Goal: Transaction & Acquisition: Purchase product/service

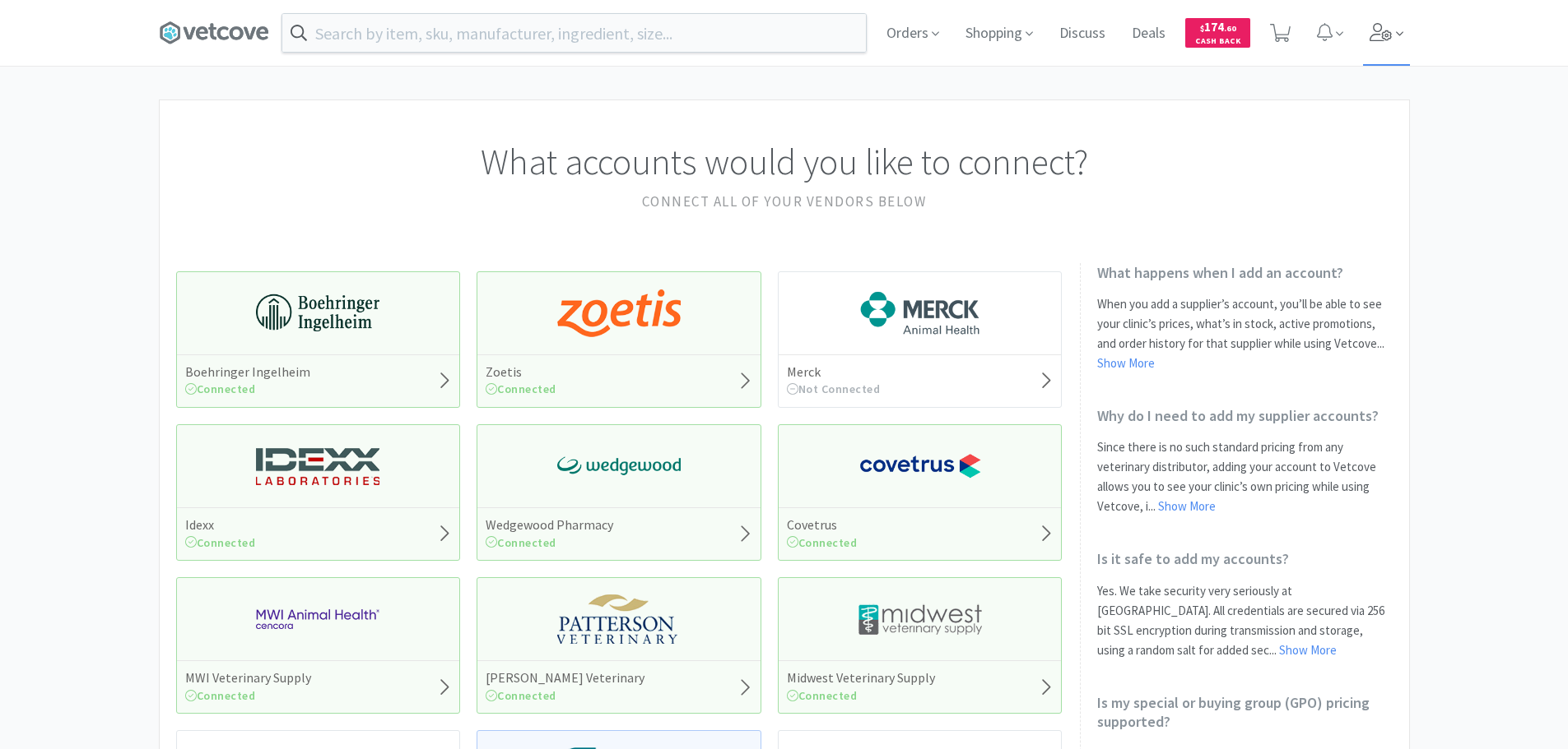
click at [1377, 24] on icon at bounding box center [1380, 31] width 22 height 18
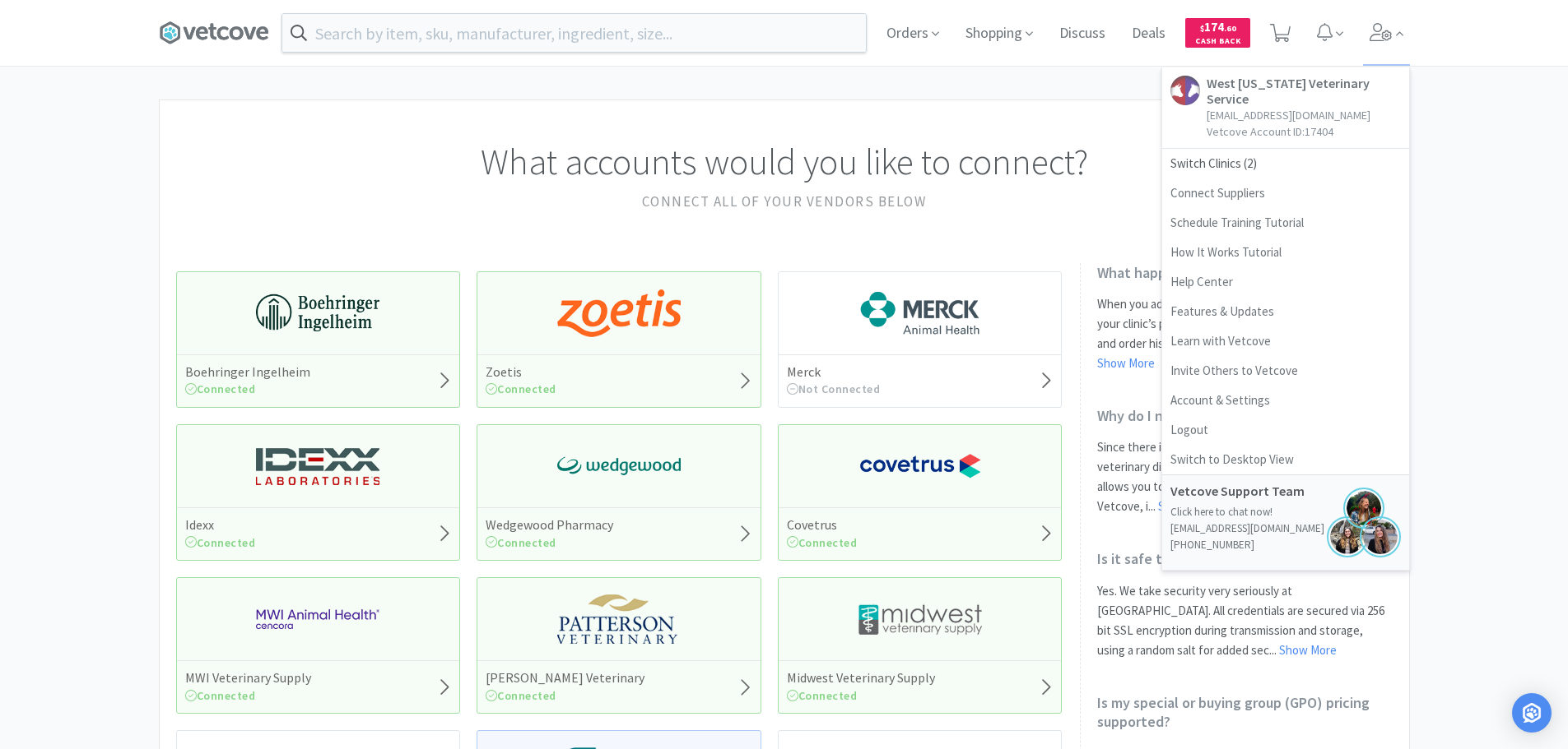
click at [882, 87] on div "Orders Shopping Discuss Discuss Deals Deals $ 174 . 60 Cash Back West [US_STATE…" at bounding box center [784, 672] width 1568 height 1345
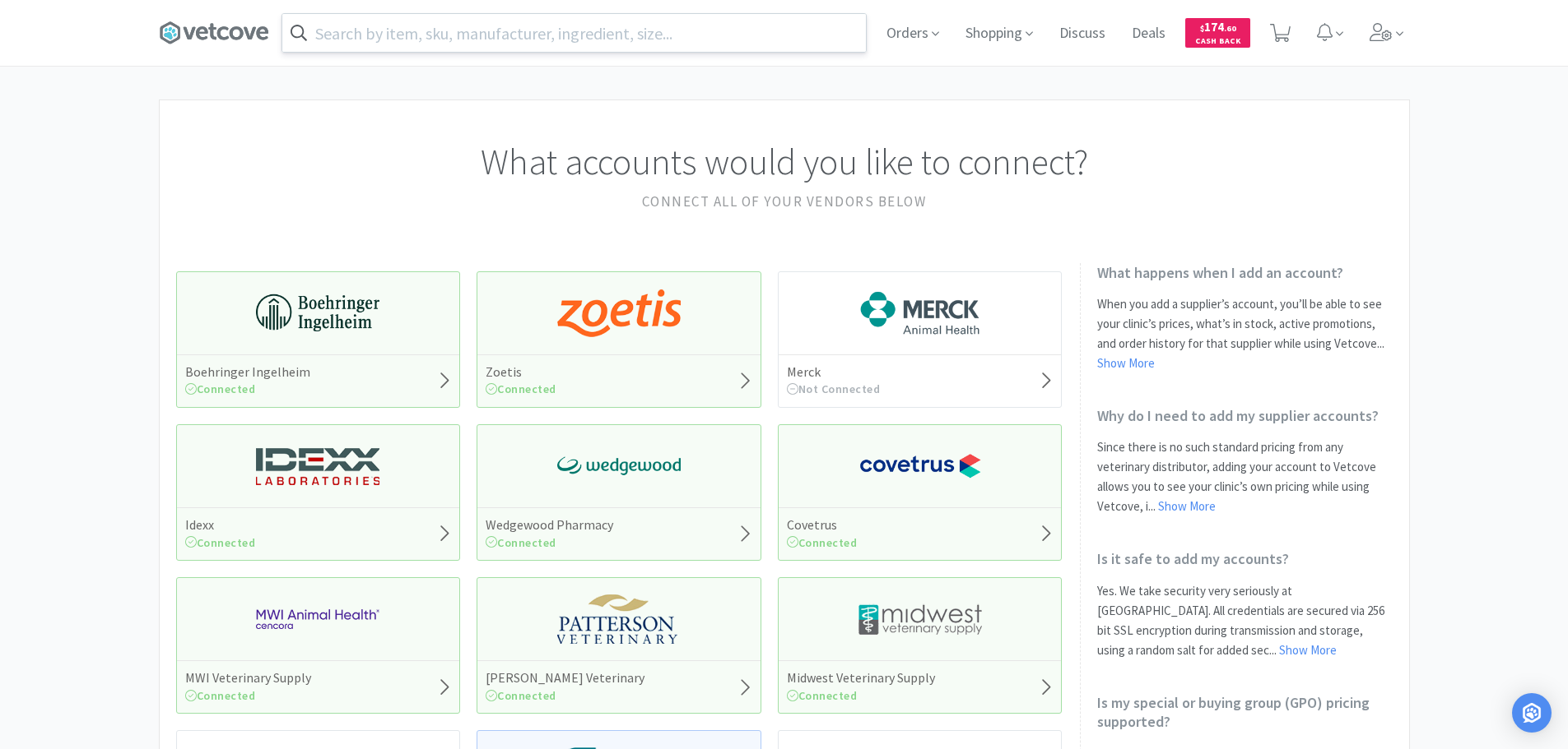
click at [651, 28] on input "text" at bounding box center [574, 33] width 583 height 38
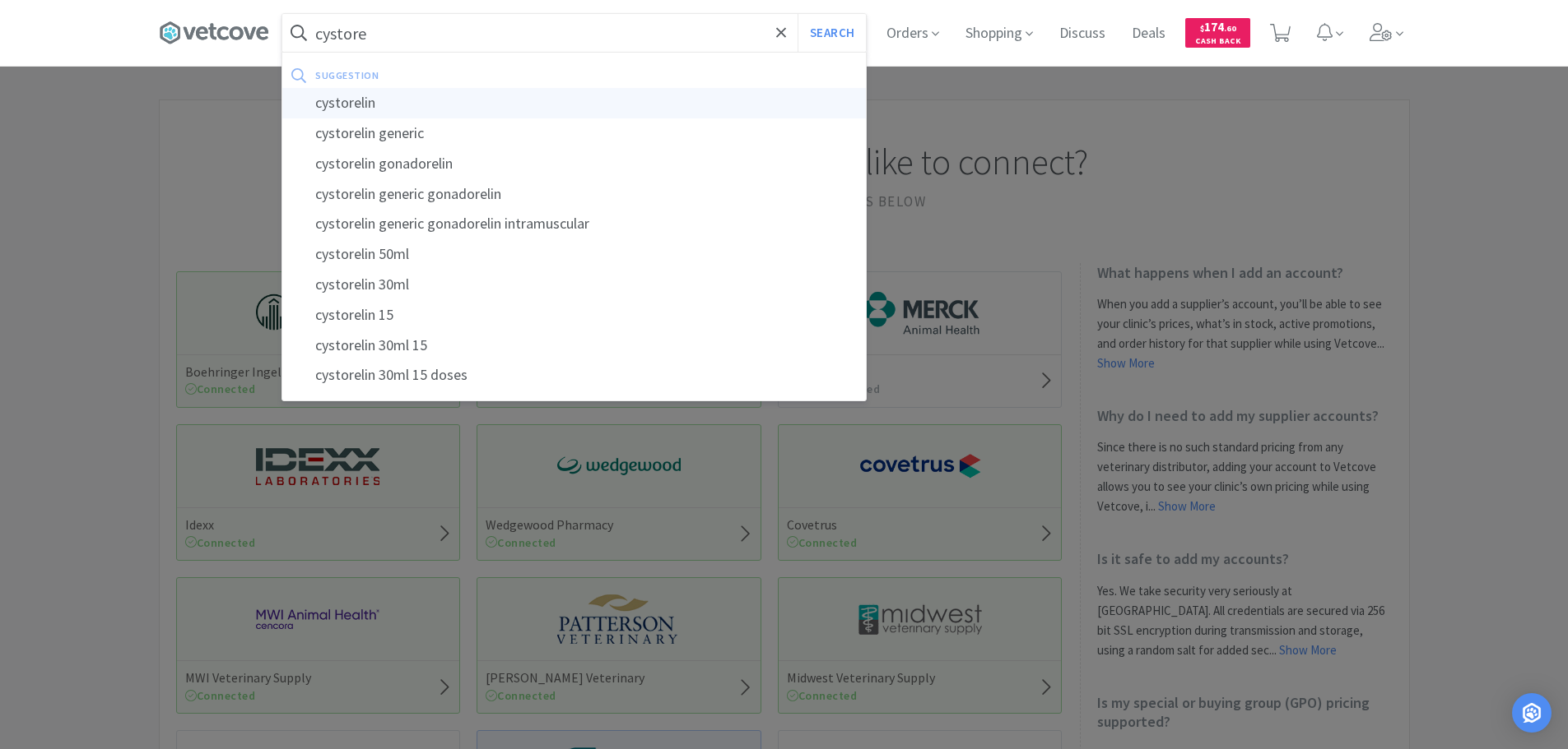
click at [572, 115] on div "cystorelin" at bounding box center [574, 103] width 583 height 30
type input "cystorelin"
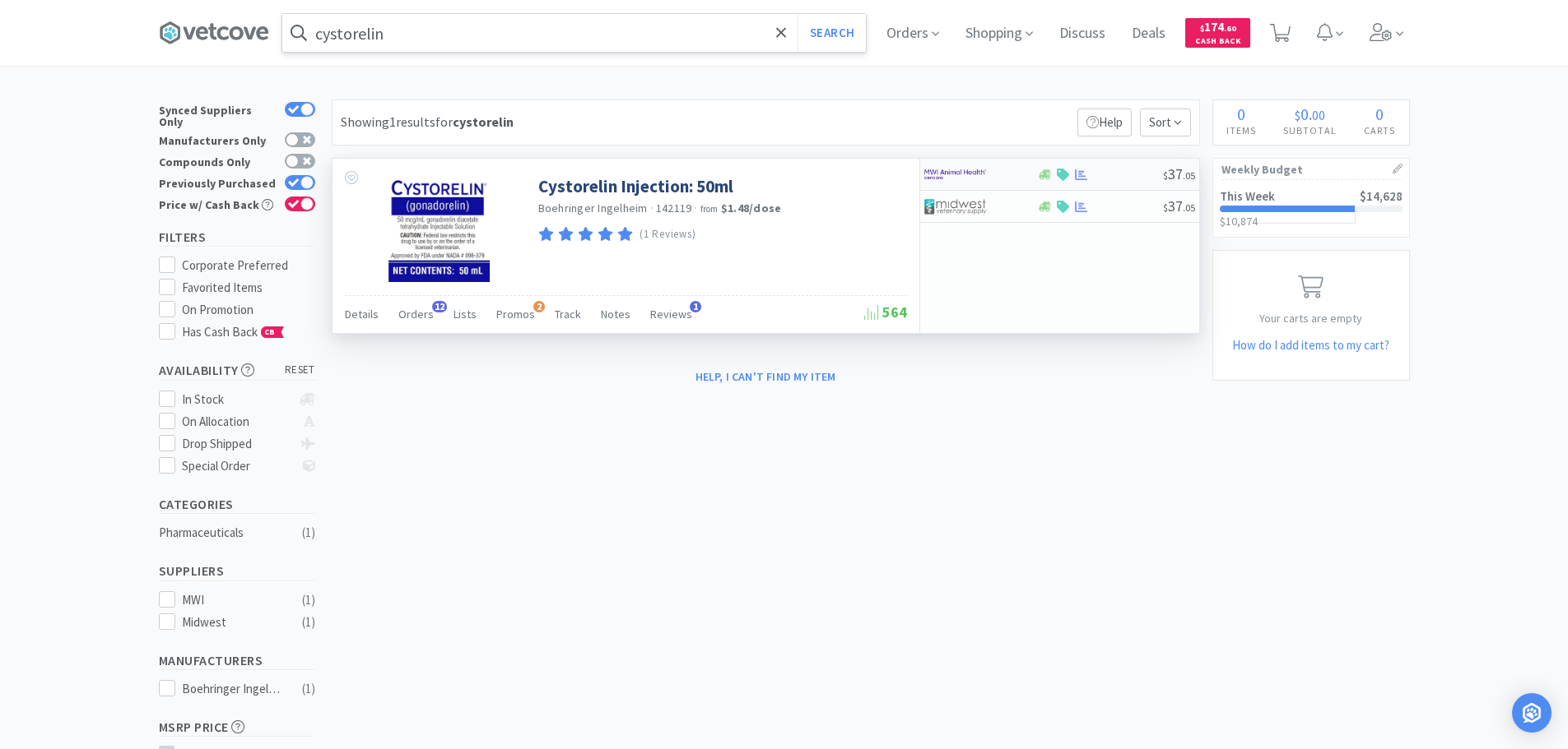
click at [975, 174] on img at bounding box center [954, 174] width 62 height 24
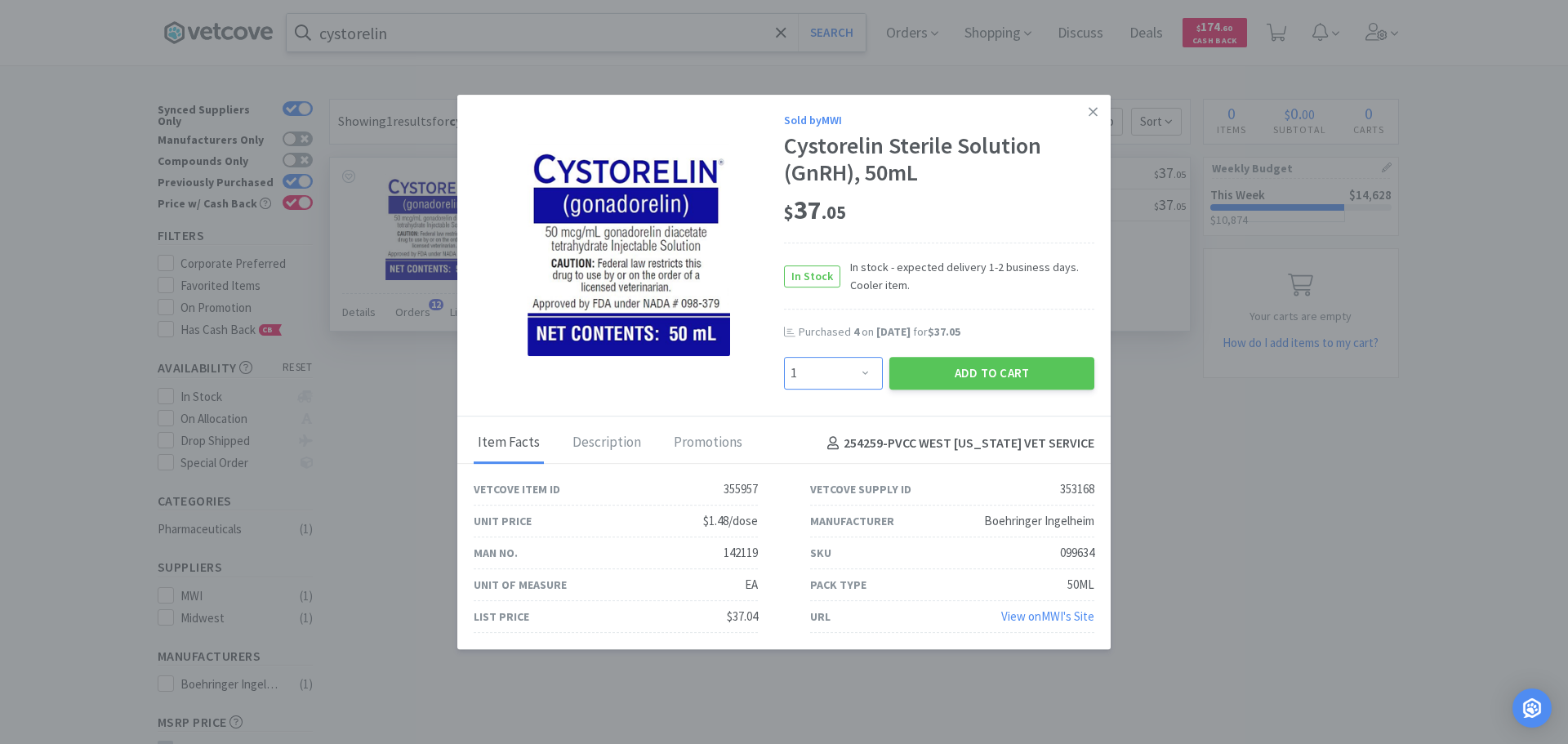
click at [822, 369] on select "Enter Quantity 1 2 3 4 5 6 7 8 9 10 11 12 13 14 15 16 17 18 19 20 Enter Quantity" at bounding box center [833, 373] width 99 height 33
select select "10"
click at [784, 357] on select "Enter Quantity 1 2 3 4 5 6 7 8 9 10 11 12 13 14 15 16 17 18 19 20 Enter Quantity" at bounding box center [833, 373] width 99 height 33
click at [961, 370] on button "Add to Cart" at bounding box center [992, 373] width 205 height 33
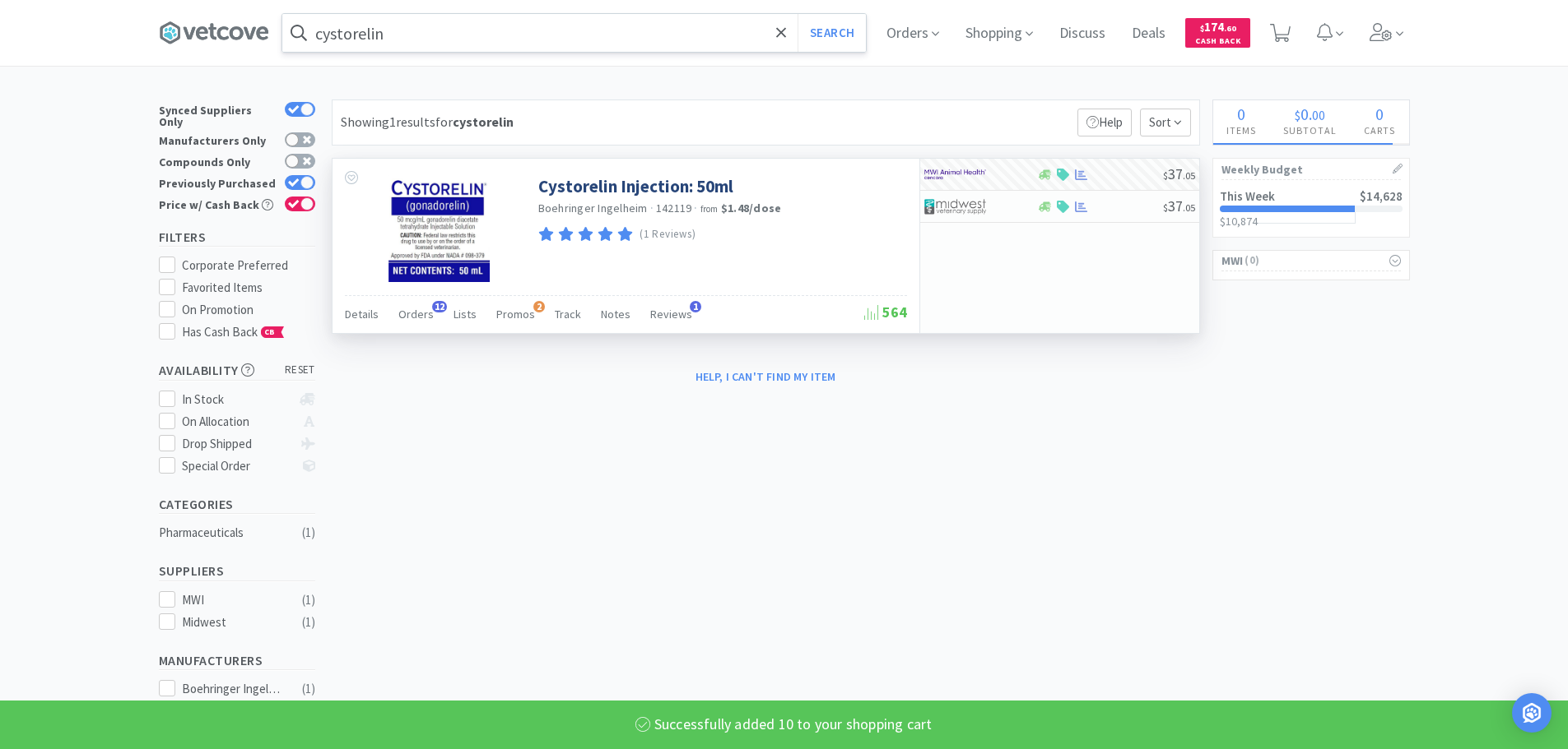
select select "10"
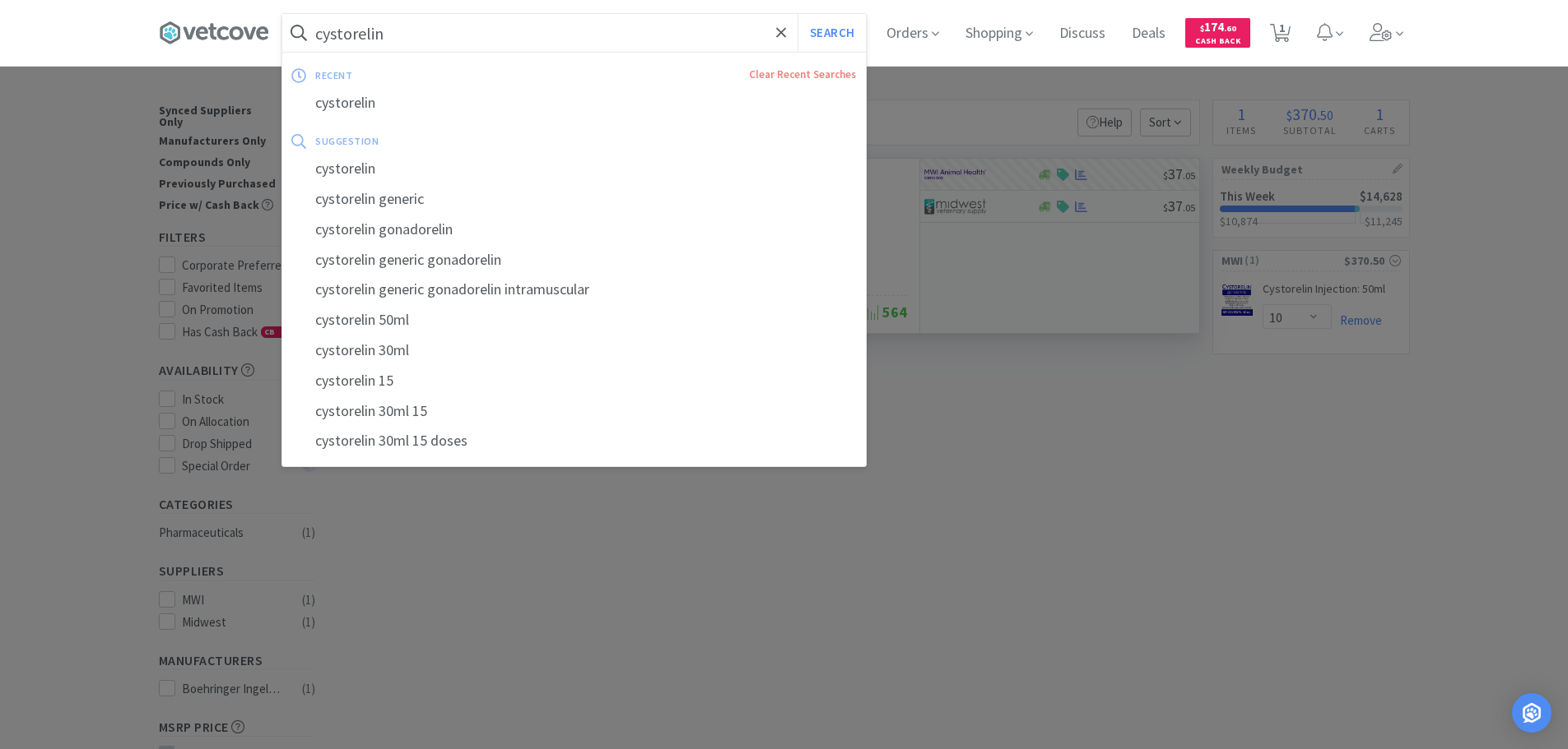
click at [432, 29] on input "cystorelin" at bounding box center [574, 33] width 583 height 38
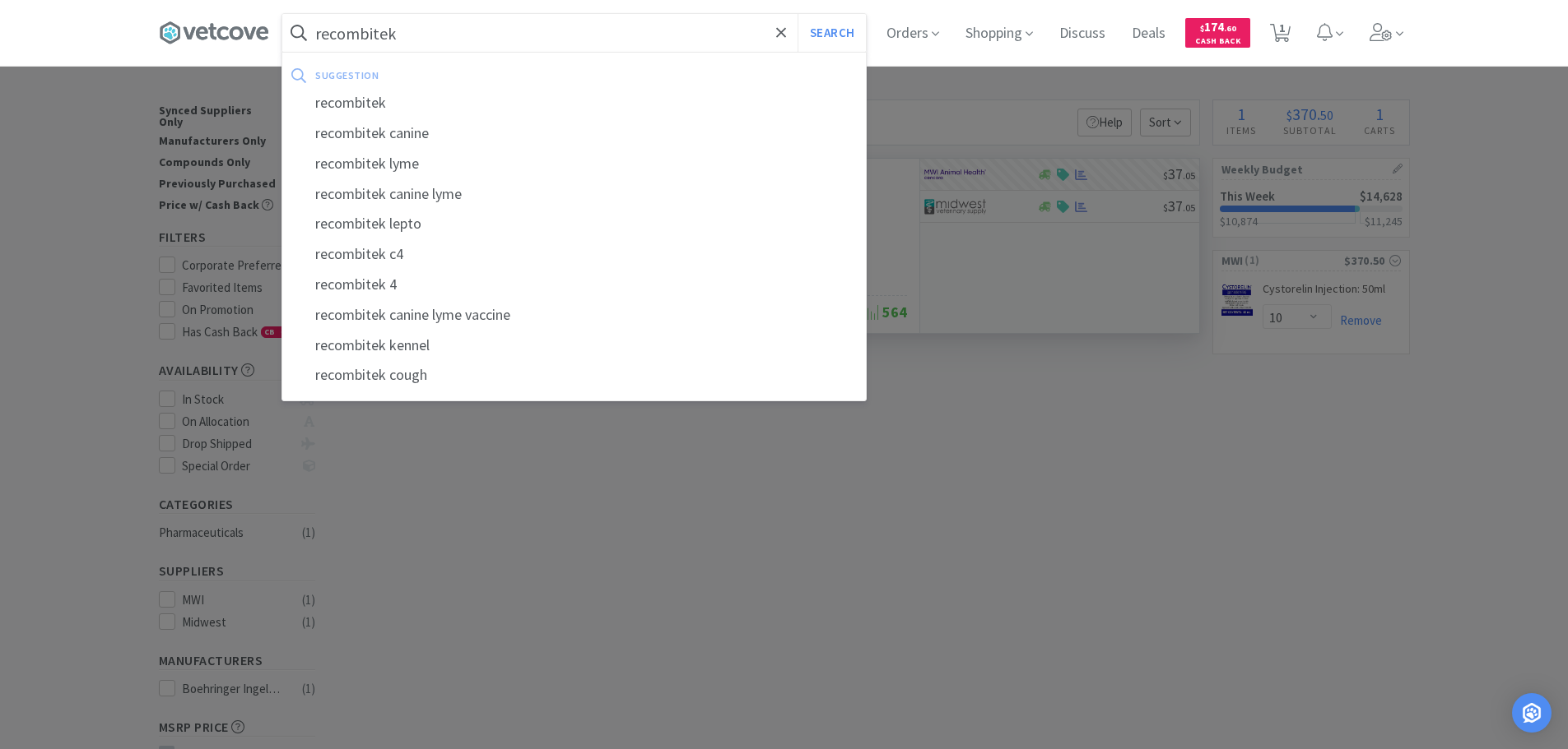
click at [797, 14] on button "Search" at bounding box center [831, 33] width 68 height 38
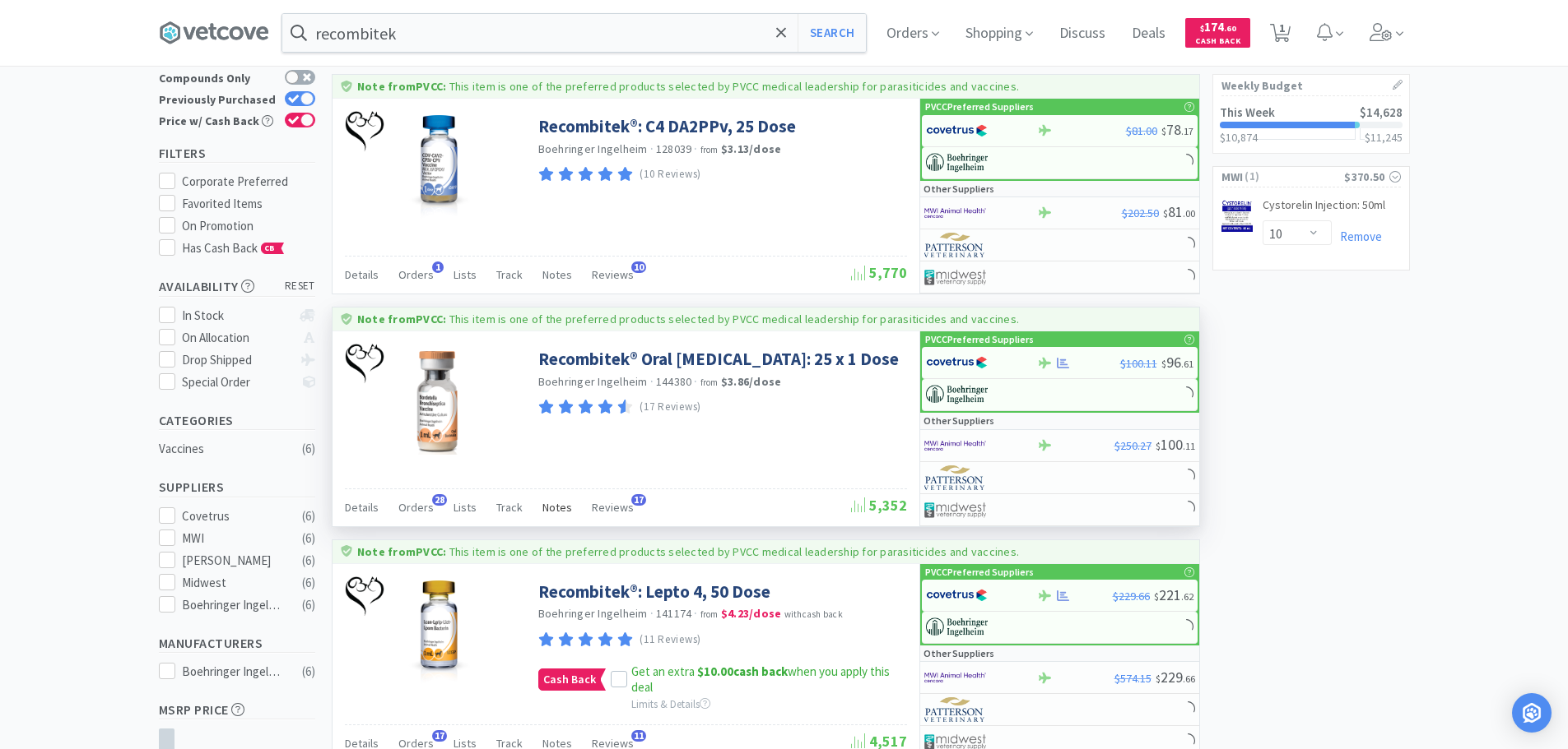
scroll to position [164, 0]
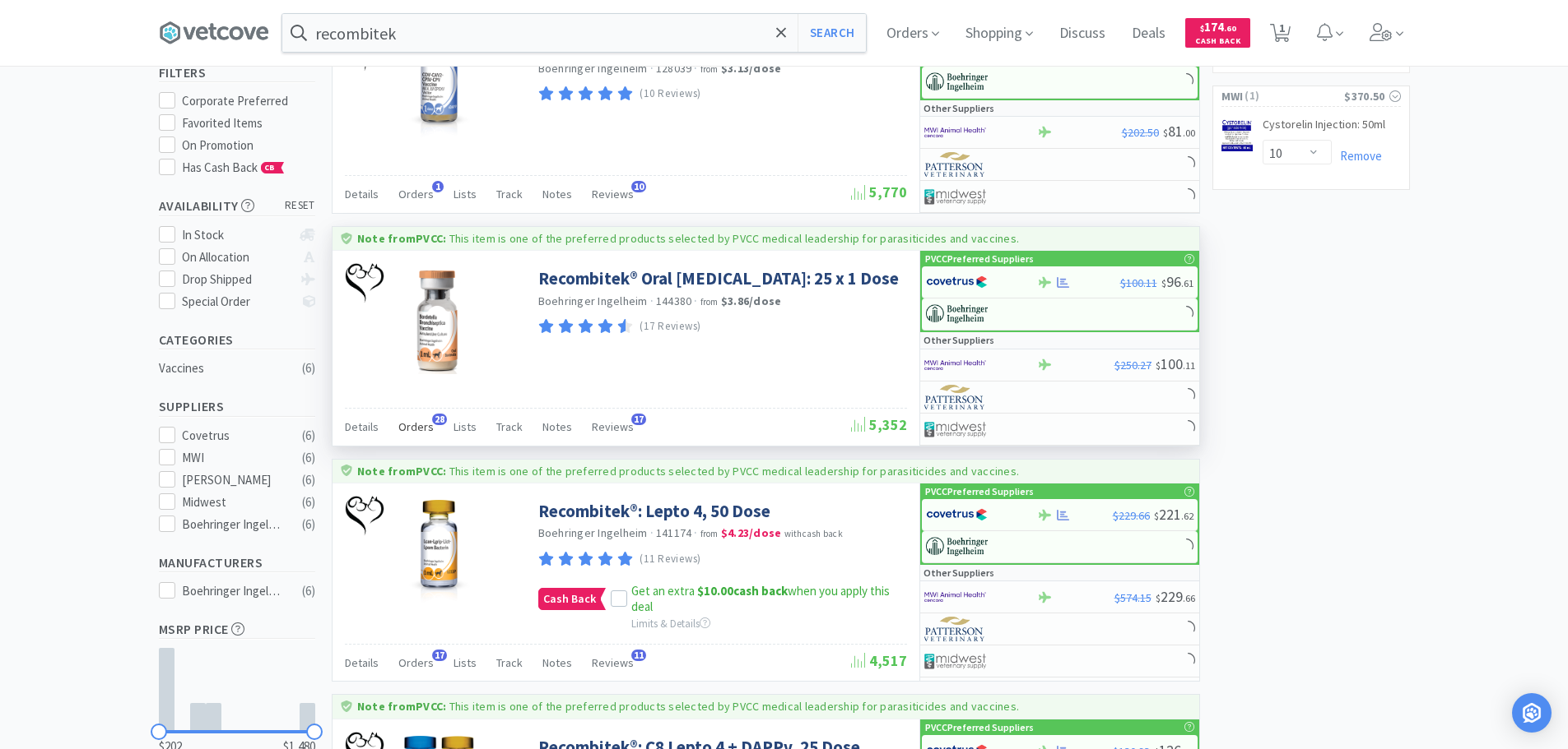
click at [411, 421] on span "Orders" at bounding box center [416, 427] width 35 height 15
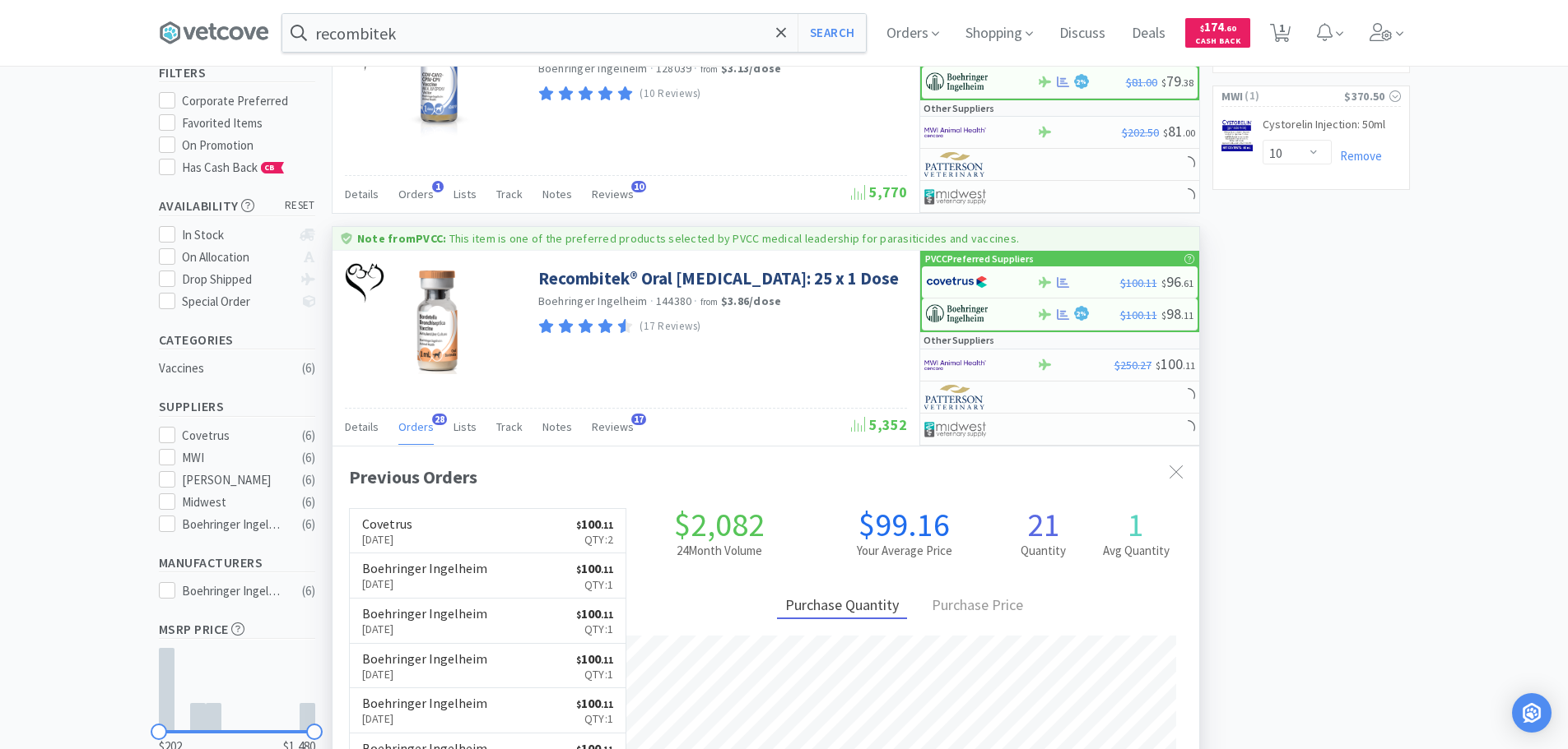
scroll to position [441, 867]
click at [455, 522] on link "Covetrus [DATE] $ 100 . 11 Qty: 2" at bounding box center [488, 532] width 277 height 45
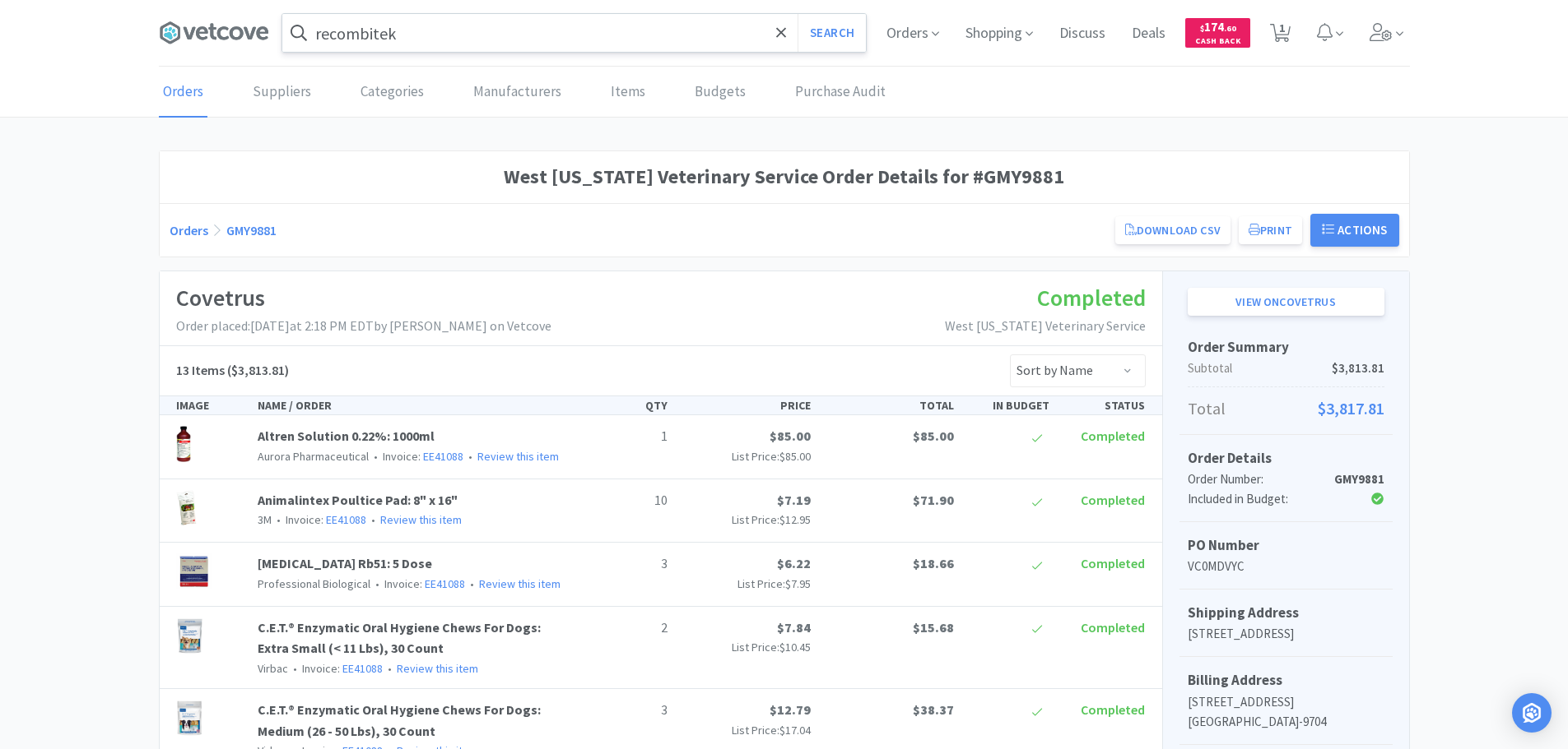
click at [479, 45] on input "recombitek" at bounding box center [574, 33] width 583 height 38
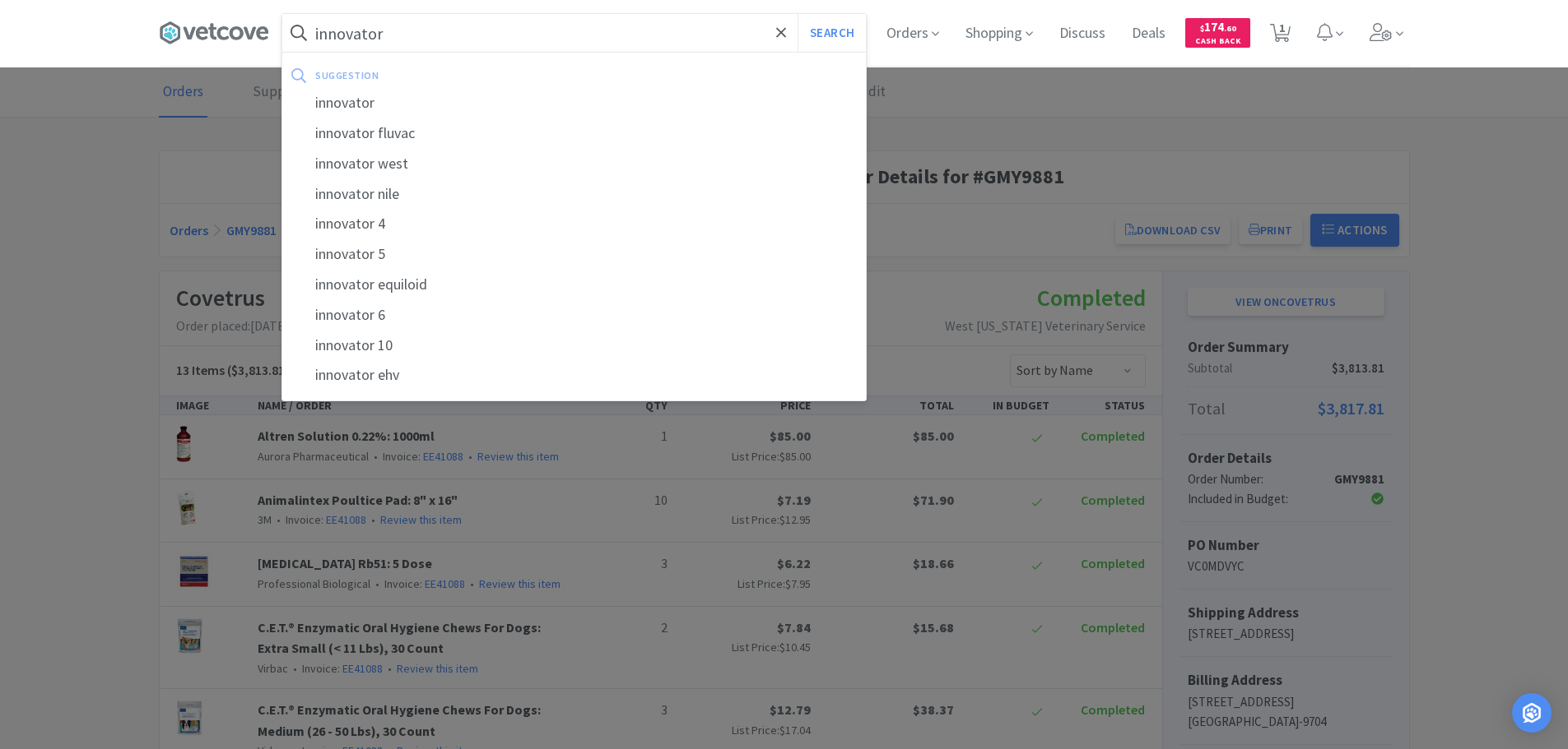
type input "innovator"
click at [797, 14] on button "Search" at bounding box center [831, 33] width 68 height 38
select select "10"
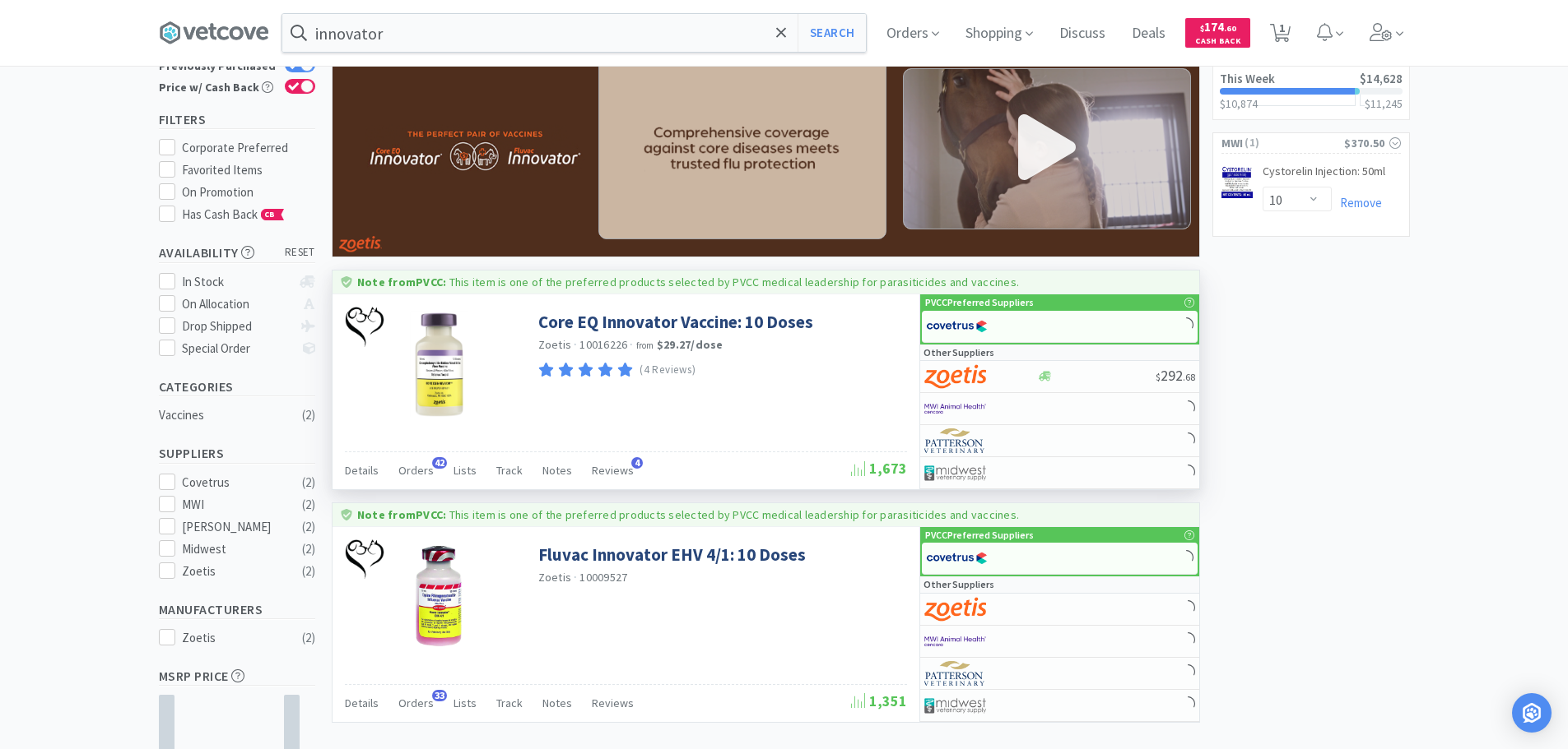
scroll to position [164, 0]
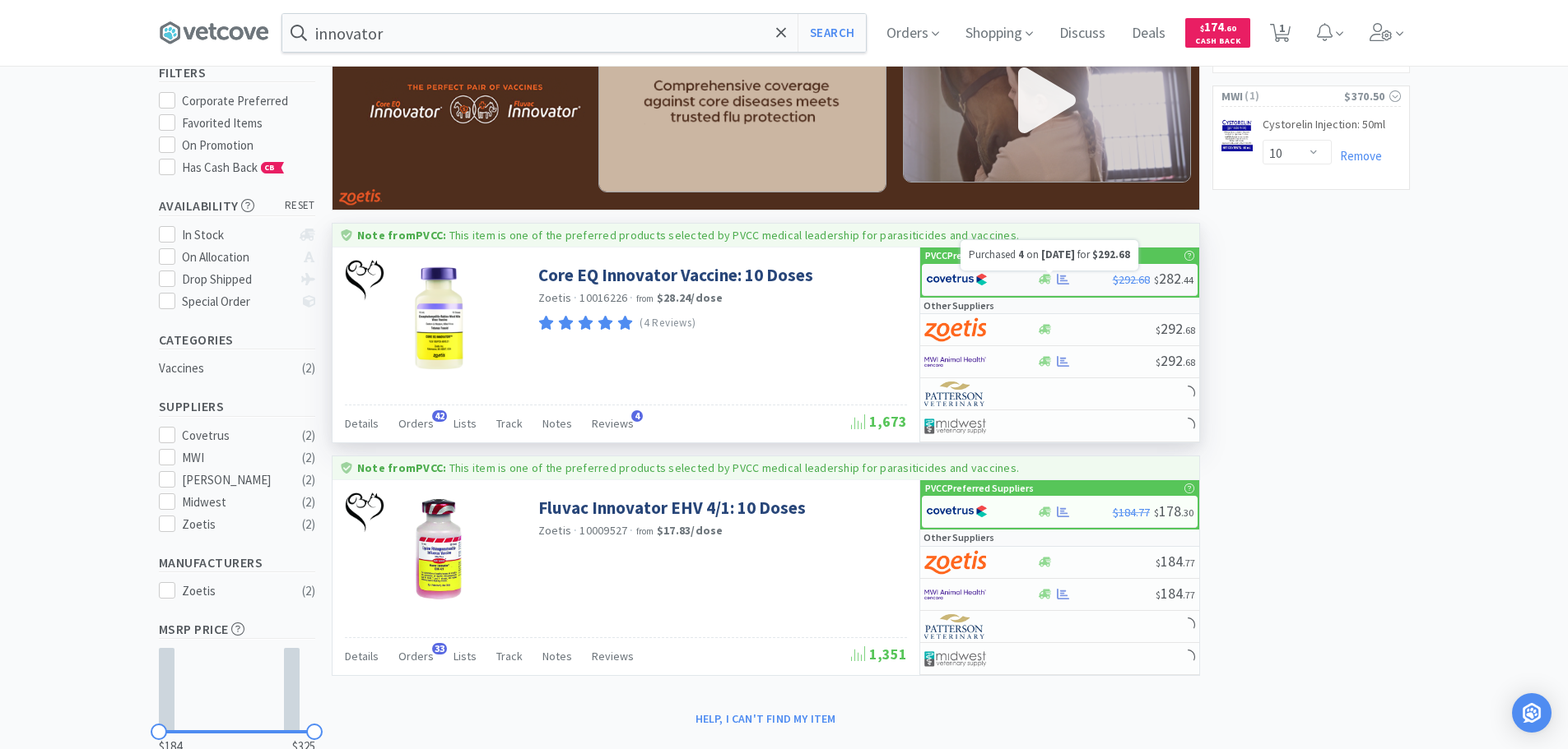
click at [1058, 277] on icon at bounding box center [1062, 279] width 13 height 11
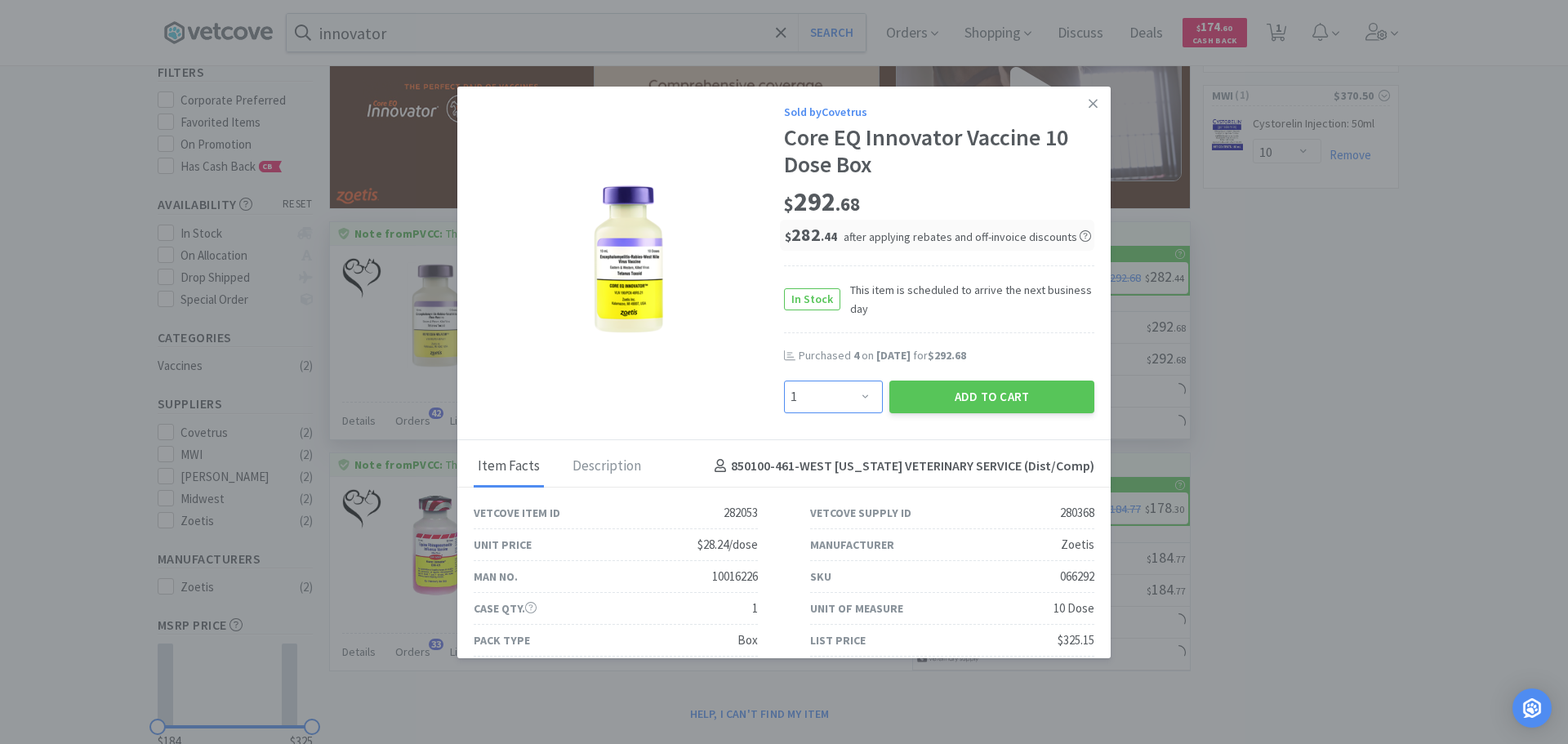
click at [810, 406] on select "Enter Quantity 1 2 3 4 5 6 7 8 9 10 11 12 13 14 15 16 17 18 19 20 Enter Quantity" at bounding box center [833, 397] width 99 height 33
select select "4"
click at [784, 381] on select "Enter Quantity 1 2 3 4 5 6 7 8 9 10 11 12 13 14 15 16 17 18 19 20 Enter Quantity" at bounding box center [833, 397] width 99 height 33
click at [974, 391] on button "Add to Cart" at bounding box center [992, 397] width 205 height 33
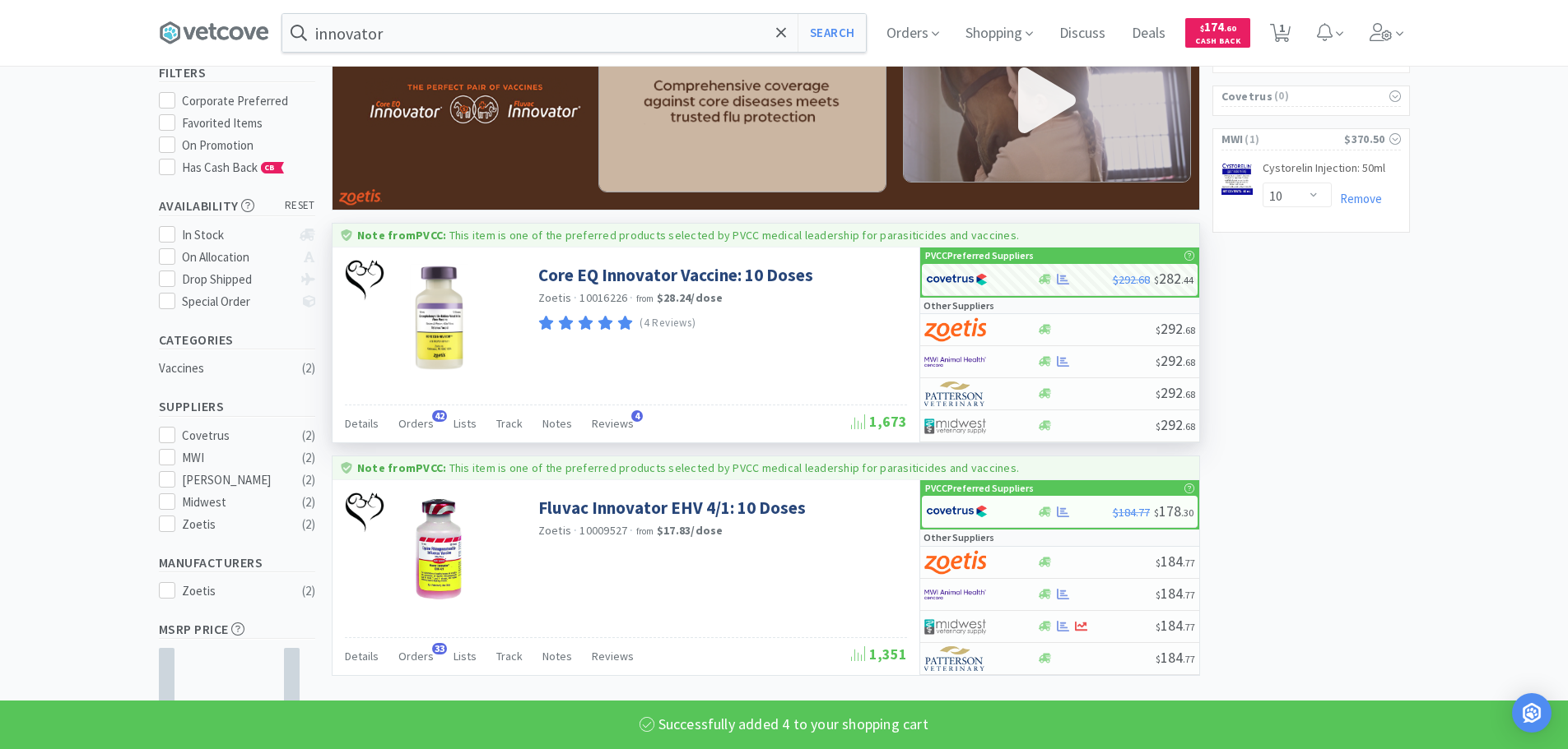
select select "4"
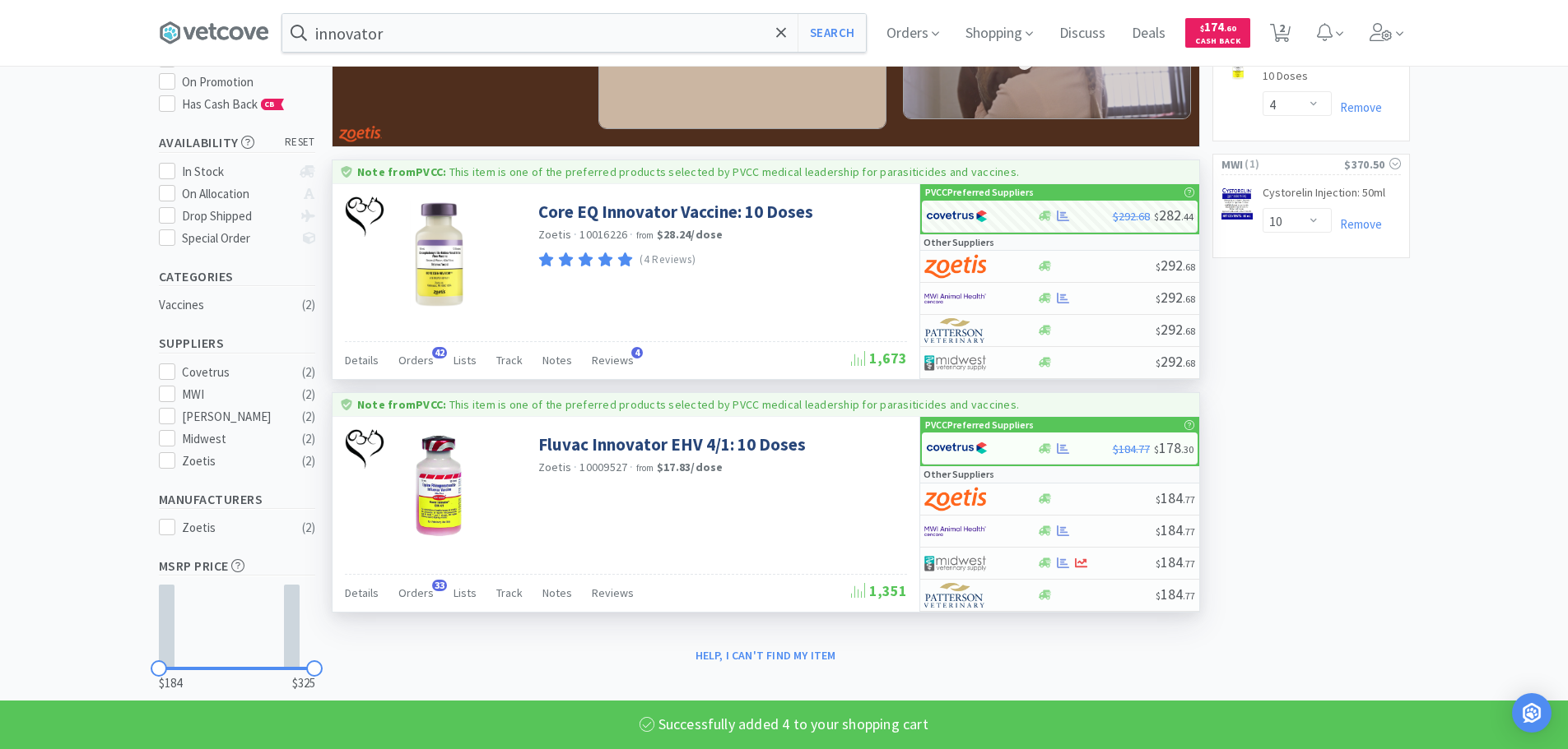
scroll to position [247, 0]
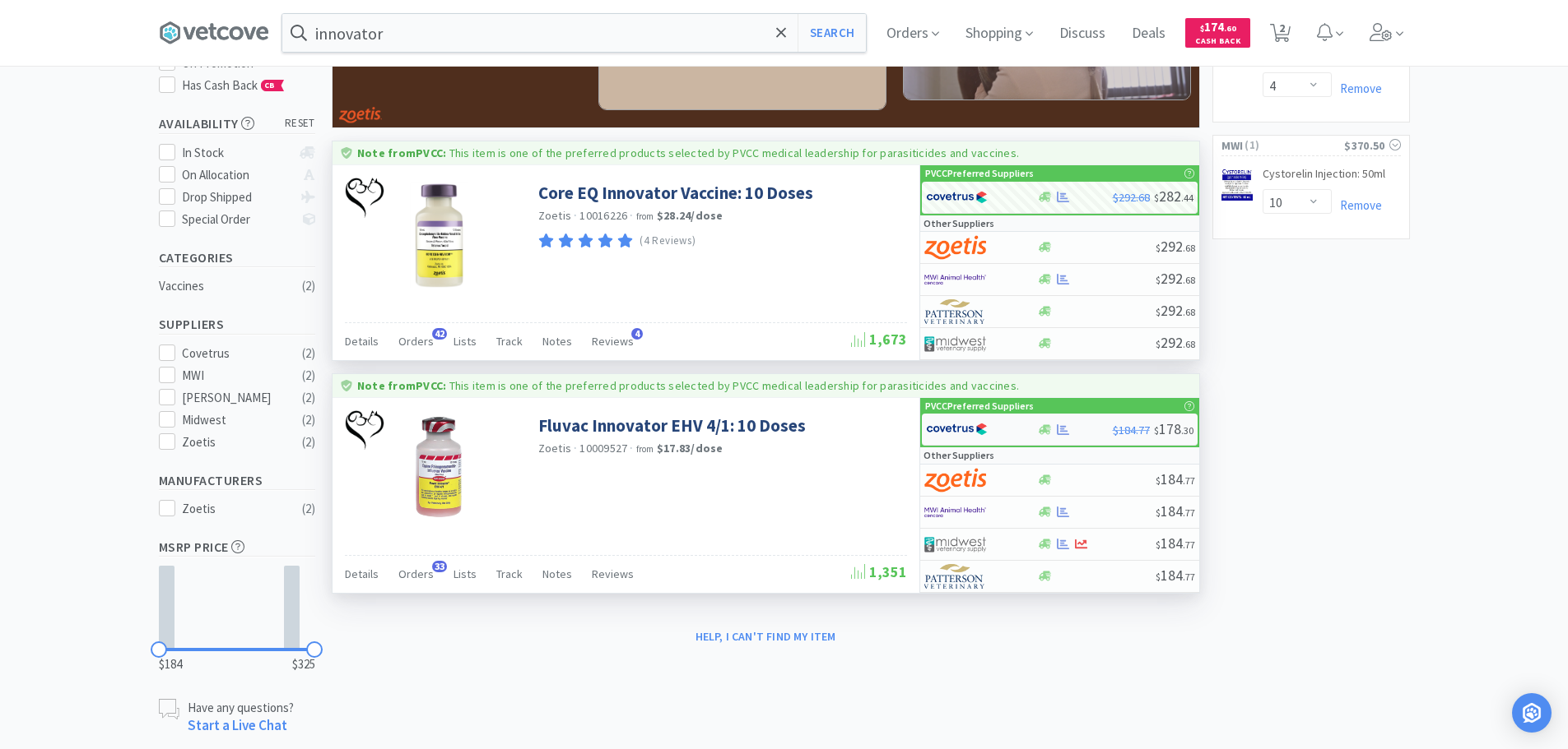
click at [959, 421] on img at bounding box center [956, 429] width 62 height 24
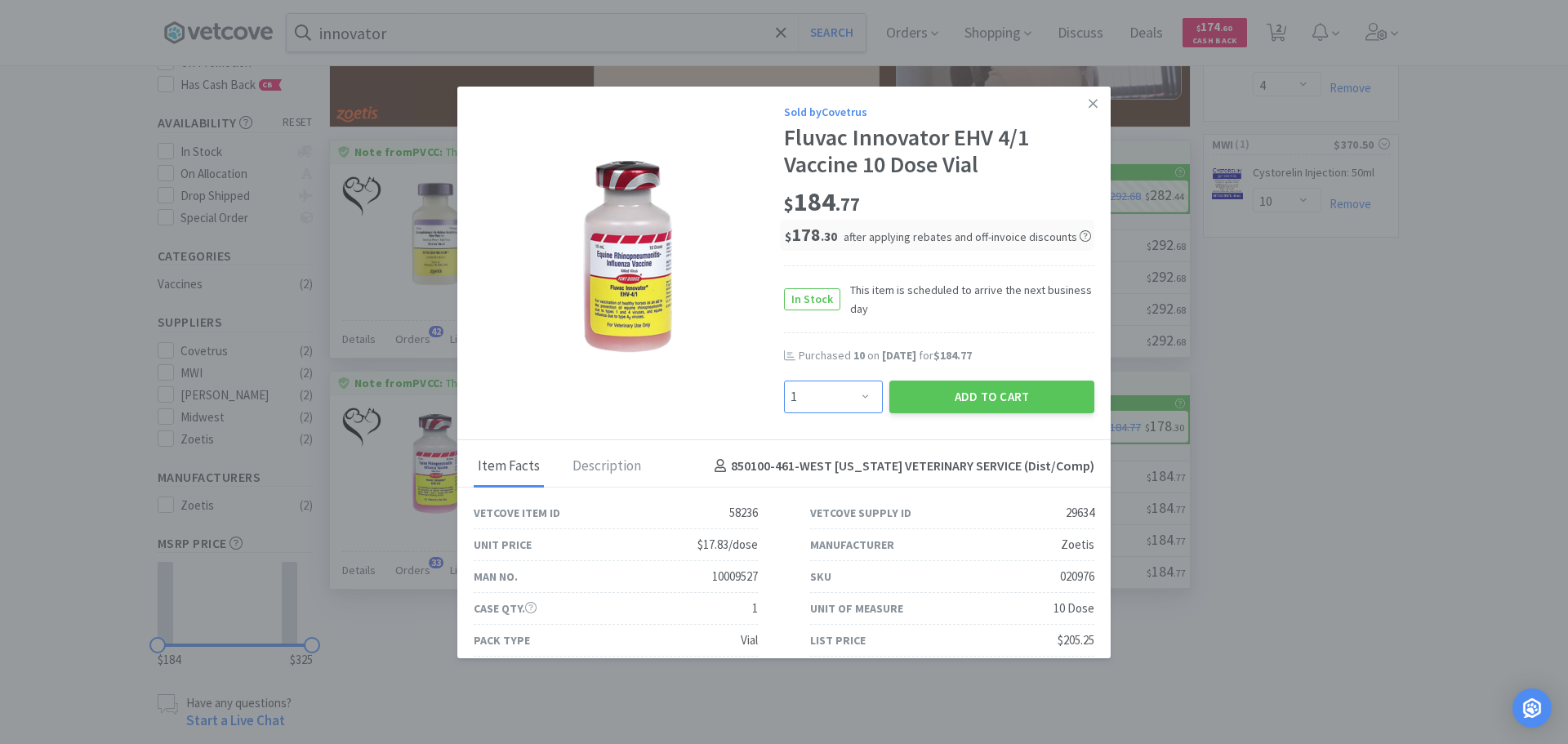
drag, startPoint x: 853, startPoint y: 400, endPoint x: 847, endPoint y: 383, distance: 18.0
click at [853, 400] on select "Enter Quantity 1 2 3 4 5 6 7 8 9 10 11 12 13 14 15 16 17 18 19 20 Enter Quantity" at bounding box center [833, 397] width 99 height 33
select select "10"
click at [784, 381] on select "Enter Quantity 1 2 3 4 5 6 7 8 9 10 11 12 13 14 15 16 17 18 19 20 Enter Quantity" at bounding box center [833, 397] width 99 height 33
click at [931, 400] on button "Add to Cart" at bounding box center [992, 397] width 205 height 33
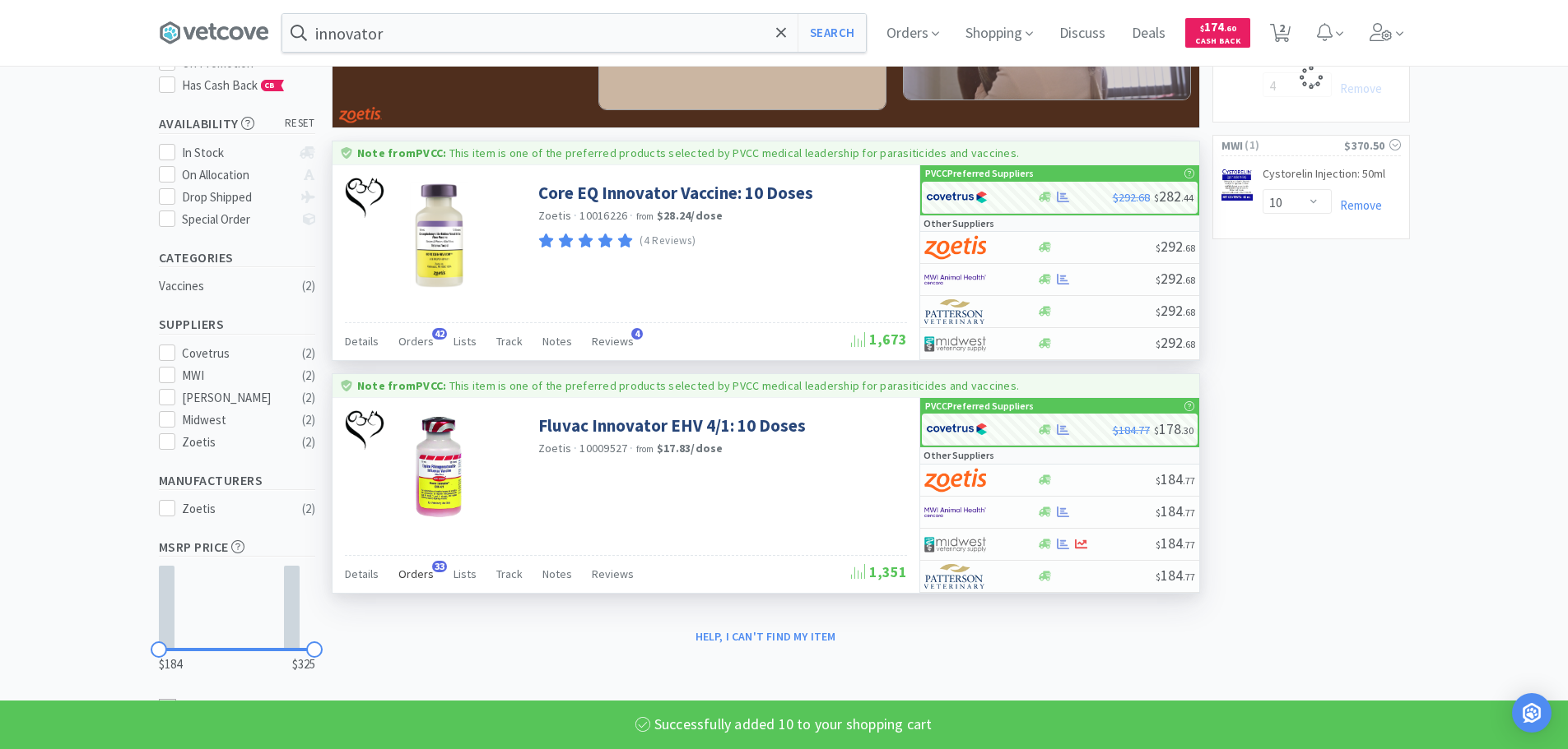
select select "10"
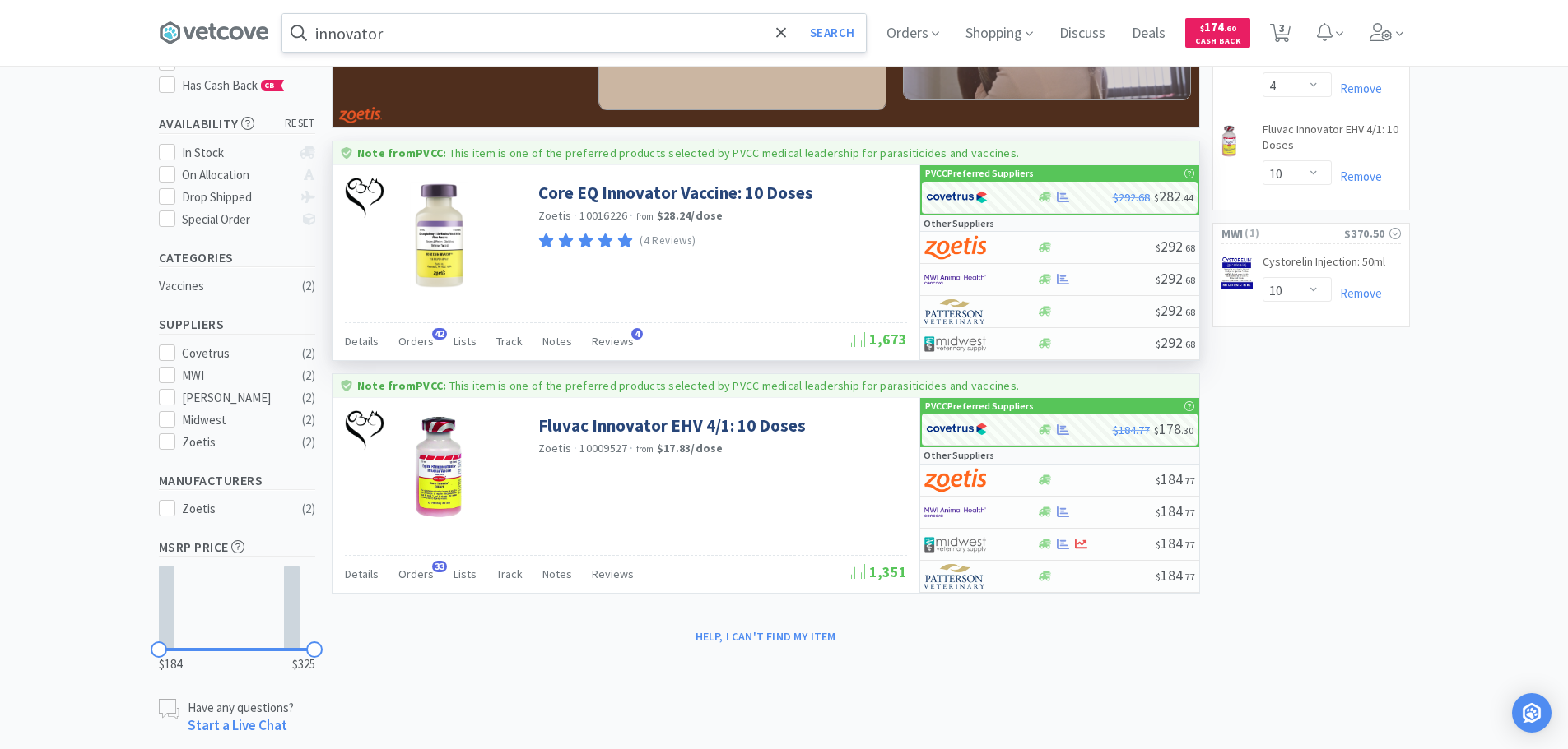
click at [393, 36] on input "innovator" at bounding box center [574, 33] width 583 height 38
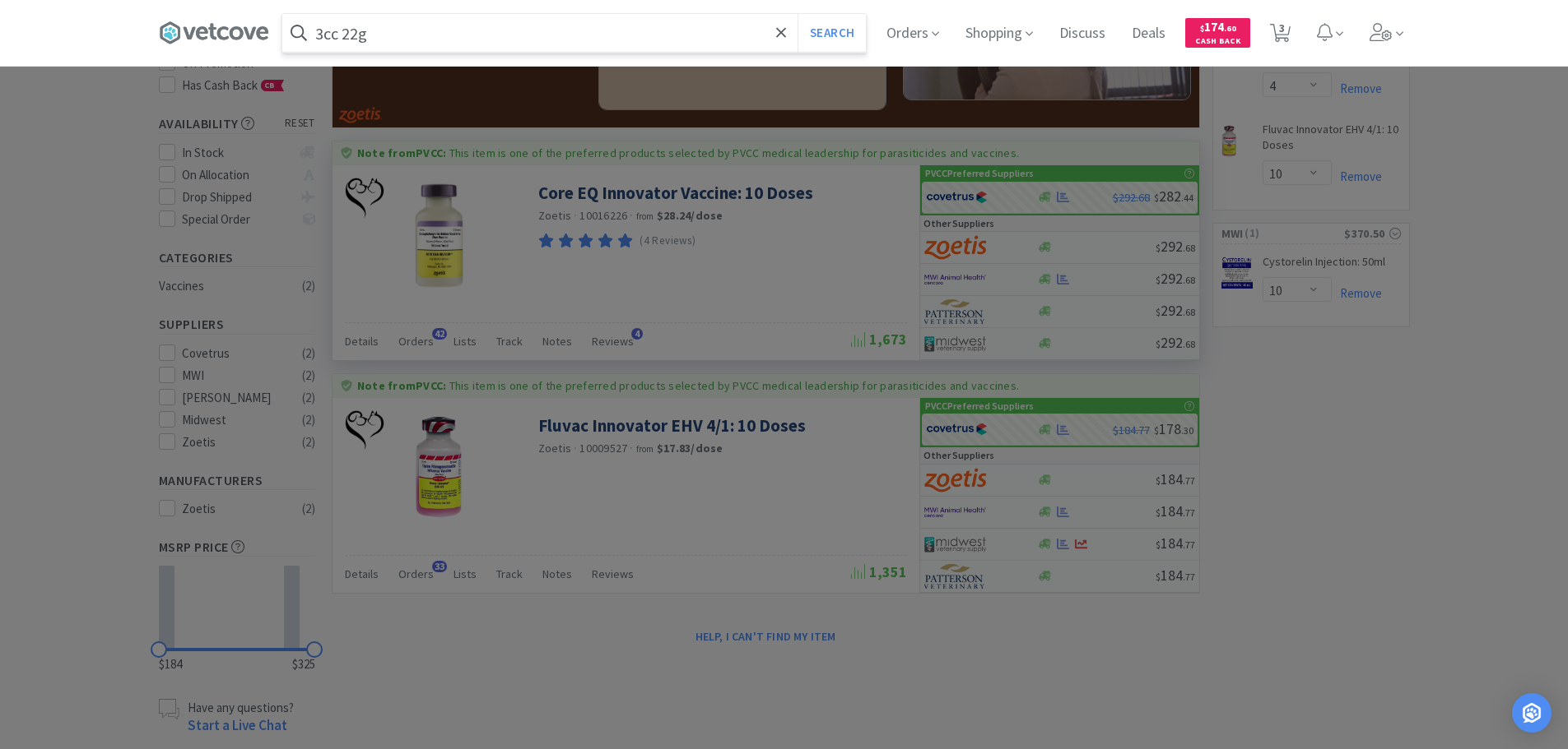
type input "3cc 22g"
click at [797, 14] on button "Search" at bounding box center [831, 33] width 68 height 38
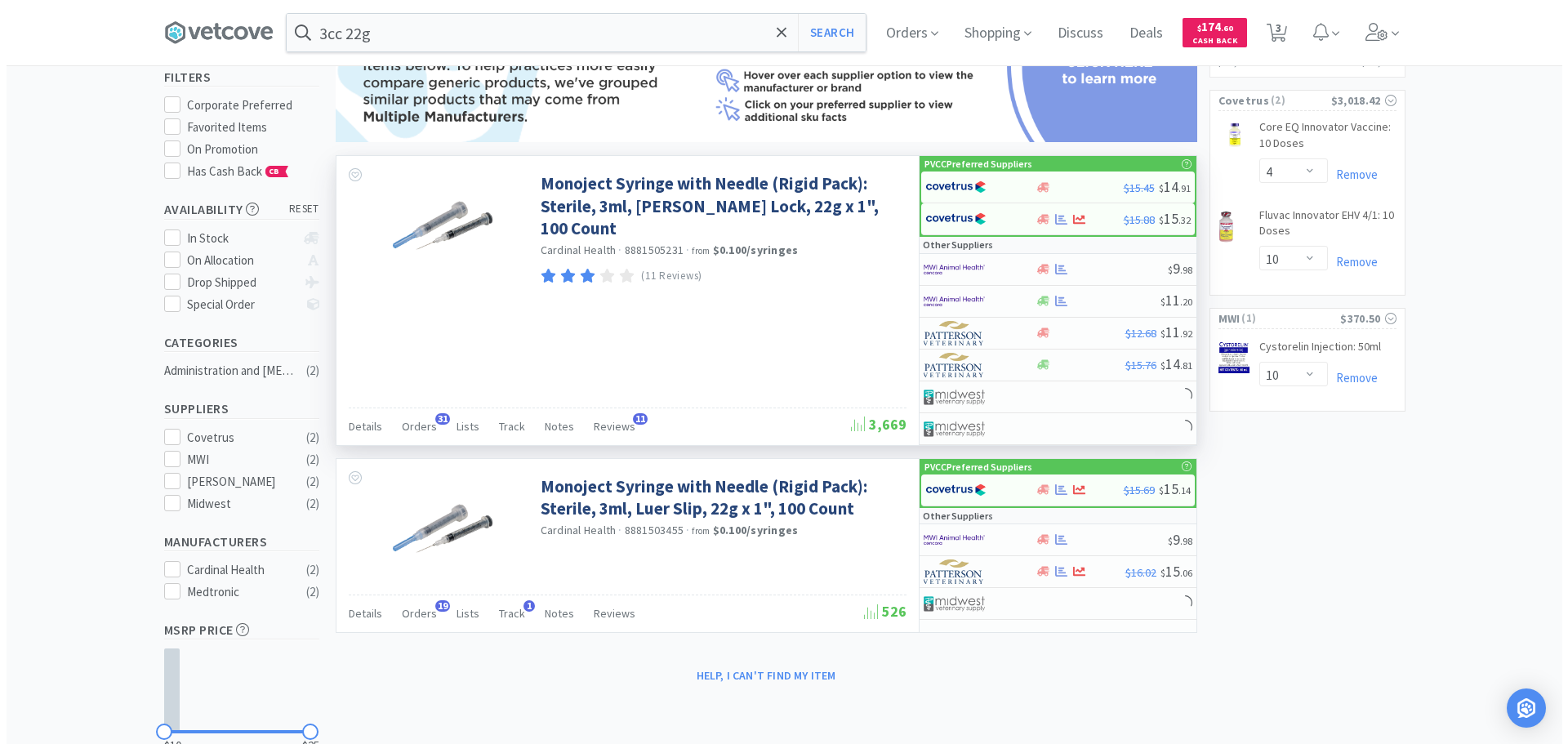
scroll to position [163, 0]
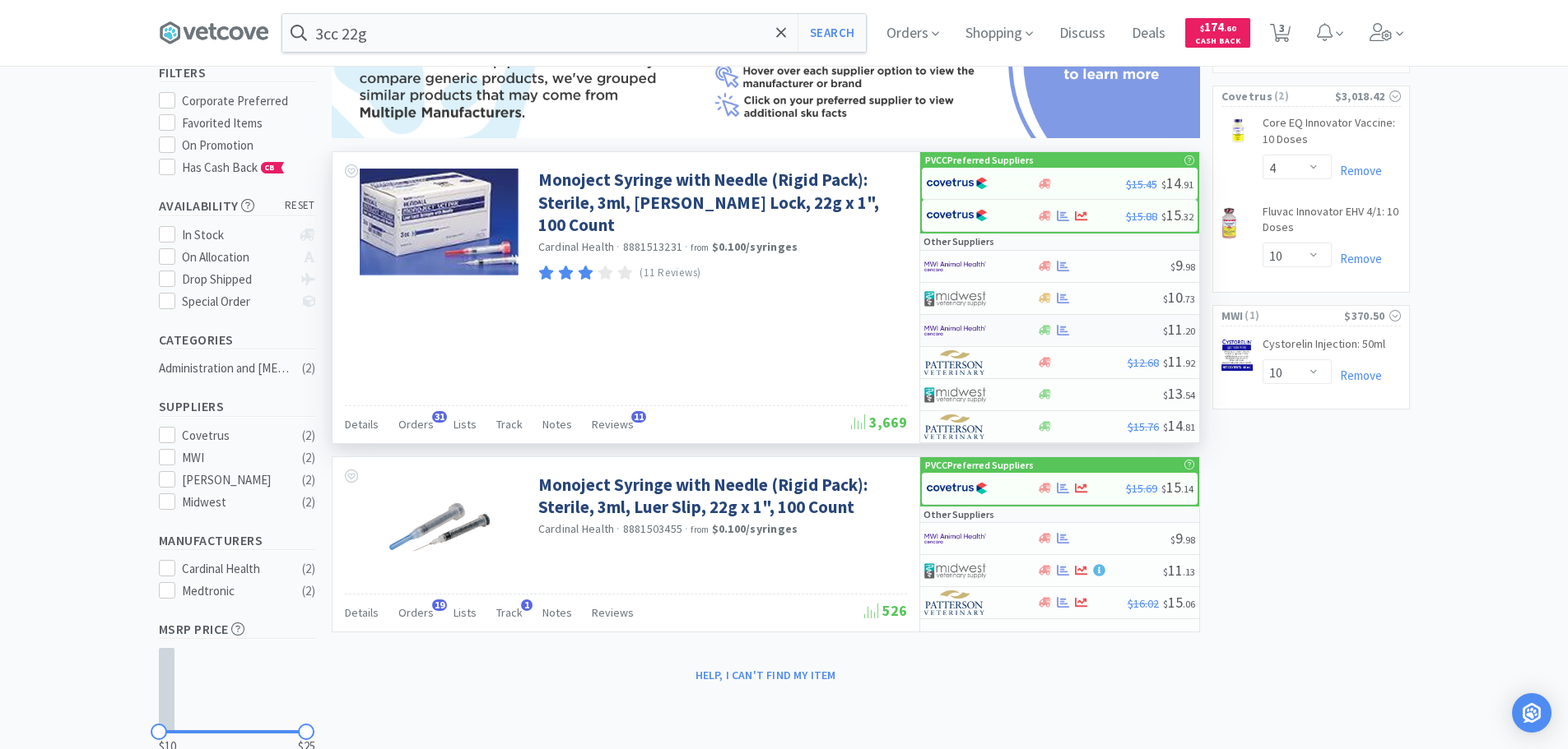
click at [950, 324] on img at bounding box center [954, 330] width 62 height 24
select select "1"
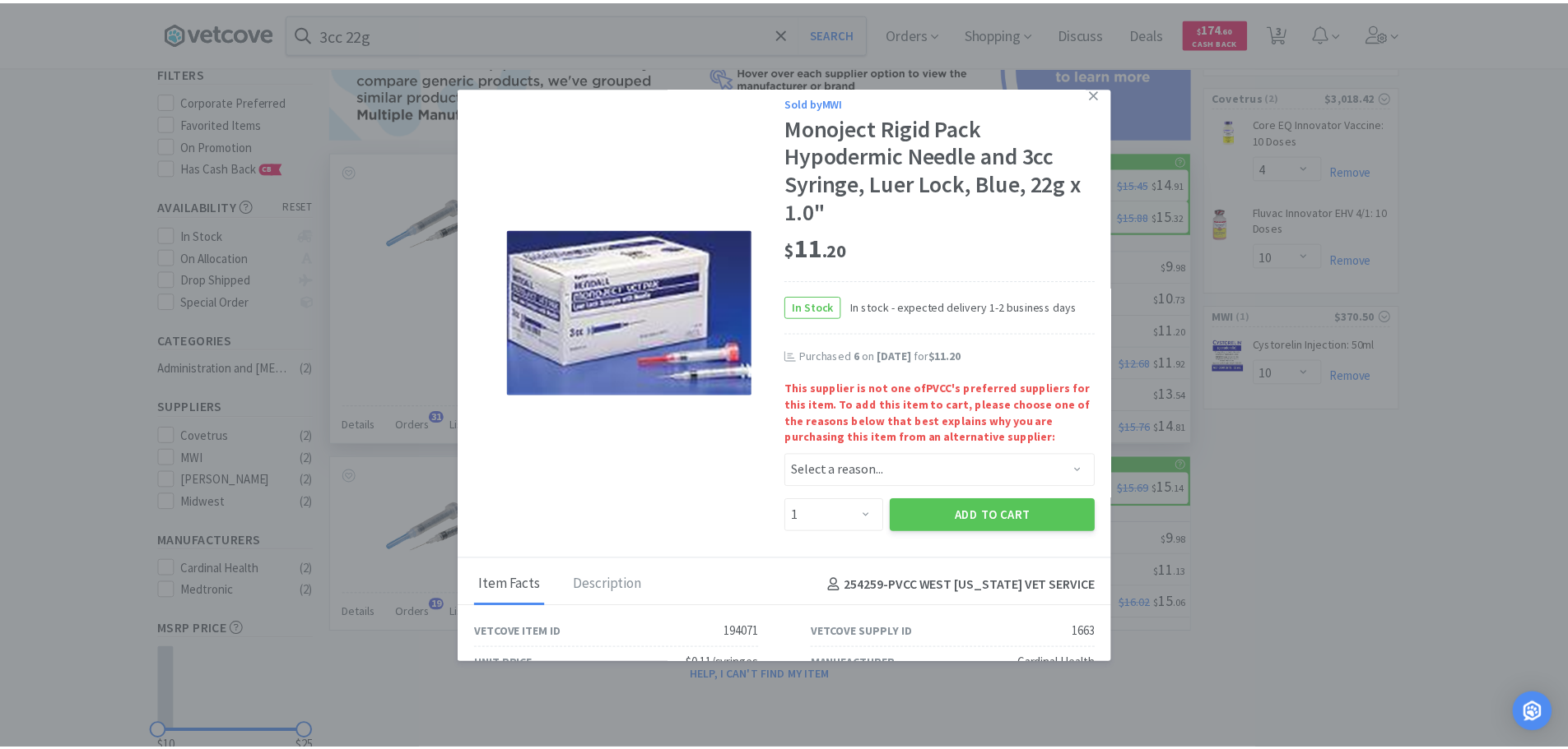
scroll to position [9, 0]
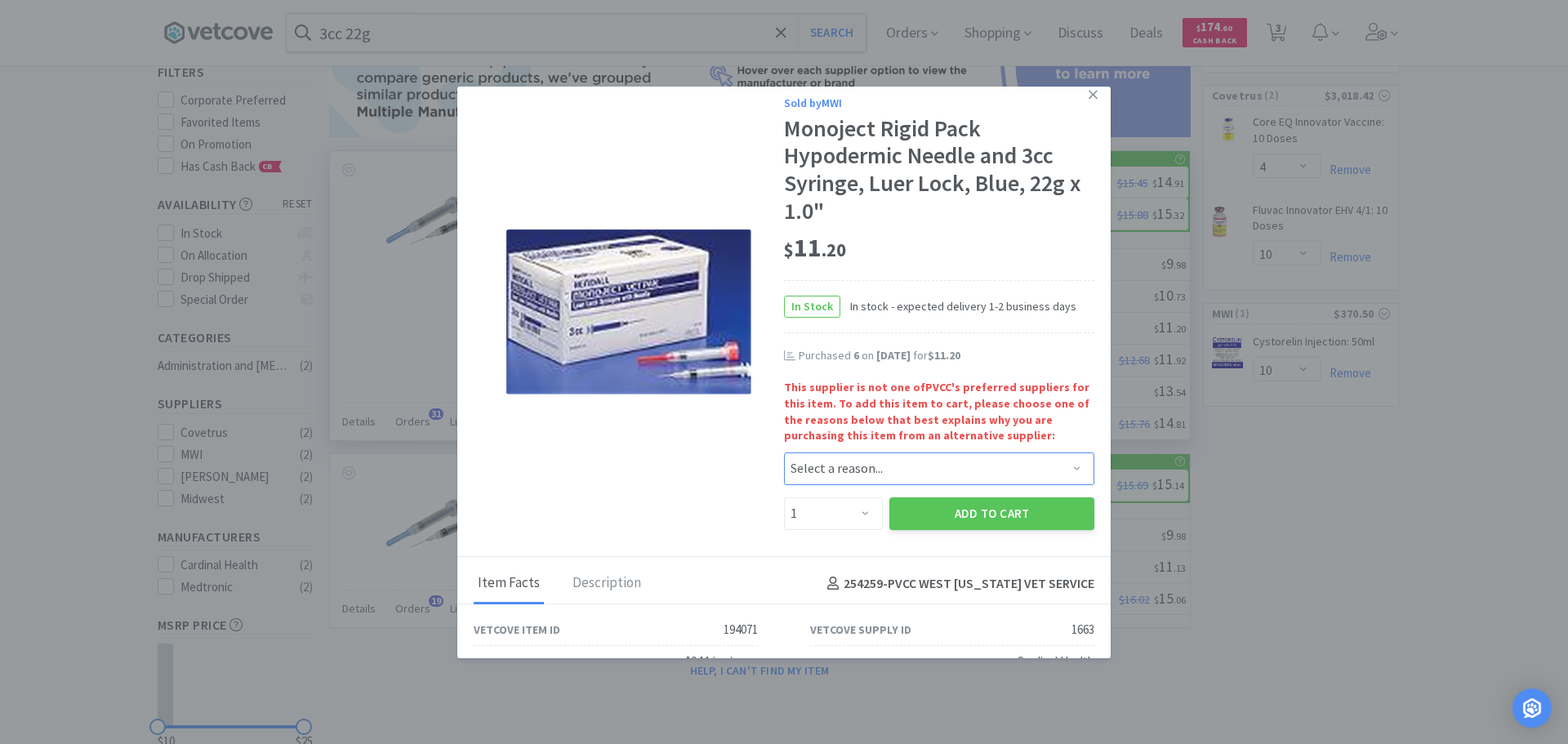
click at [855, 466] on select "Select a reason... Availability - This item is out of stock at the preferred su…" at bounding box center [939, 469] width 310 height 33
select select "availability"
click at [784, 453] on select "Select a reason... Availability - This item is out of stock at the preferred su…" at bounding box center [939, 469] width 310 height 33
click at [858, 512] on select "Enter Quantity 1 2 3 4 5 6 7 8 9 10 11 12 13 14 15 16 17 18 19 20 Enter Quantity" at bounding box center [833, 514] width 99 height 33
select select "6"
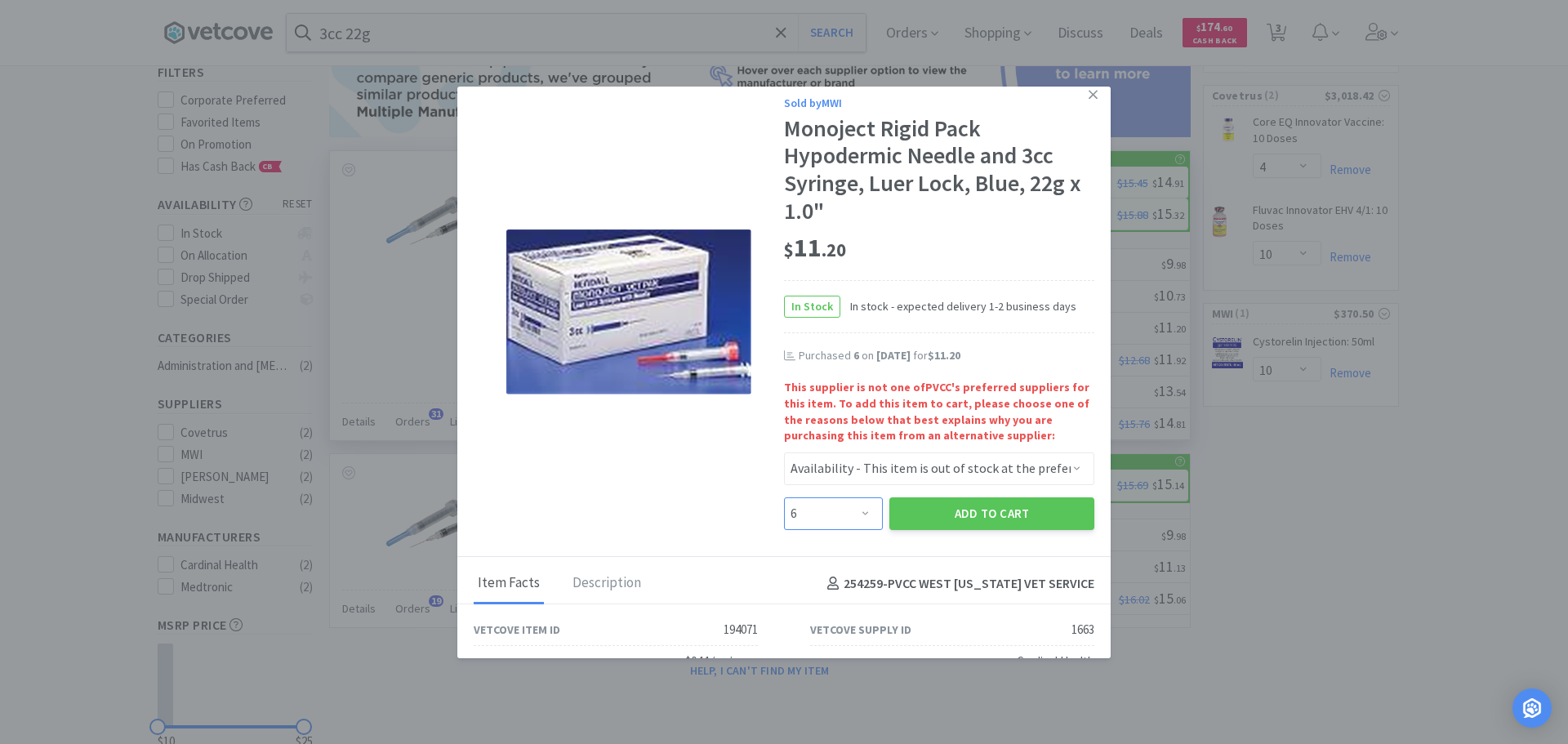
click at [784, 498] on select "Enter Quantity 1 2 3 4 5 6 7 8 9 10 11 12 13 14 15 16 17 18 19 20 Enter Quantity" at bounding box center [833, 514] width 99 height 33
click at [962, 508] on button "Add to Cart" at bounding box center [992, 514] width 205 height 33
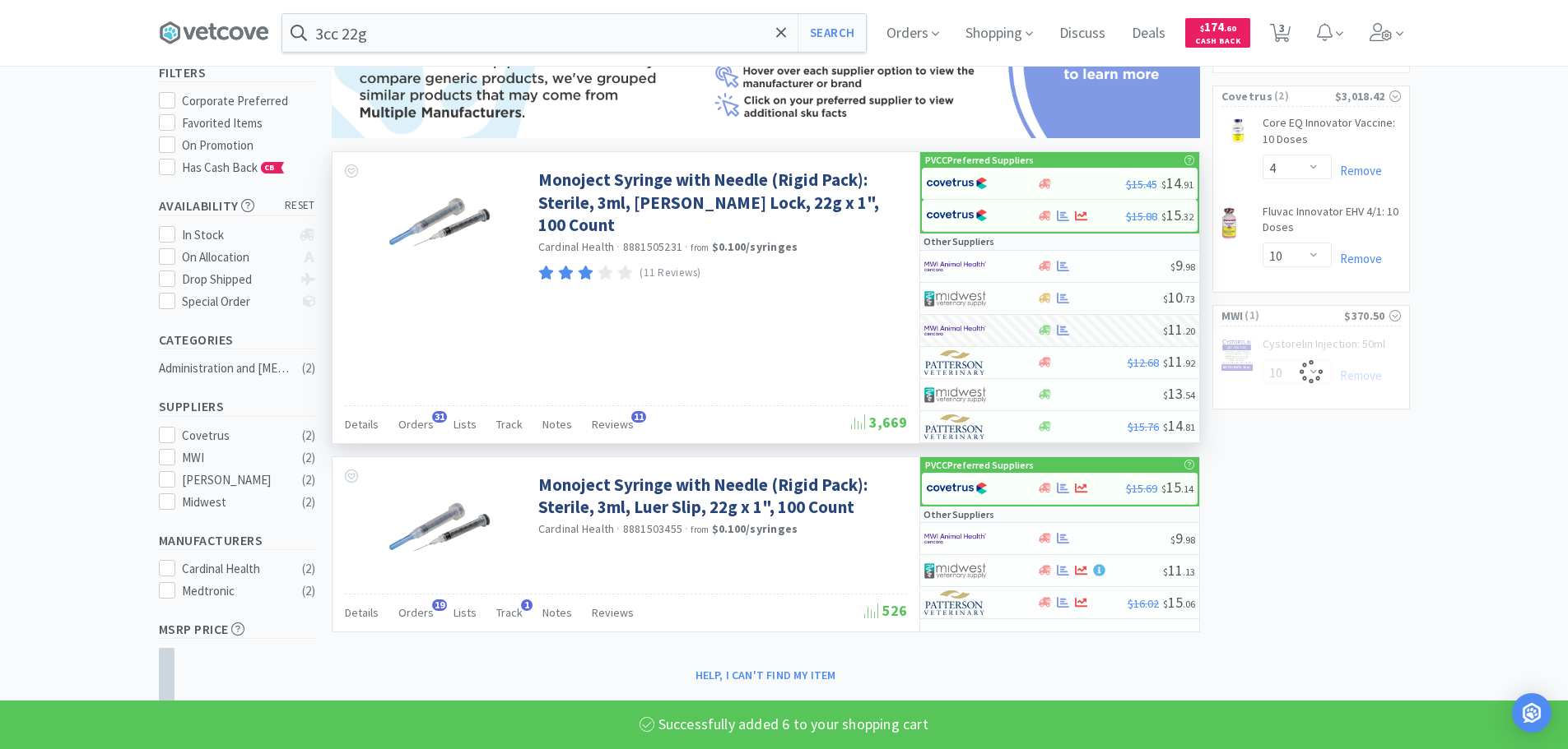
select select "6"
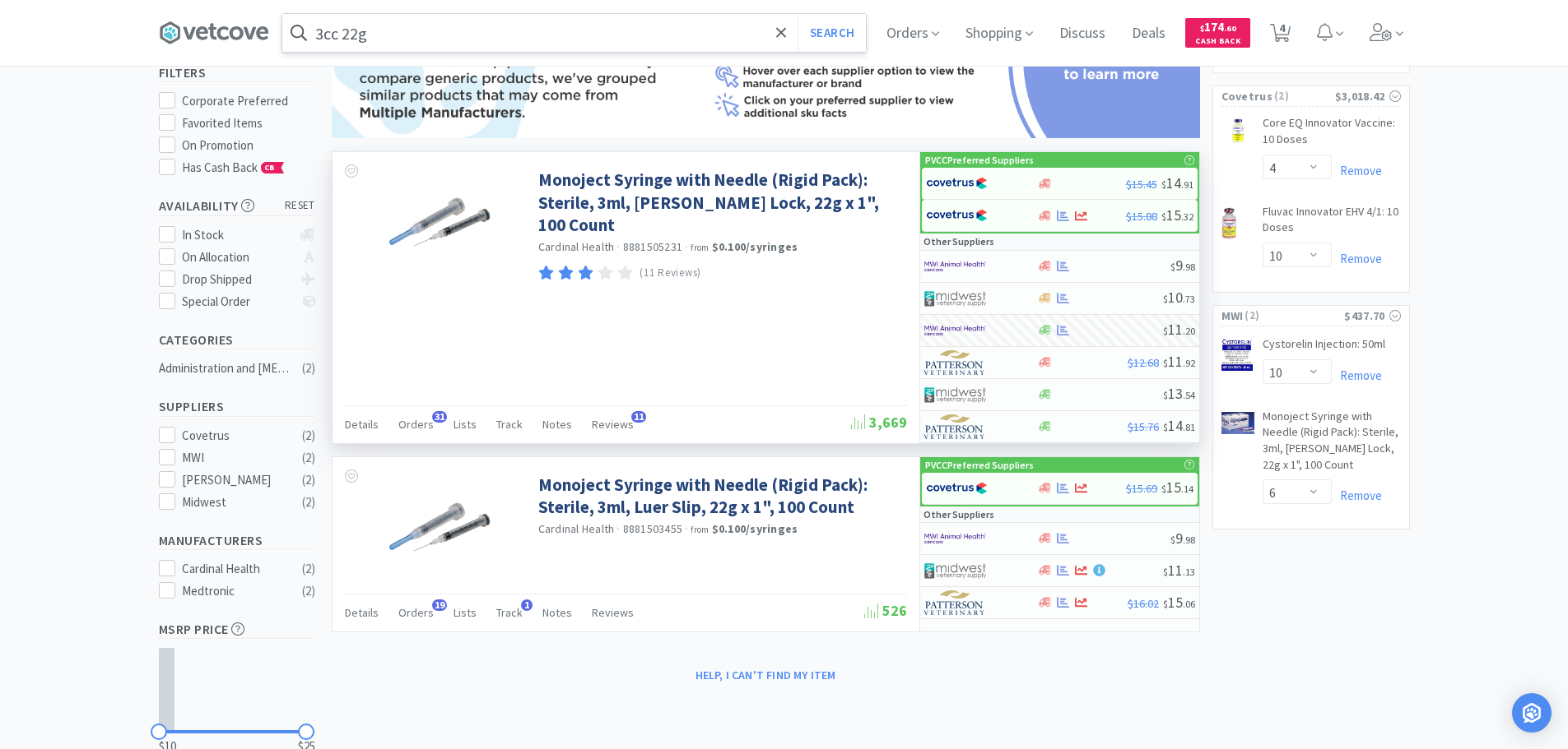
click at [529, 20] on input "3cc 22g" at bounding box center [574, 33] width 583 height 38
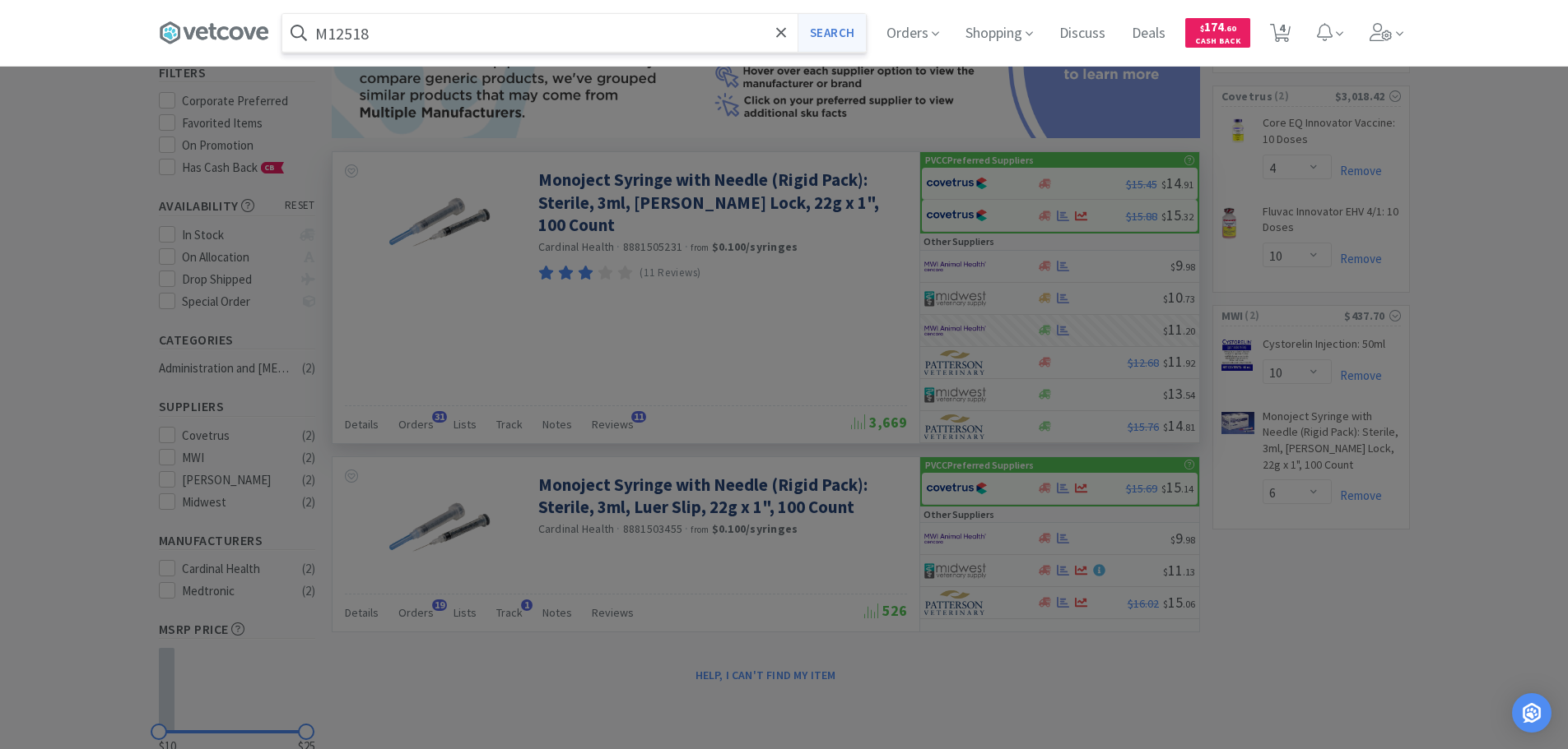
type input "M12518"
click at [856, 21] on button "Search" at bounding box center [831, 33] width 68 height 38
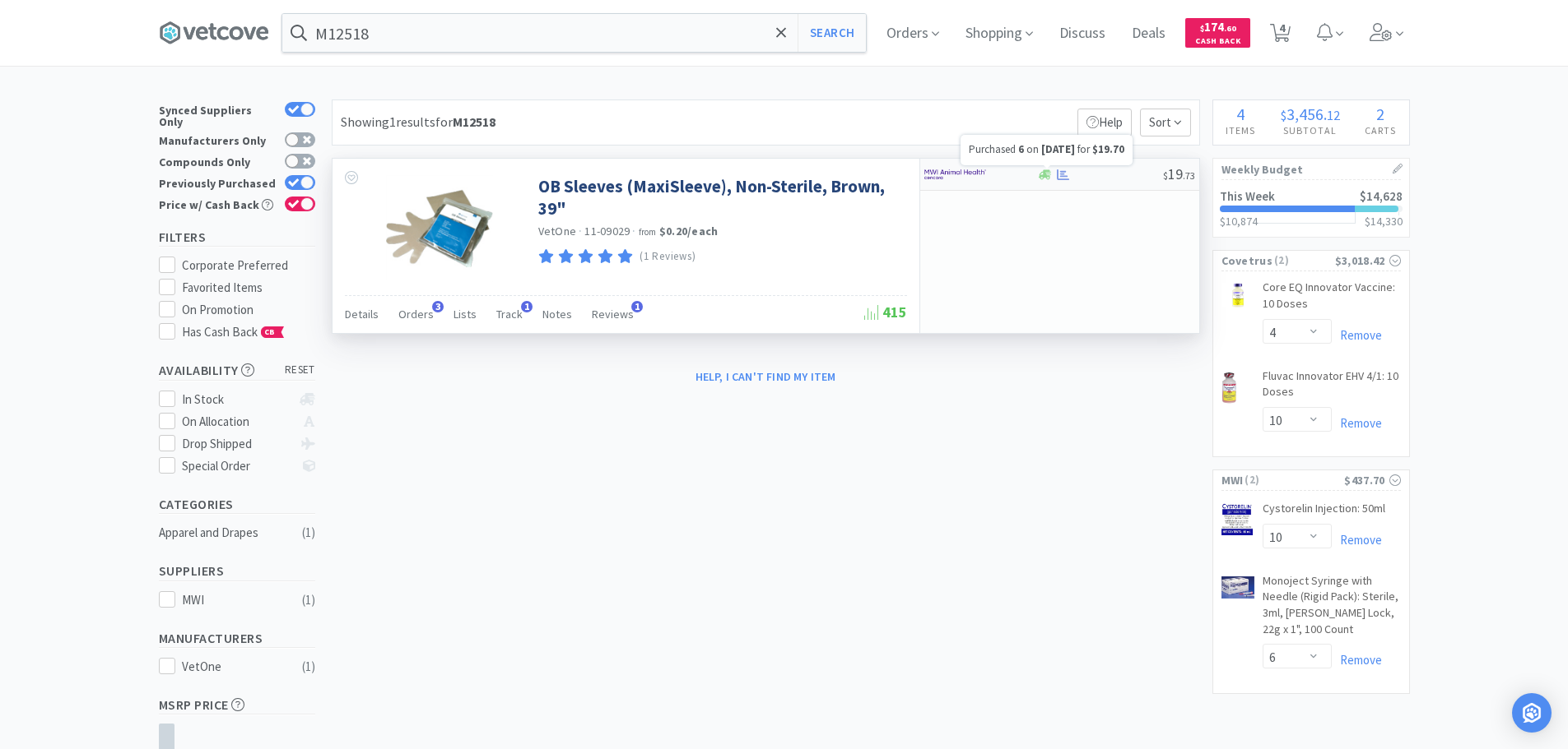
click at [1064, 173] on icon at bounding box center [1062, 174] width 13 height 13
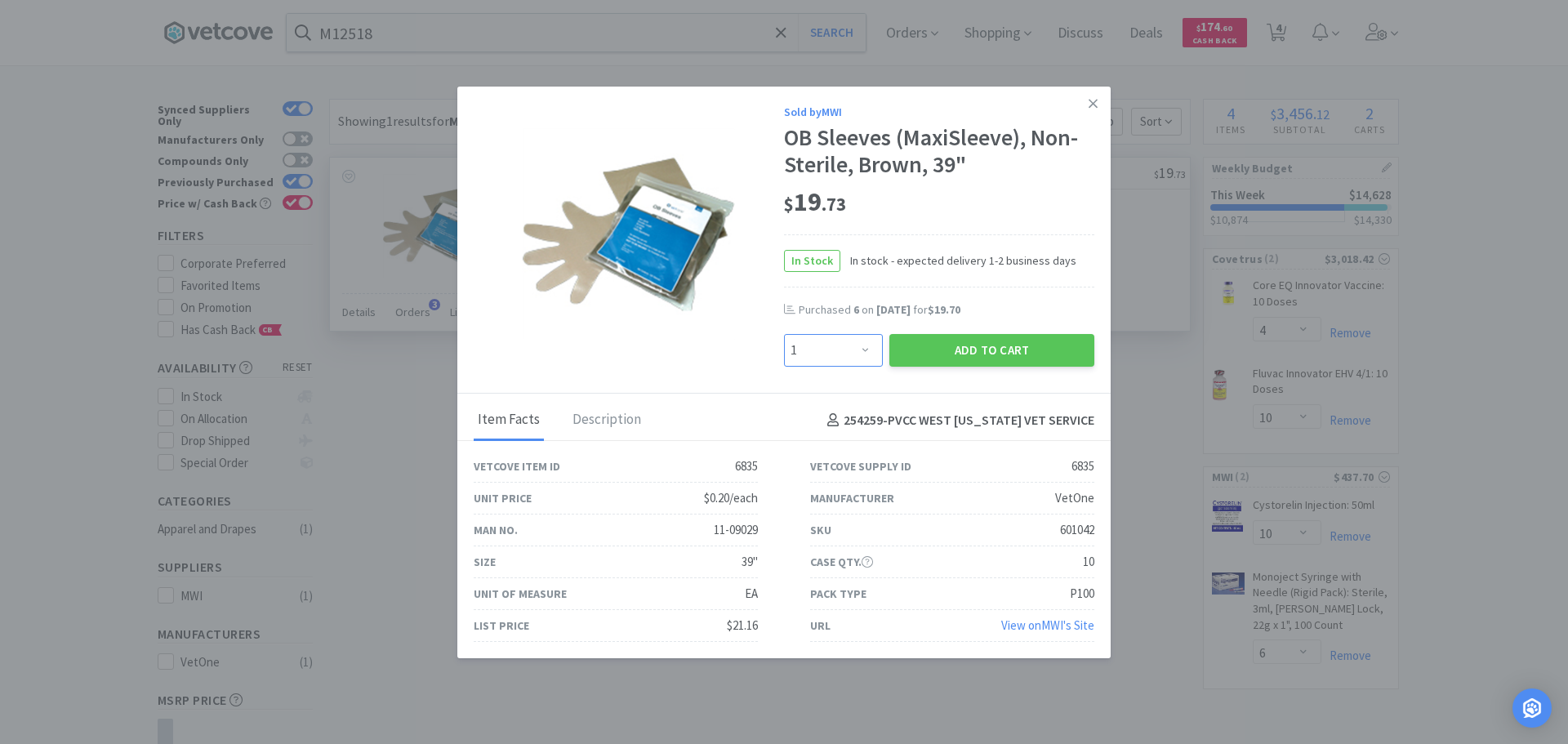
click at [828, 344] on select "Enter Quantity 1 2 3 4 5 6 7 8 9 10 11 12 13 14 15 16 17 18 19 20 Enter Quantity" at bounding box center [833, 350] width 99 height 33
select select "6"
click at [784, 334] on select "Enter Quantity 1 2 3 4 5 6 7 8 9 10 11 12 13 14 15 16 17 18 19 20 Enter Quantity" at bounding box center [833, 350] width 99 height 33
click at [993, 366] on button "Add to Cart" at bounding box center [992, 350] width 205 height 33
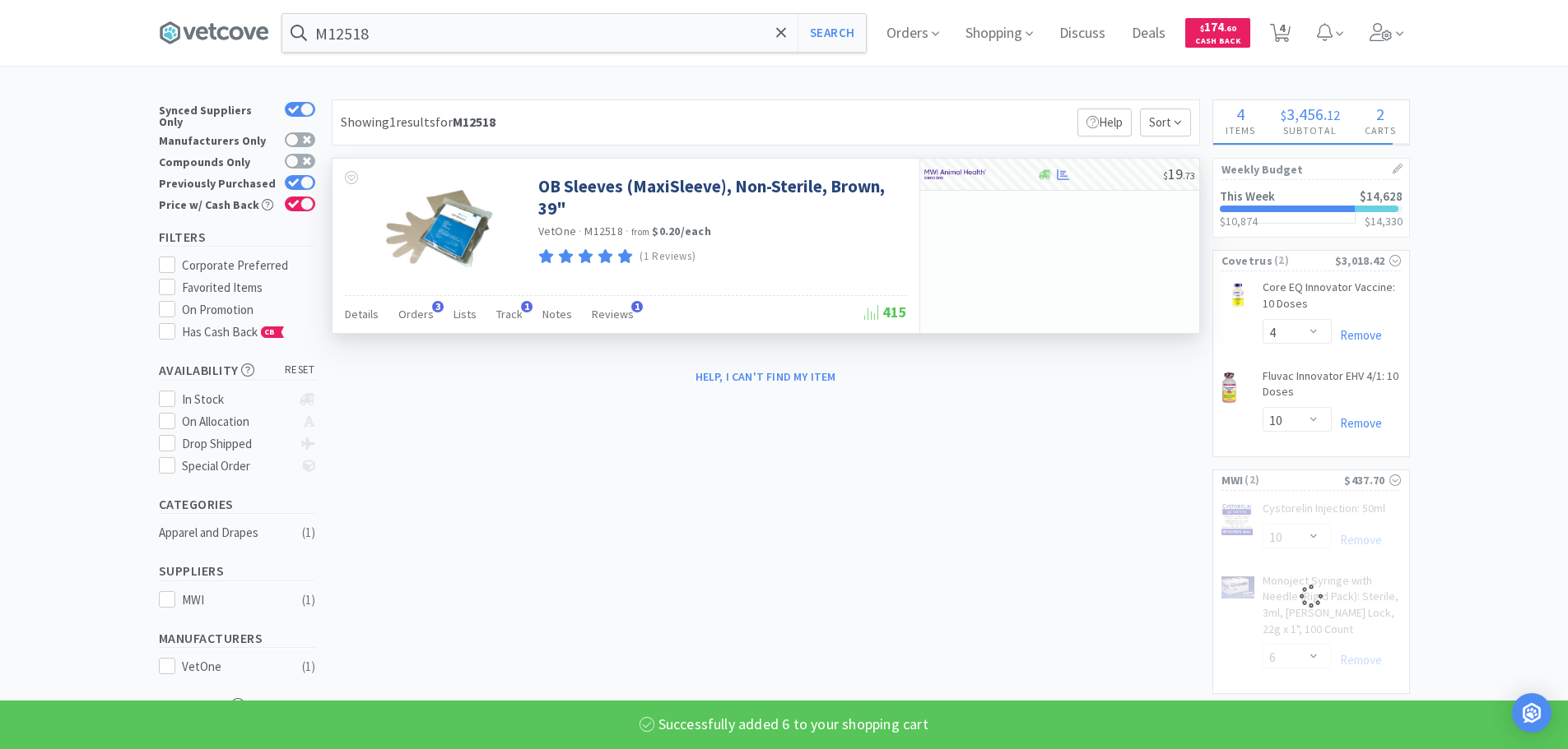
select select "6"
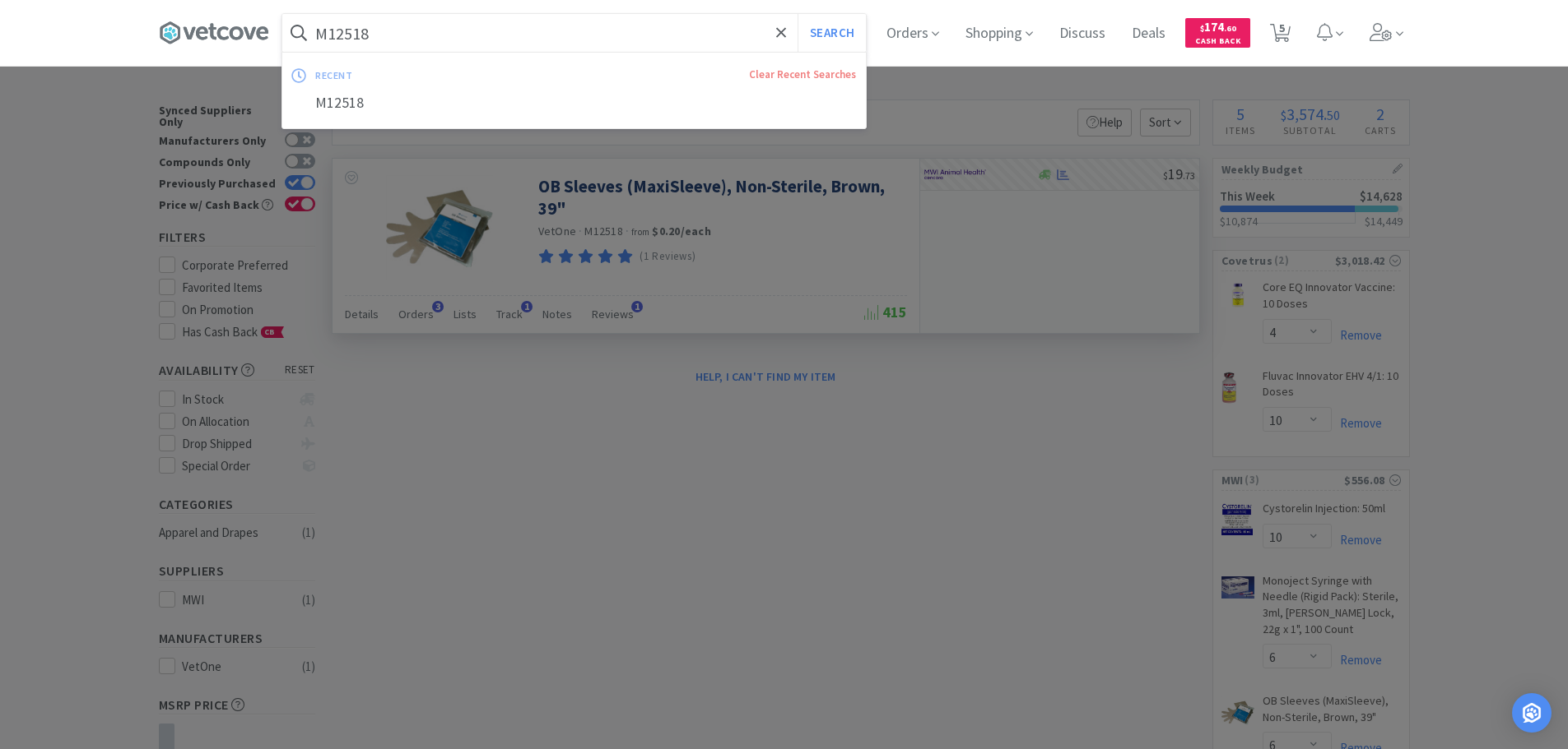
click at [434, 36] on input "M12518" at bounding box center [574, 33] width 583 height 38
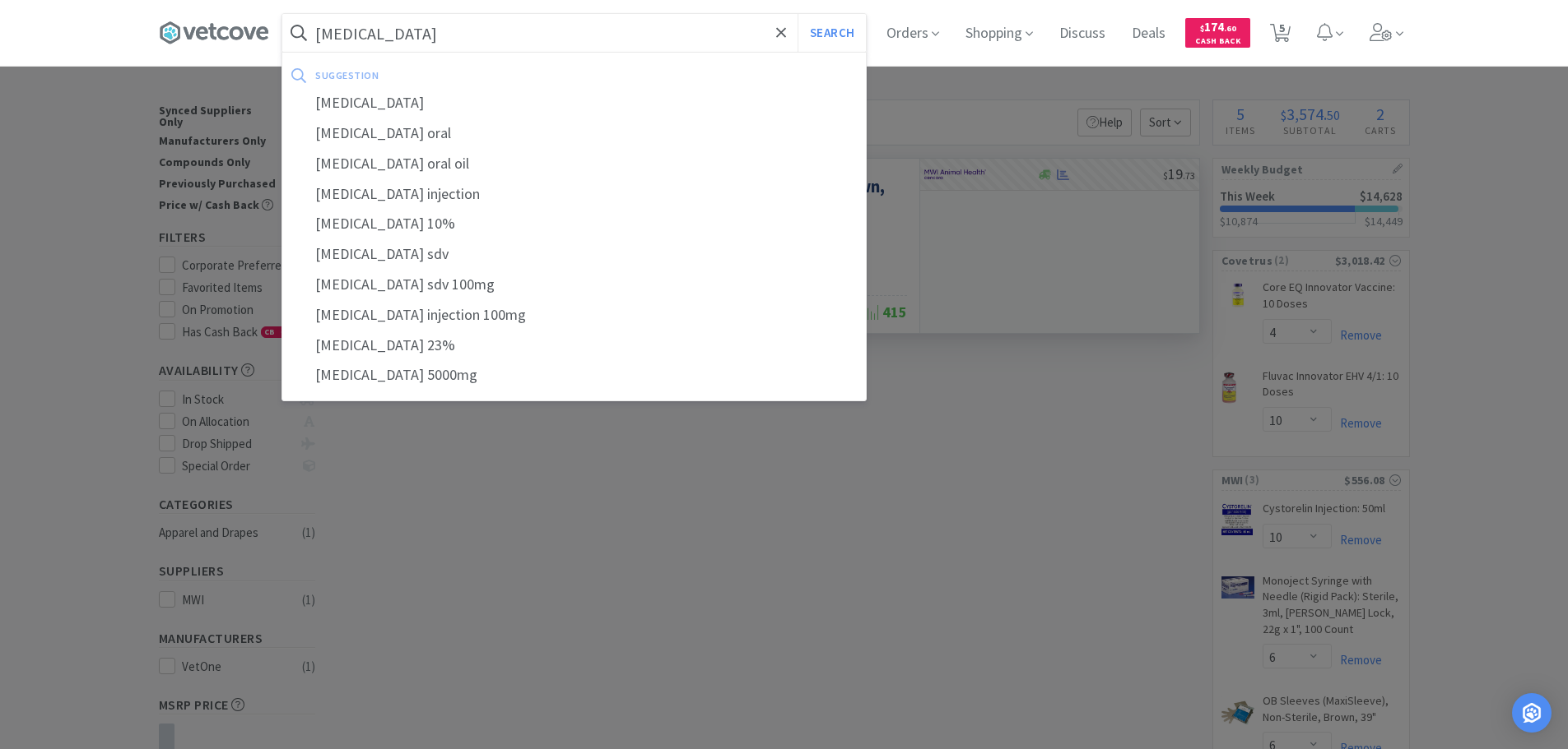
type input "[MEDICAL_DATA]"
click at [797, 14] on button "Search" at bounding box center [831, 33] width 68 height 38
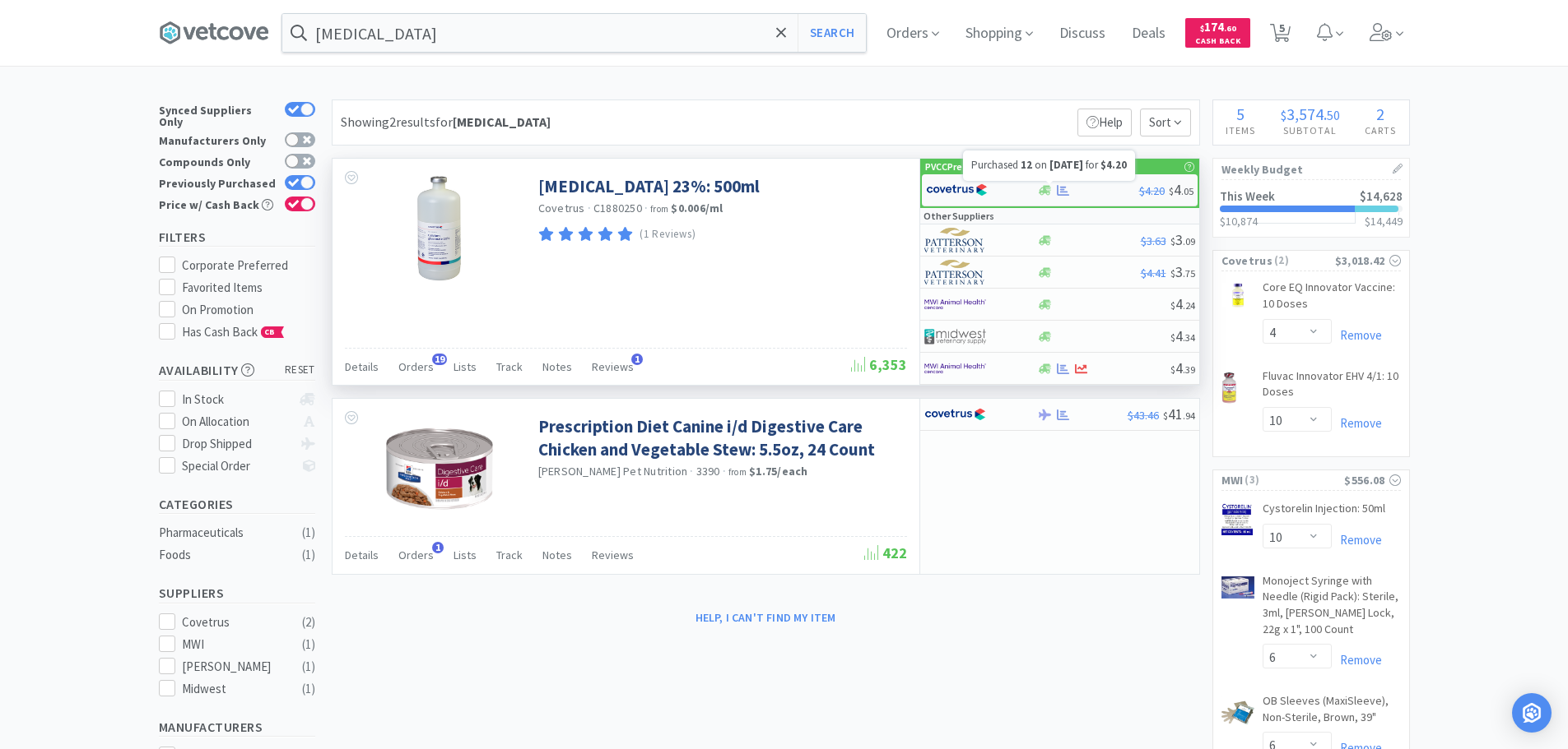
click at [1064, 189] on icon at bounding box center [1062, 190] width 13 height 13
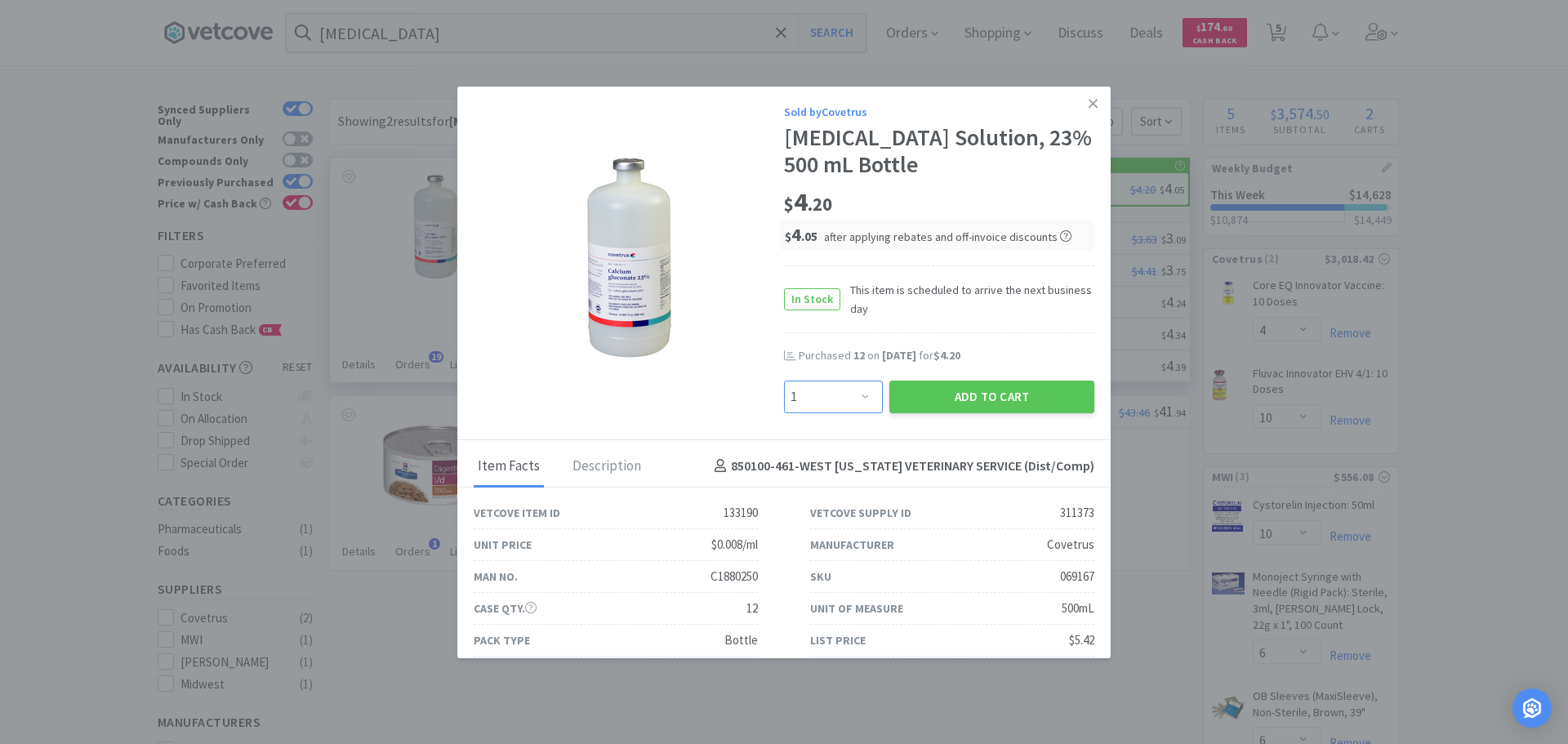
click at [848, 387] on select "Enter Quantity 1 2 3 4 5 6 7 8 9 10 11 12 13 14 15 16 17 18 19 20 Enter Quantity" at bounding box center [833, 397] width 99 height 33
select select "12"
click at [784, 381] on select "Enter Quantity 1 2 3 4 5 6 7 8 9 10 11 12 13 14 15 16 17 18 19 20 Enter Quantity" at bounding box center [833, 397] width 99 height 33
click at [940, 401] on button "Add to Cart" at bounding box center [992, 397] width 205 height 33
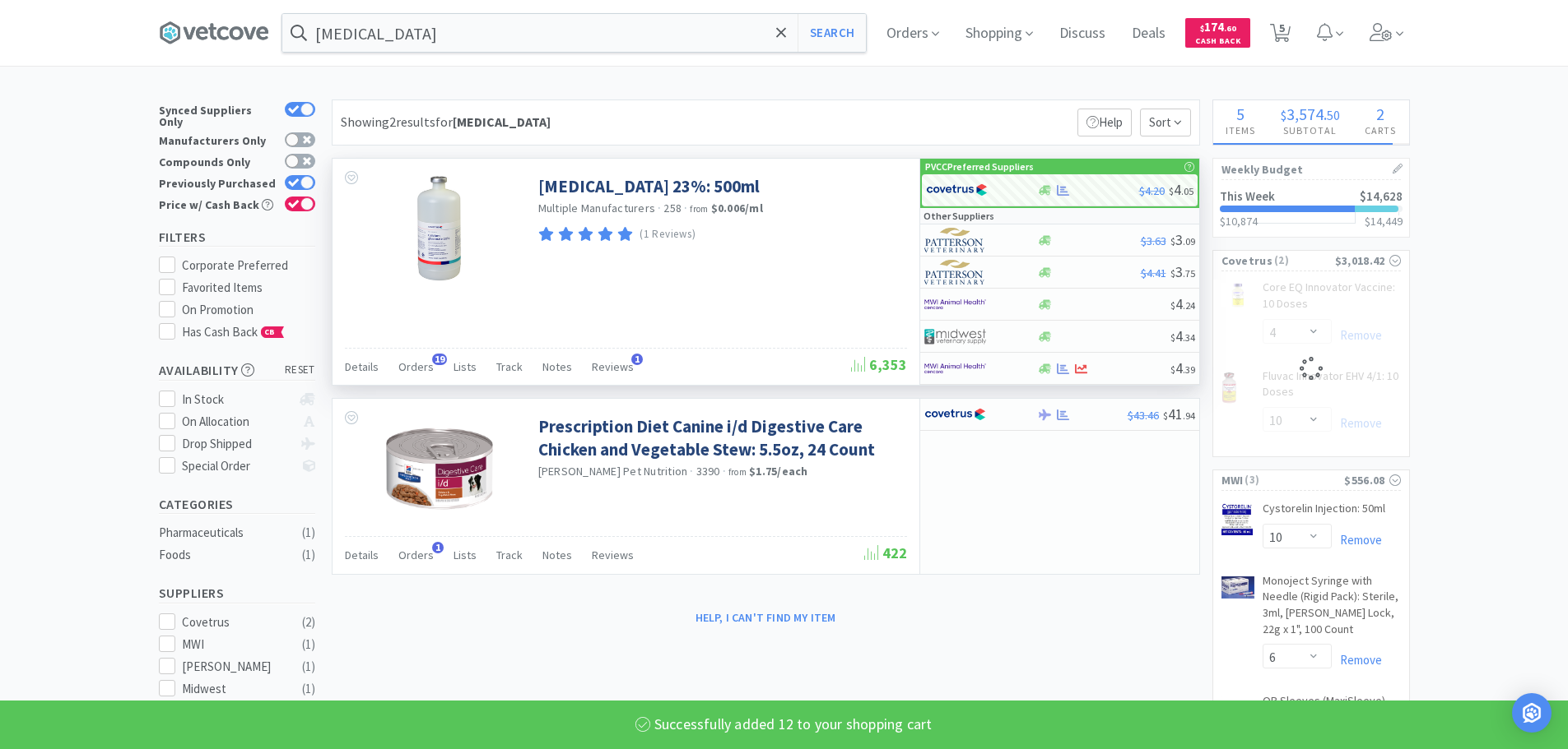
select select "12"
select select "4"
select select "10"
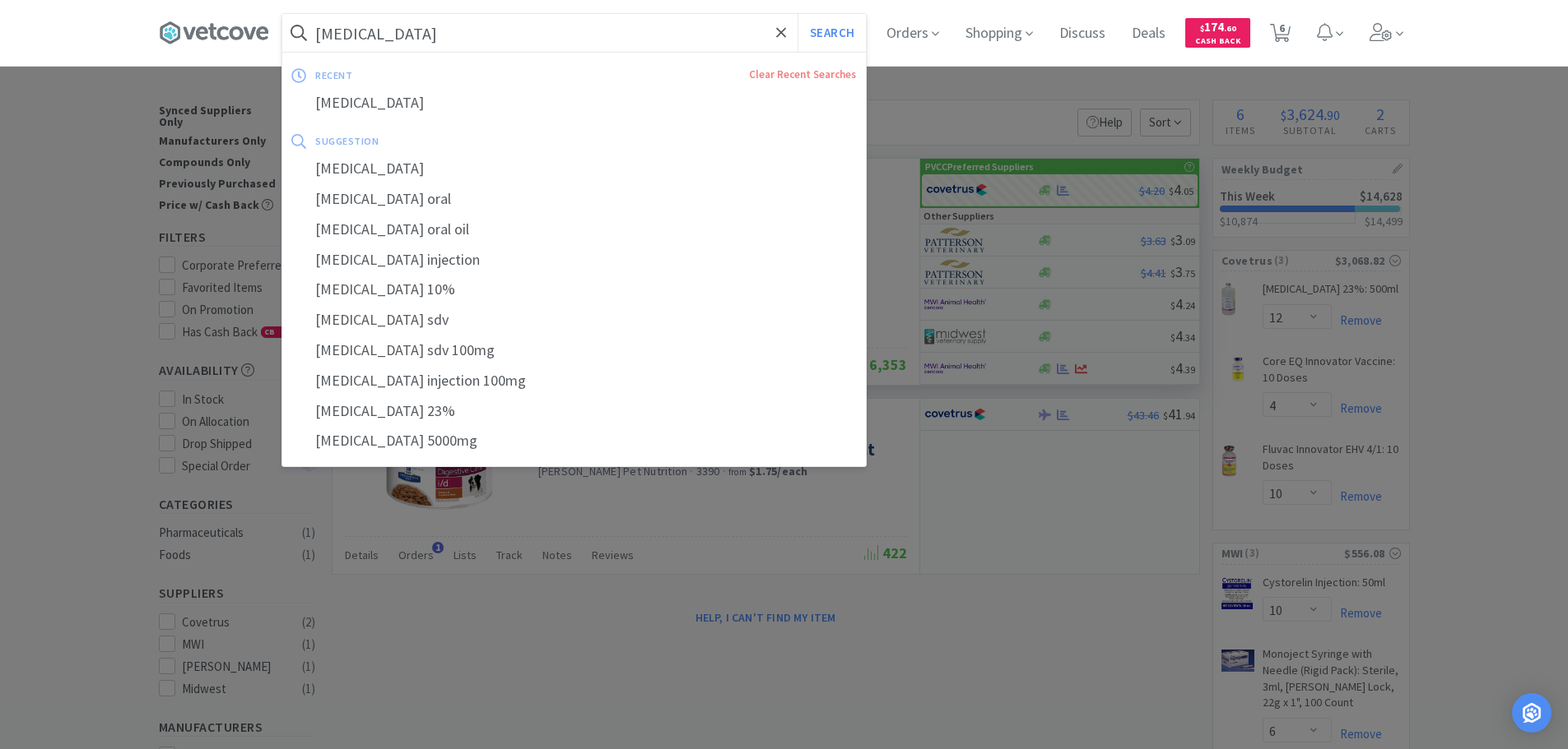
click at [608, 29] on input "[MEDICAL_DATA]" at bounding box center [574, 33] width 583 height 38
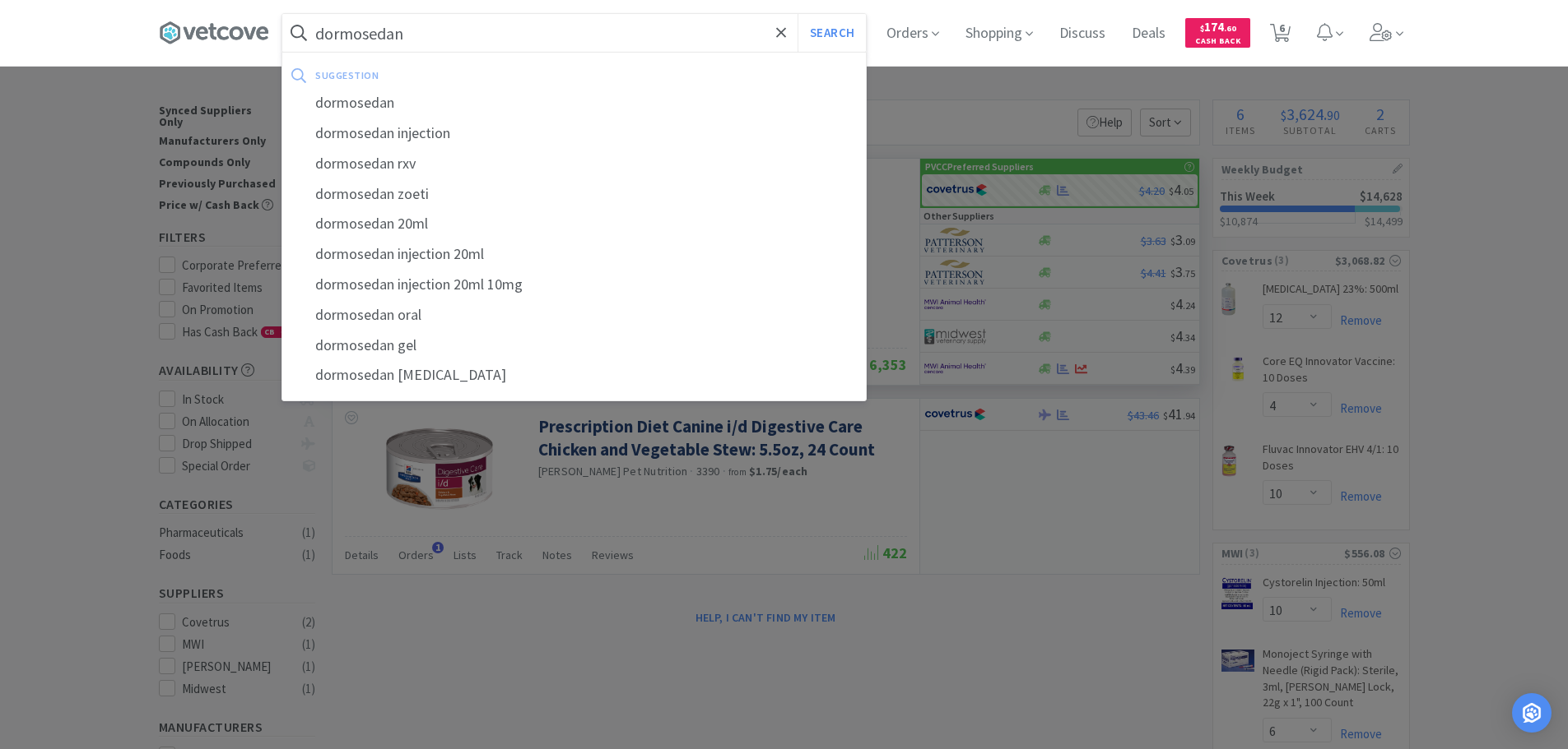
type input "dormosedan"
click at [797, 14] on button "Search" at bounding box center [831, 33] width 68 height 38
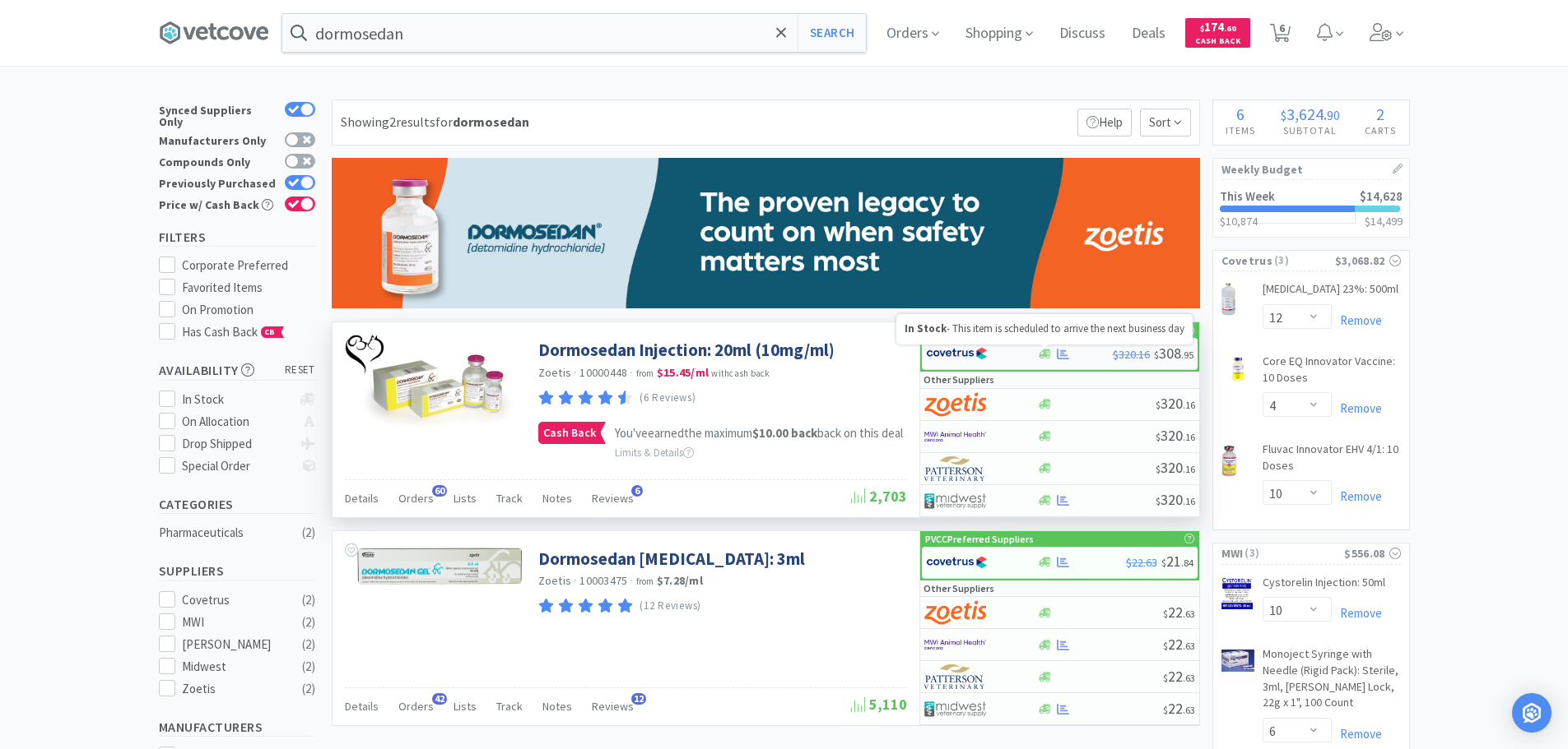
click at [1039, 352] on icon at bounding box center [1044, 354] width 13 height 13
select select "1"
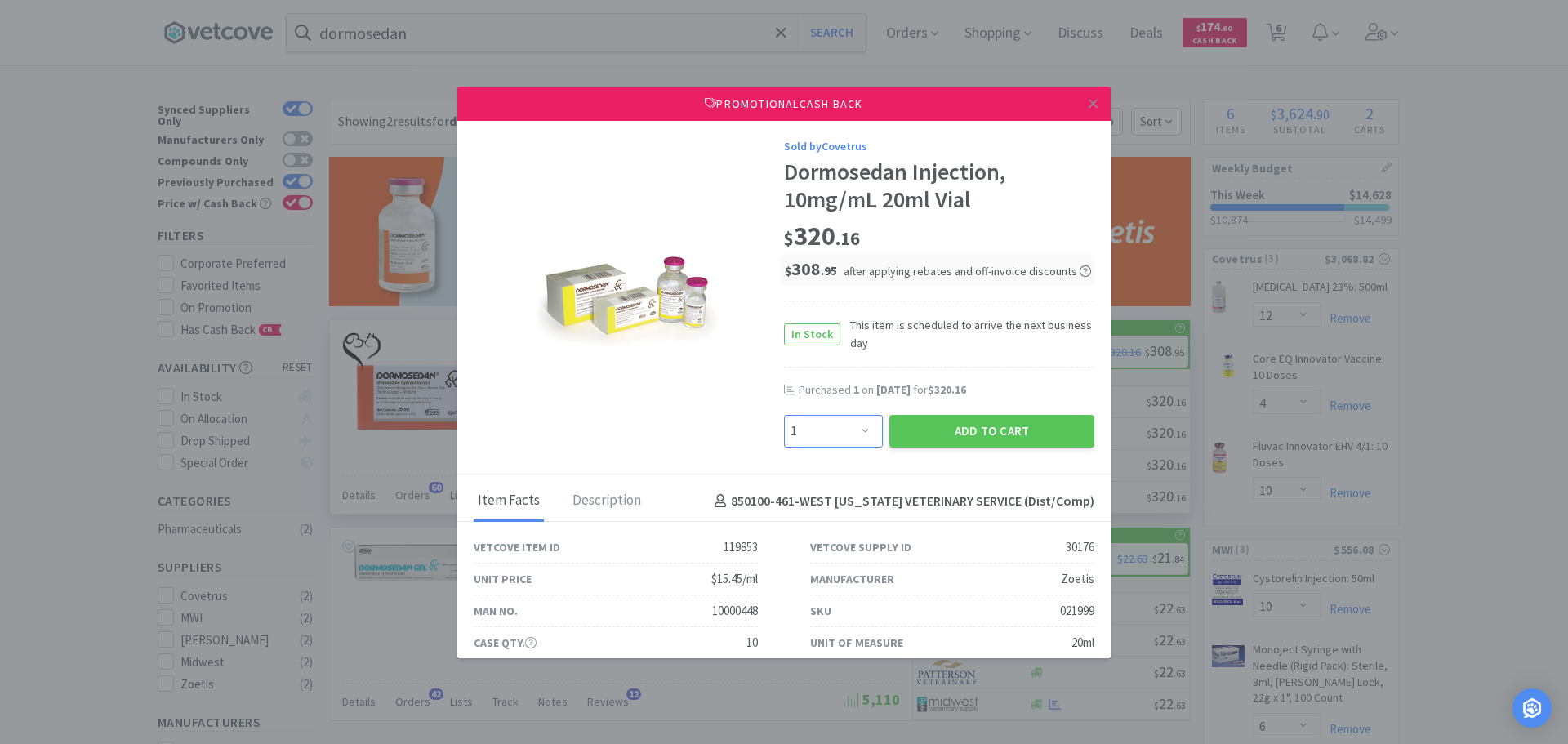
click at [856, 440] on select "Enter Quantity 1 2 3 4 5 6 7 8 9 10 11 12 13 14 15 16 17 18 19 20 Enter Quantity" at bounding box center [833, 431] width 99 height 33
click at [784, 415] on select "Enter Quantity 1 2 3 4 5 6 7 8 9 10 11 12 13 14 15 16 17 18 19 20 Enter Quantity" at bounding box center [833, 431] width 99 height 33
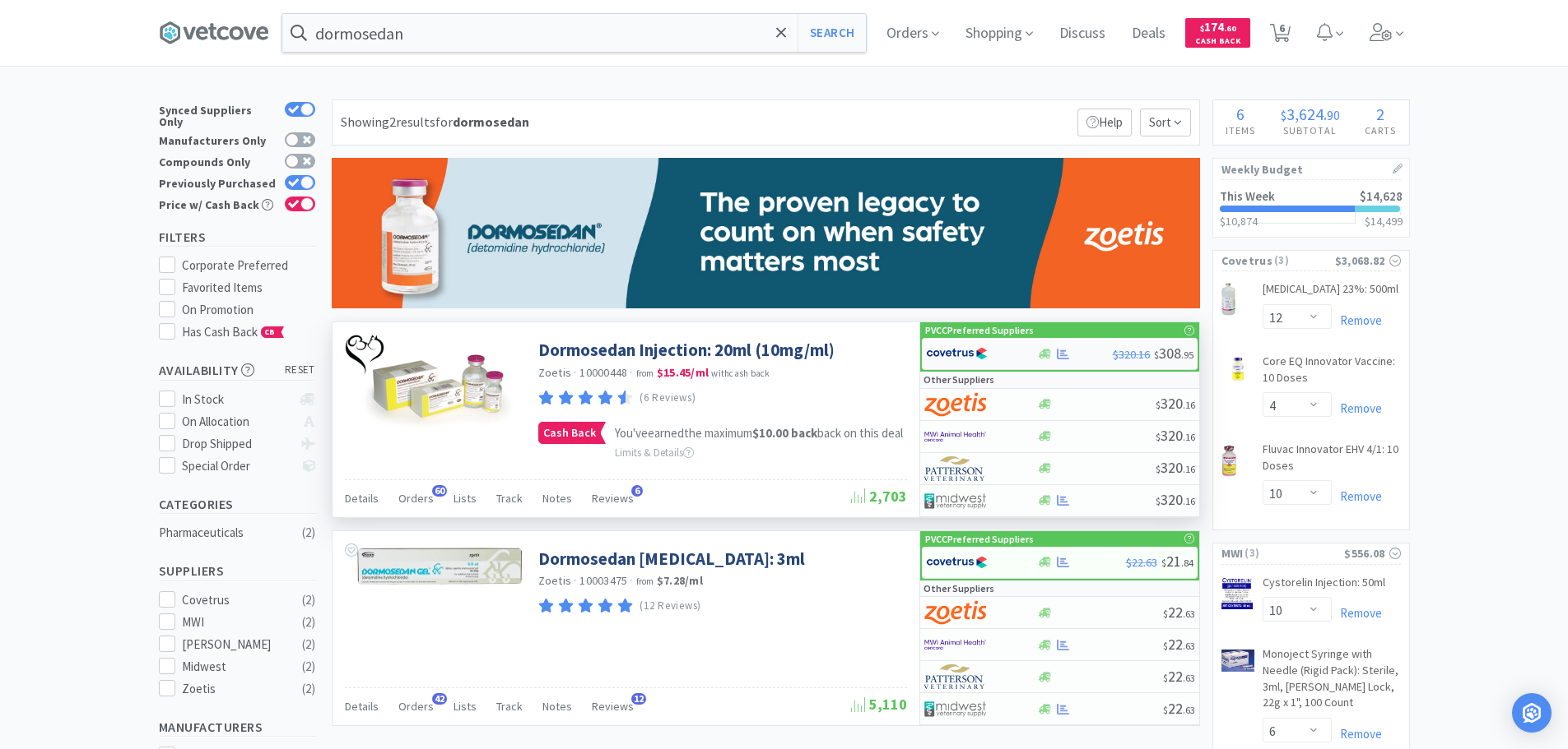
click at [972, 349] on img at bounding box center [956, 353] width 62 height 24
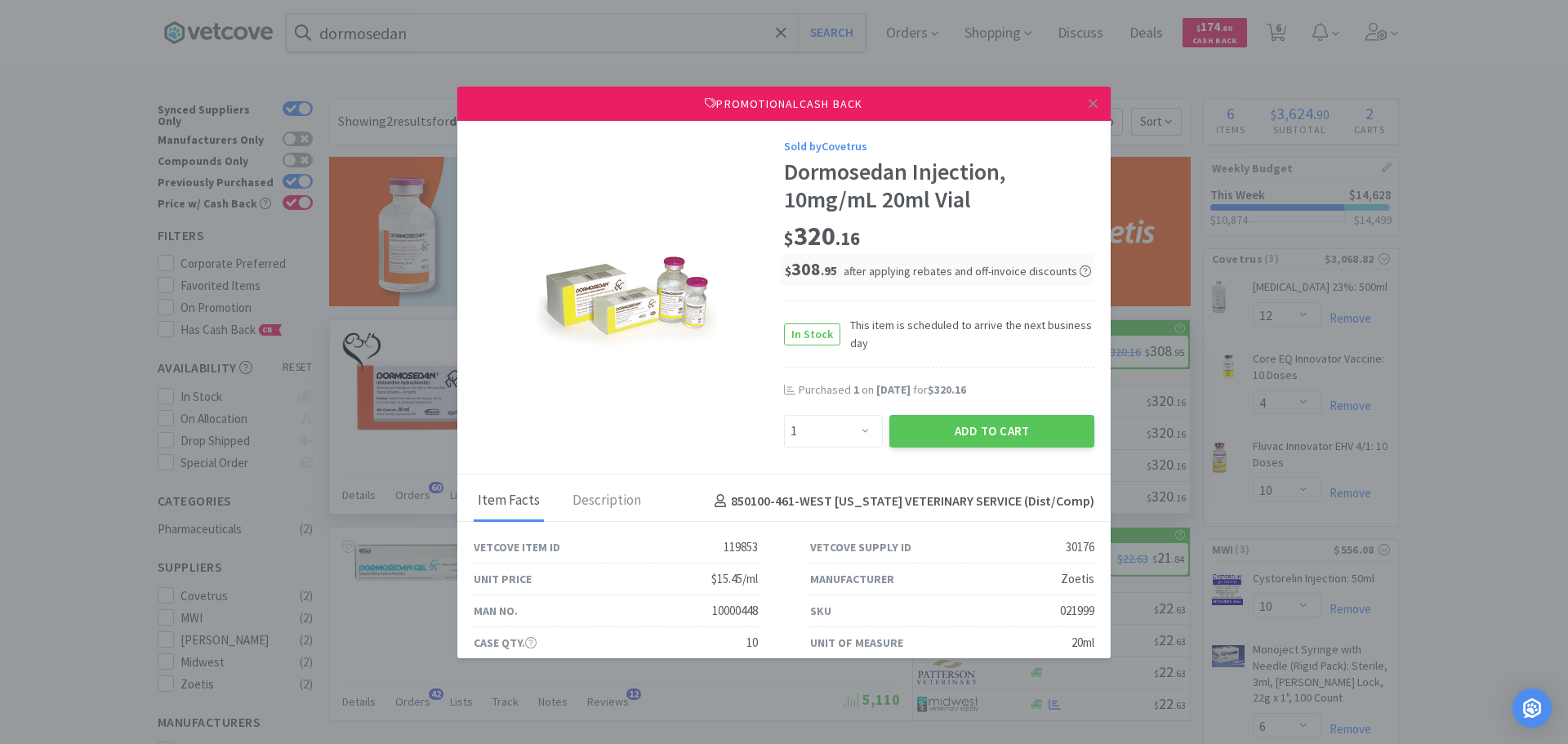
click at [813, 414] on div "Enter Quantity 1 2 3 4 5 6 7 8 9 10 11 12 13 14 15 16 17 18 19 20 Enter Quantity" at bounding box center [833, 431] width 105 height 39
drag, startPoint x: 860, startPoint y: 435, endPoint x: 856, endPoint y: 422, distance: 13.6
click at [860, 435] on select "Enter Quantity 1 2 3 4 5 6 7 8 9 10 11 12 13 14 15 16 17 18 19 20 Enter Quantity" at bounding box center [833, 431] width 99 height 33
select select "2"
click at [784, 415] on select "Enter Quantity 1 2 3 4 5 6 7 8 9 10 11 12 13 14 15 16 17 18 19 20 Enter Quantity" at bounding box center [833, 431] width 99 height 33
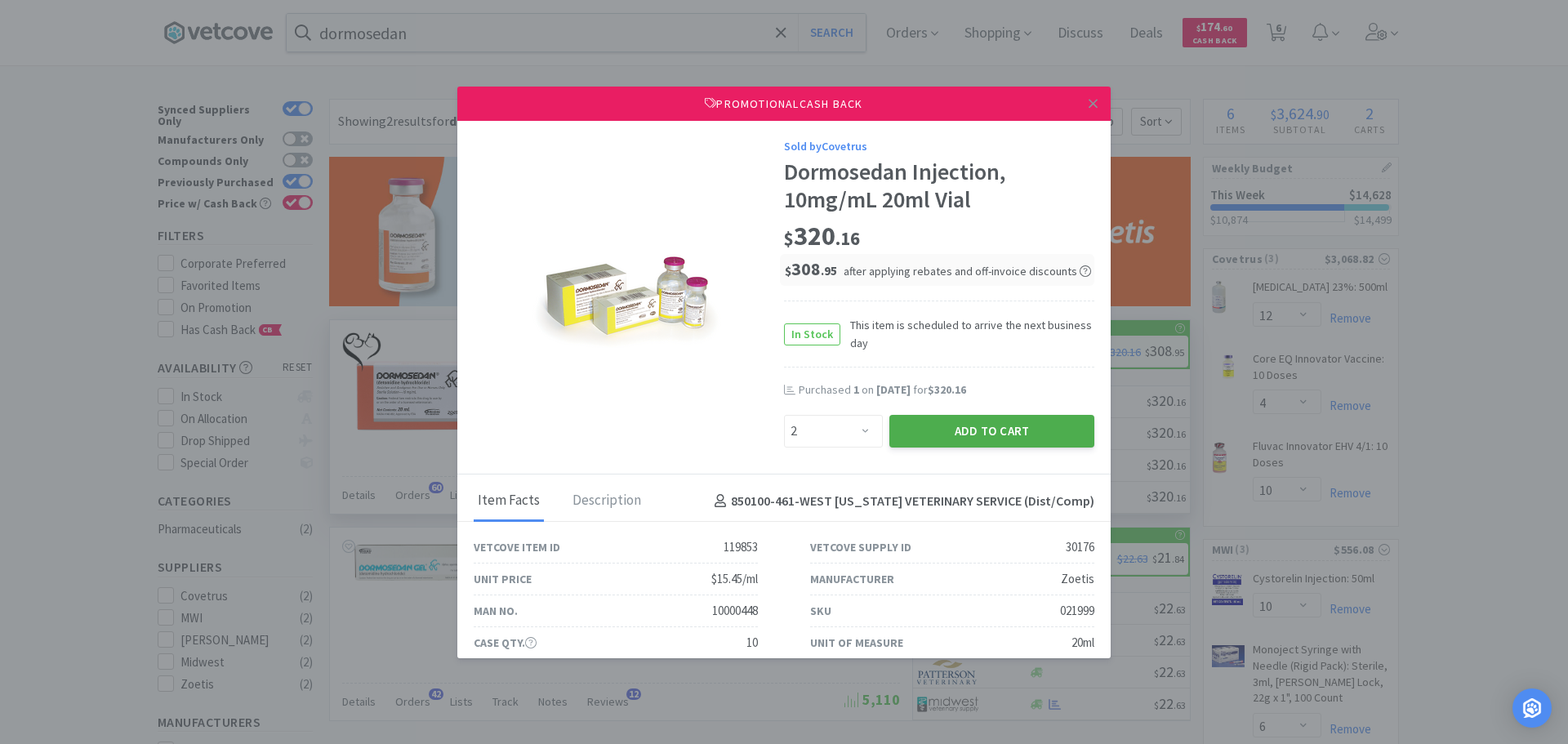
click at [956, 439] on button "Add to Cart" at bounding box center [992, 431] width 205 height 33
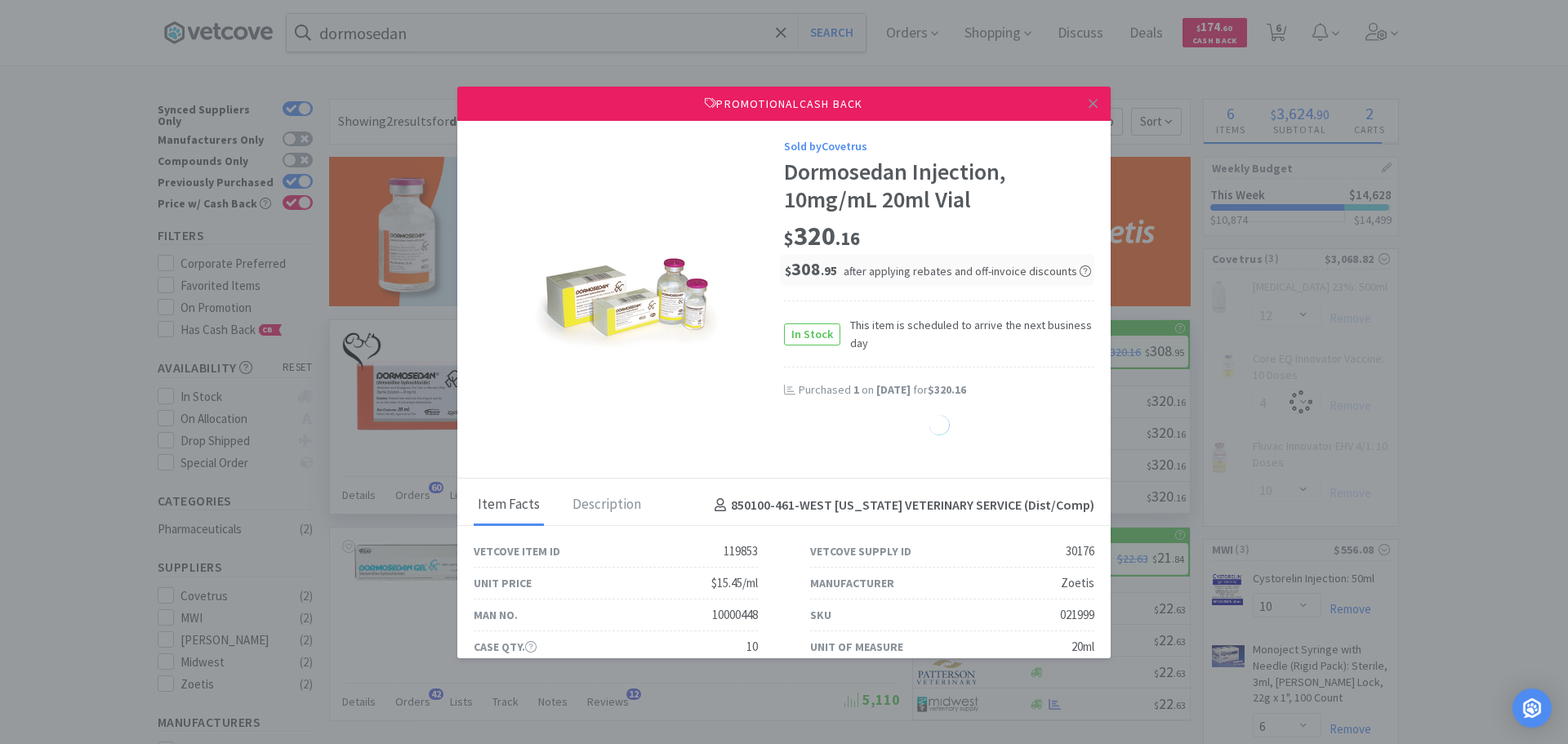
select select "1"
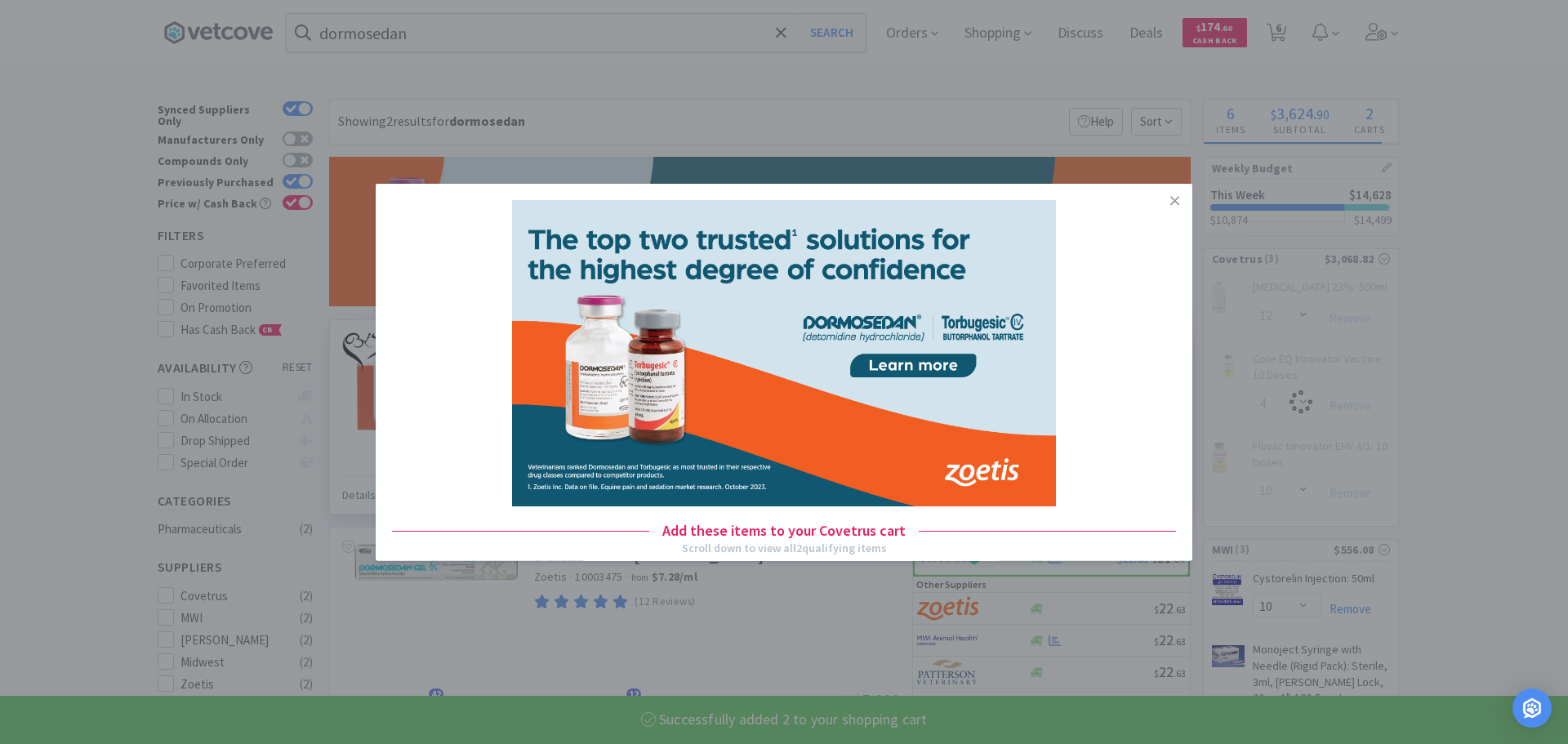
select select "2"
select select "10"
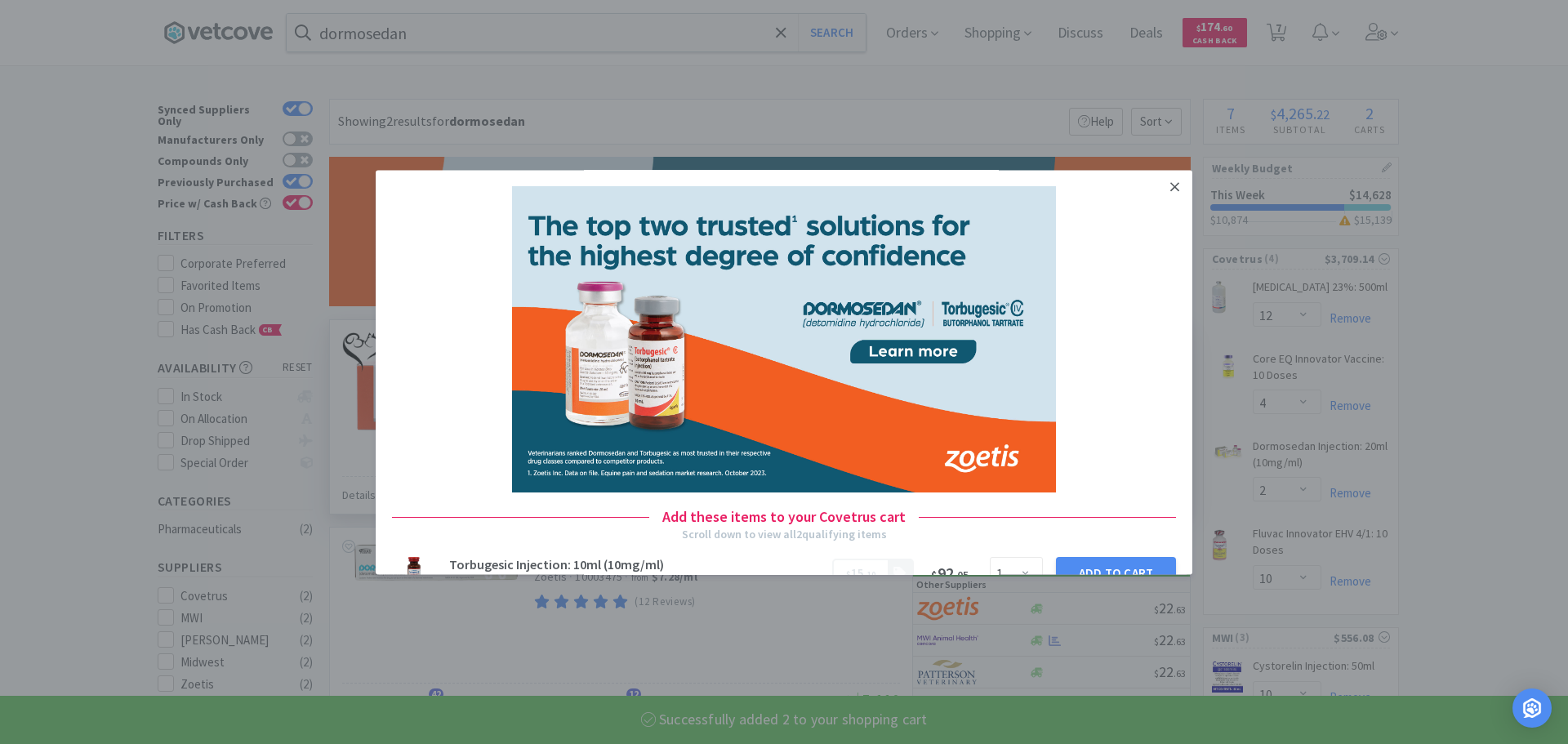
click at [1171, 183] on icon at bounding box center [1175, 187] width 9 height 15
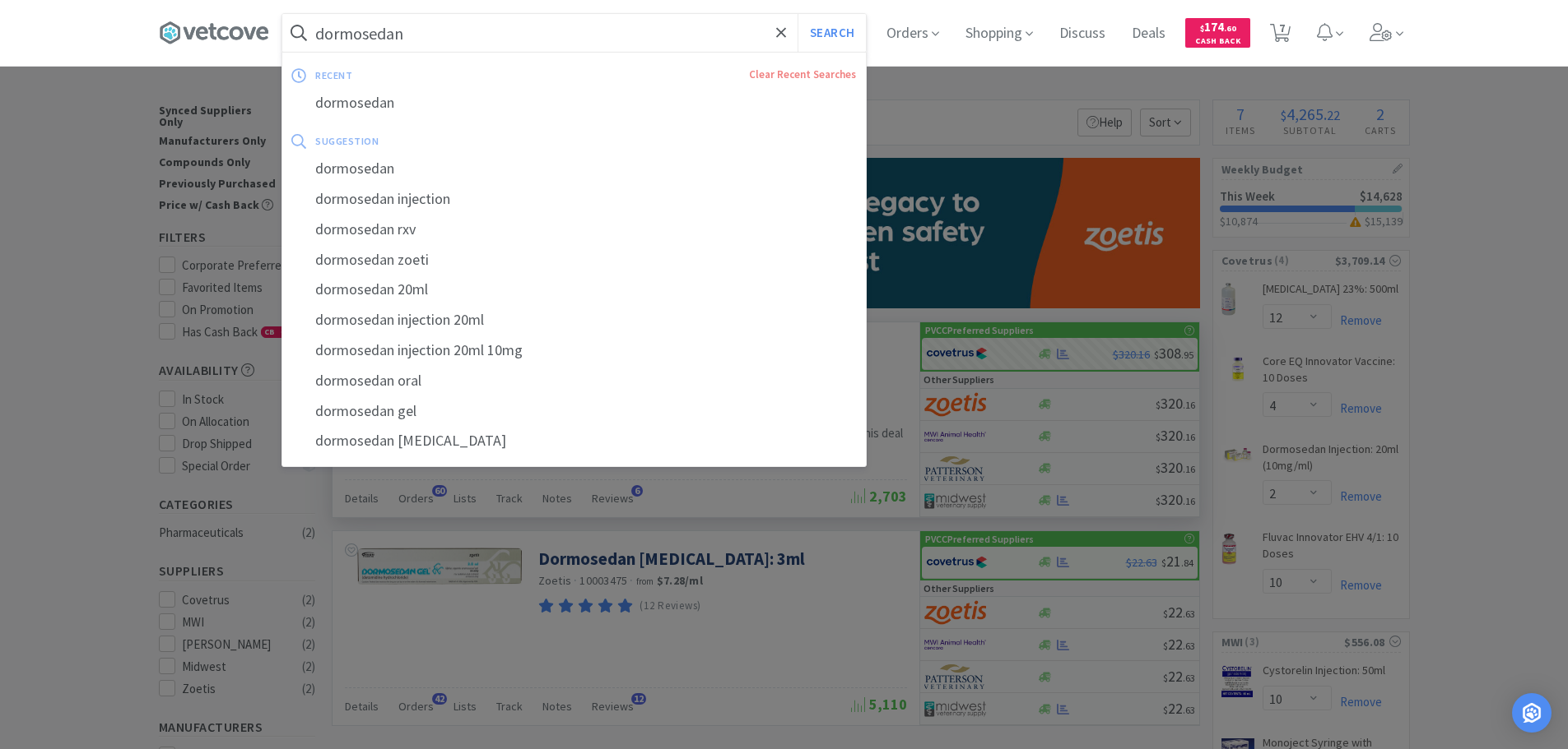
click at [406, 25] on input "dormosedan" at bounding box center [574, 33] width 583 height 38
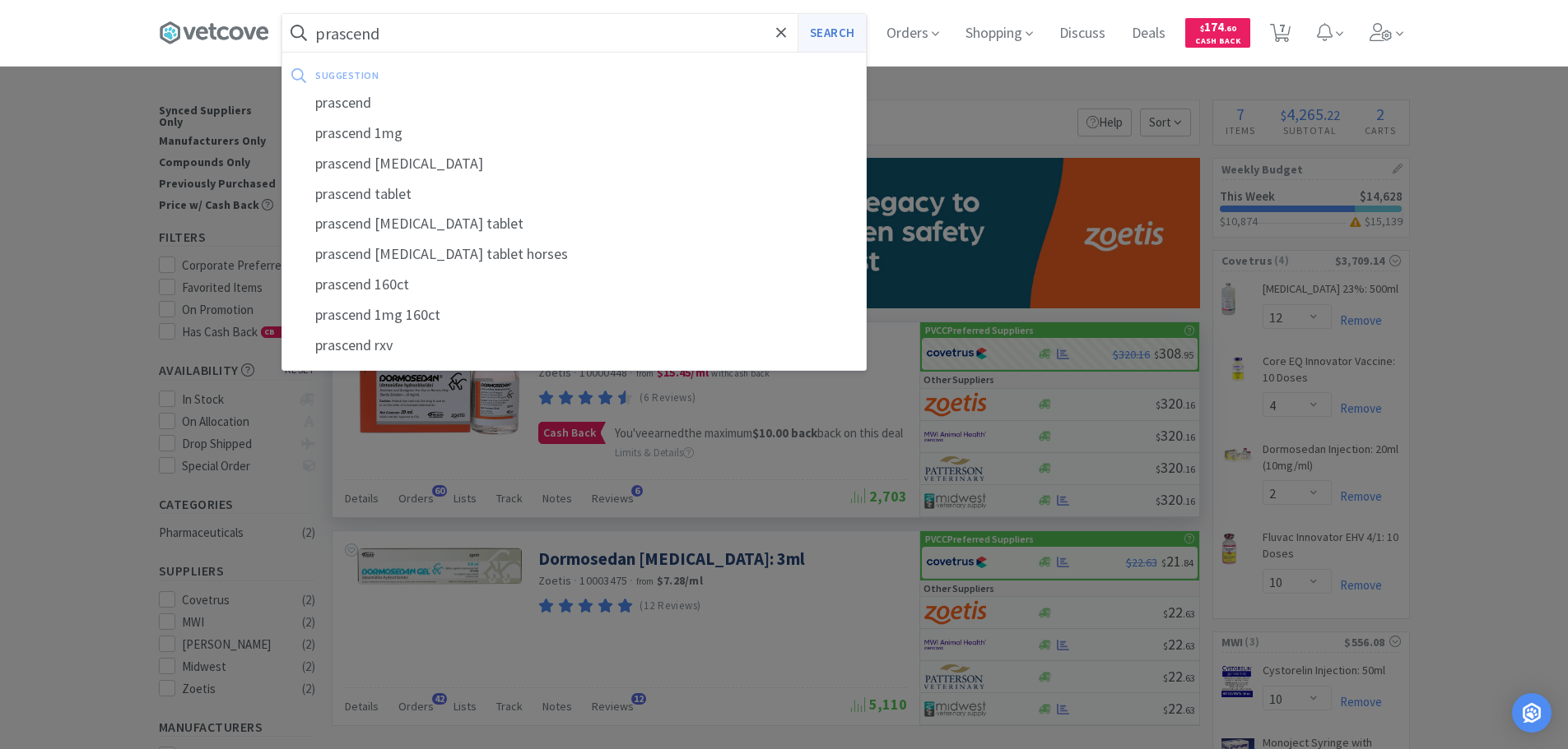
type input "prascend"
click at [834, 38] on button "Search" at bounding box center [831, 33] width 68 height 38
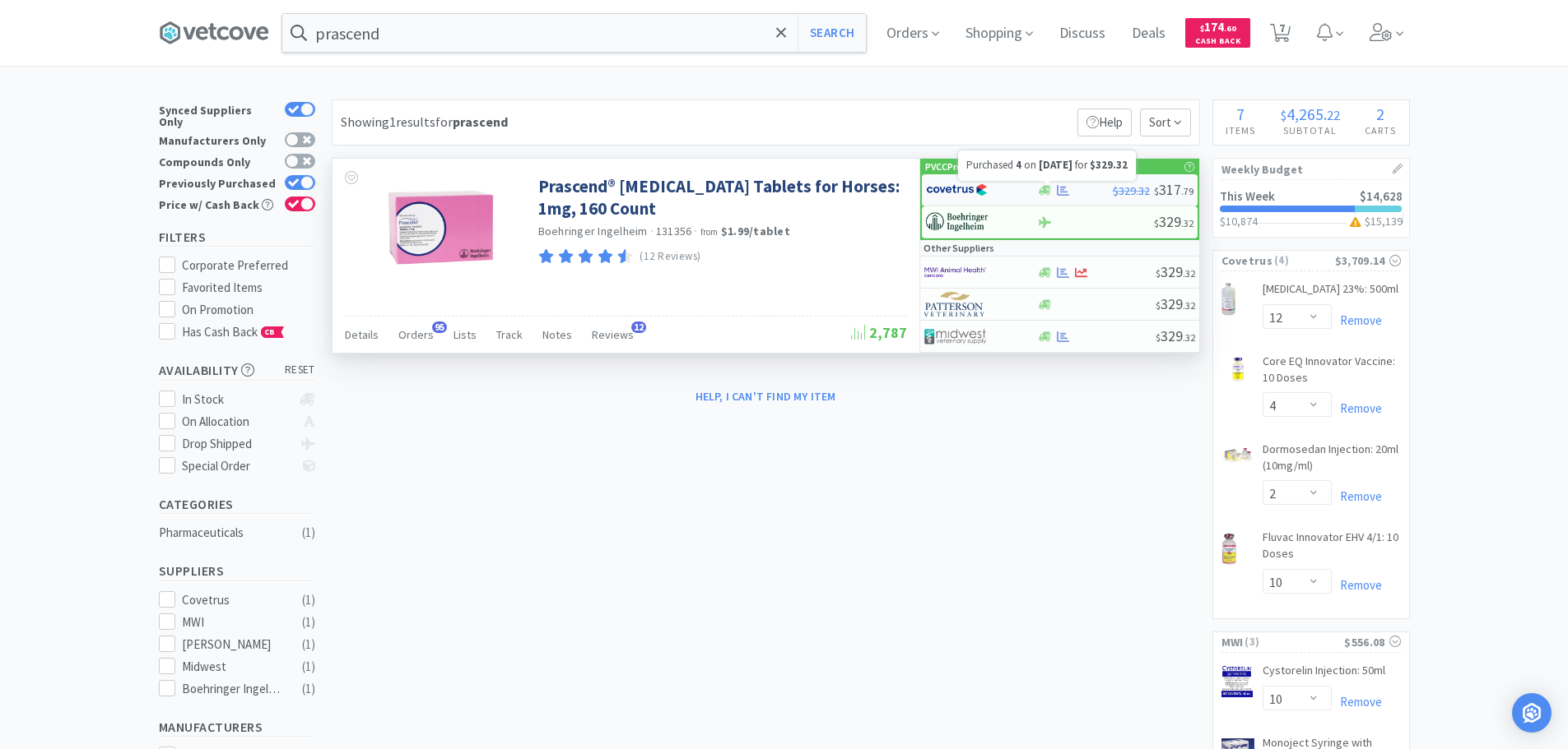
click at [1061, 195] on icon at bounding box center [1062, 190] width 13 height 11
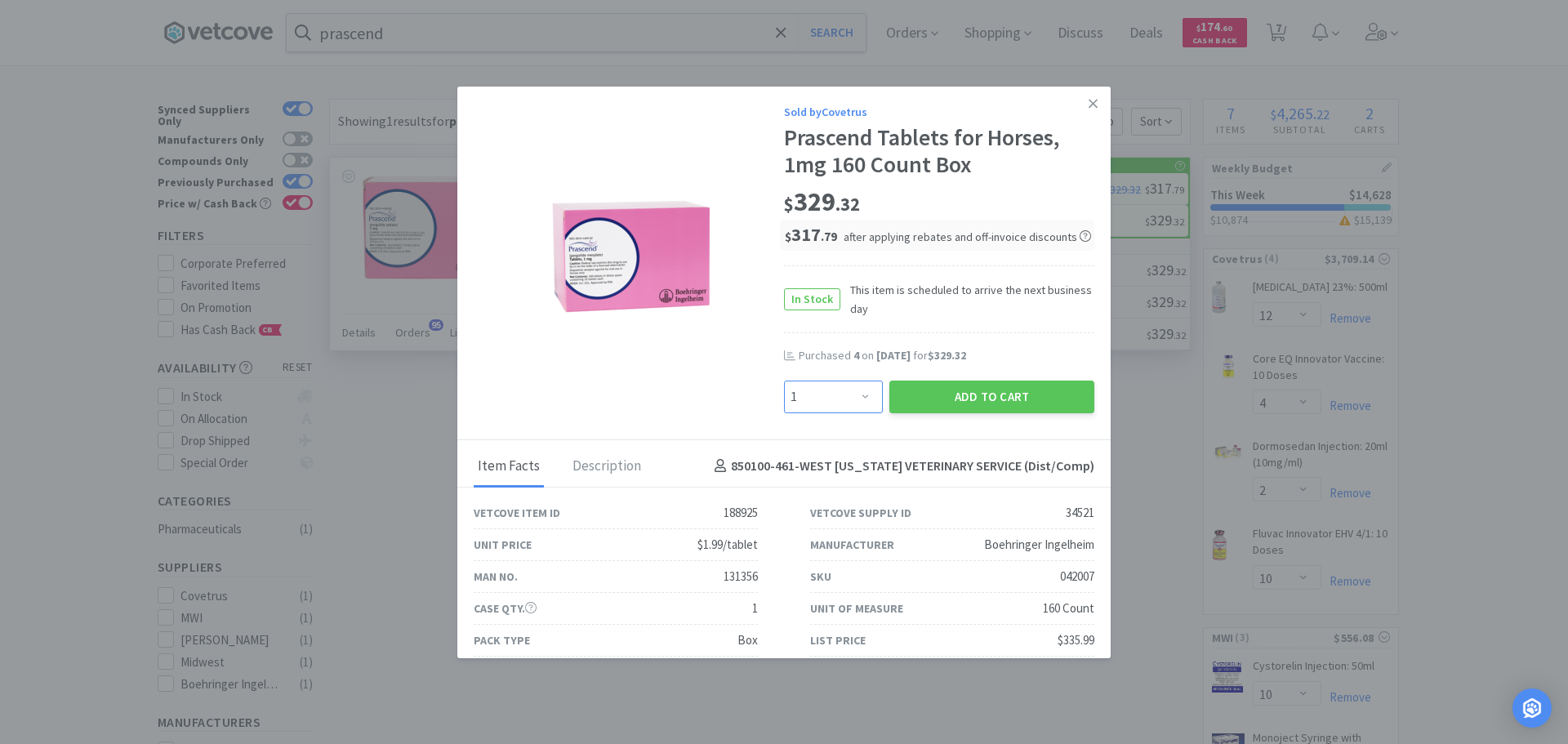
click at [843, 403] on select "Enter Quantity 1 2 3 4 5 6 7 8 9 10 11 12 13 14 15 16 17 18 19 20 Enter Quantity" at bounding box center [833, 397] width 99 height 33
select select "2"
click at [784, 381] on select "Enter Quantity 1 2 3 4 5 6 7 8 9 10 11 12 13 14 15 16 17 18 19 20 Enter Quantity" at bounding box center [833, 397] width 99 height 33
click at [953, 400] on button "Add to Cart" at bounding box center [992, 397] width 205 height 33
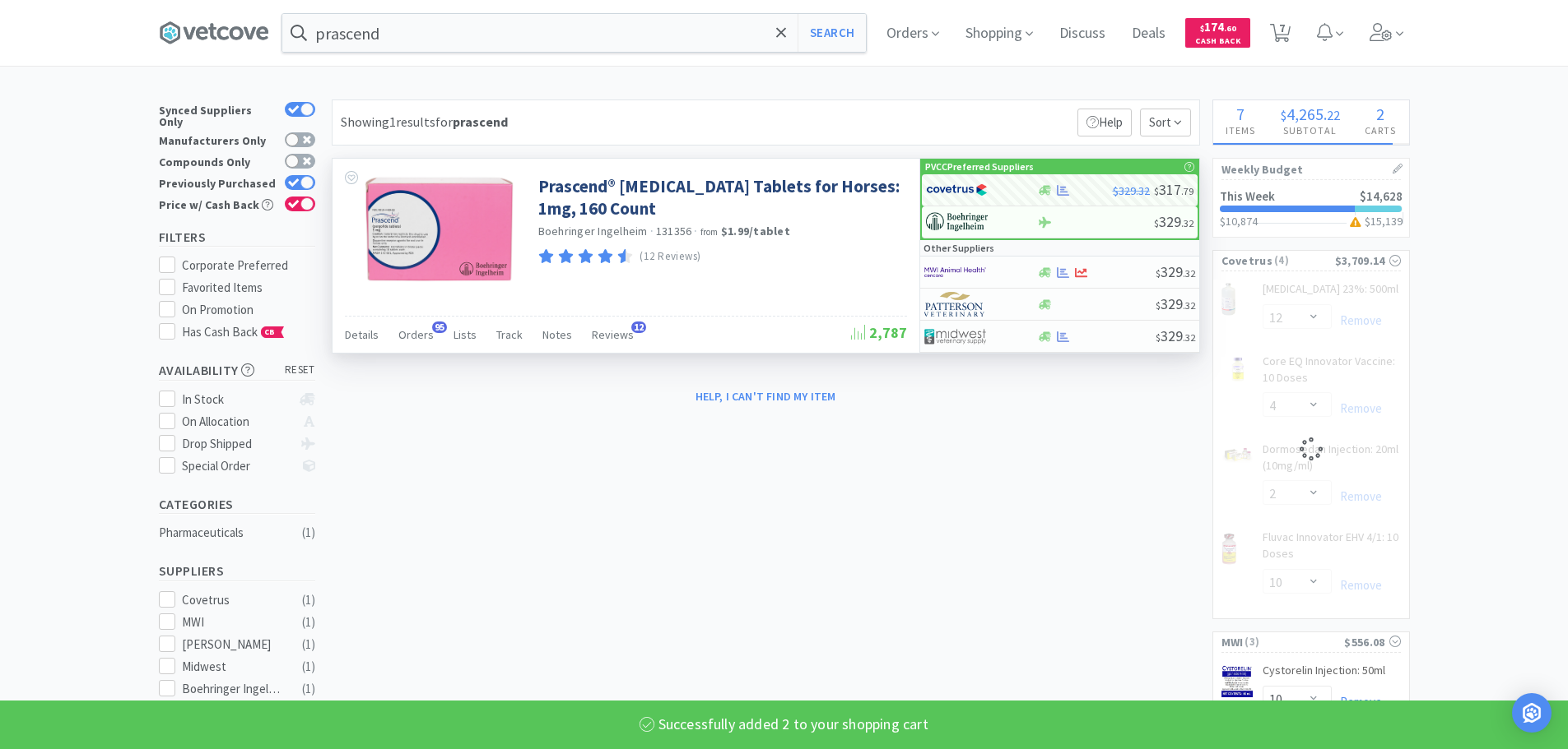
select select "2"
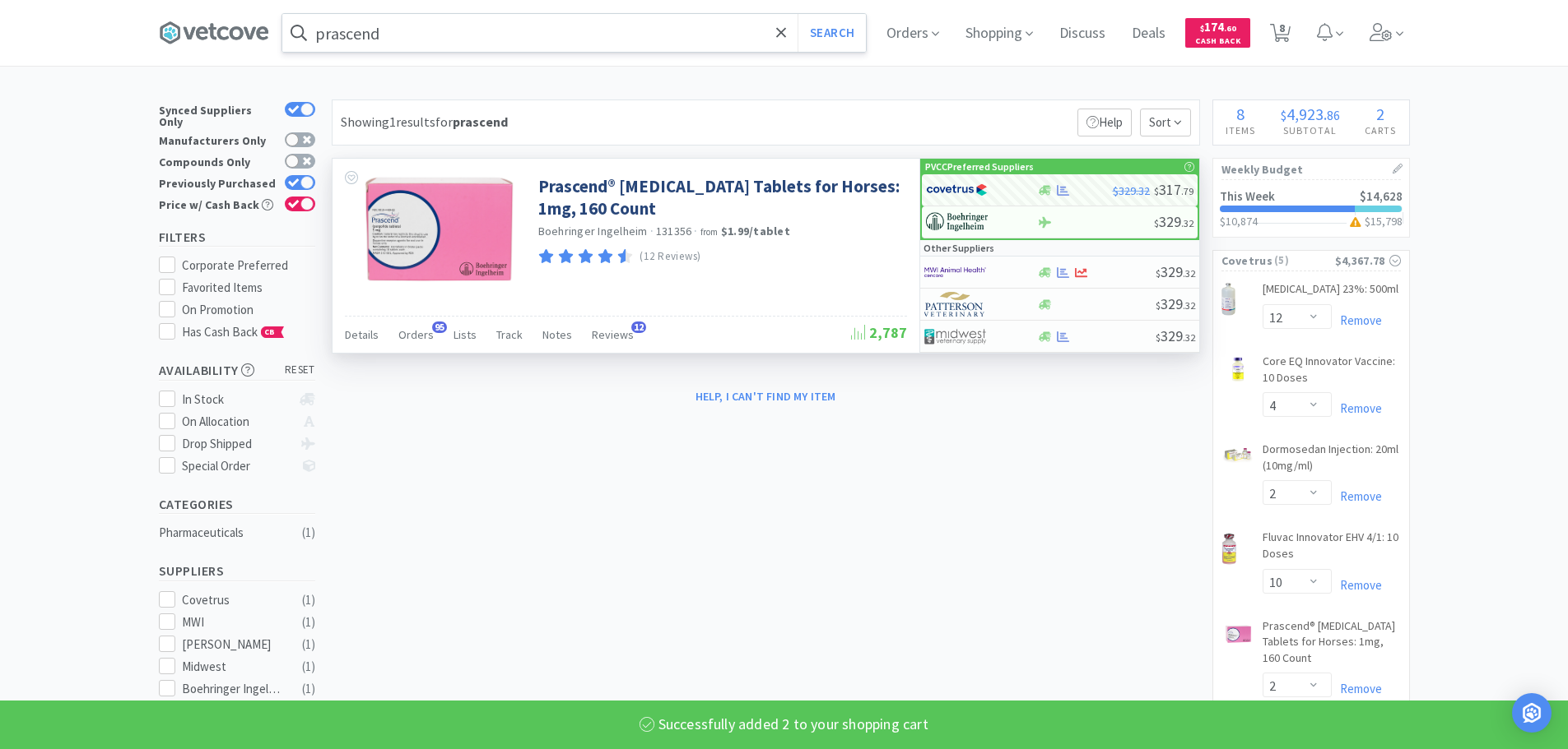
click at [582, 29] on input "prascend" at bounding box center [574, 33] width 583 height 38
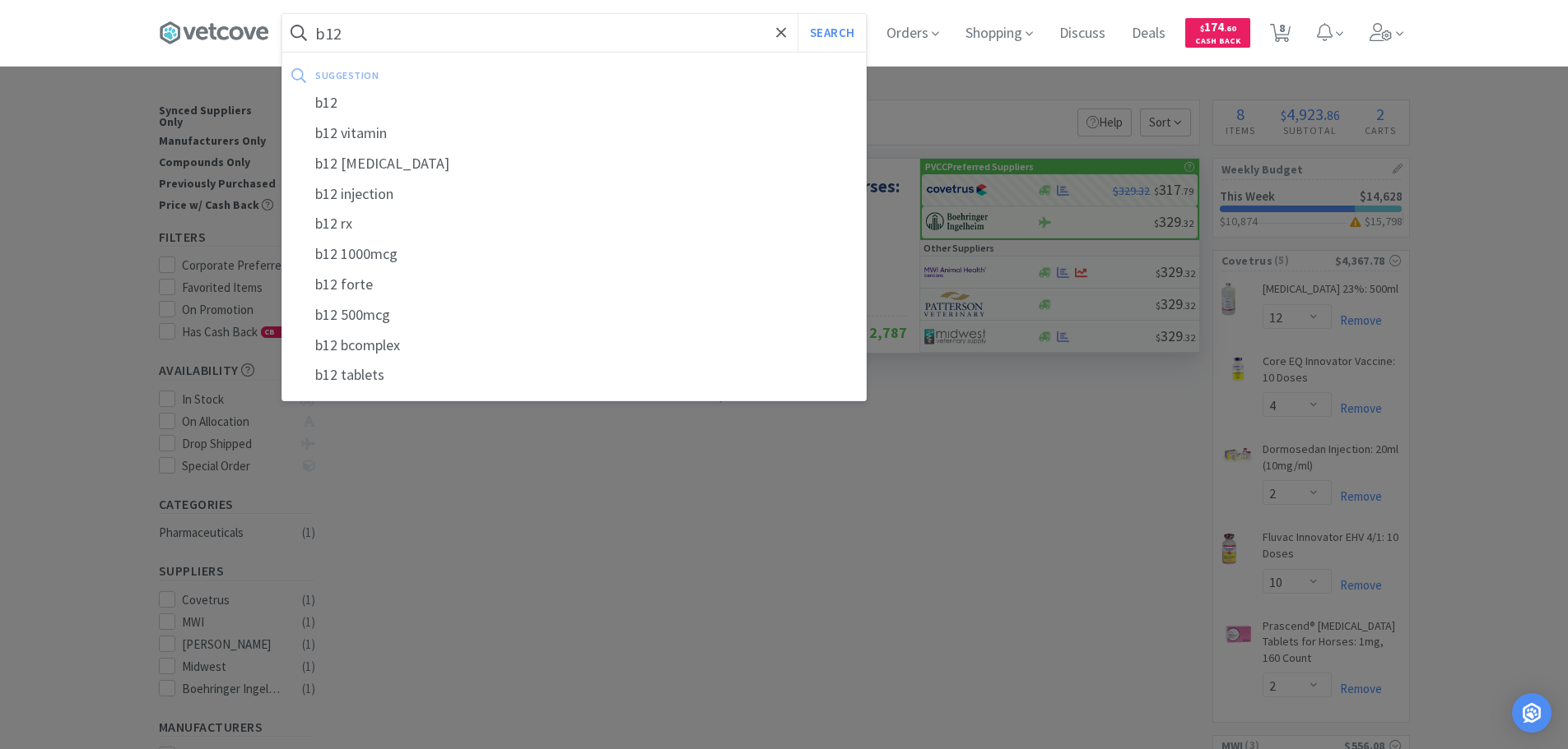
type input "b12"
click at [797, 14] on button "Search" at bounding box center [831, 33] width 68 height 38
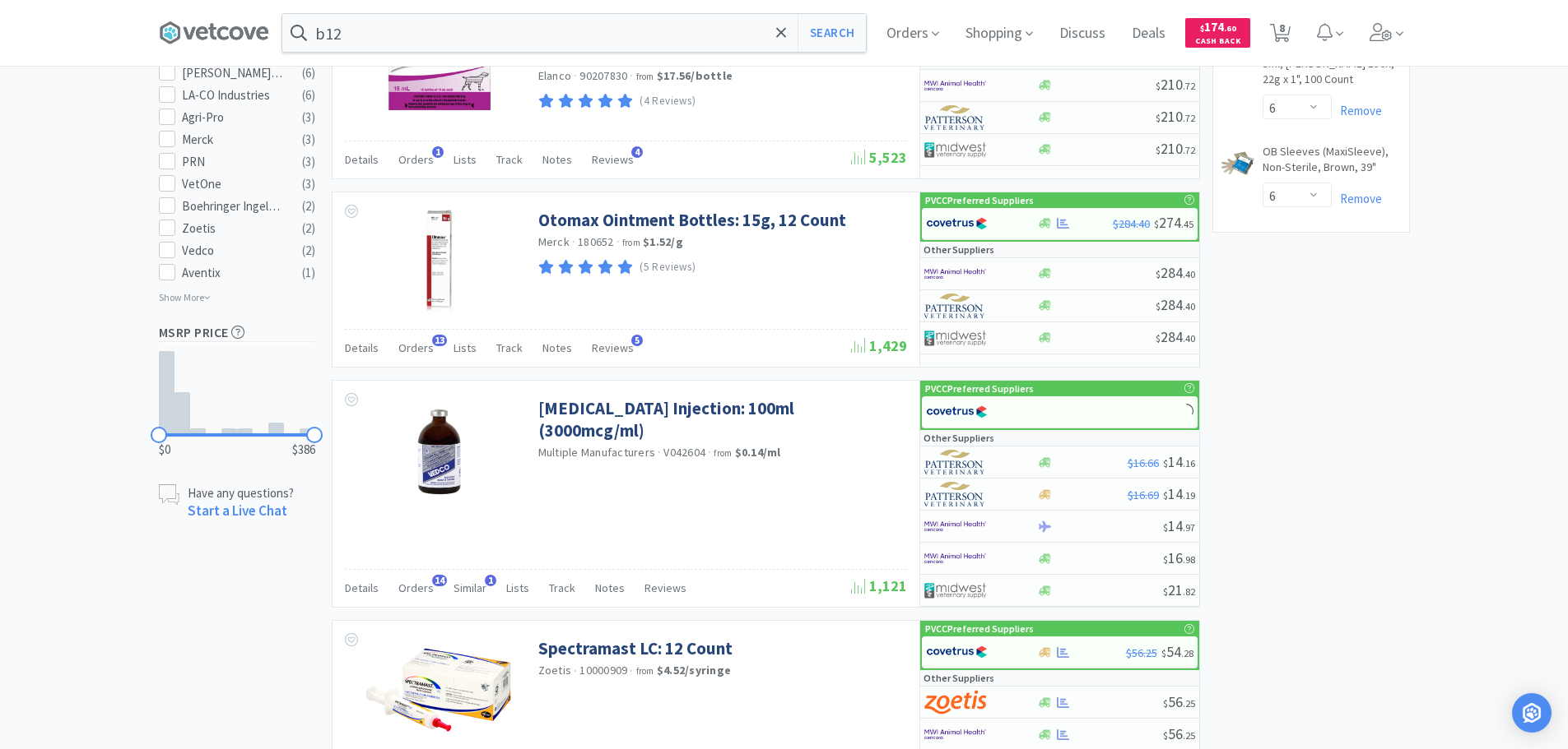
scroll to position [822, 0]
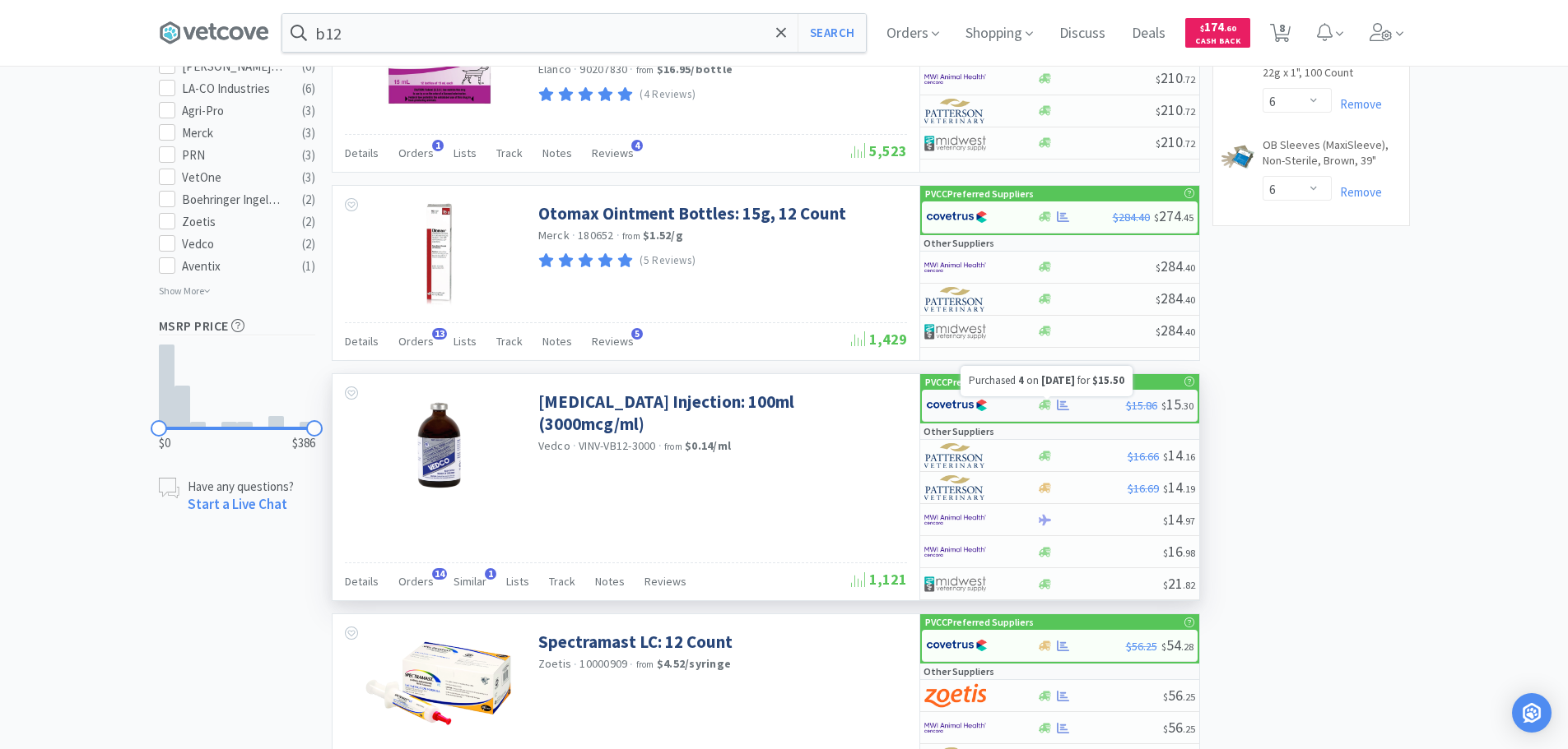
click at [1062, 399] on icon at bounding box center [1062, 404] width 13 height 13
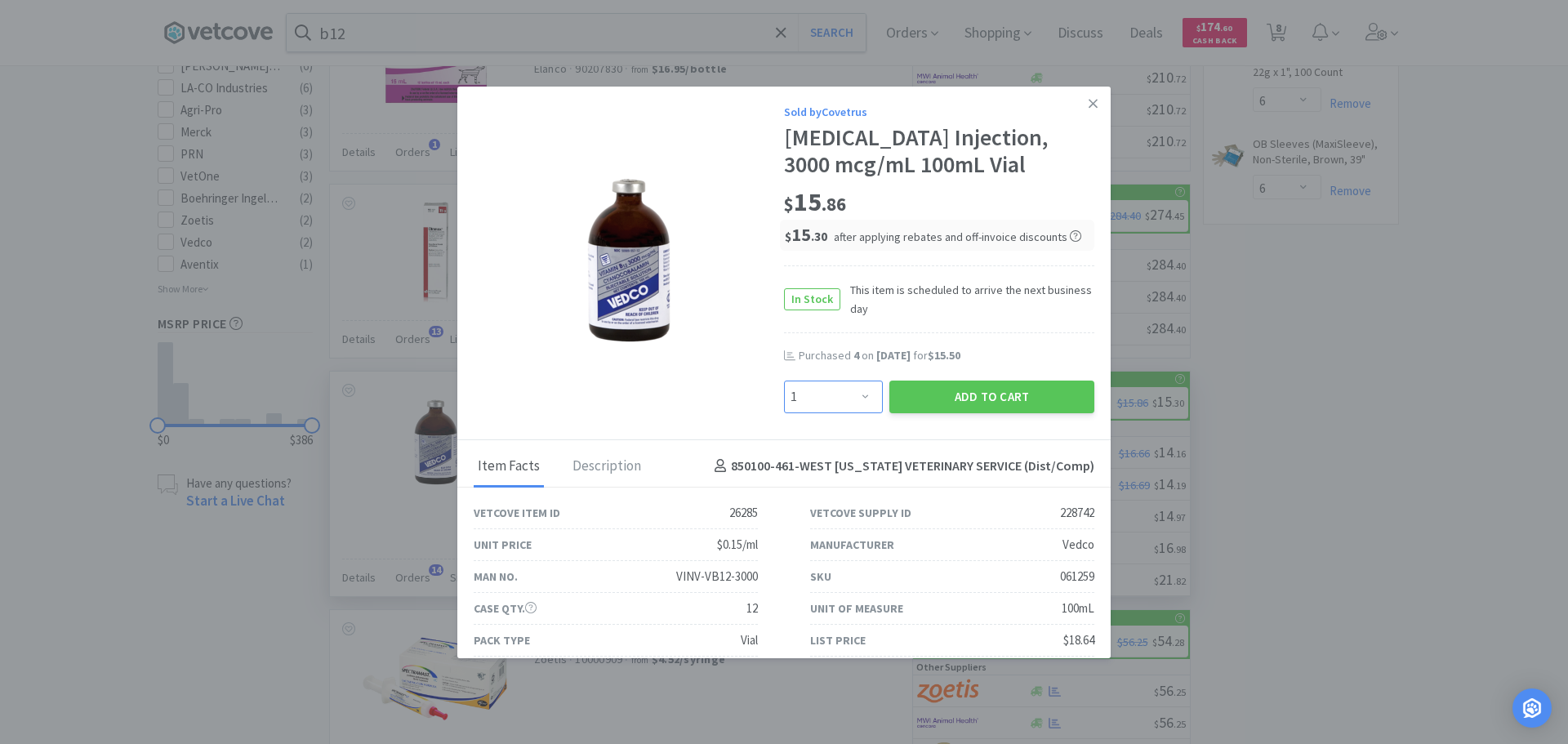
click at [843, 404] on select "Enter Quantity 1 2 3 4 5 6 7 8 9 10 11 12 13 14 15 16 17 18 19 20 Enter Quantity" at bounding box center [833, 397] width 99 height 33
select select "3"
click at [784, 381] on select "Enter Quantity 1 2 3 4 5 6 7 8 9 10 11 12 13 14 15 16 17 18 19 20 Enter Quantity" at bounding box center [833, 397] width 99 height 33
click at [961, 398] on button "Add to Cart" at bounding box center [992, 397] width 205 height 33
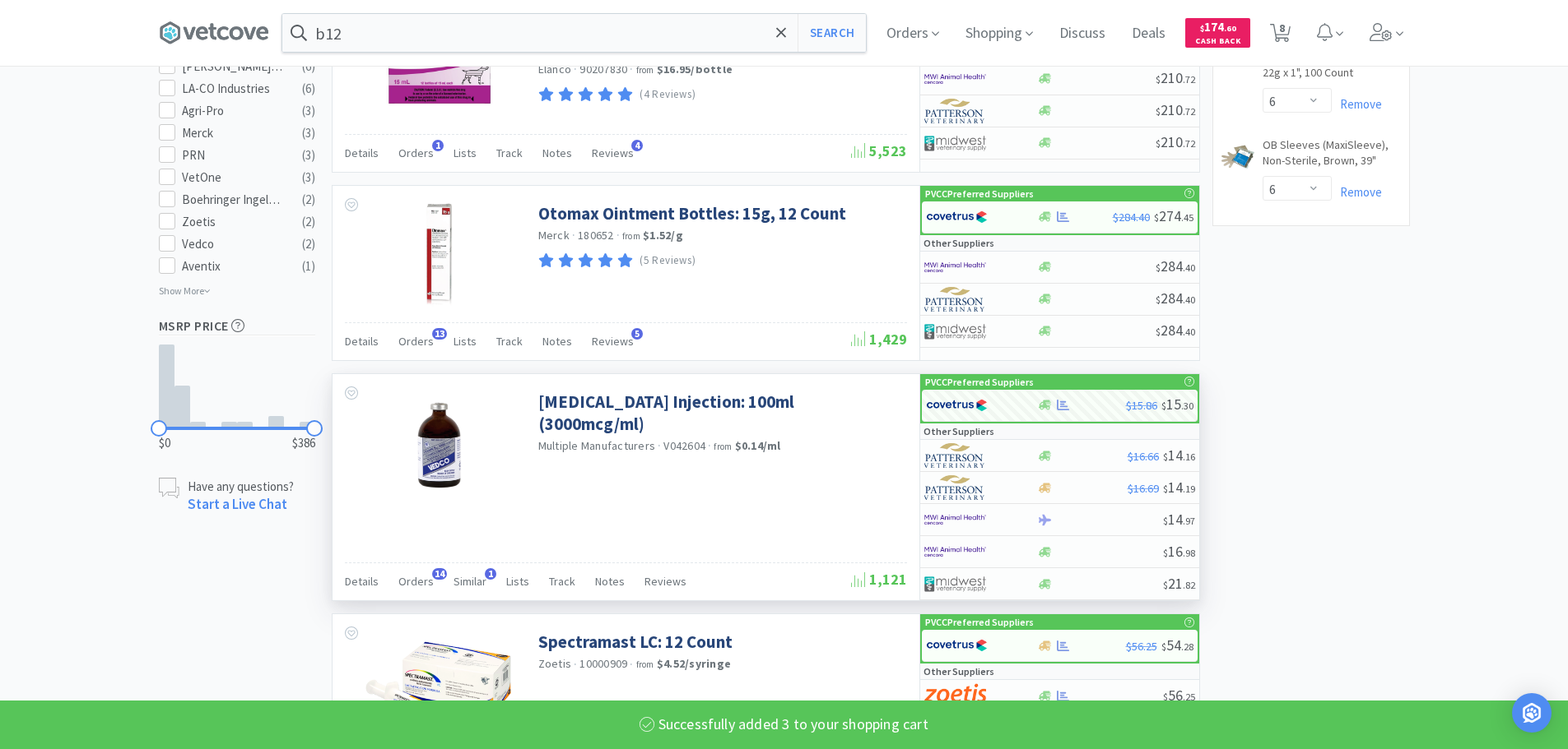
select select "3"
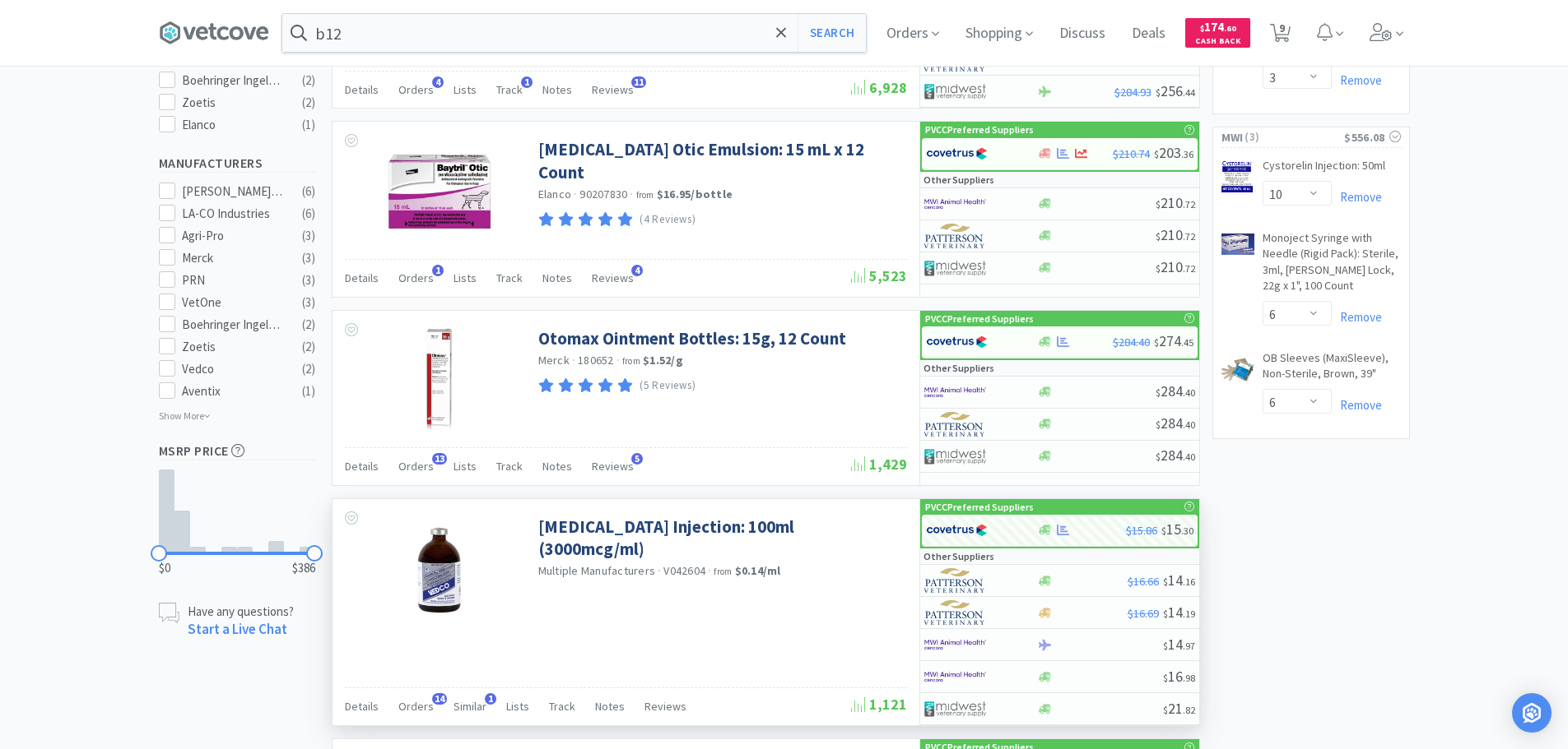
scroll to position [575, 0]
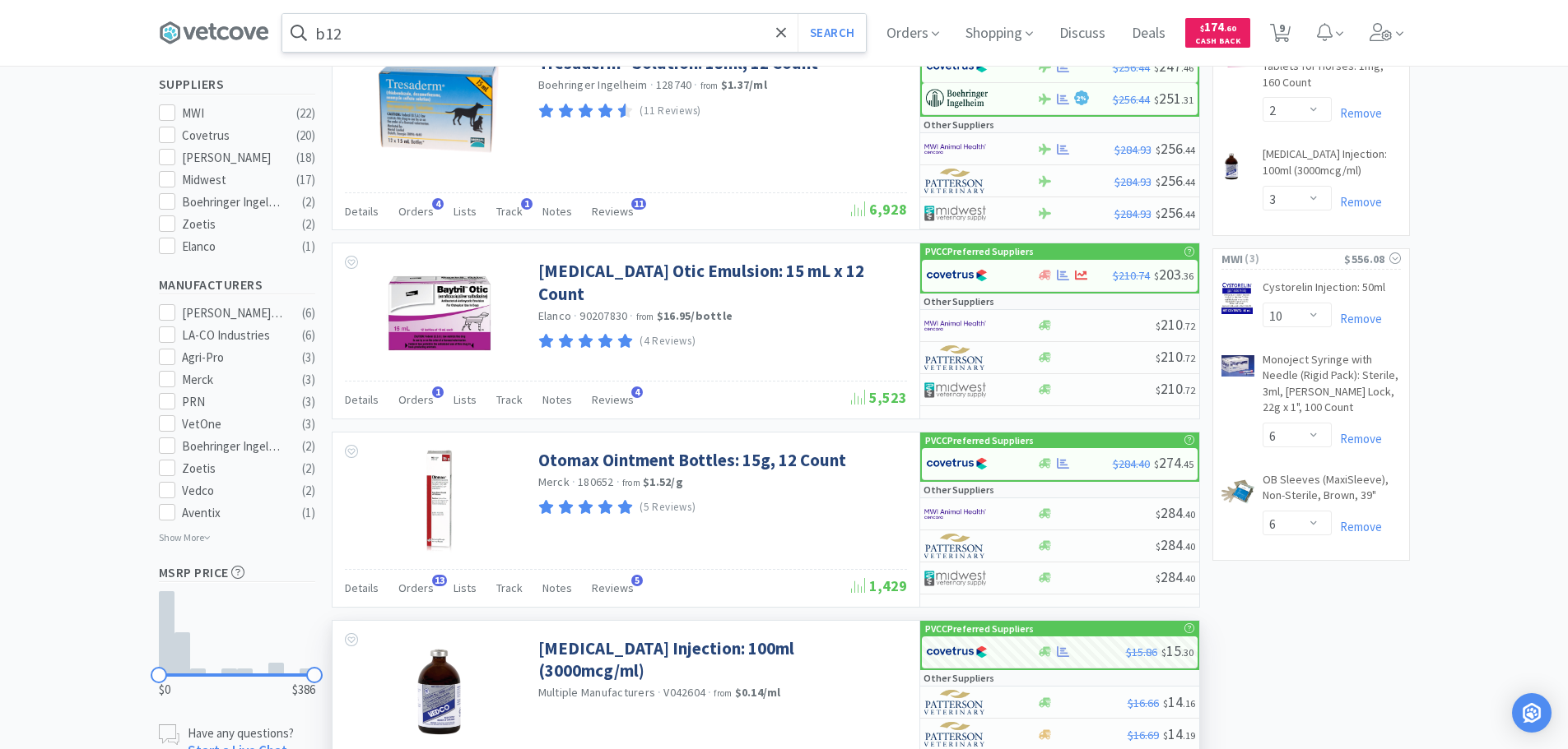
click at [508, 32] on input "b12" at bounding box center [574, 33] width 583 height 38
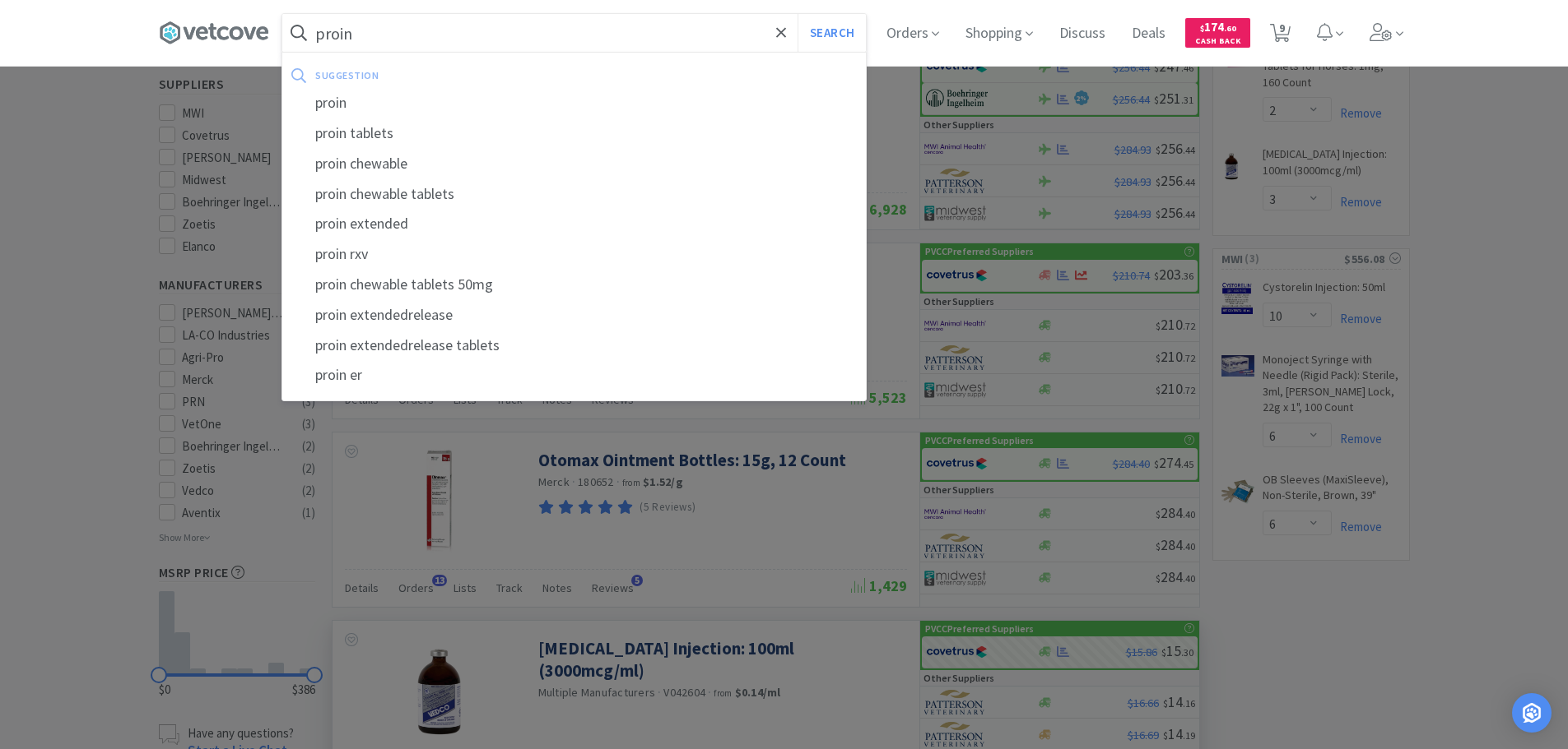
type input "proin"
click at [797, 14] on button "Search" at bounding box center [831, 33] width 68 height 38
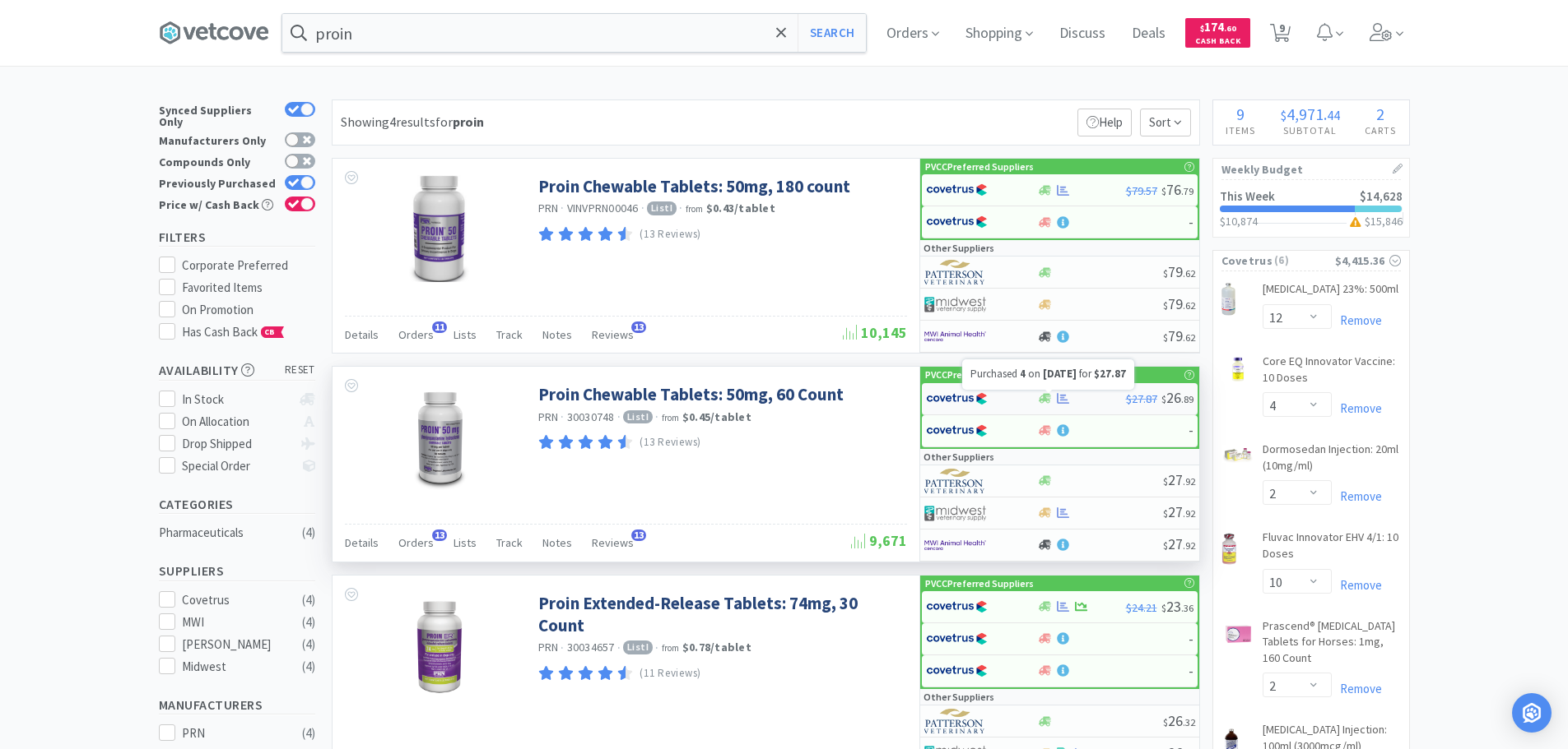
click at [1061, 398] on icon at bounding box center [1062, 399] width 13 height 11
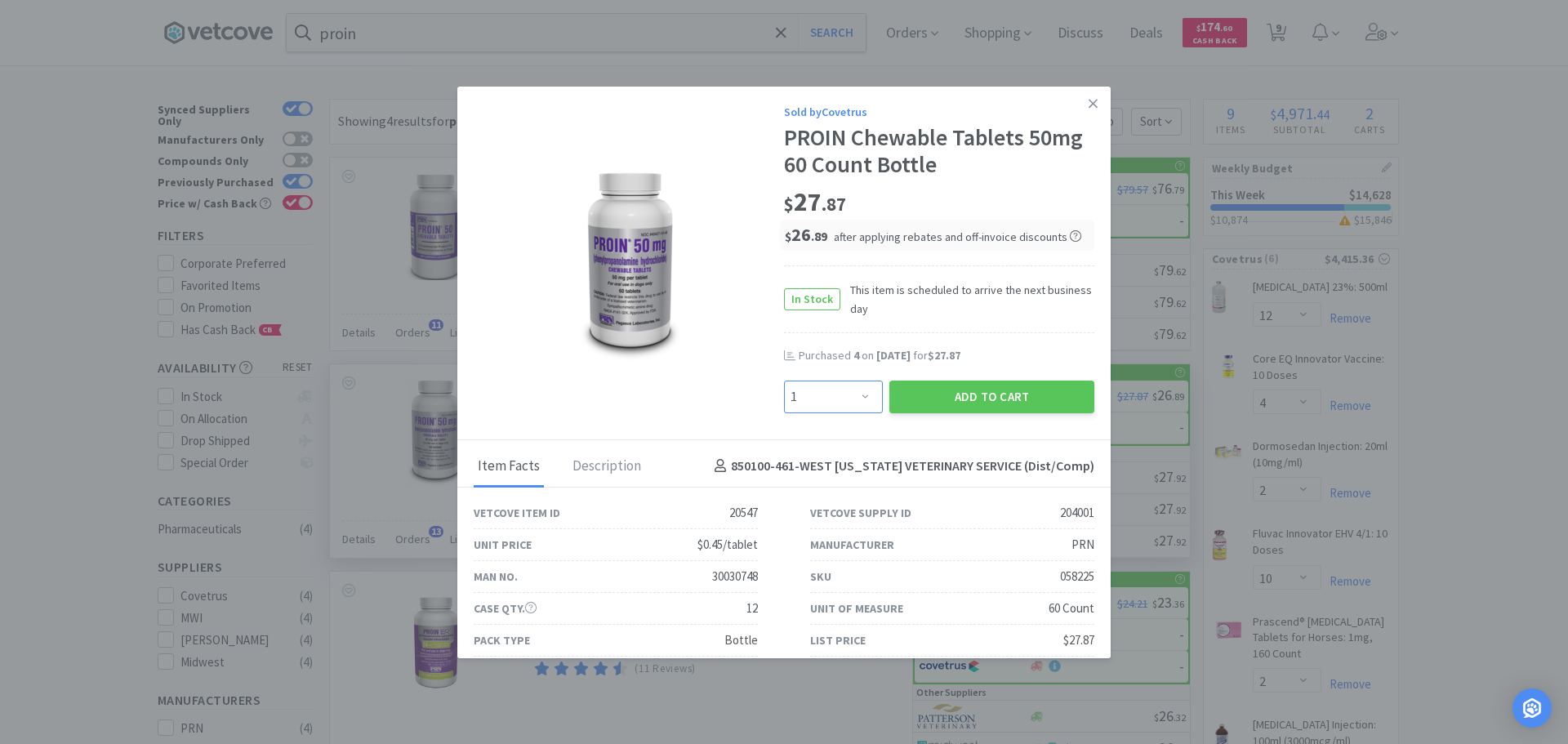
click at [842, 390] on select "Enter Quantity 1 2 3 4 5 6 7 8 9 10 11 12 13 14 15 16 17 18 19 20 Enter Quantity" at bounding box center [833, 397] width 99 height 33
select select "4"
click at [784, 381] on select "Enter Quantity 1 2 3 4 5 6 7 8 9 10 11 12 13 14 15 16 17 18 19 20 Enter Quantity" at bounding box center [833, 397] width 99 height 33
click at [1040, 396] on button "Add to Cart" at bounding box center [992, 397] width 205 height 33
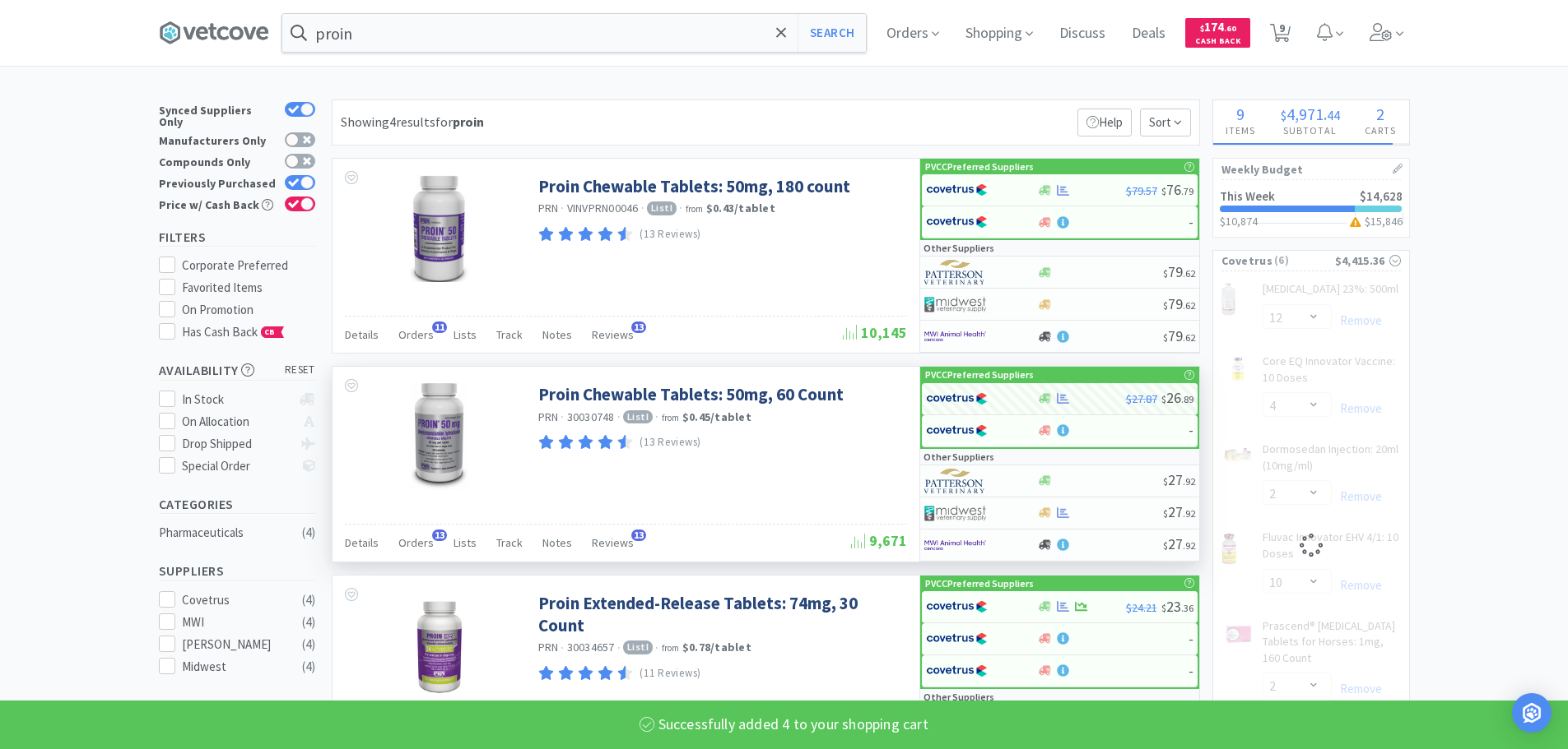
select select "4"
select select "3"
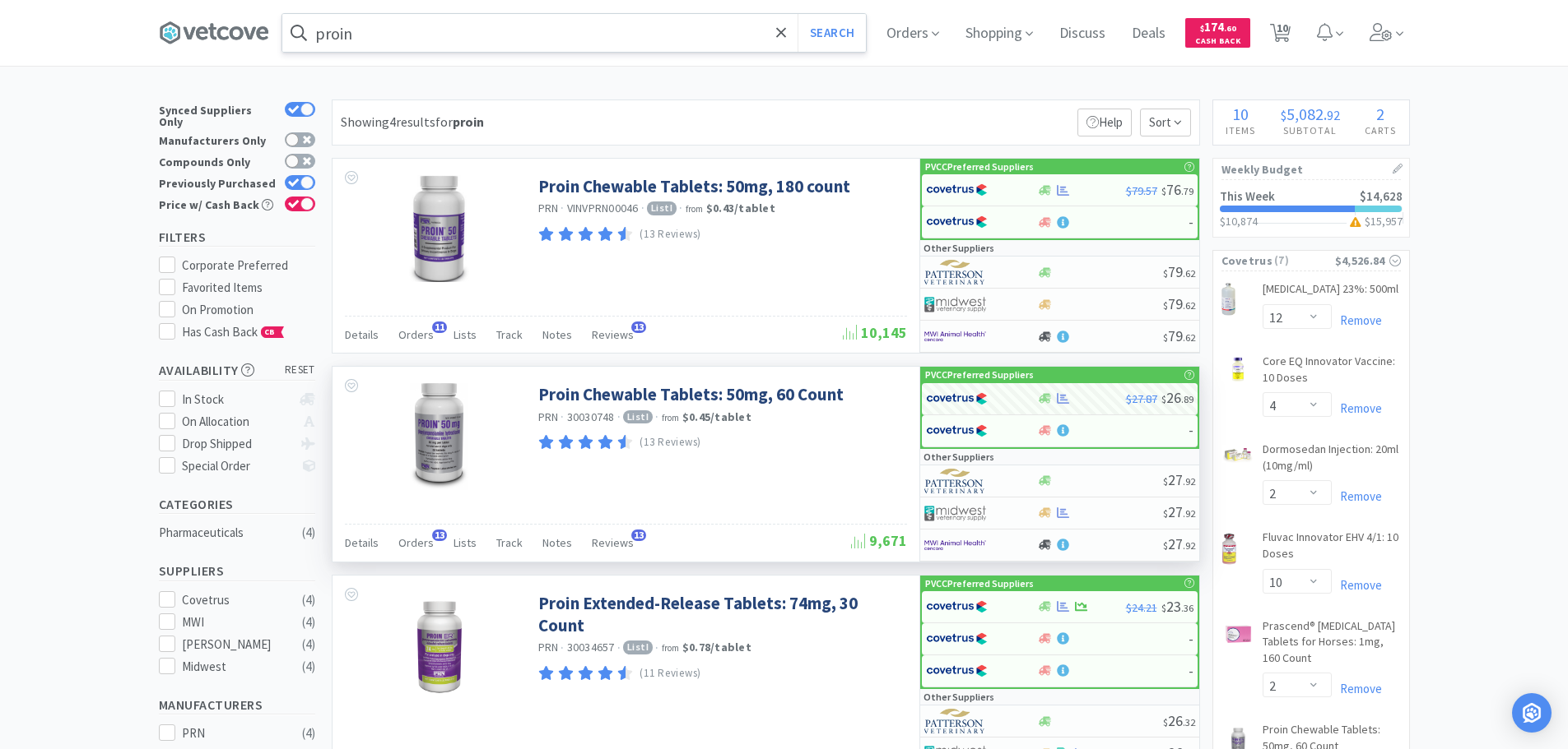
click at [476, 35] on input "proin" at bounding box center [574, 33] width 583 height 38
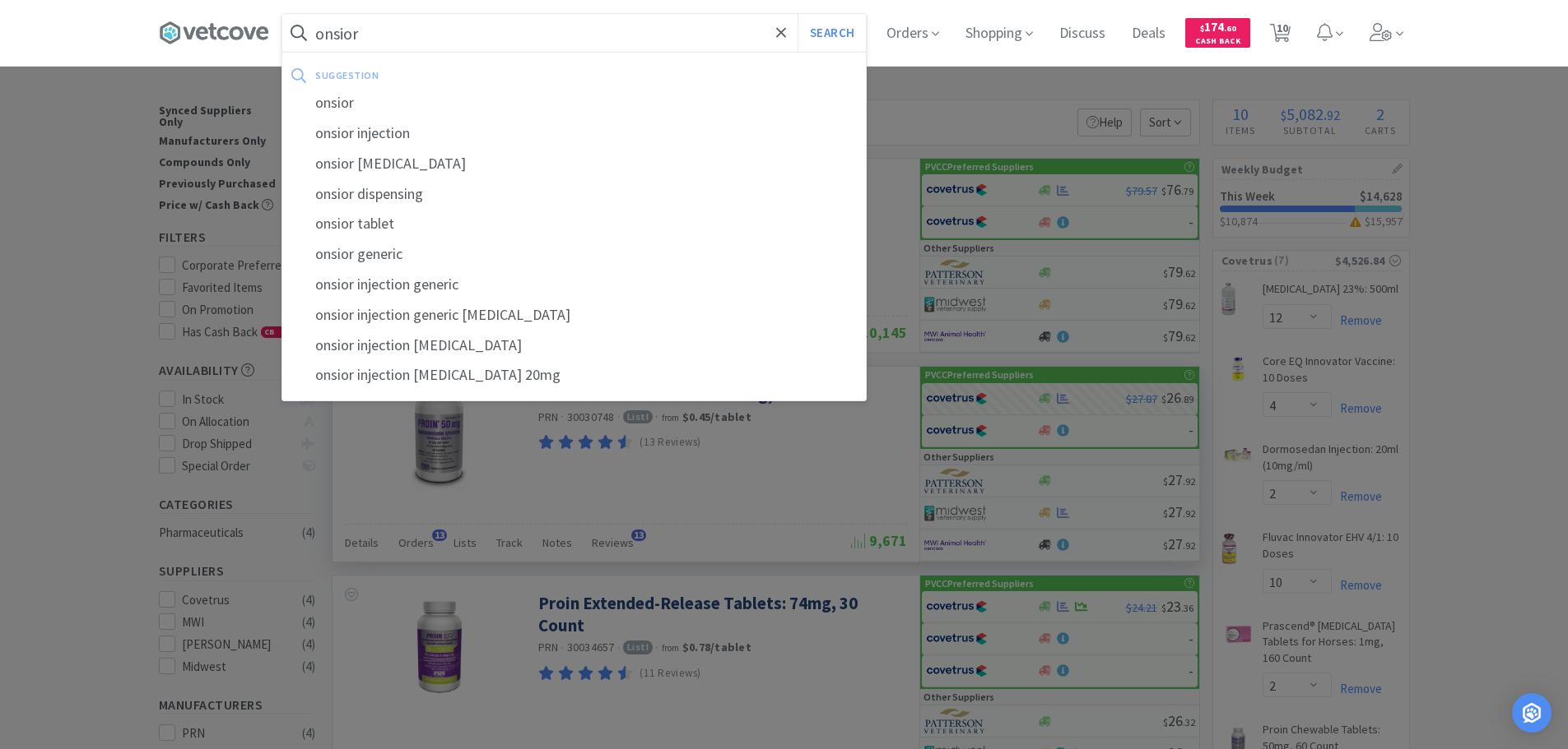
type input "onsior"
click at [797, 14] on button "Search" at bounding box center [831, 33] width 68 height 38
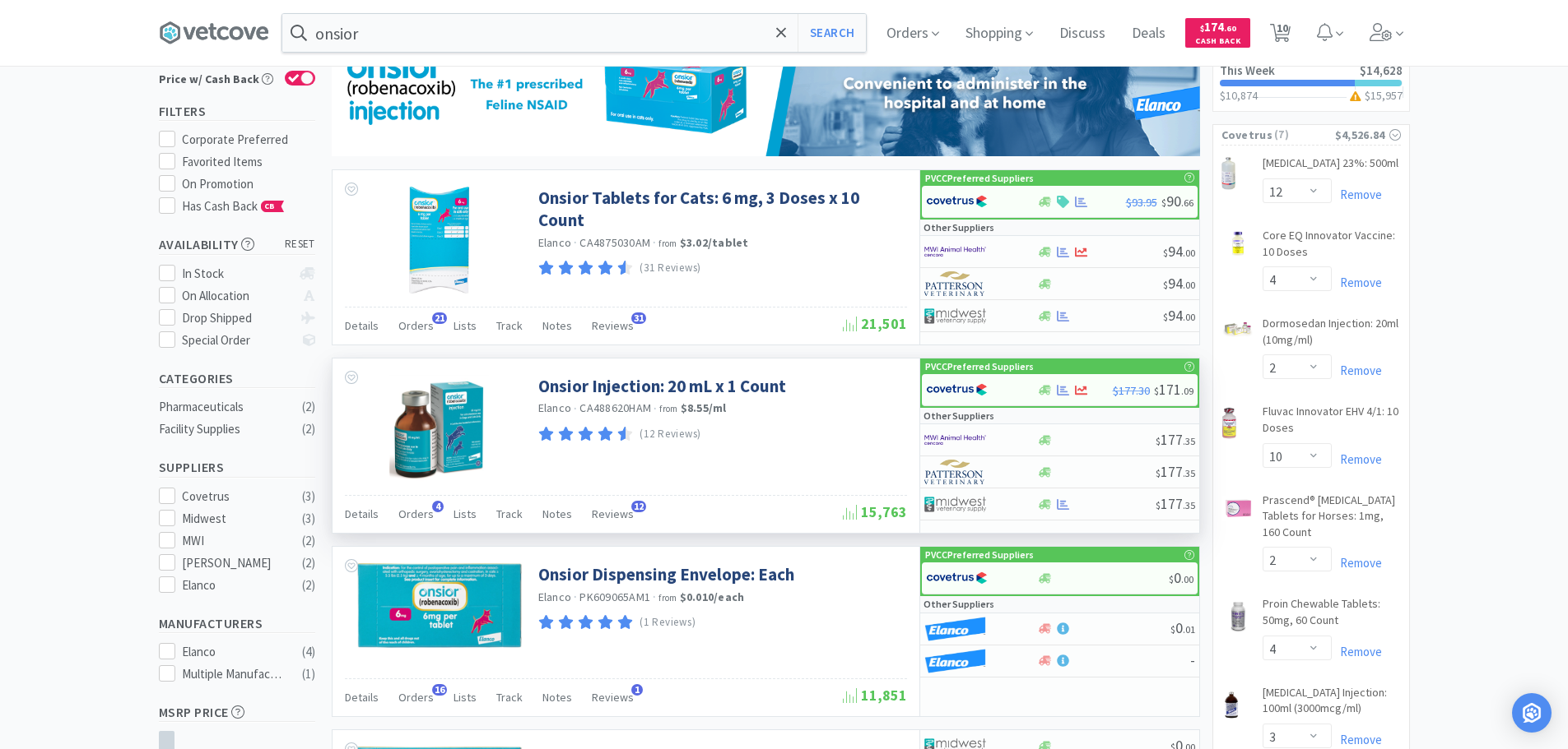
scroll to position [124, 0]
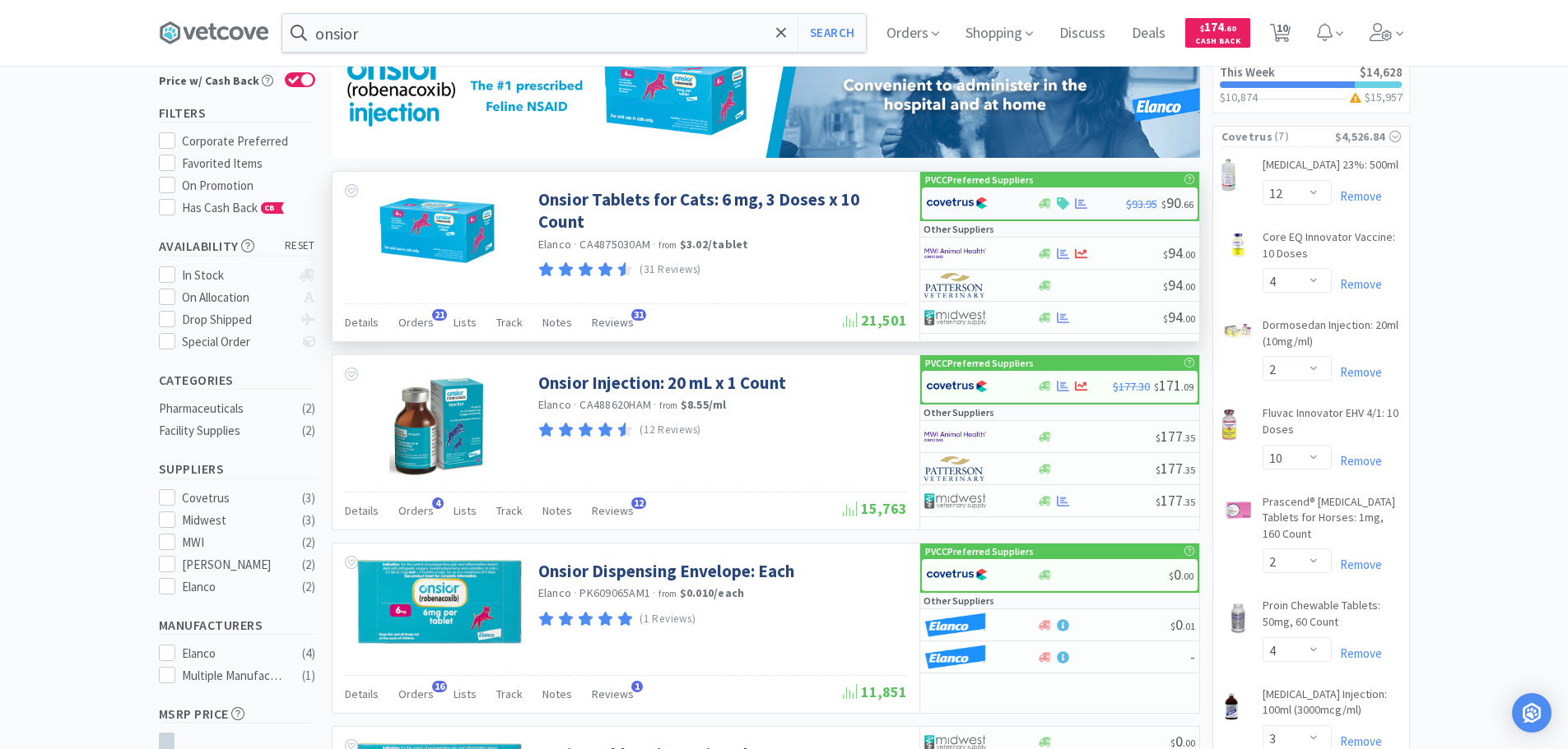
click at [947, 206] on img at bounding box center [956, 202] width 62 height 24
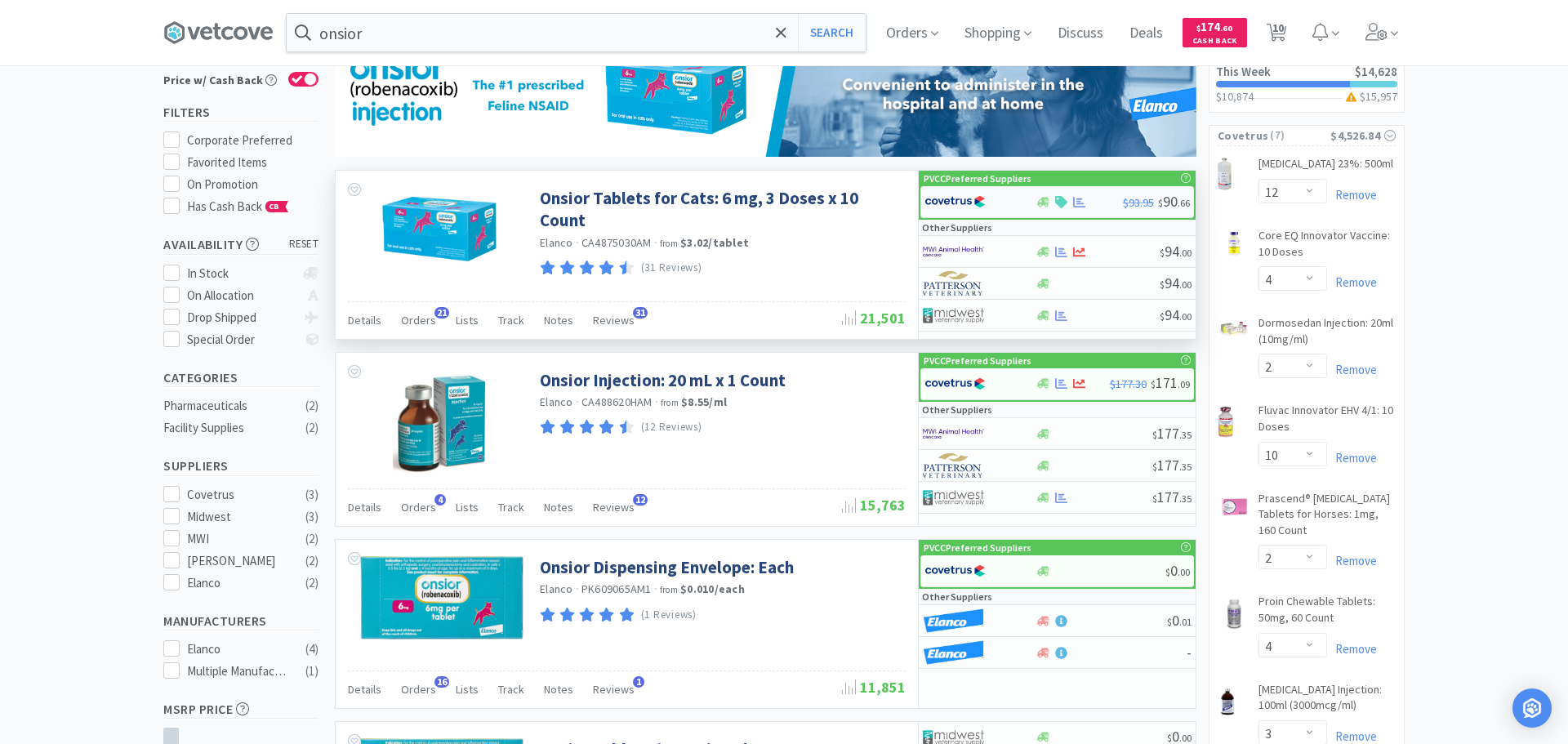
select select "1"
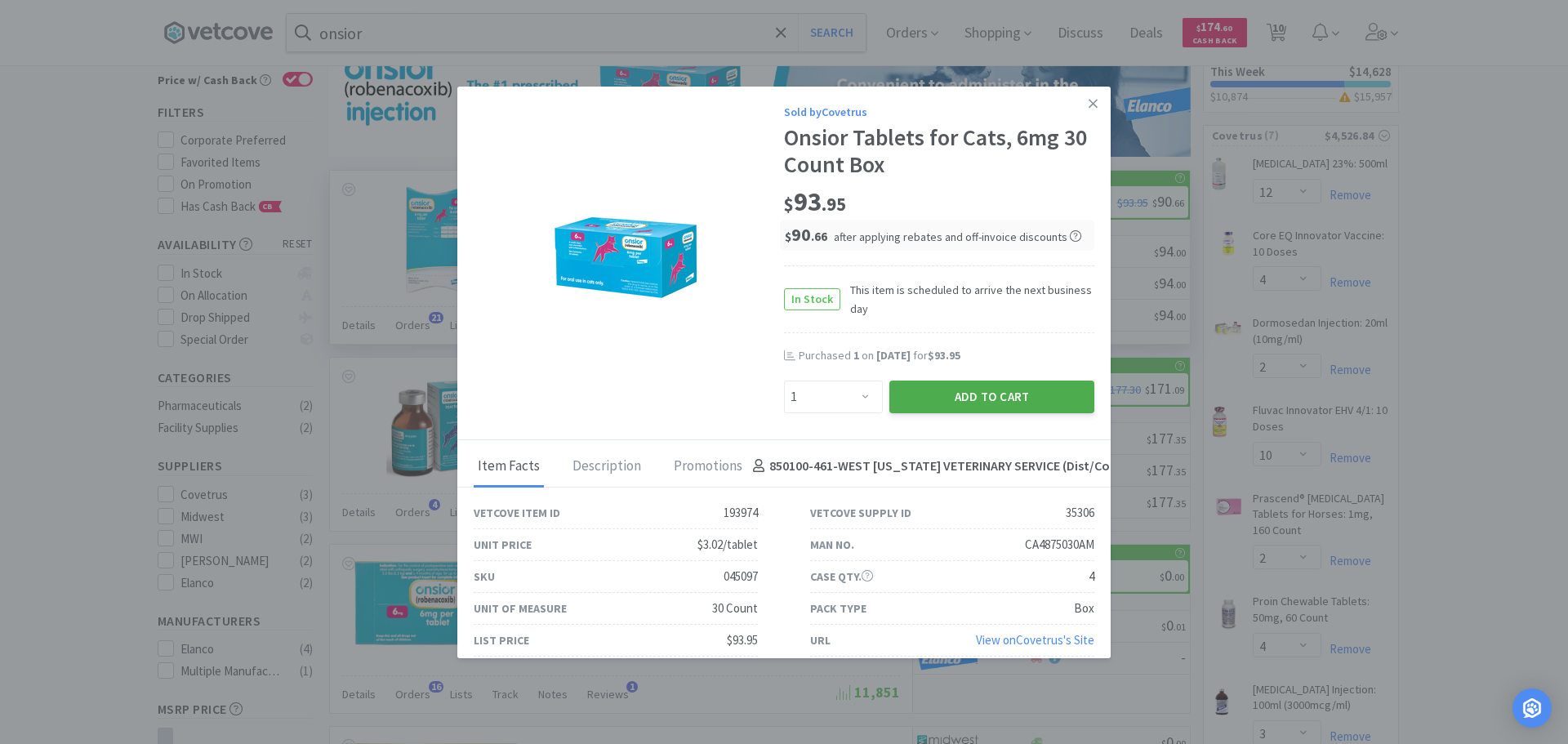
click at [1040, 397] on button "Add to Cart" at bounding box center [992, 397] width 205 height 33
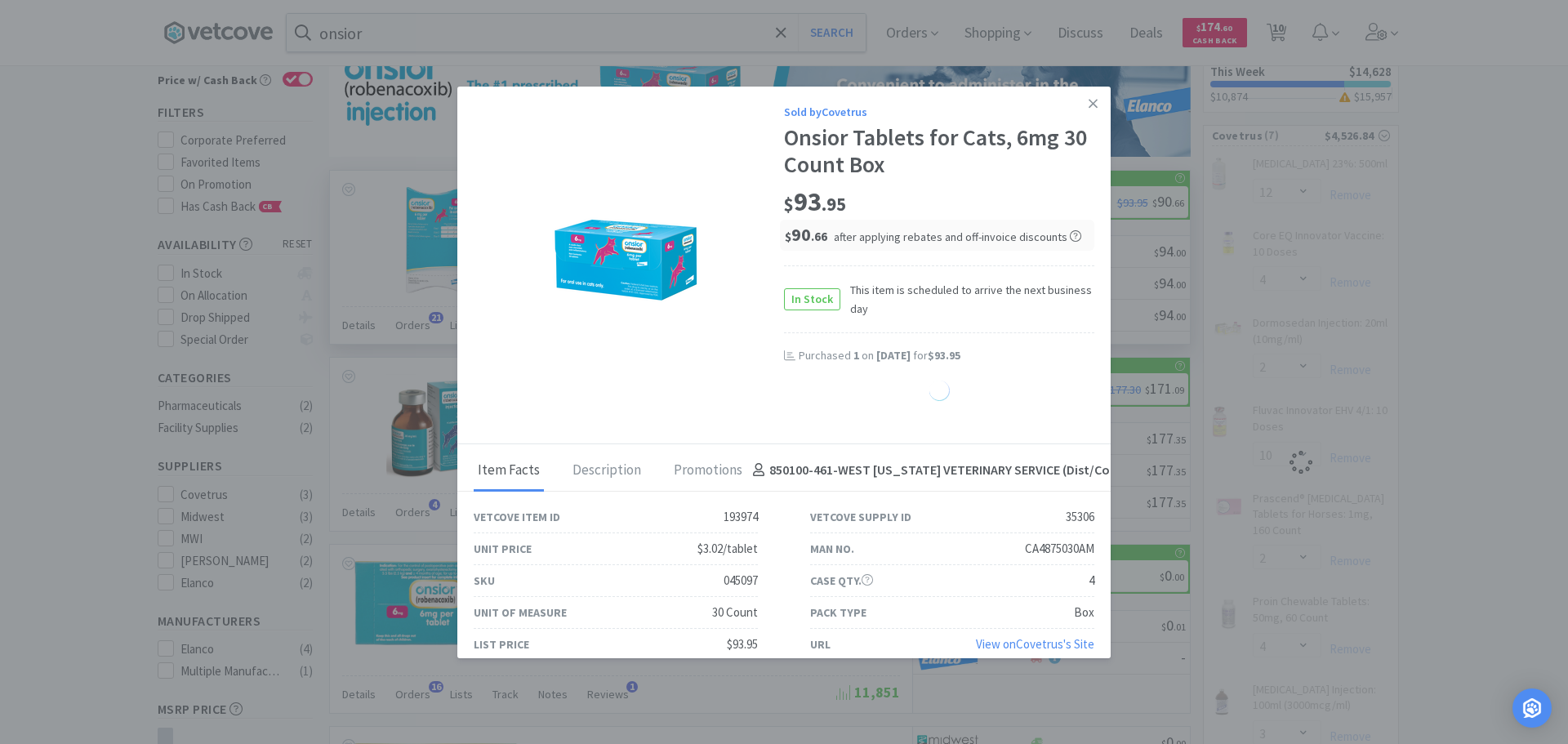
select select "1"
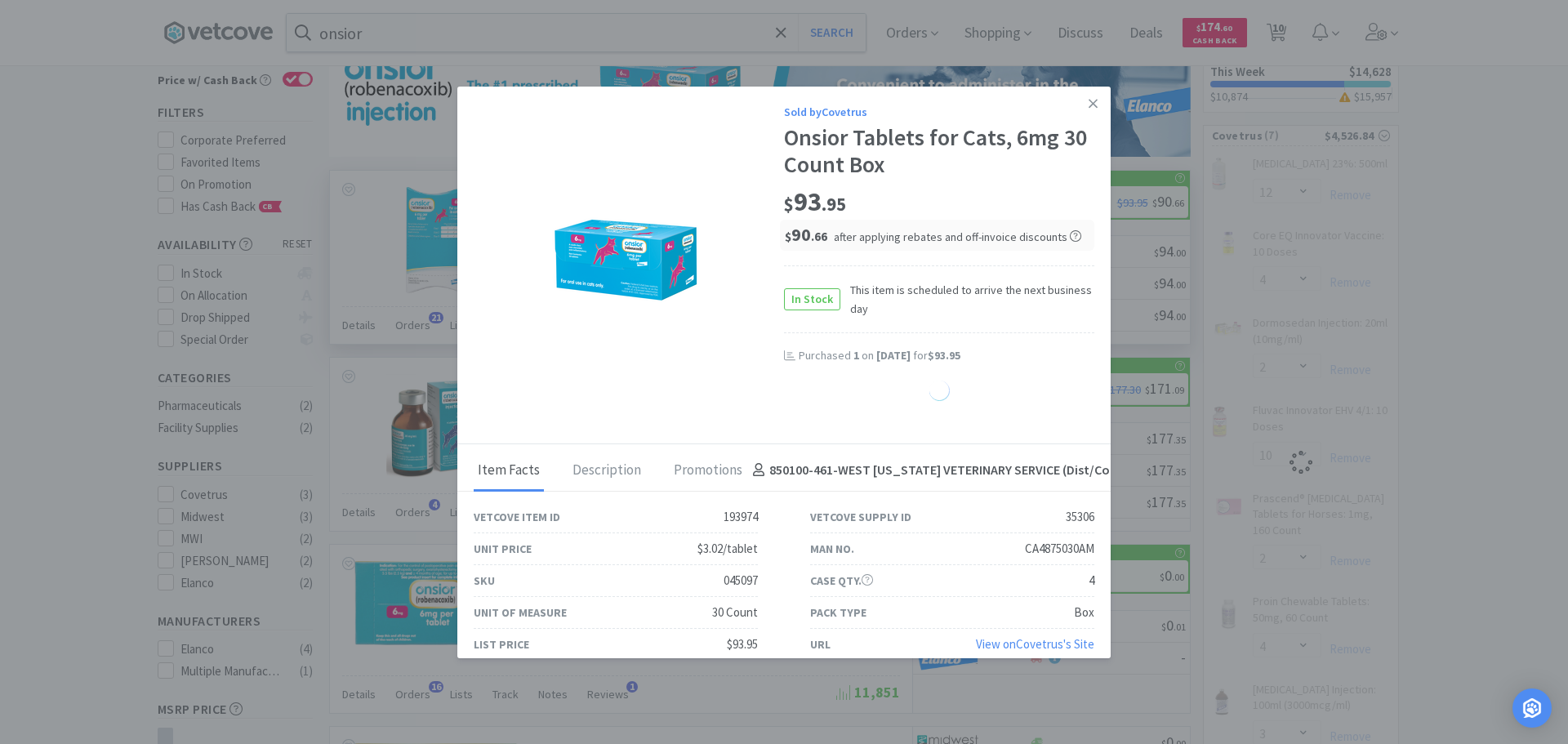
select select "1"
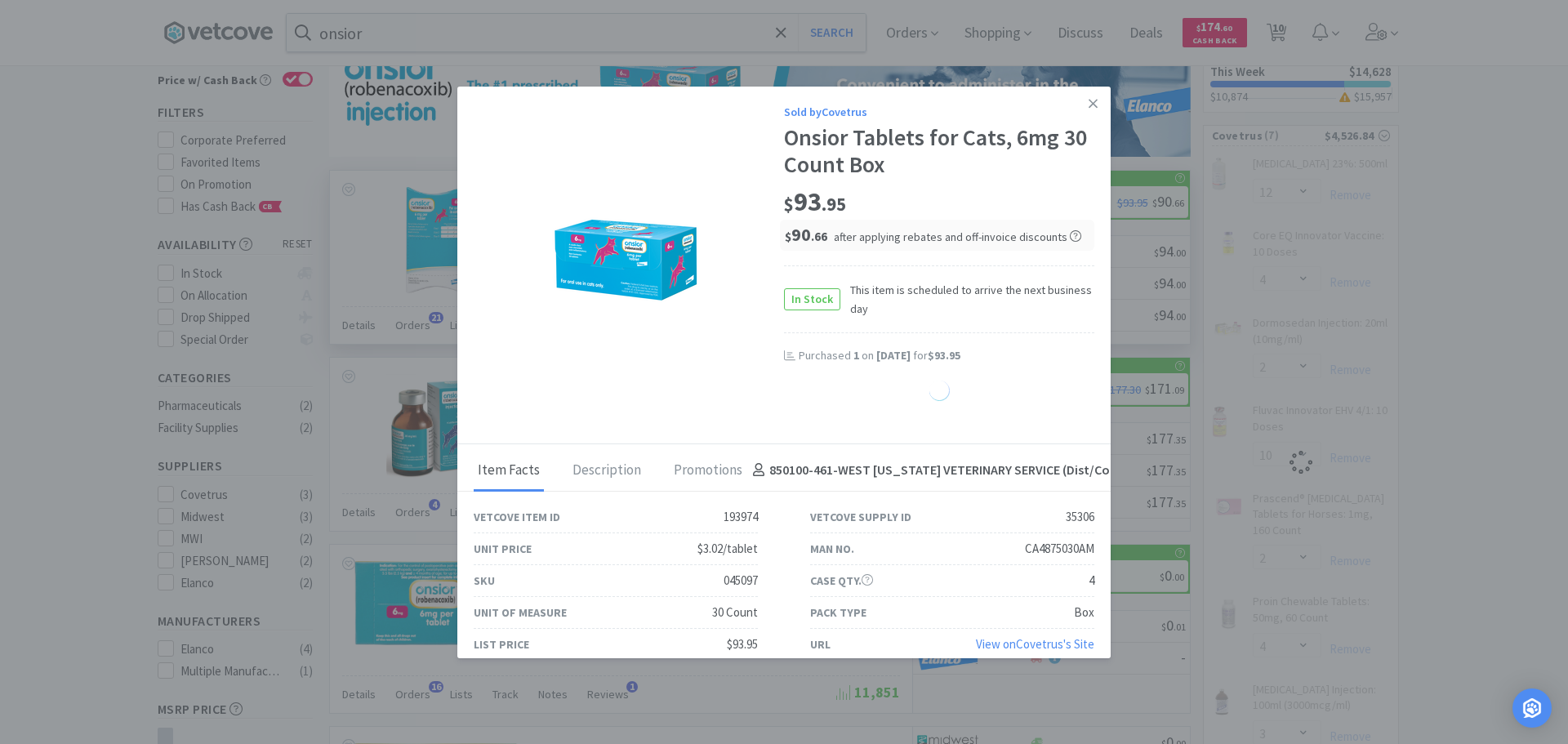
select select "1"
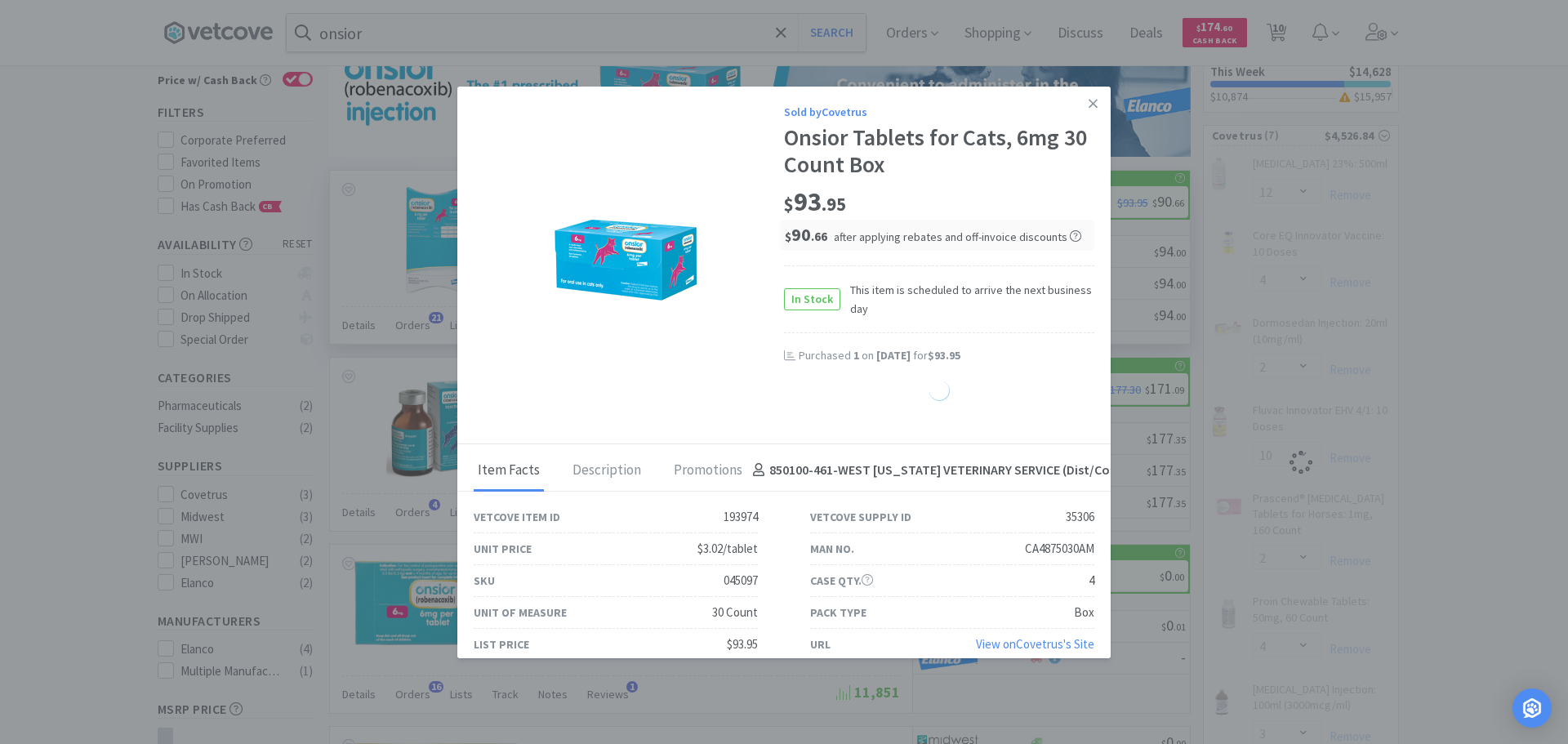
select select "1"
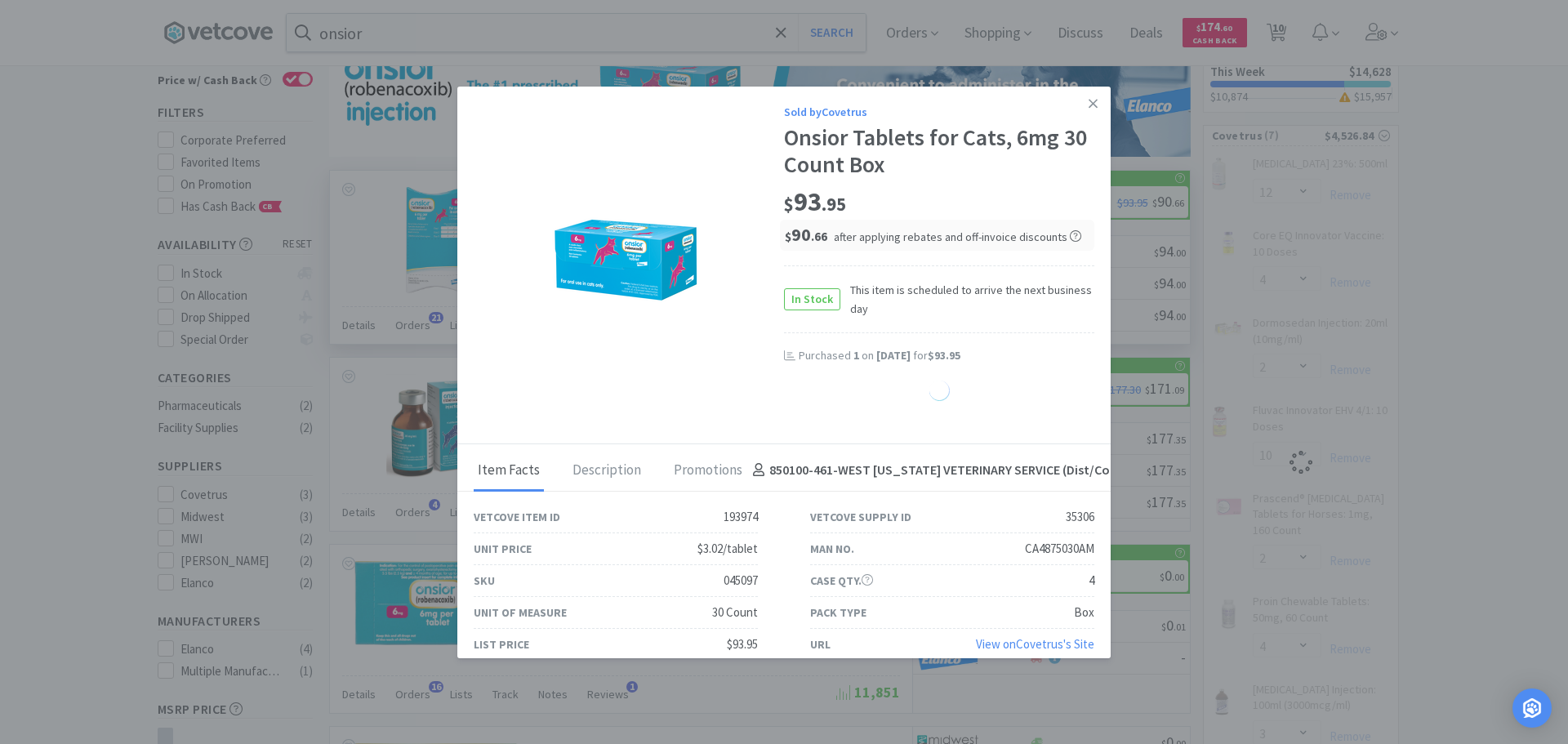
select select "1"
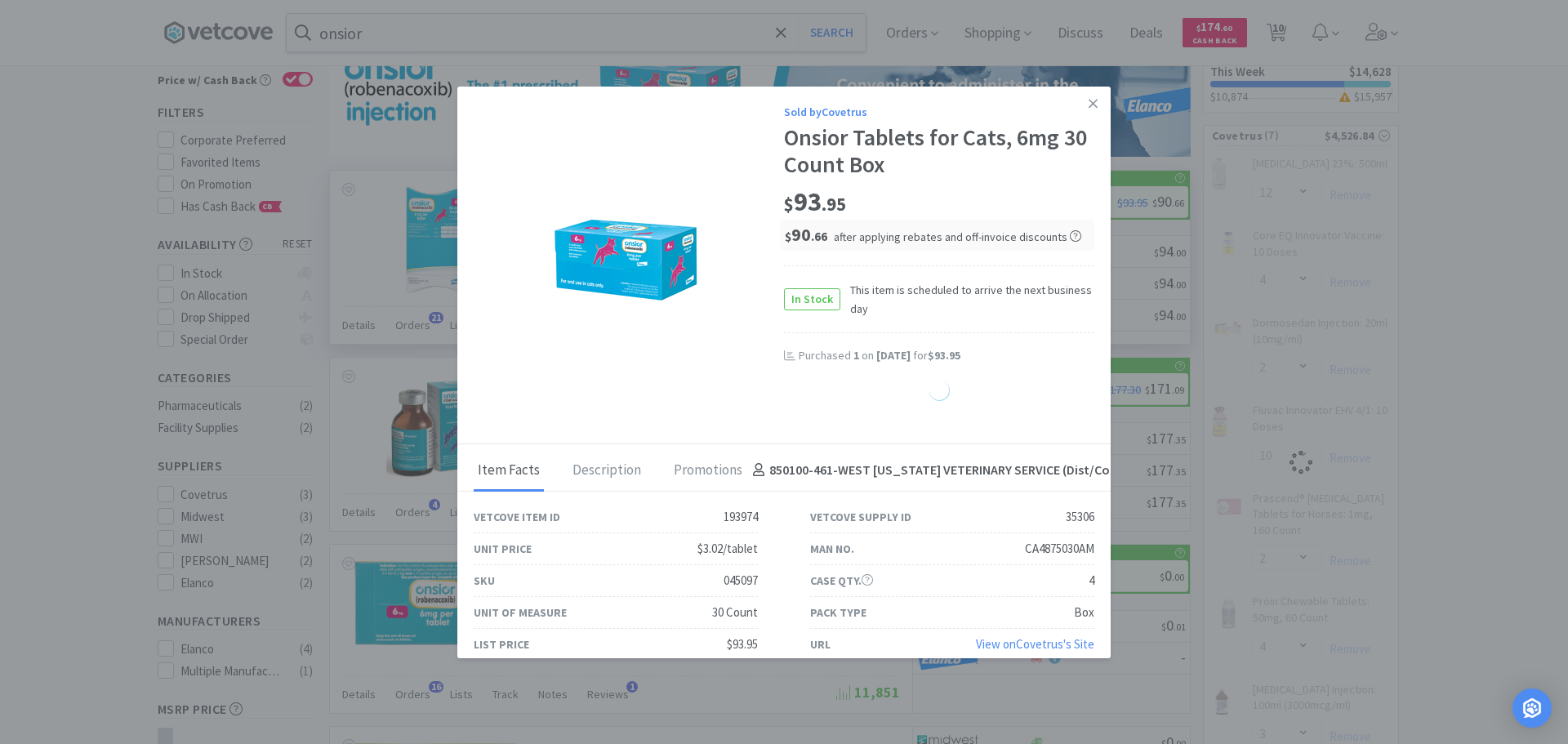
select select "1"
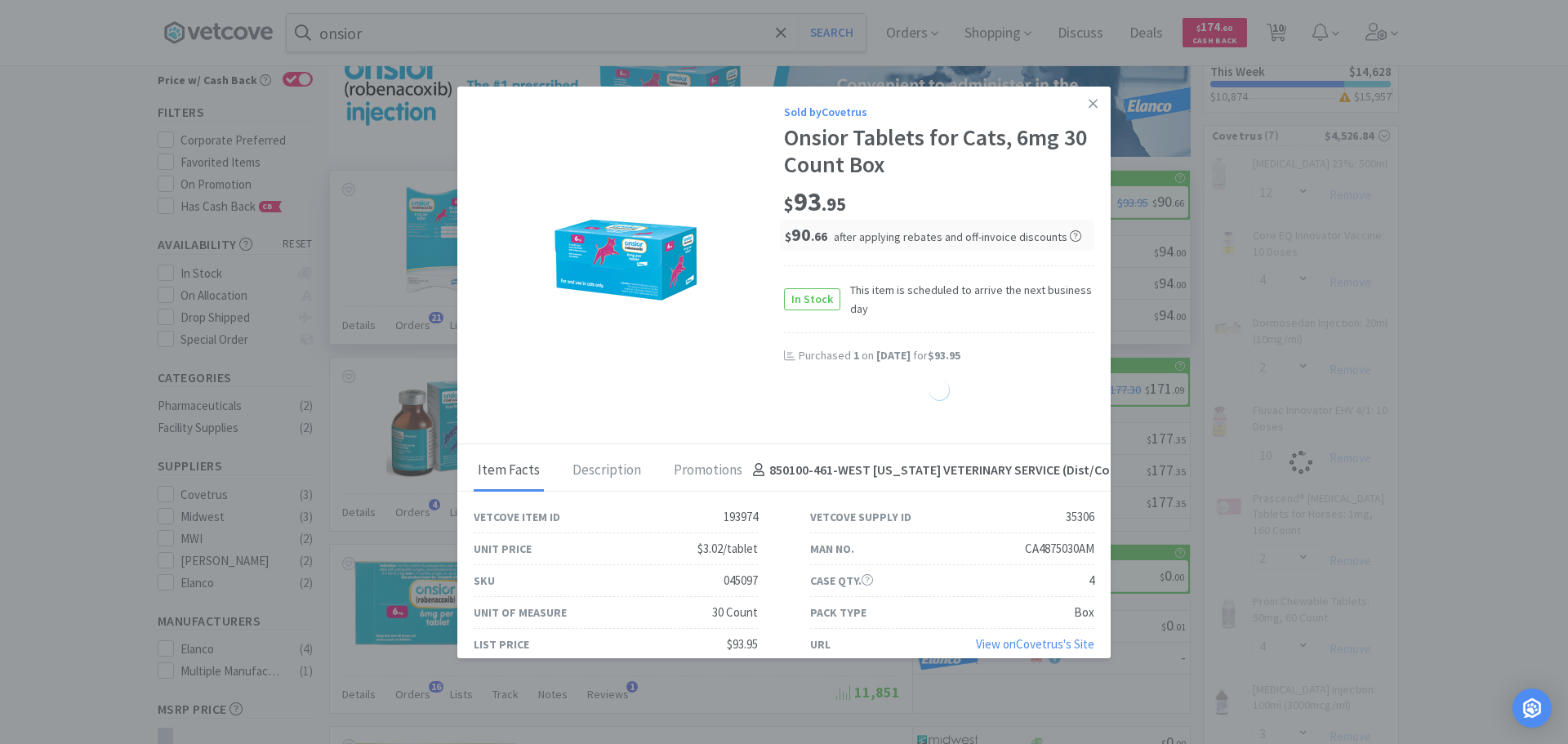
select select "1"
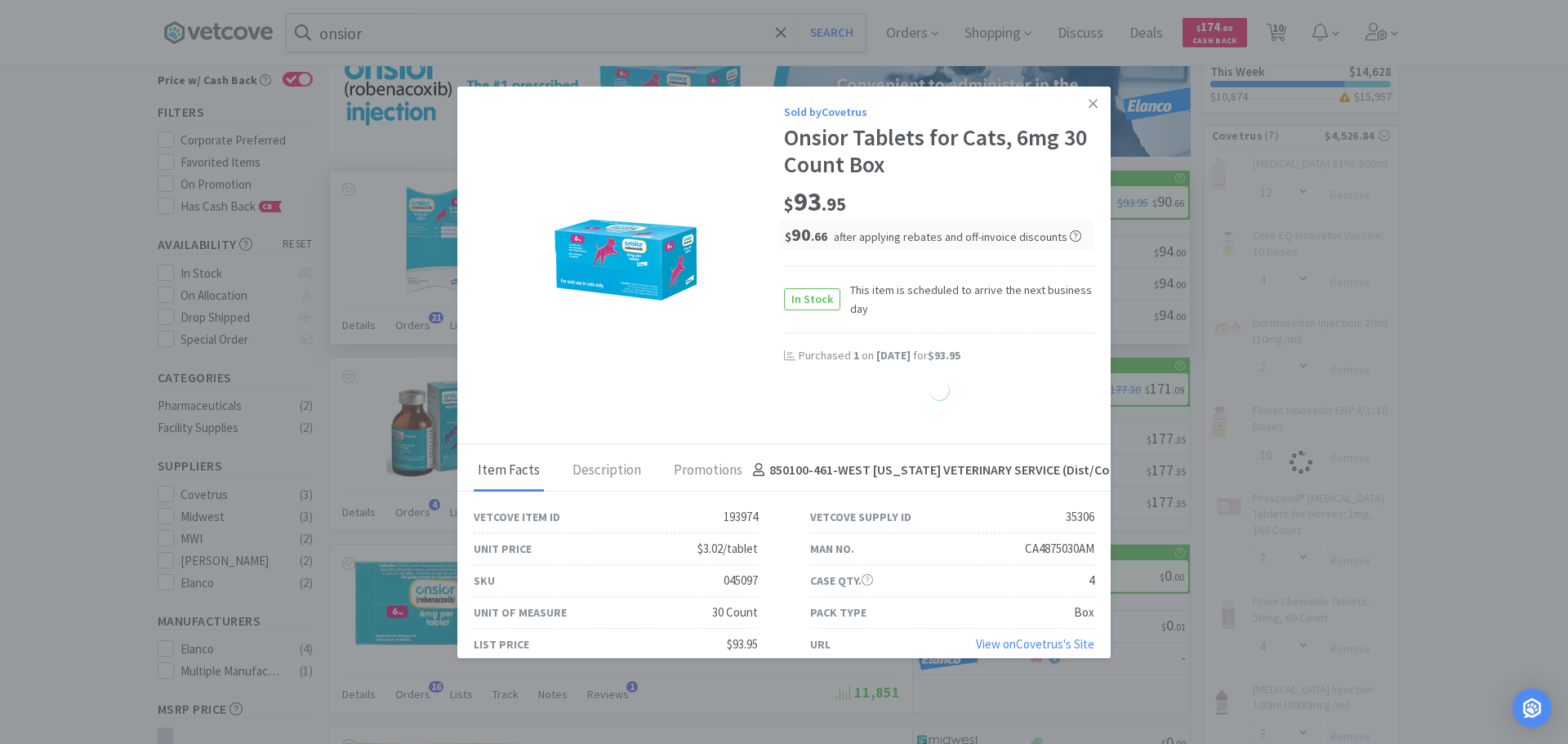
select select "1"
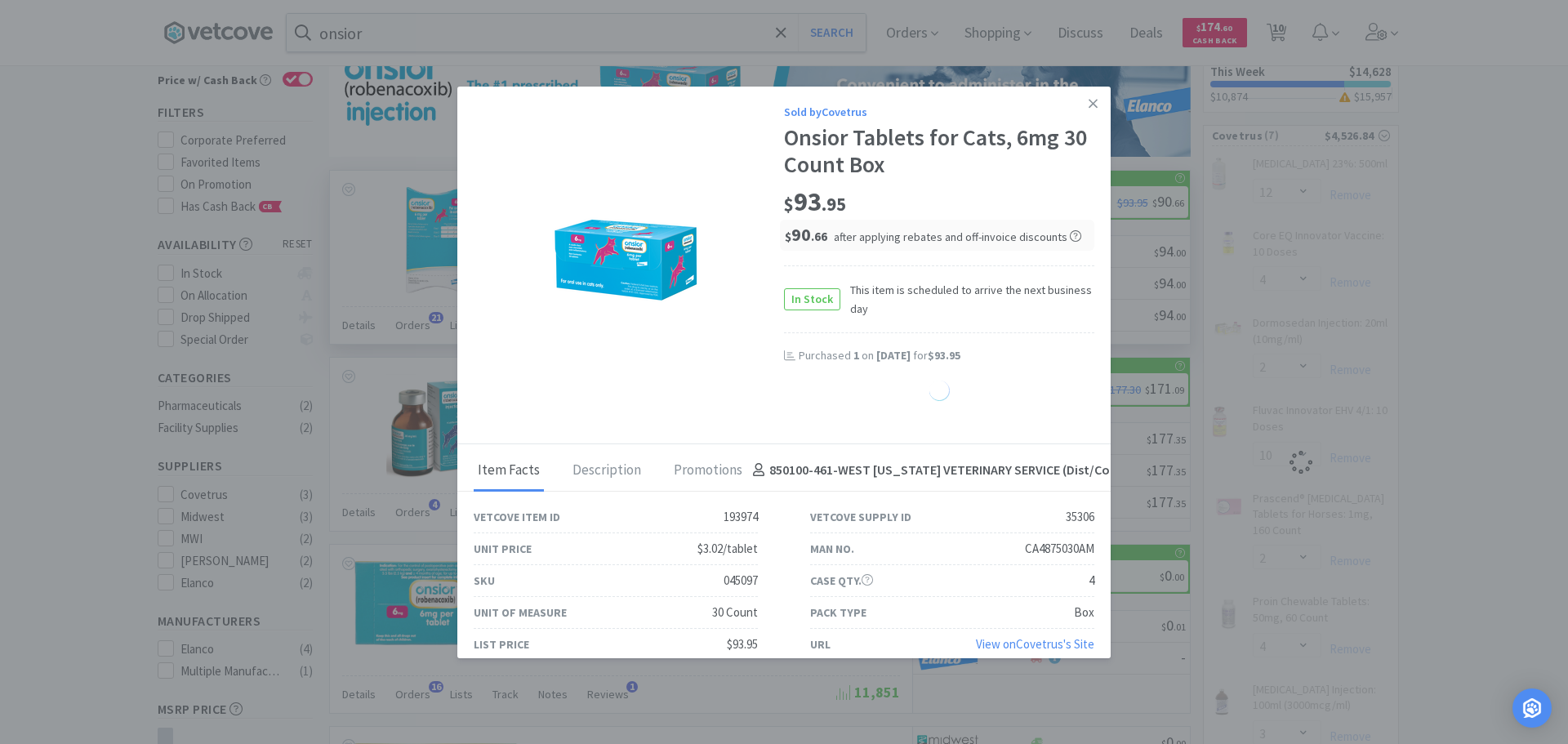
select select "1"
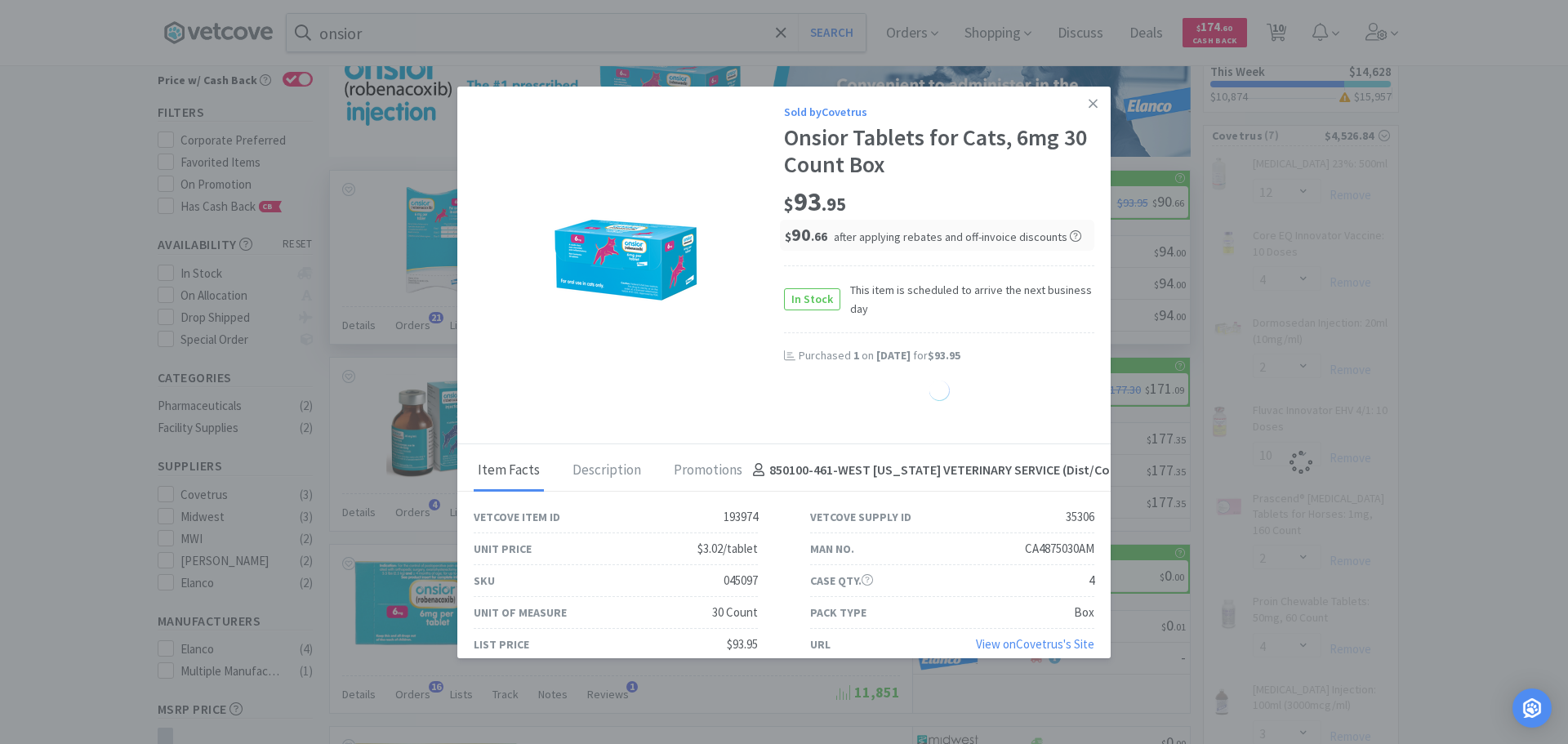
select select "1"
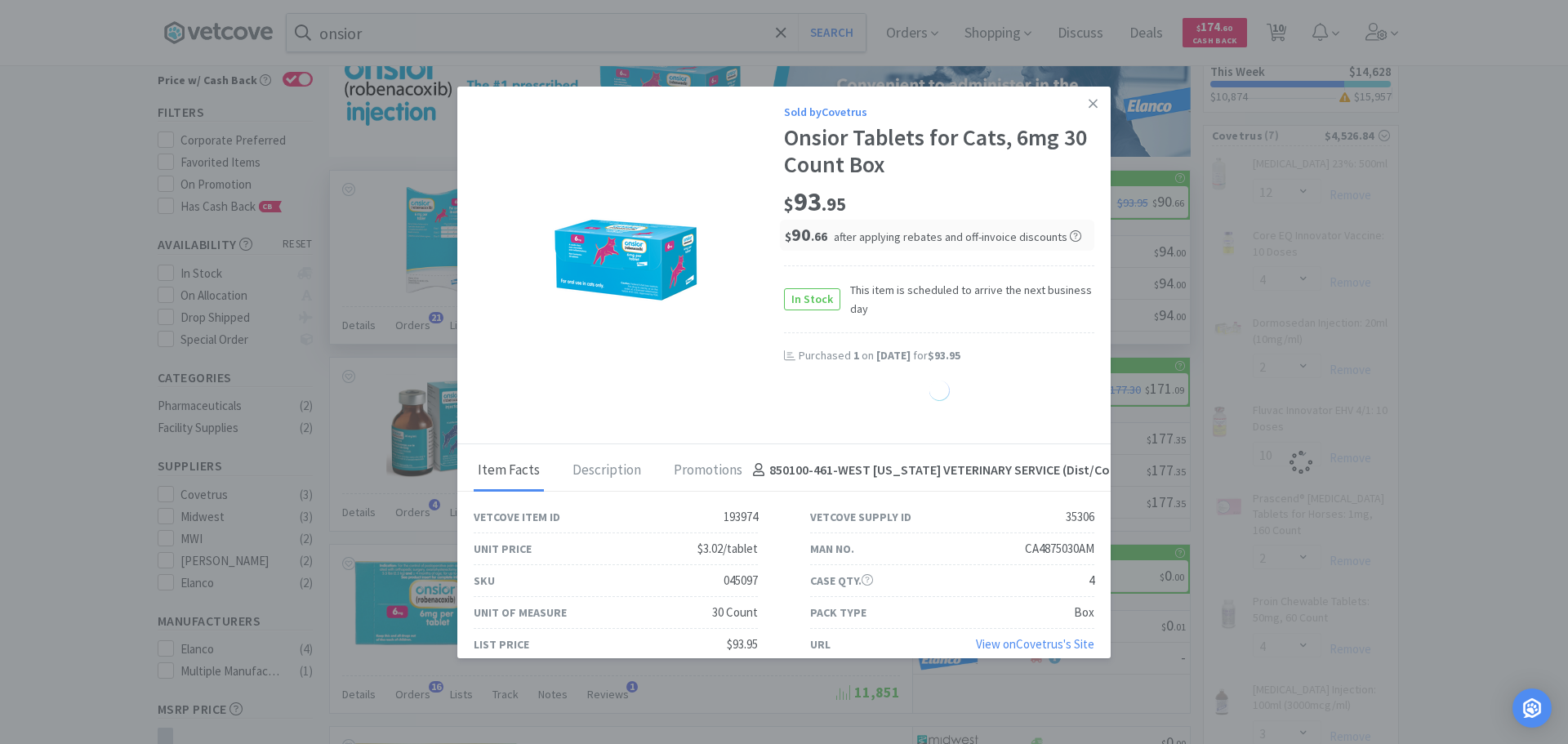
select select "1"
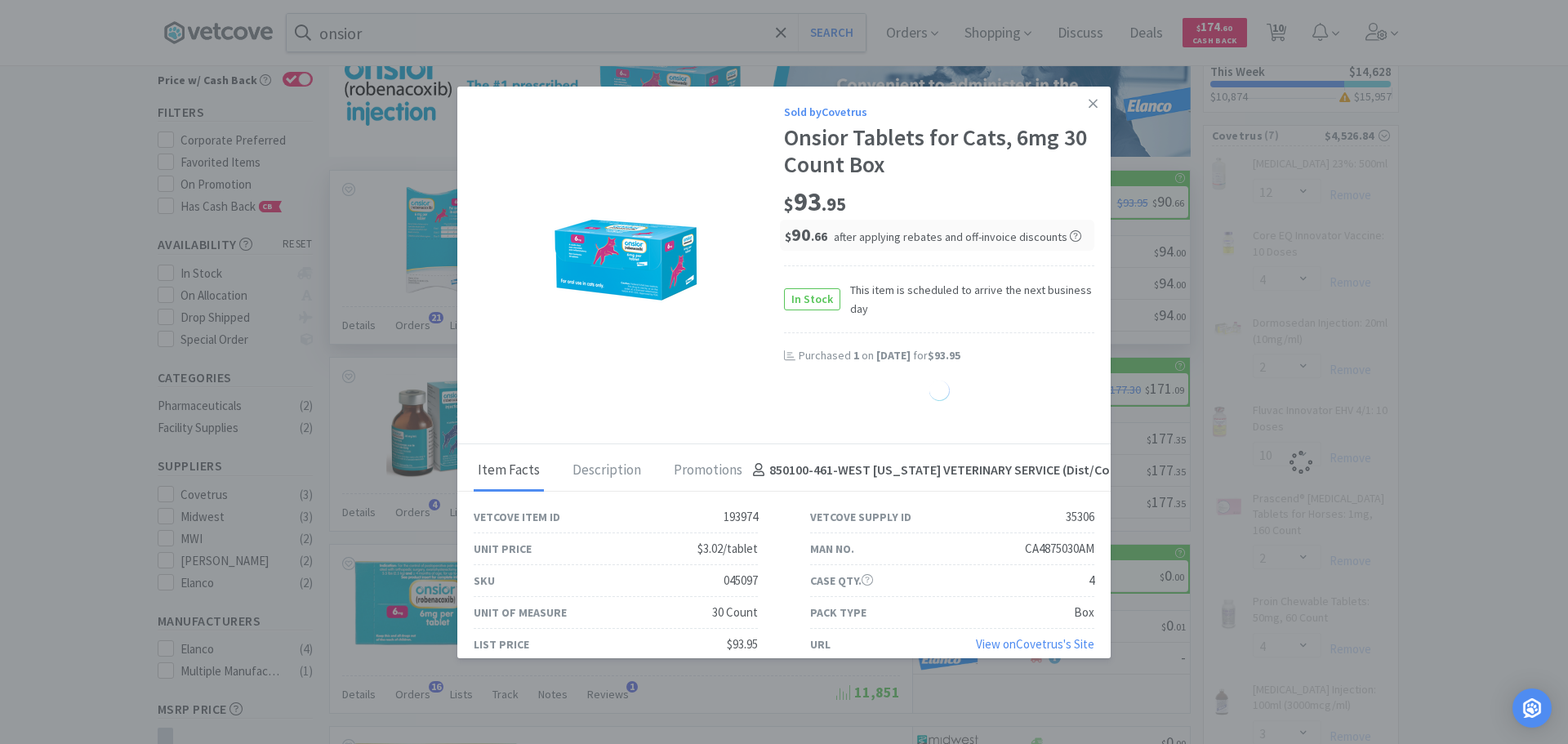
select select "1"
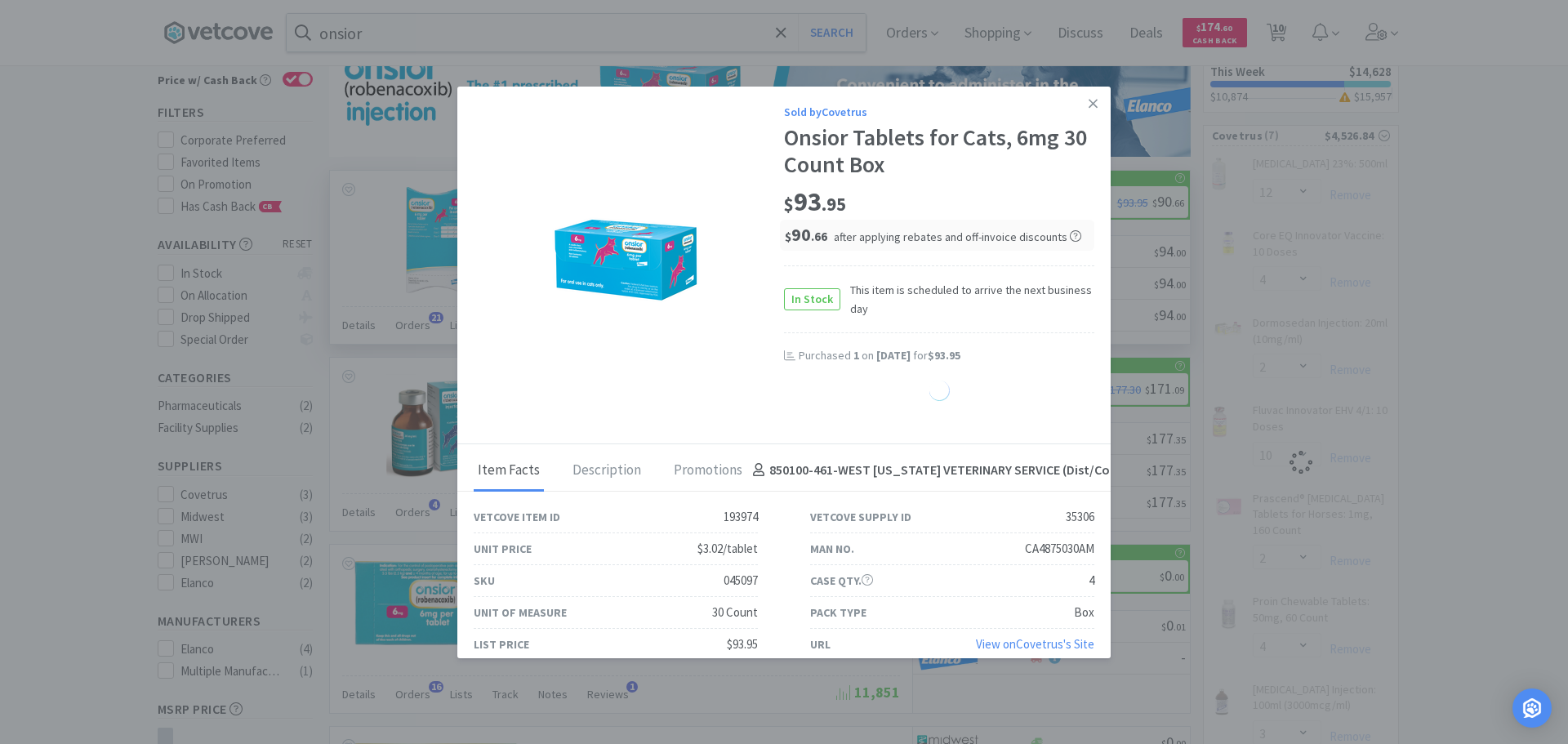
select select "1"
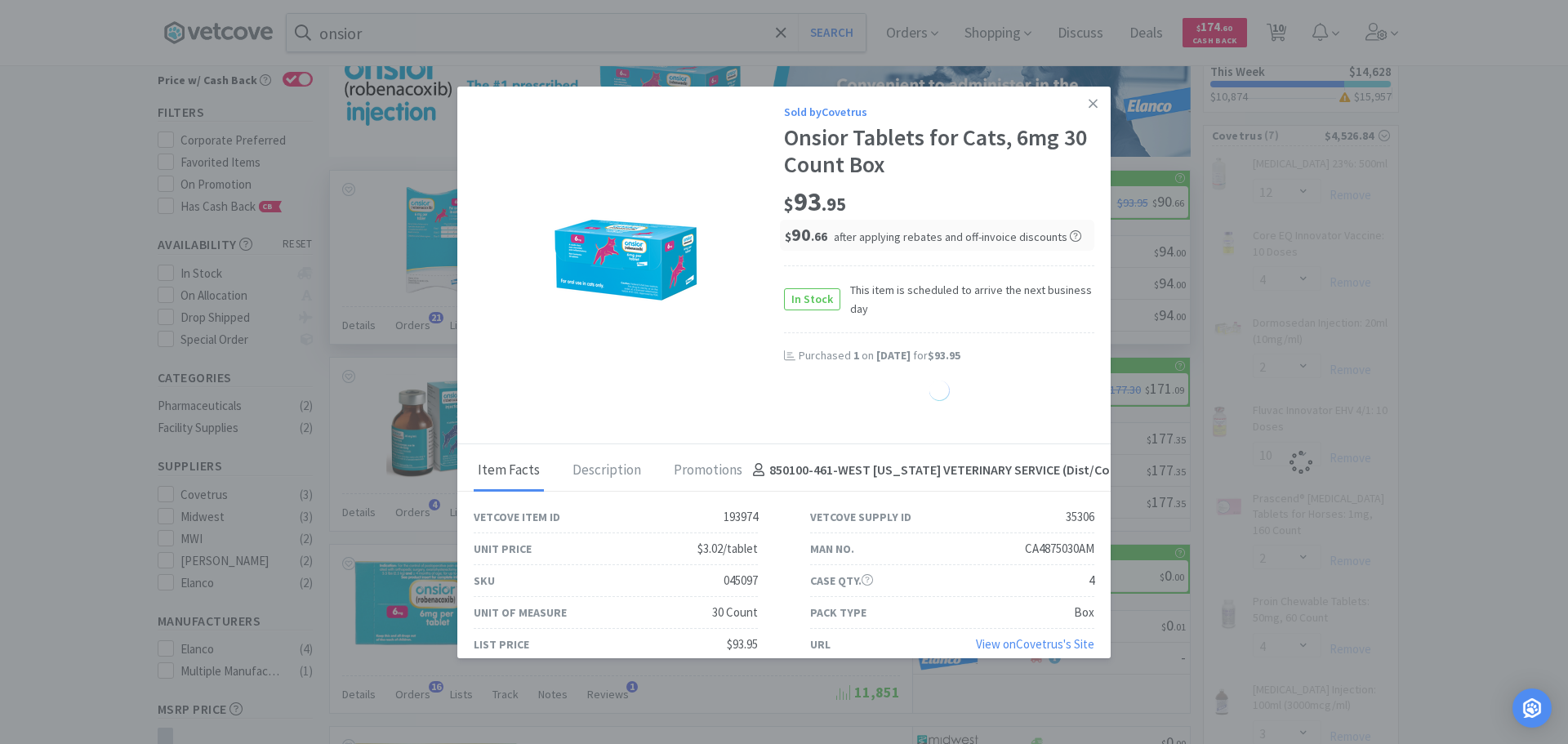
select select "1"
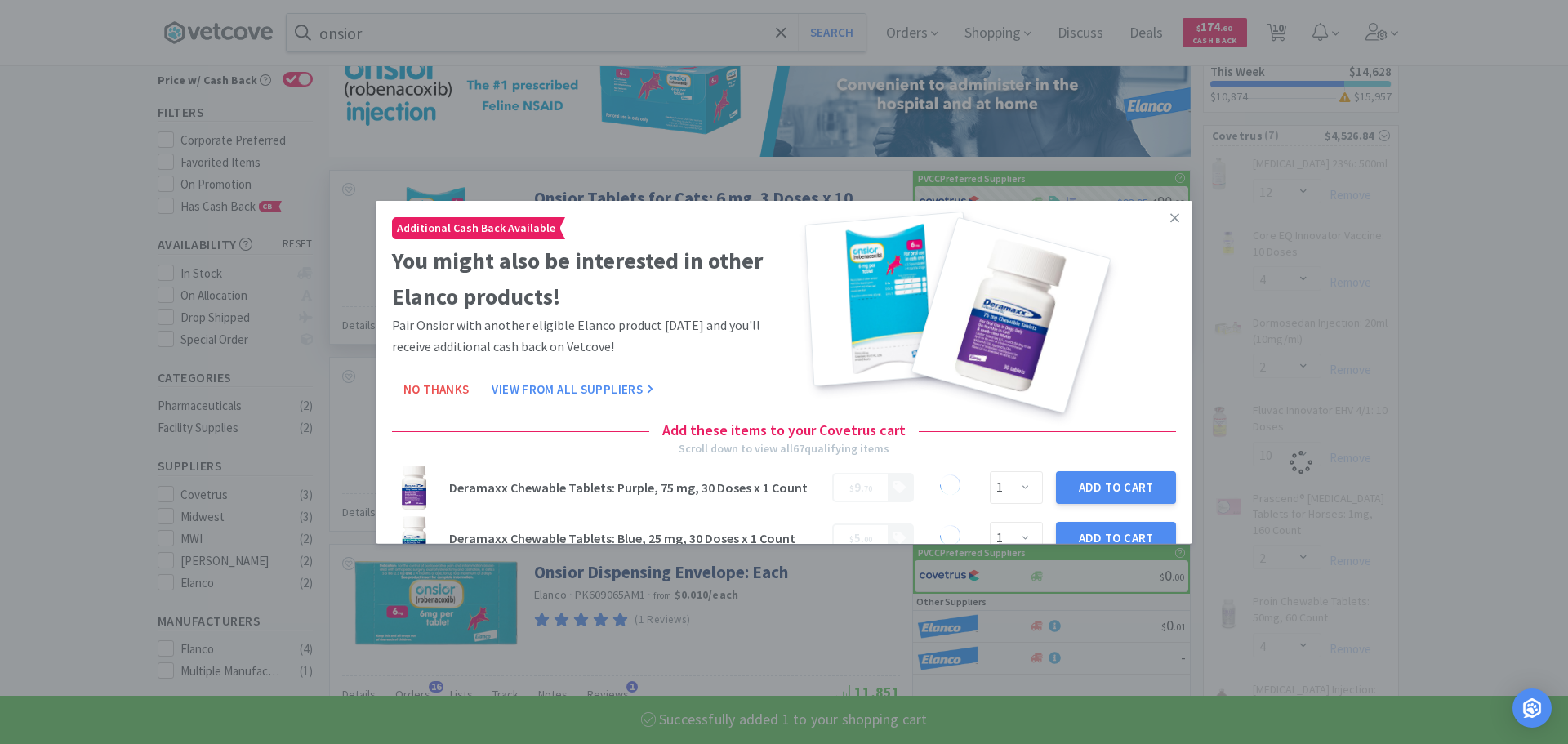
click at [1082, 217] on div at bounding box center [983, 306] width 386 height 180
select select "3"
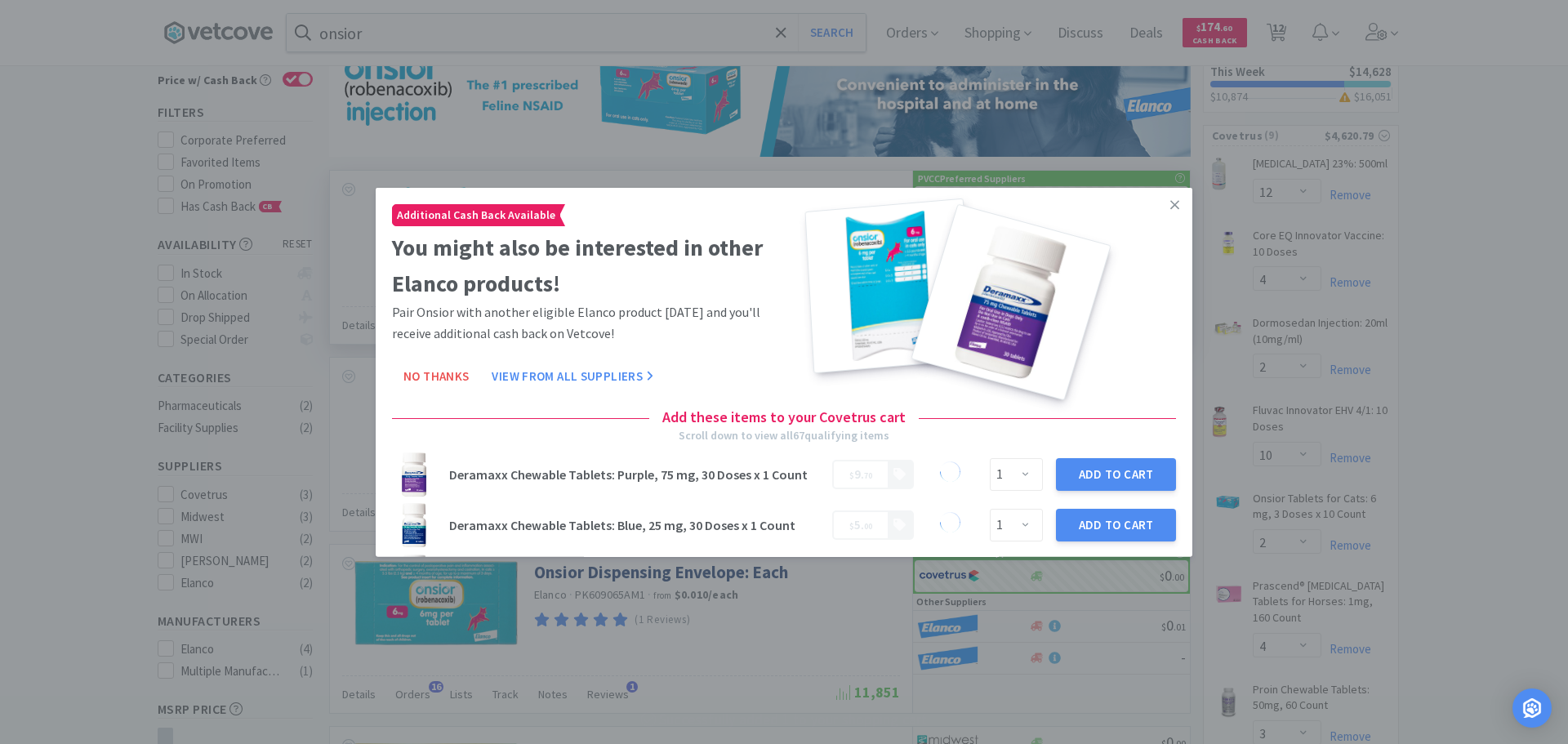
select select "1"
select select "2"
select select "4"
click at [1171, 203] on icon at bounding box center [1175, 204] width 9 height 9
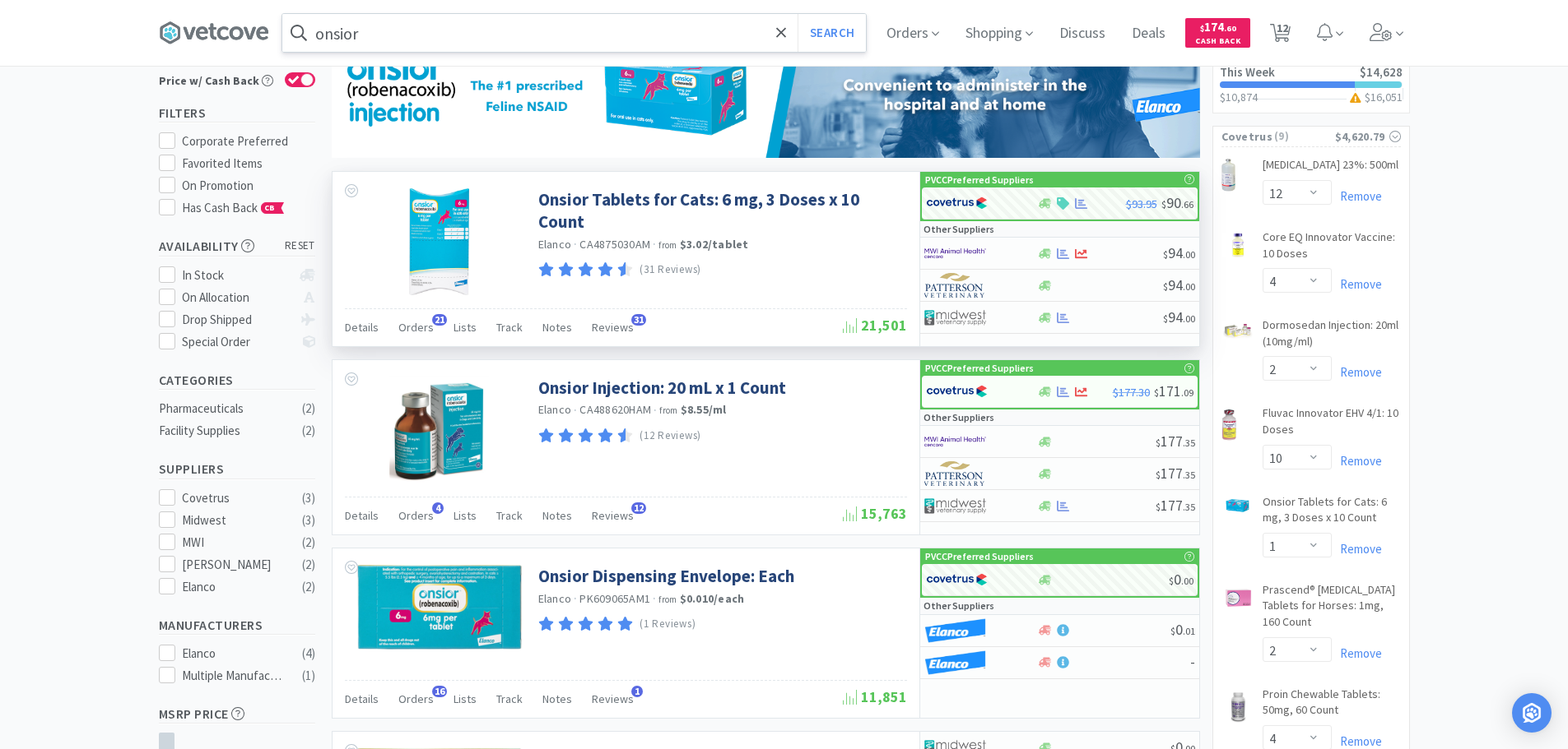
click at [388, 27] on input "onsior" at bounding box center [574, 33] width 583 height 38
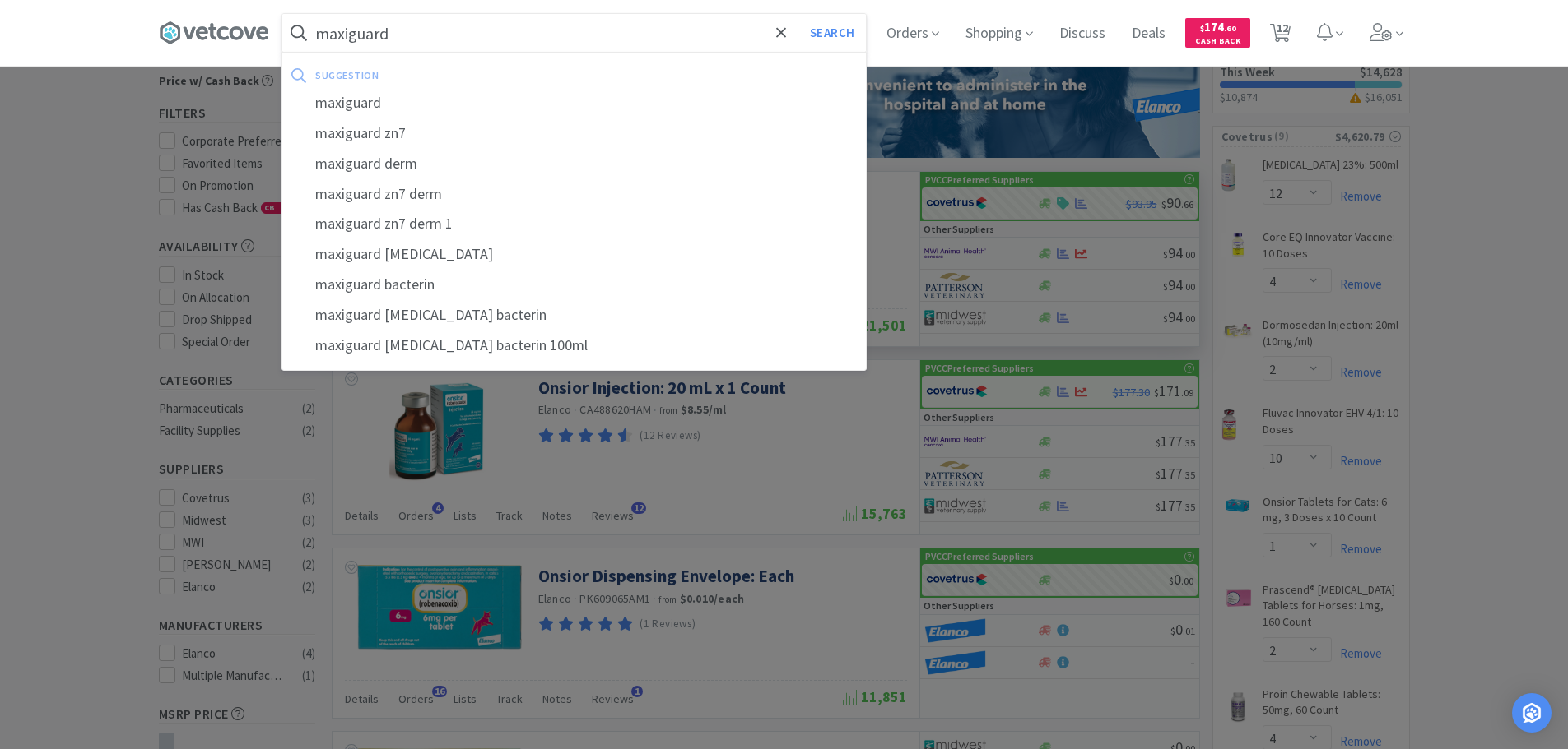
type input "maxiguard"
click at [797, 14] on button "Search" at bounding box center [831, 33] width 68 height 38
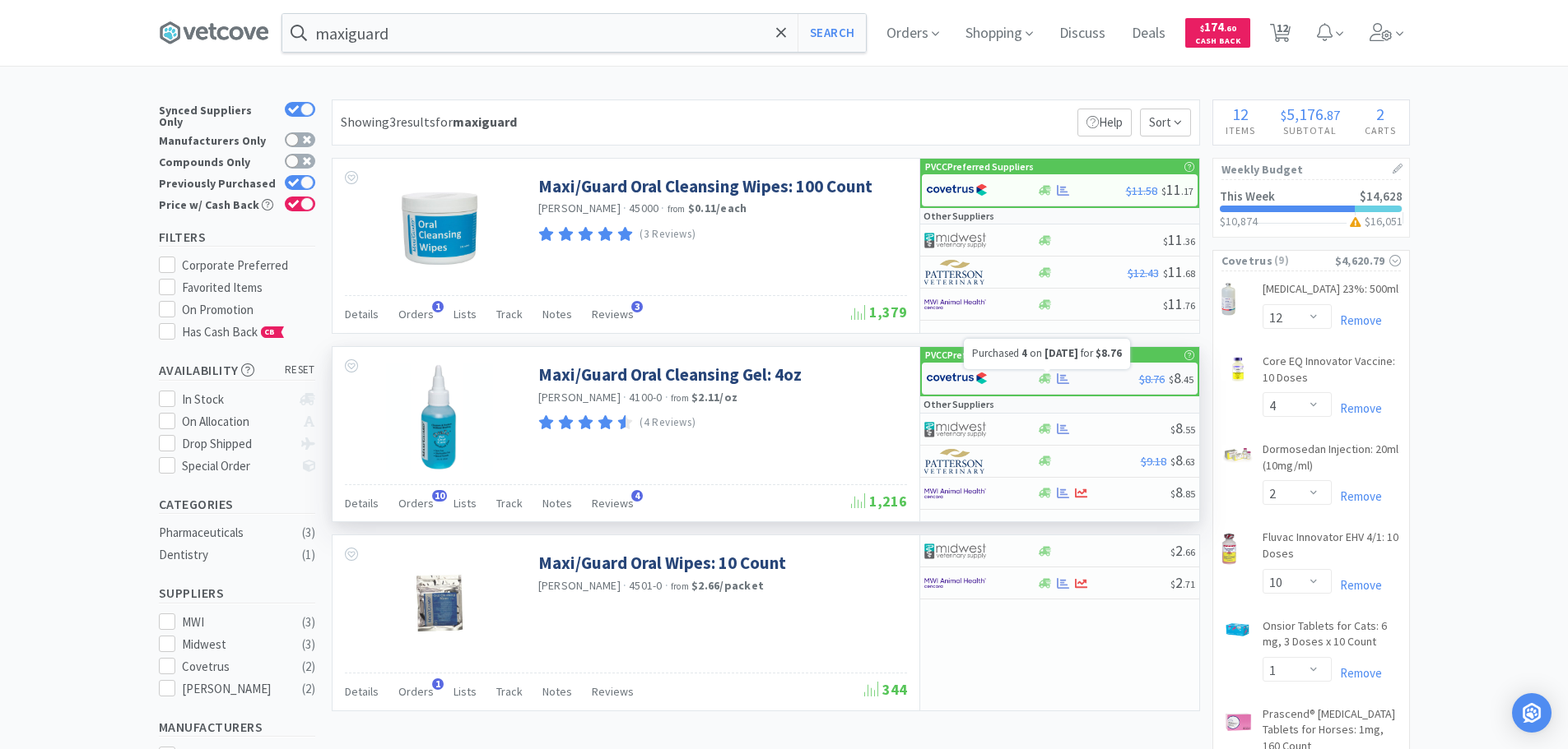
click at [1064, 377] on icon at bounding box center [1062, 378] width 13 height 11
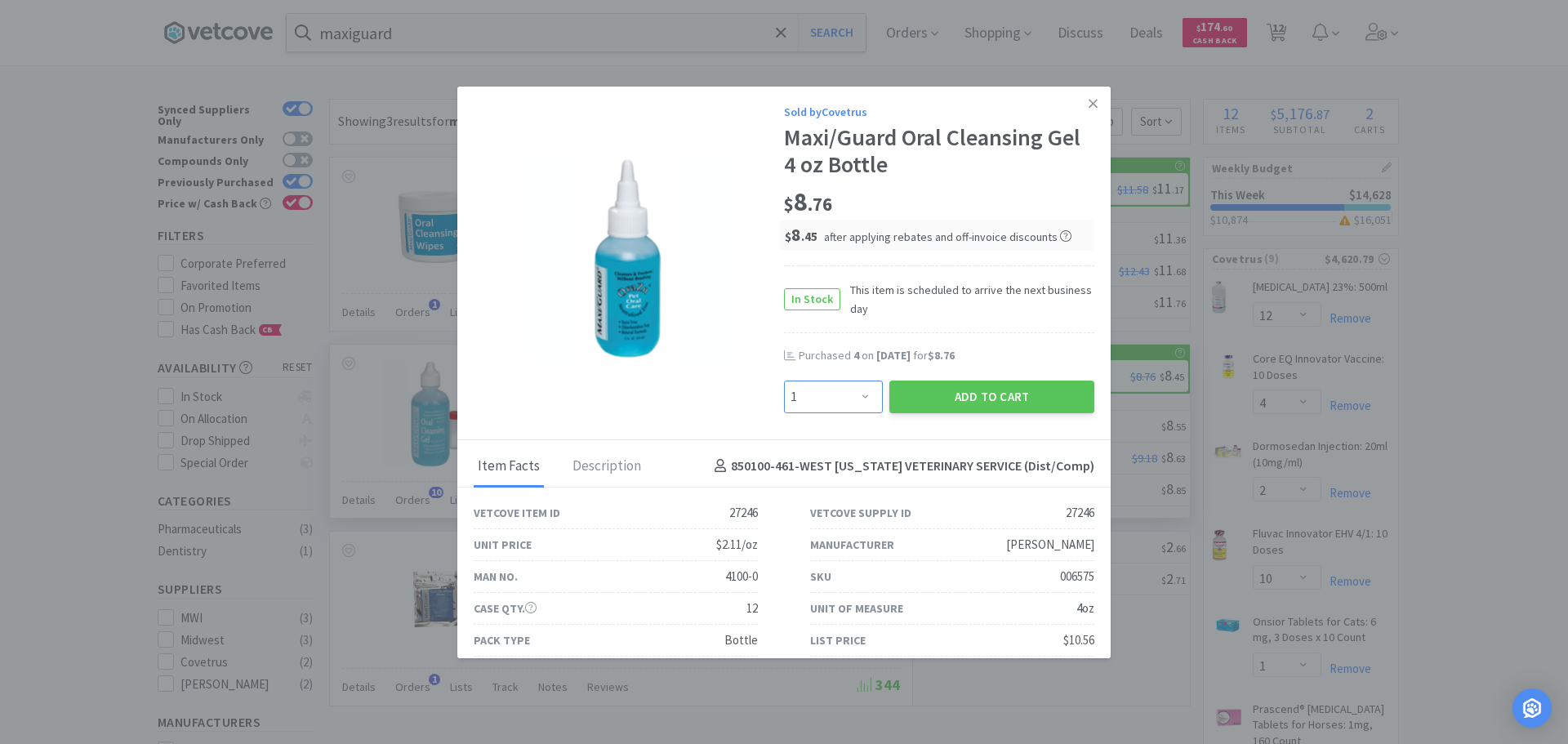
click at [827, 388] on select "Enter Quantity 1 2 3 4 5 6 7 8 9 10 11 12 13 14 15 16 17 18 19 20 Enter Quantity" at bounding box center [833, 397] width 99 height 33
select select "4"
click at [784, 381] on select "Enter Quantity 1 2 3 4 5 6 7 8 9 10 11 12 13 14 15 16 17 18 19 20 Enter Quantity" at bounding box center [833, 397] width 99 height 33
click at [961, 395] on button "Add to Cart" at bounding box center [992, 397] width 205 height 33
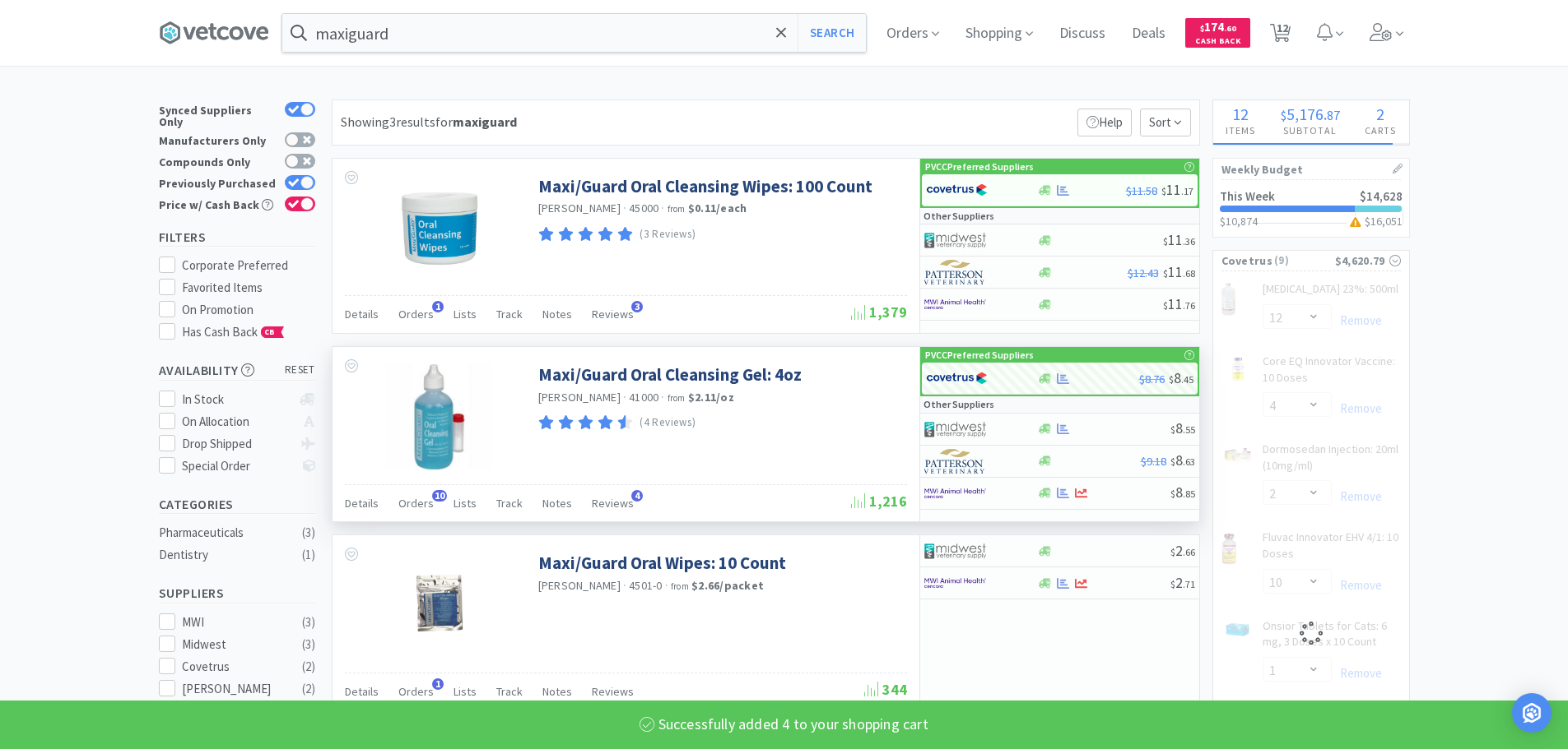
select select "4"
select select "1"
select select "2"
select select "4"
select select "3"
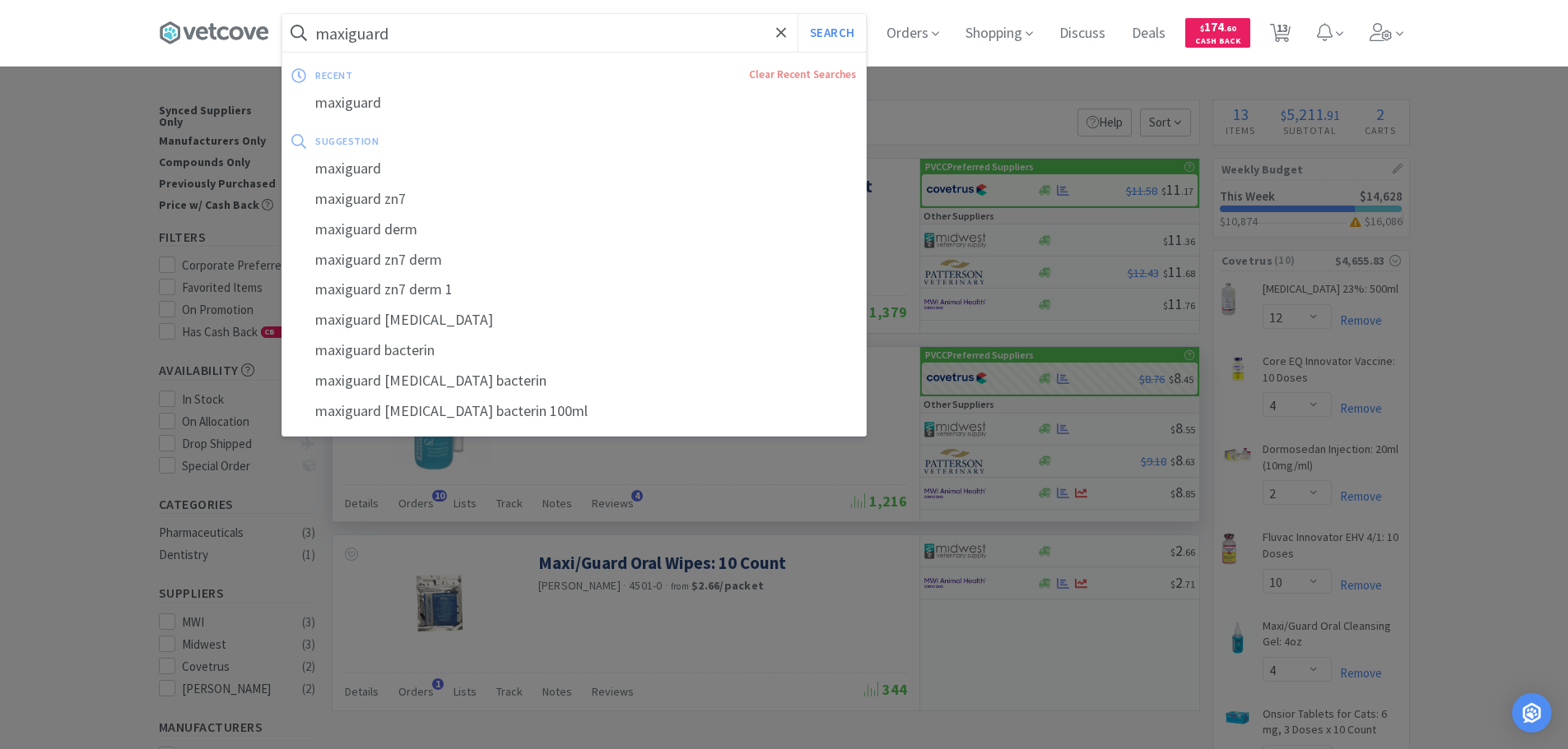
click at [480, 35] on input "maxiguard" at bounding box center [574, 33] width 583 height 38
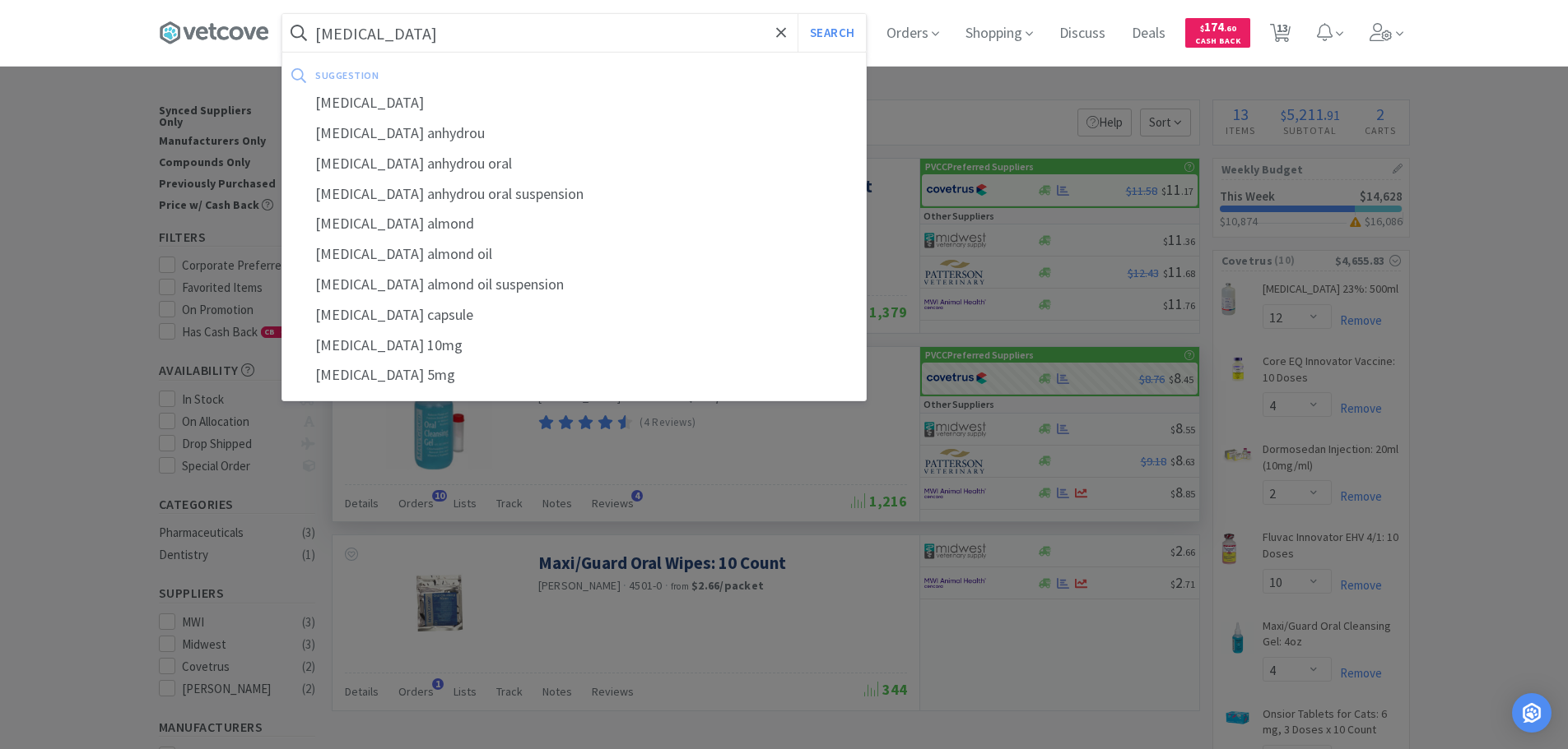
click at [797, 14] on button "Search" at bounding box center [831, 33] width 68 height 38
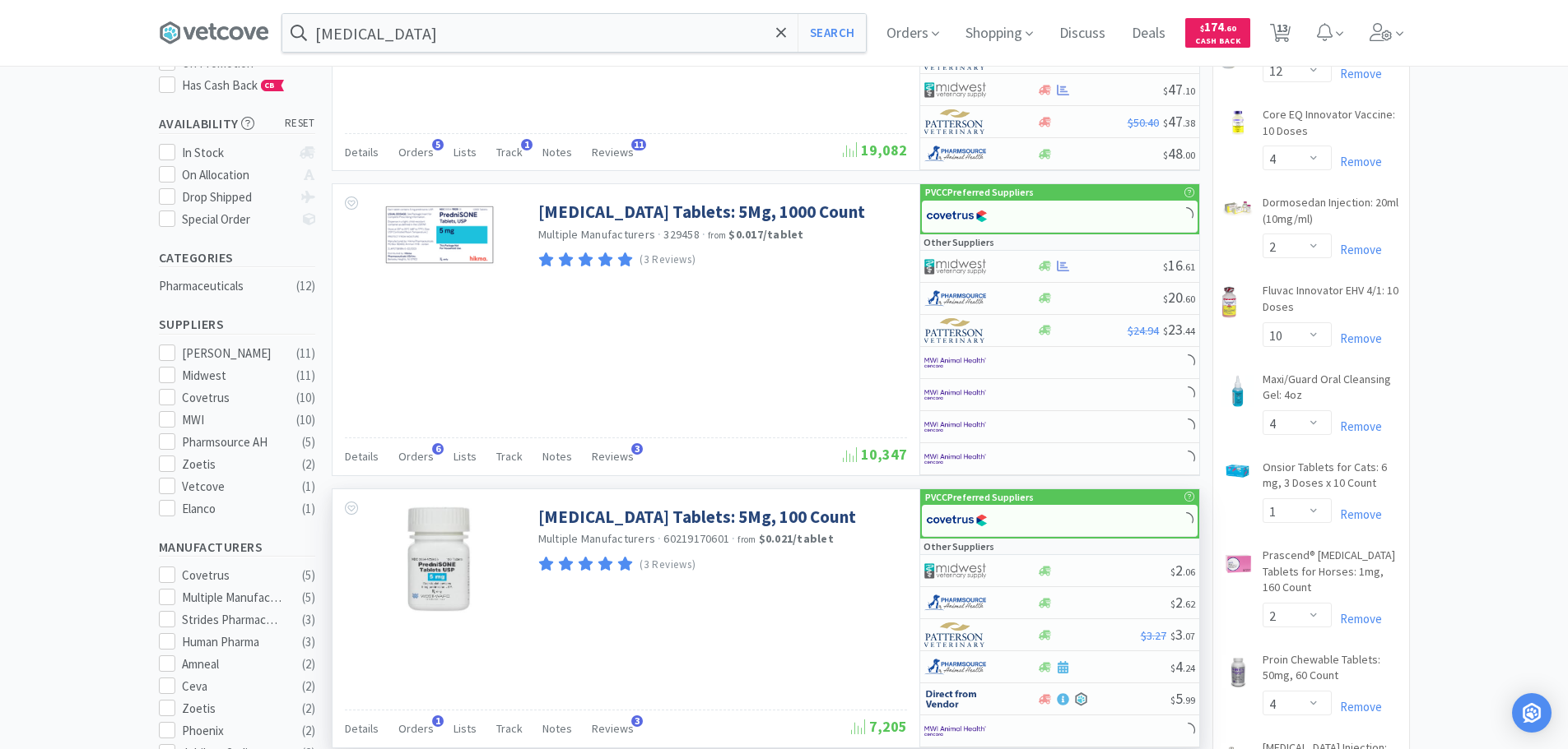
scroll to position [575, 0]
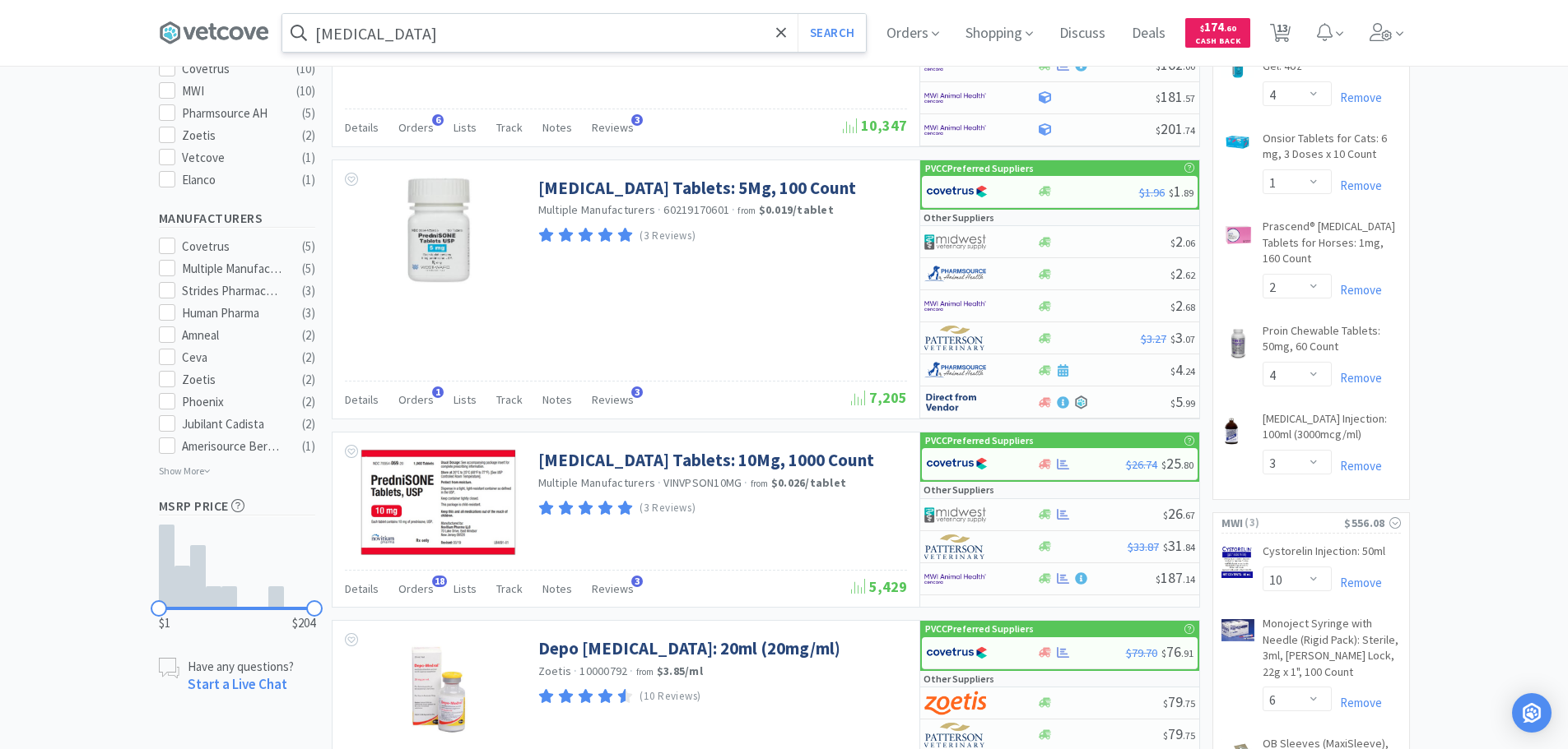
click at [481, 40] on input "[MEDICAL_DATA]" at bounding box center [574, 33] width 583 height 38
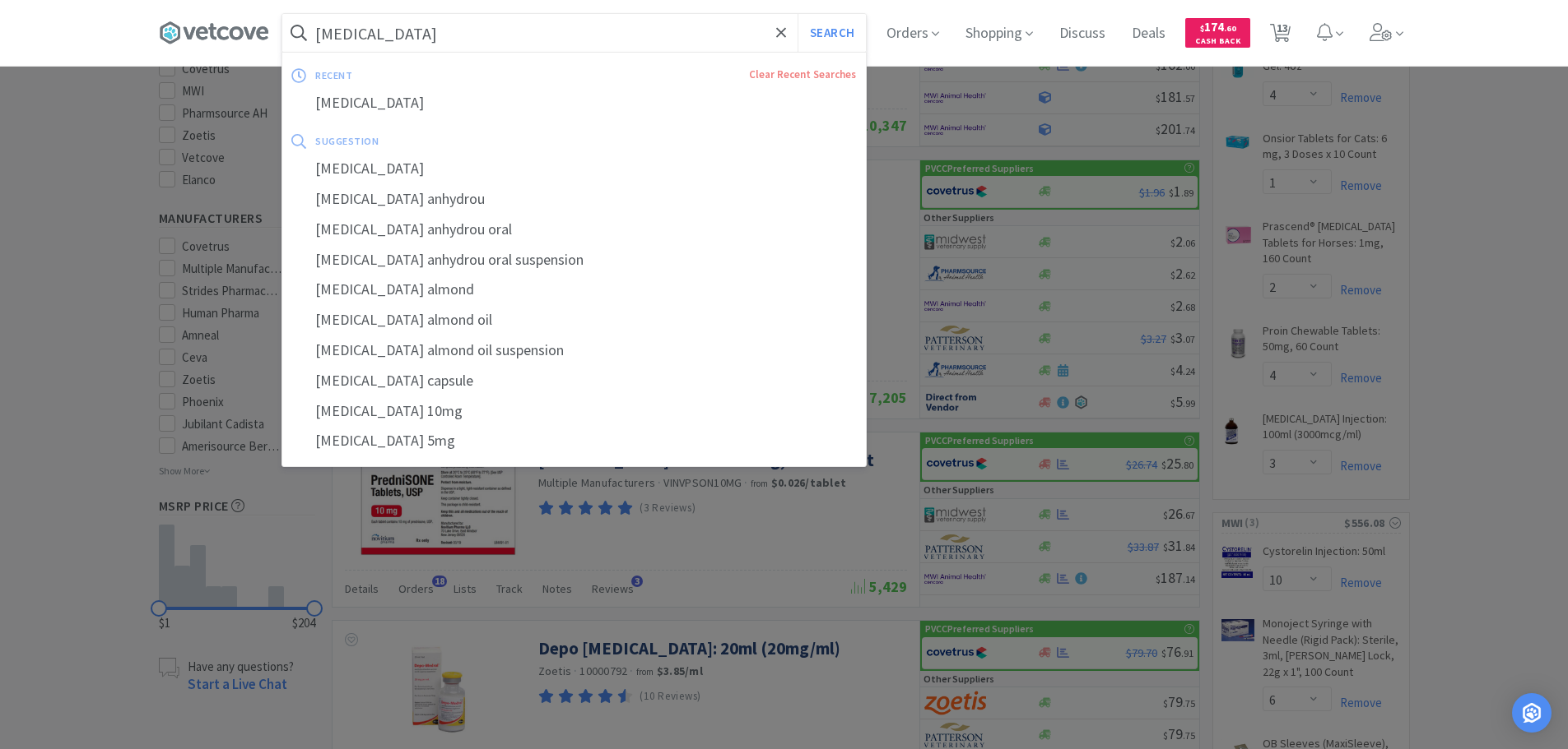
click at [481, 40] on input "[MEDICAL_DATA]" at bounding box center [574, 33] width 583 height 38
click at [504, 30] on input "[MEDICAL_DATA]" at bounding box center [574, 33] width 583 height 38
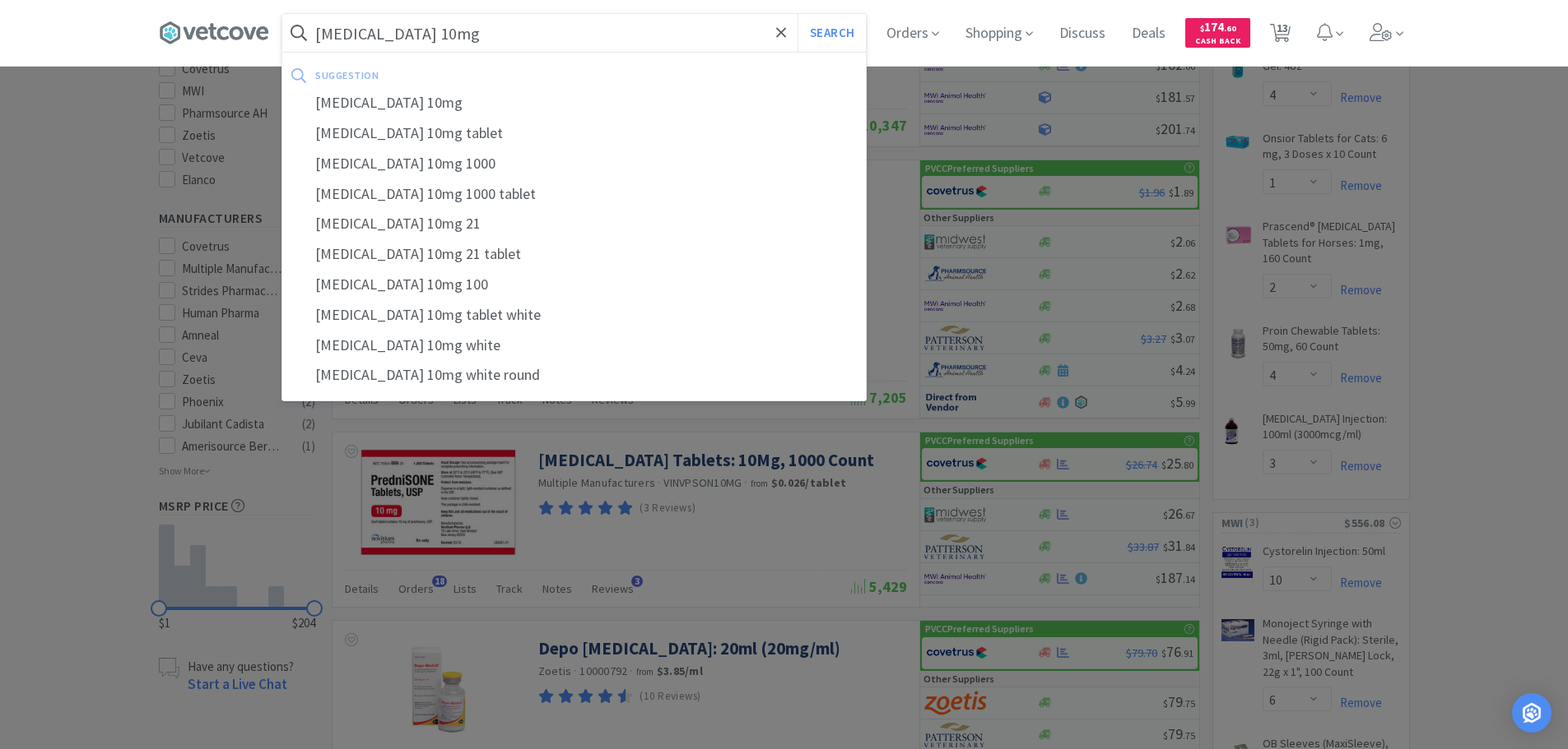
type input "[MEDICAL_DATA] 10mg"
click at [797, 14] on button "Search" at bounding box center [831, 33] width 68 height 38
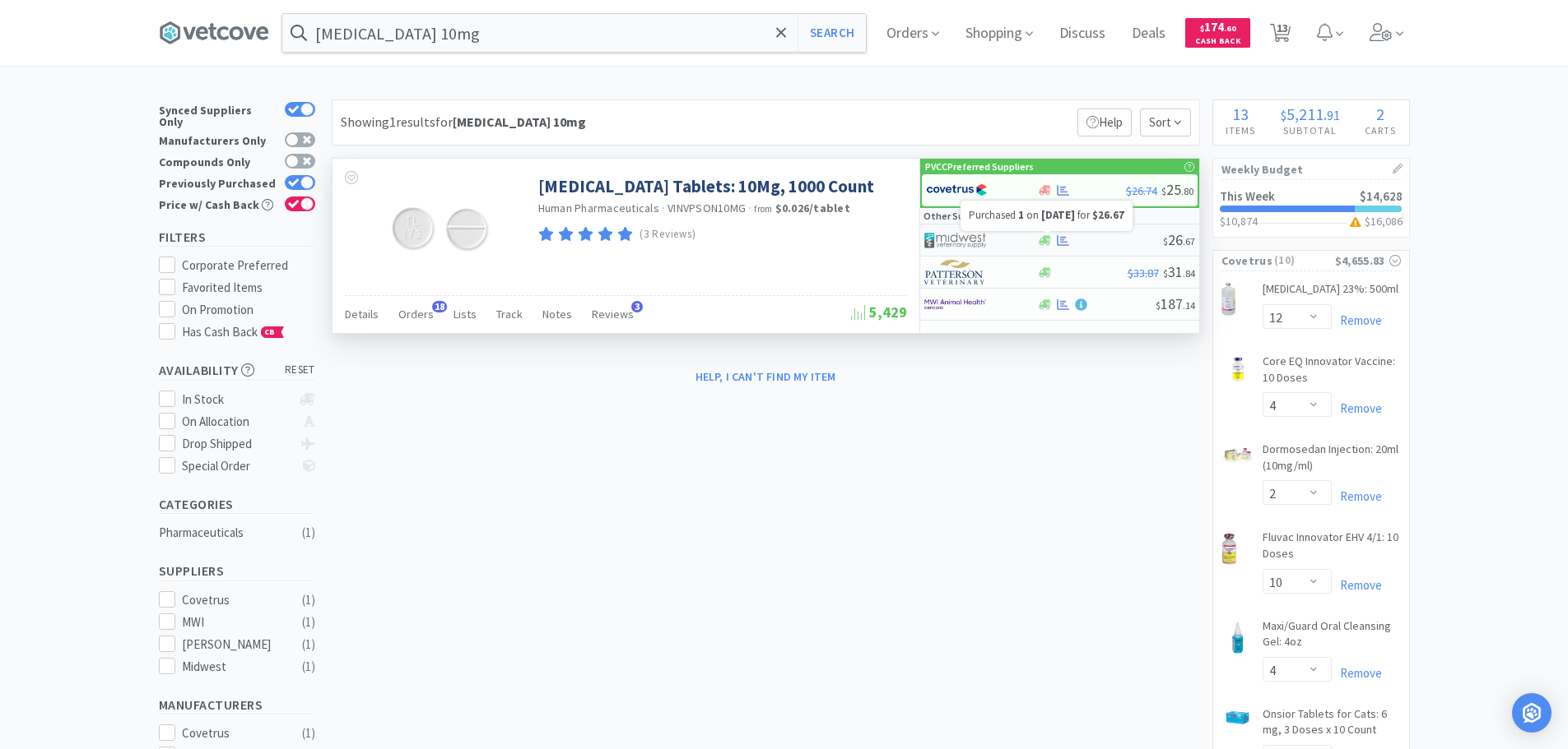
click at [1063, 238] on icon at bounding box center [1062, 240] width 13 height 11
select select "1"
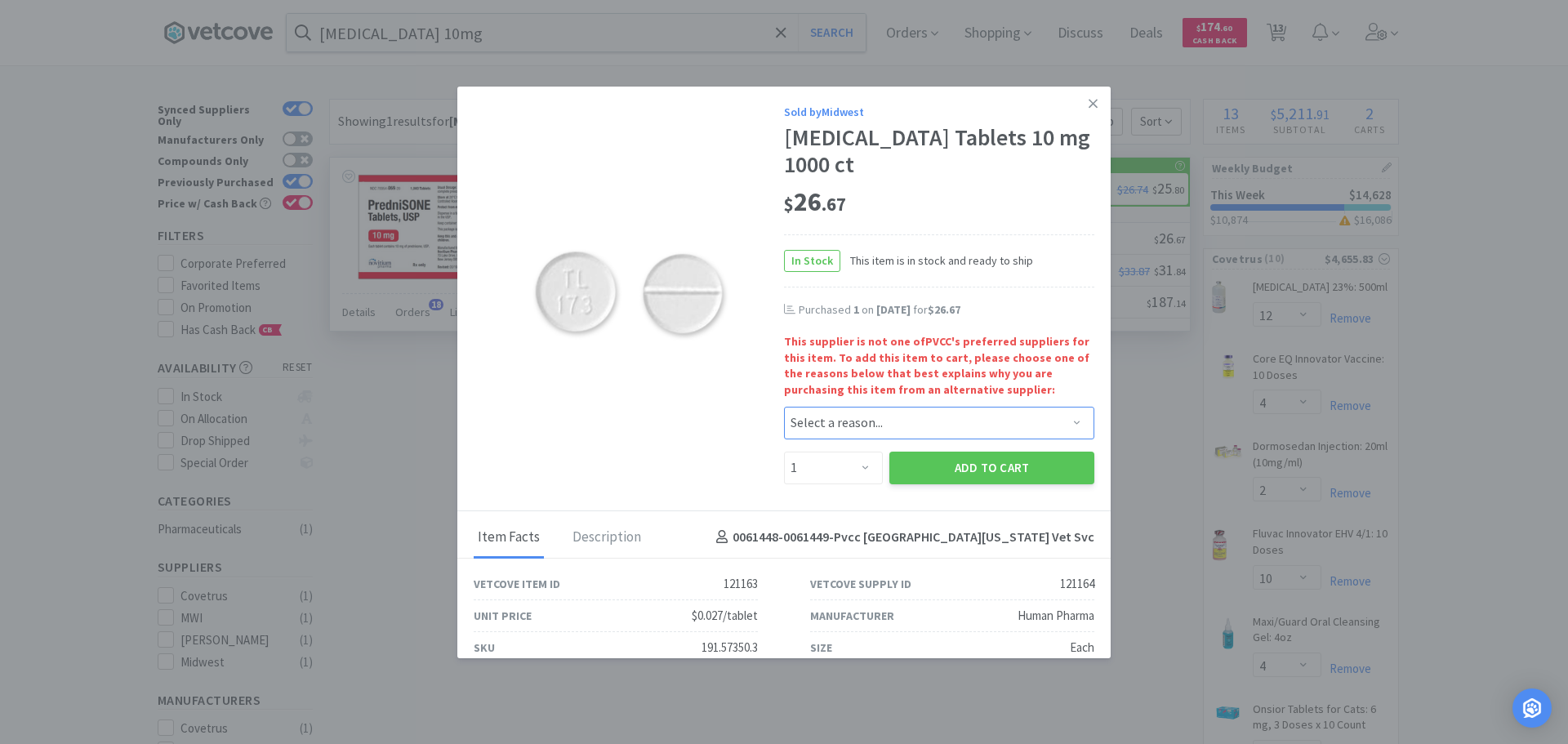
click at [932, 425] on select "Select a reason... Availability - This item is out of stock at the preferred su…" at bounding box center [939, 423] width 310 height 33
select select "availability"
click at [784, 407] on select "Select a reason... Availability - This item is out of stock at the preferred su…" at bounding box center [939, 423] width 310 height 33
click at [942, 467] on button "Add to Cart" at bounding box center [992, 468] width 205 height 33
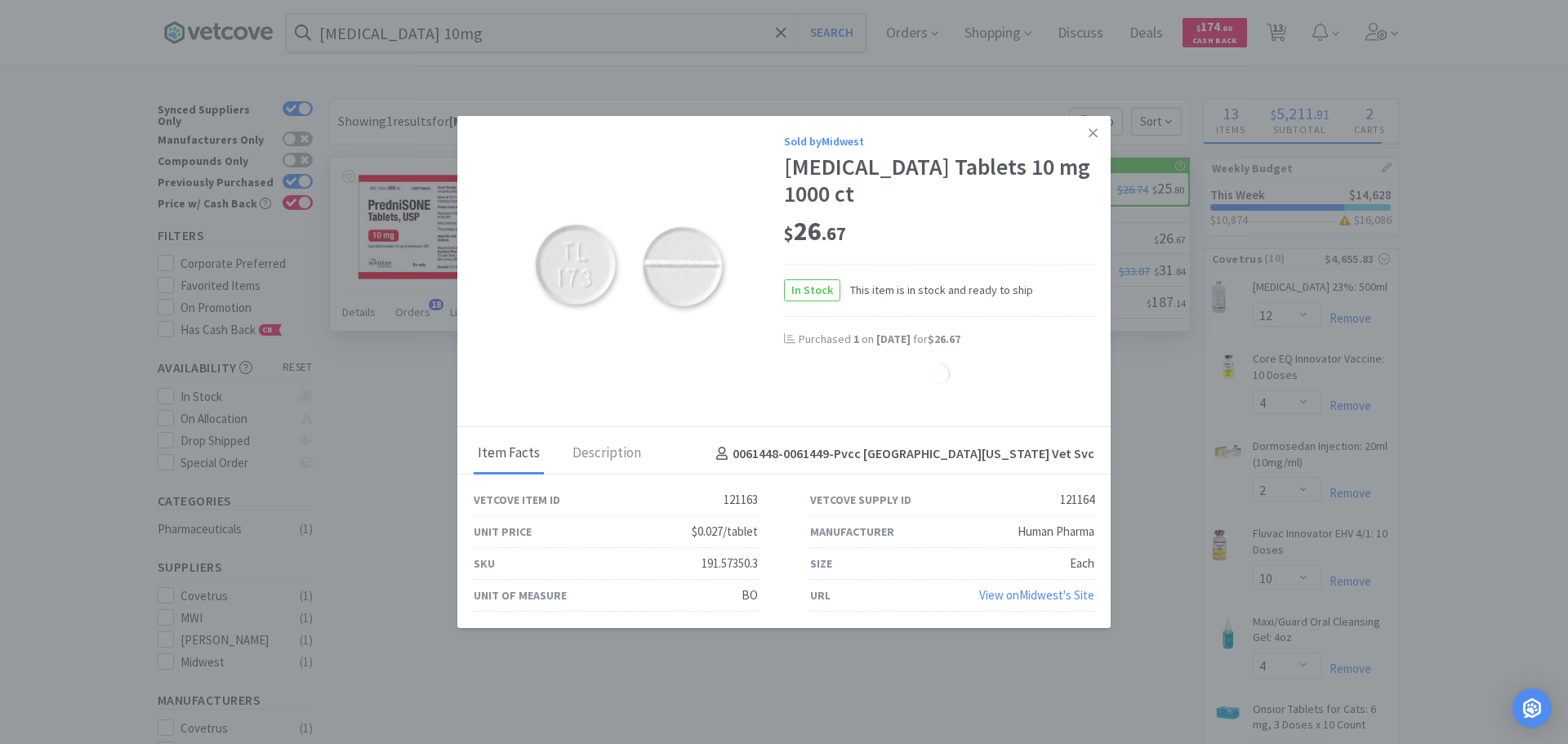
select select "1"
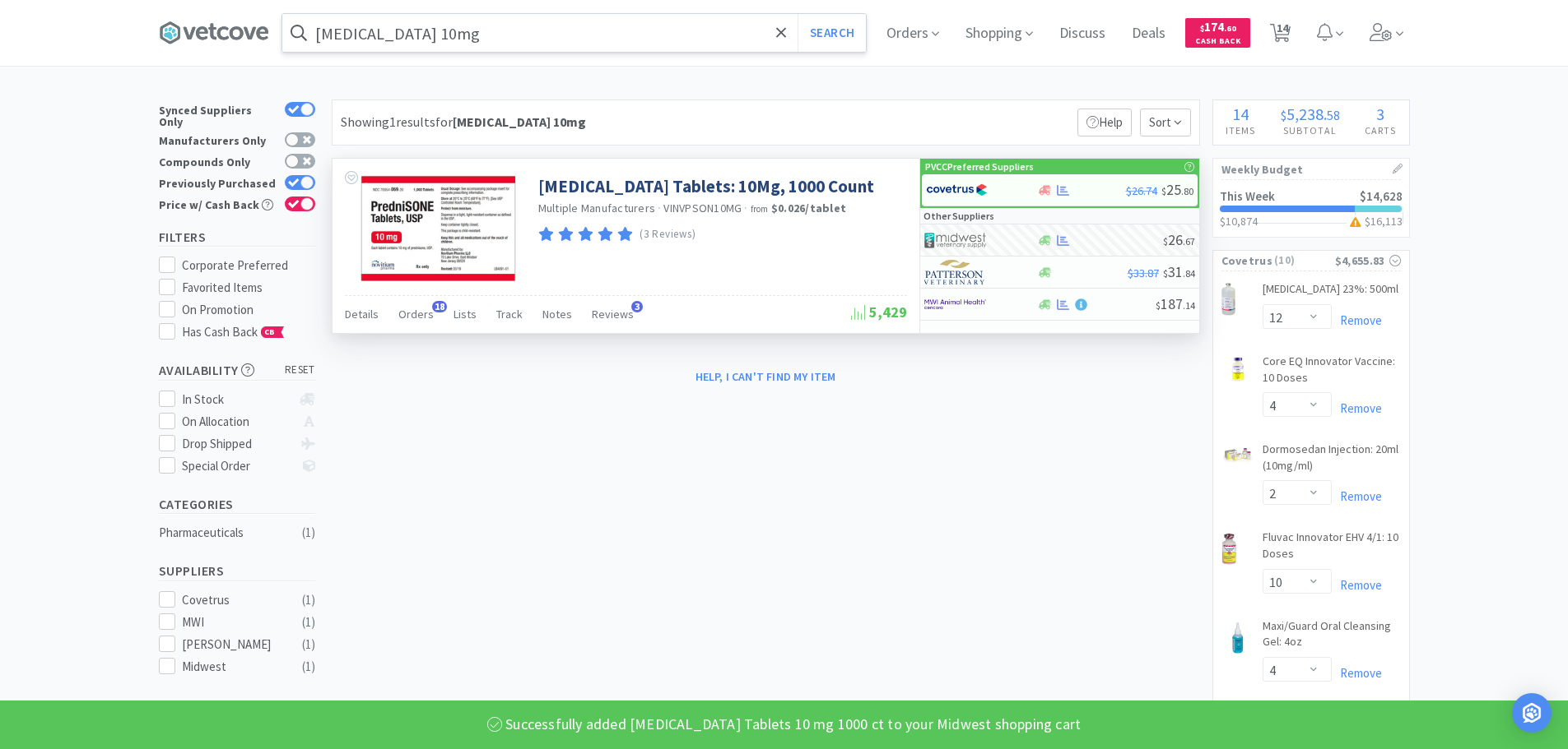
click at [551, 34] on input "[MEDICAL_DATA] 10mg" at bounding box center [574, 33] width 583 height 38
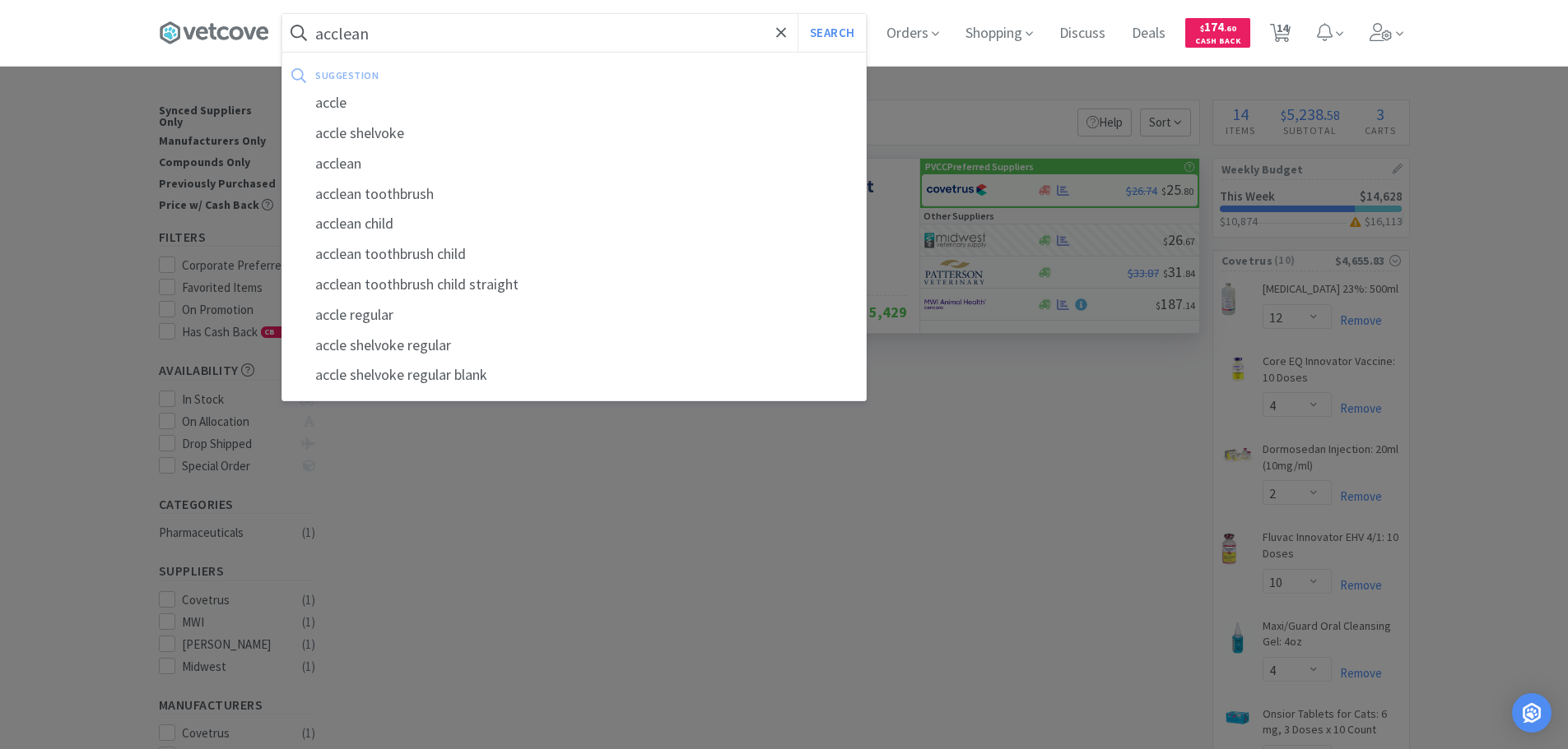
type input "acclean"
click at [797, 14] on button "Search" at bounding box center [831, 33] width 68 height 38
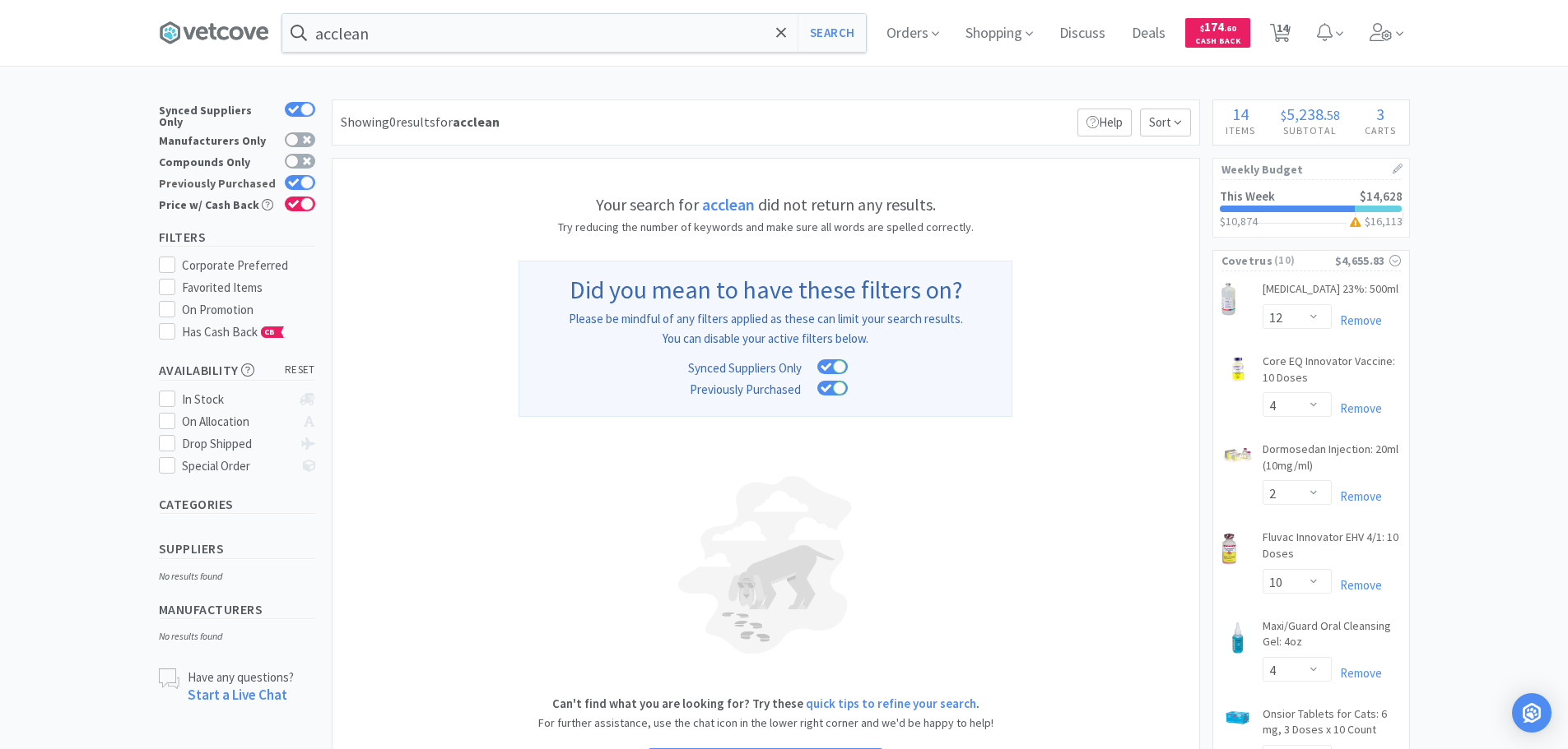
click at [294, 179] on icon at bounding box center [294, 183] width 12 height 9
checkbox input "false"
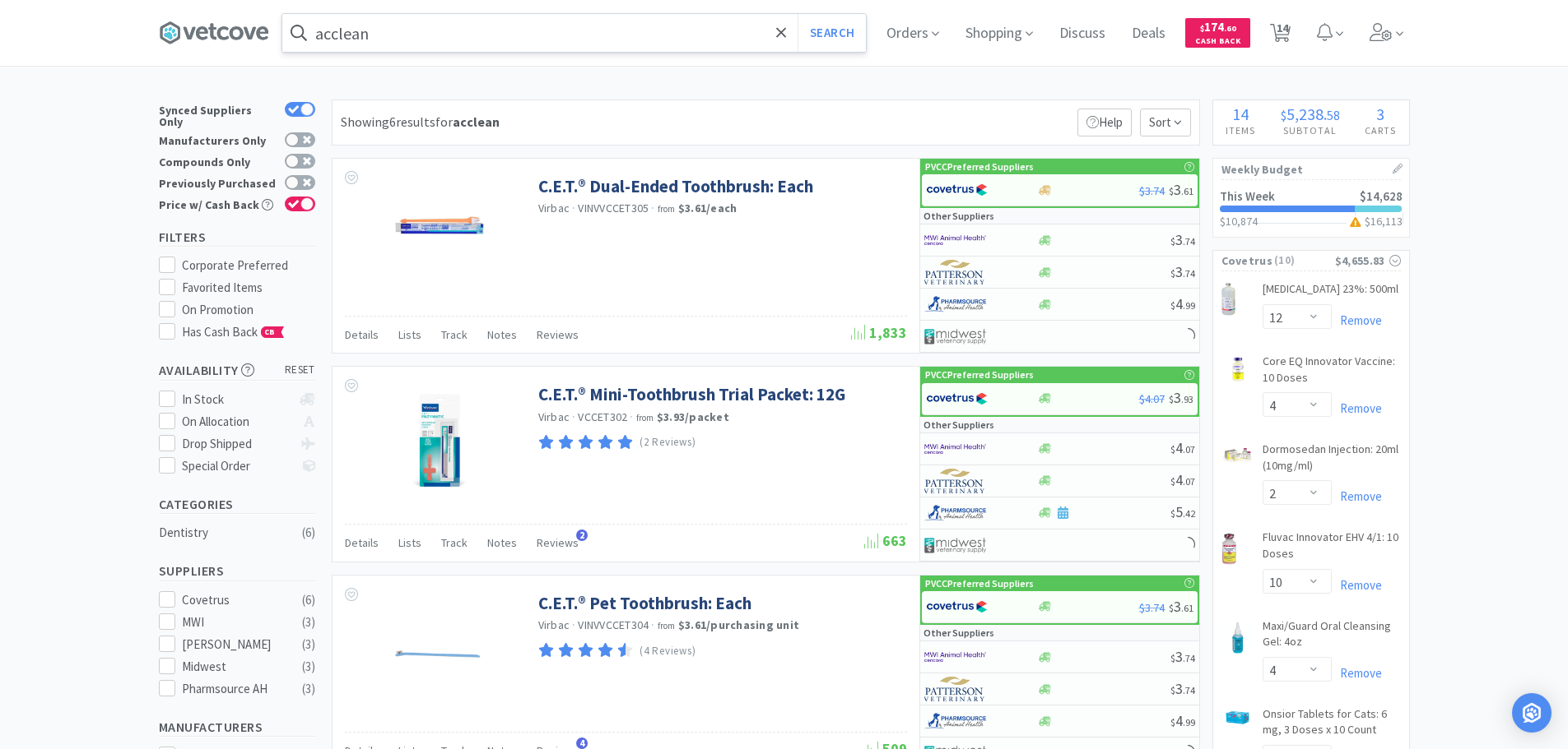
click at [401, 42] on input "acclean" at bounding box center [574, 33] width 583 height 38
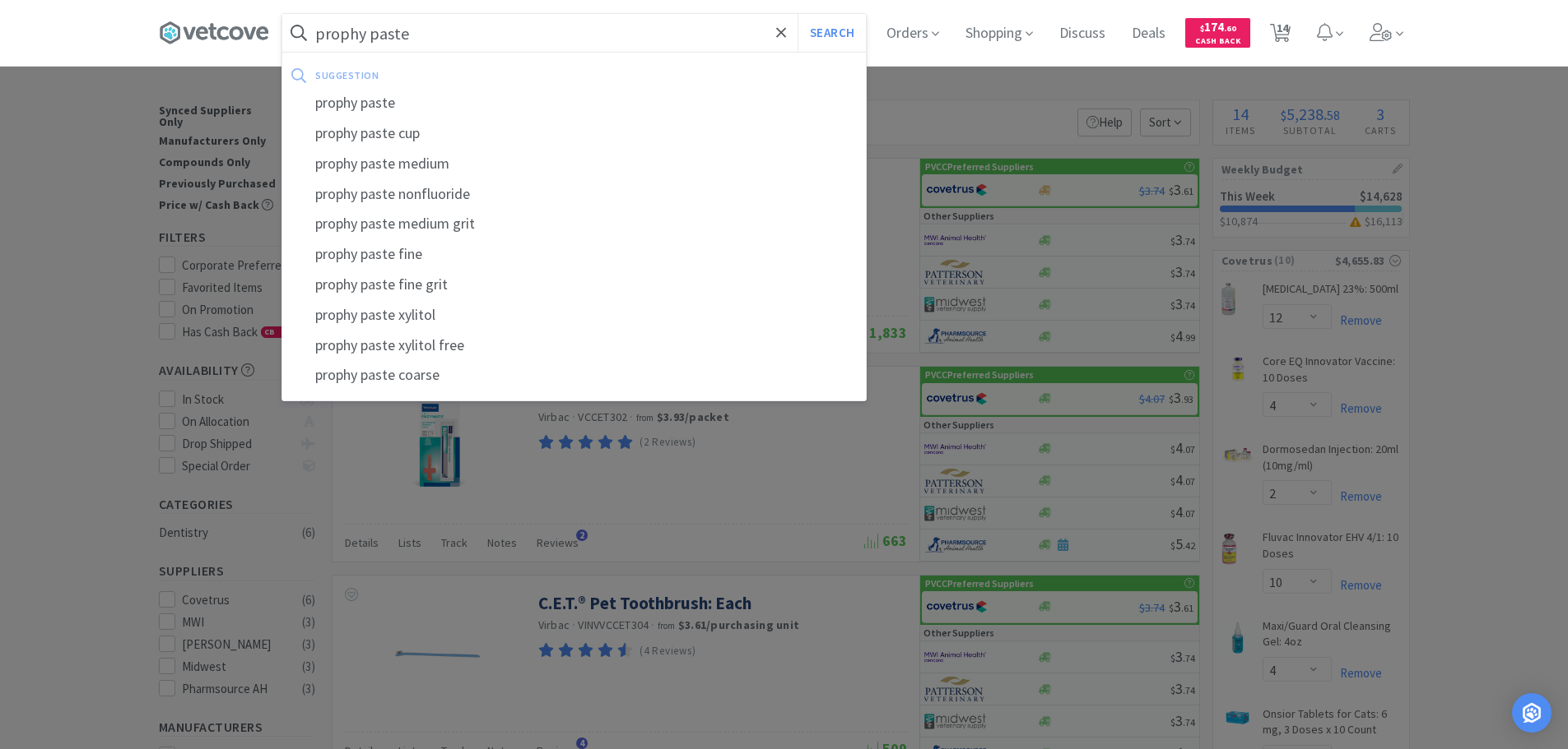
type input "prophy paste"
click at [797, 14] on button "Search" at bounding box center [831, 33] width 68 height 38
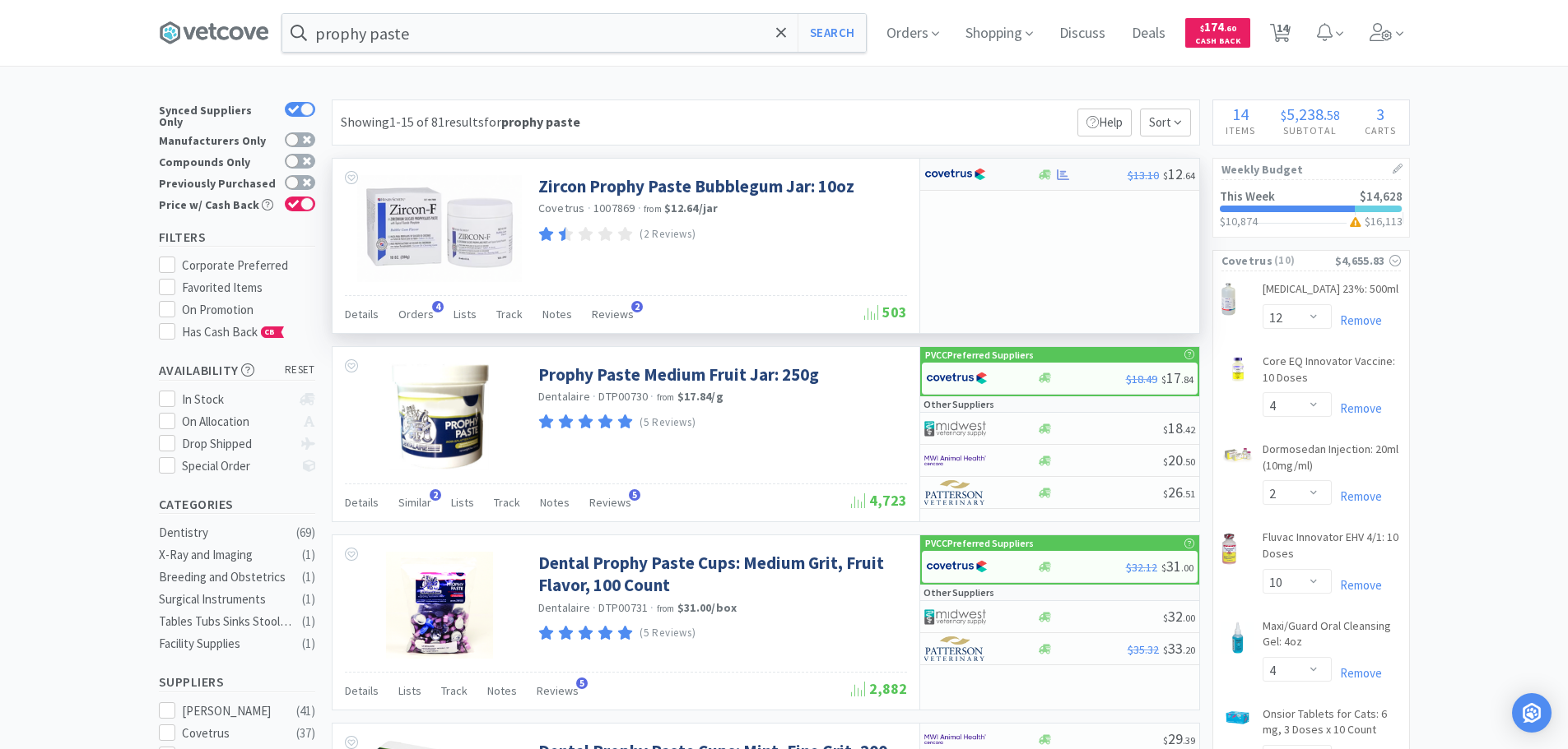
click at [1001, 183] on div at bounding box center [969, 174] width 90 height 28
select select "1"
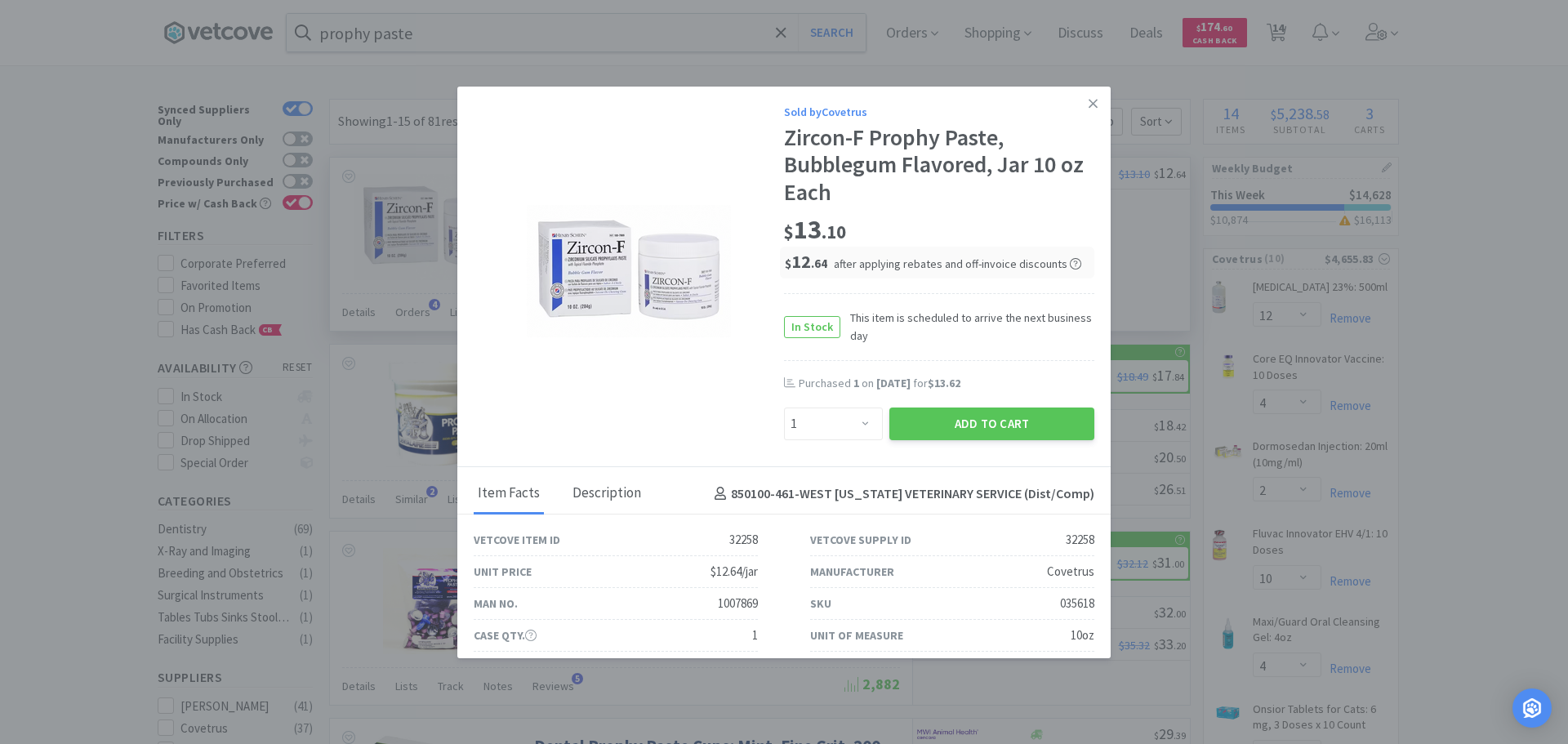
click at [617, 488] on div "Description" at bounding box center [607, 494] width 77 height 41
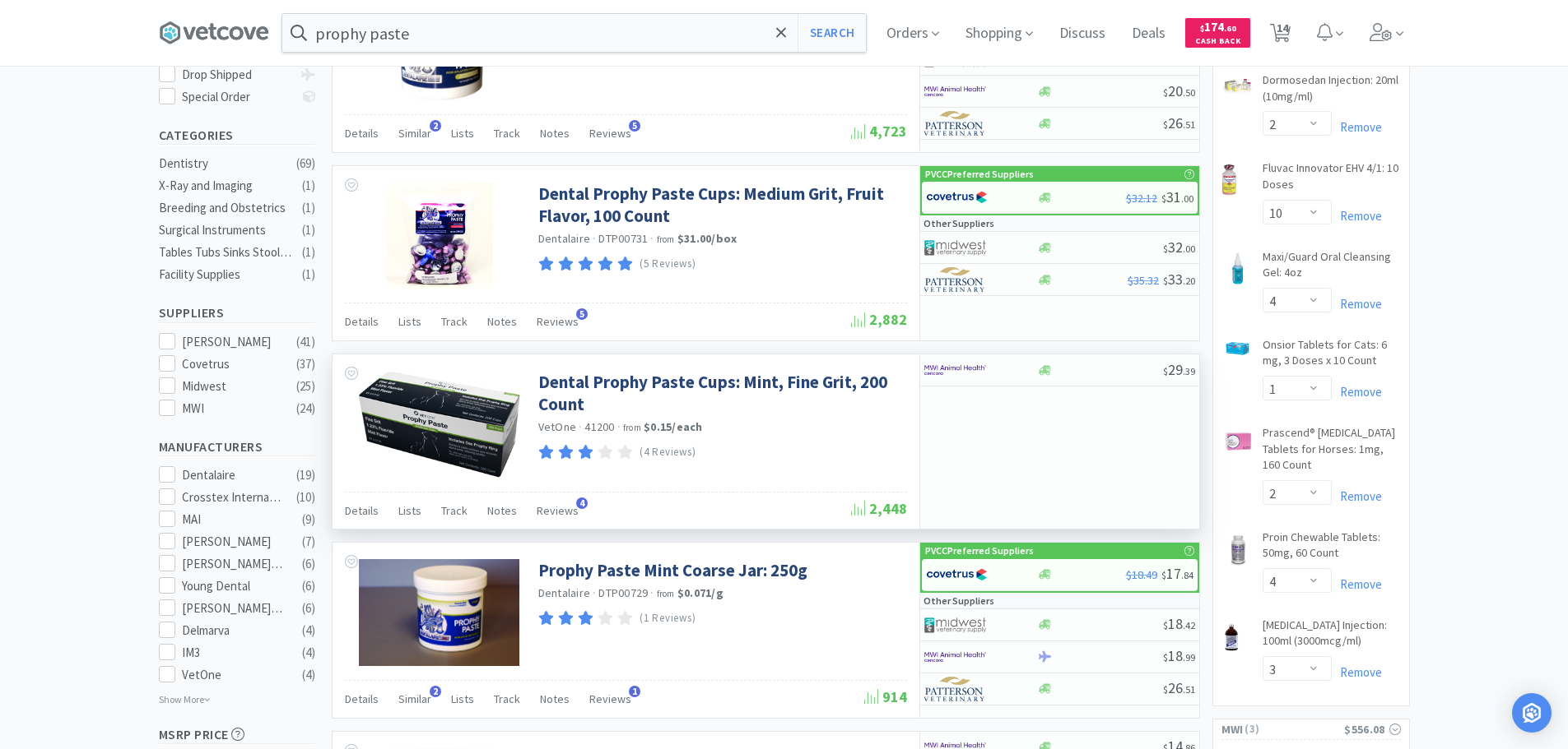
scroll to position [494, 0]
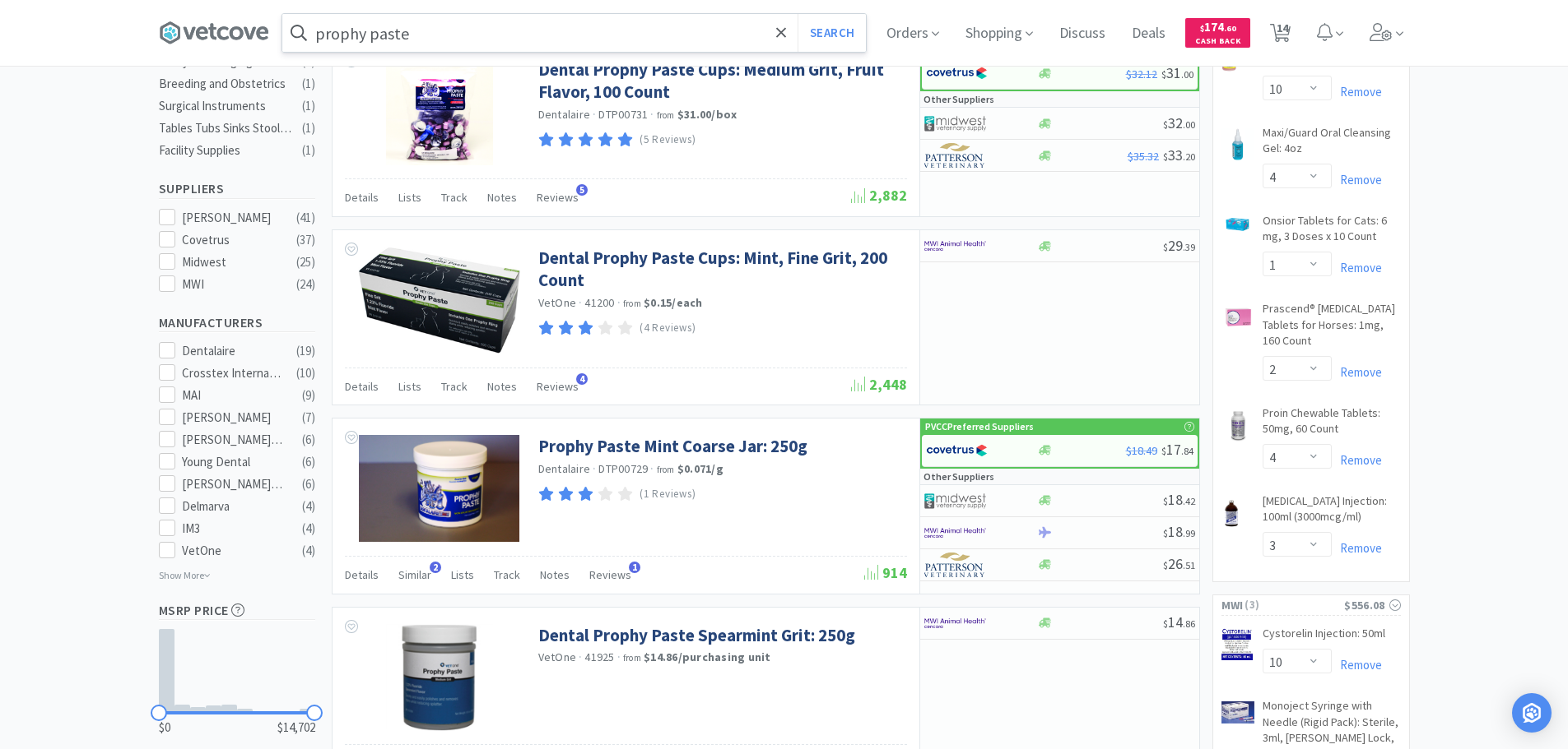
click at [507, 18] on input "prophy paste" at bounding box center [574, 33] width 583 height 38
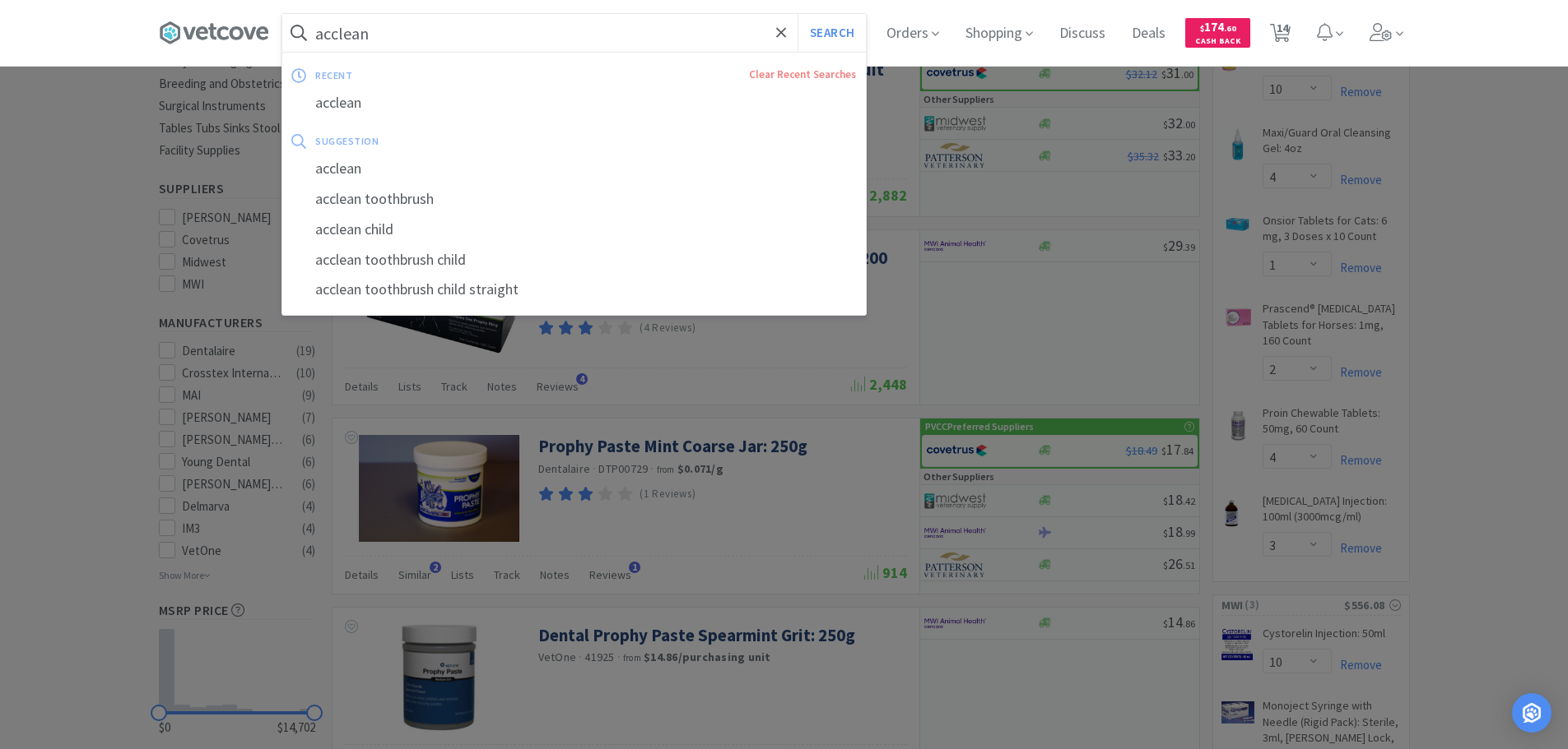
click at [797, 14] on button "Search" at bounding box center [831, 33] width 68 height 38
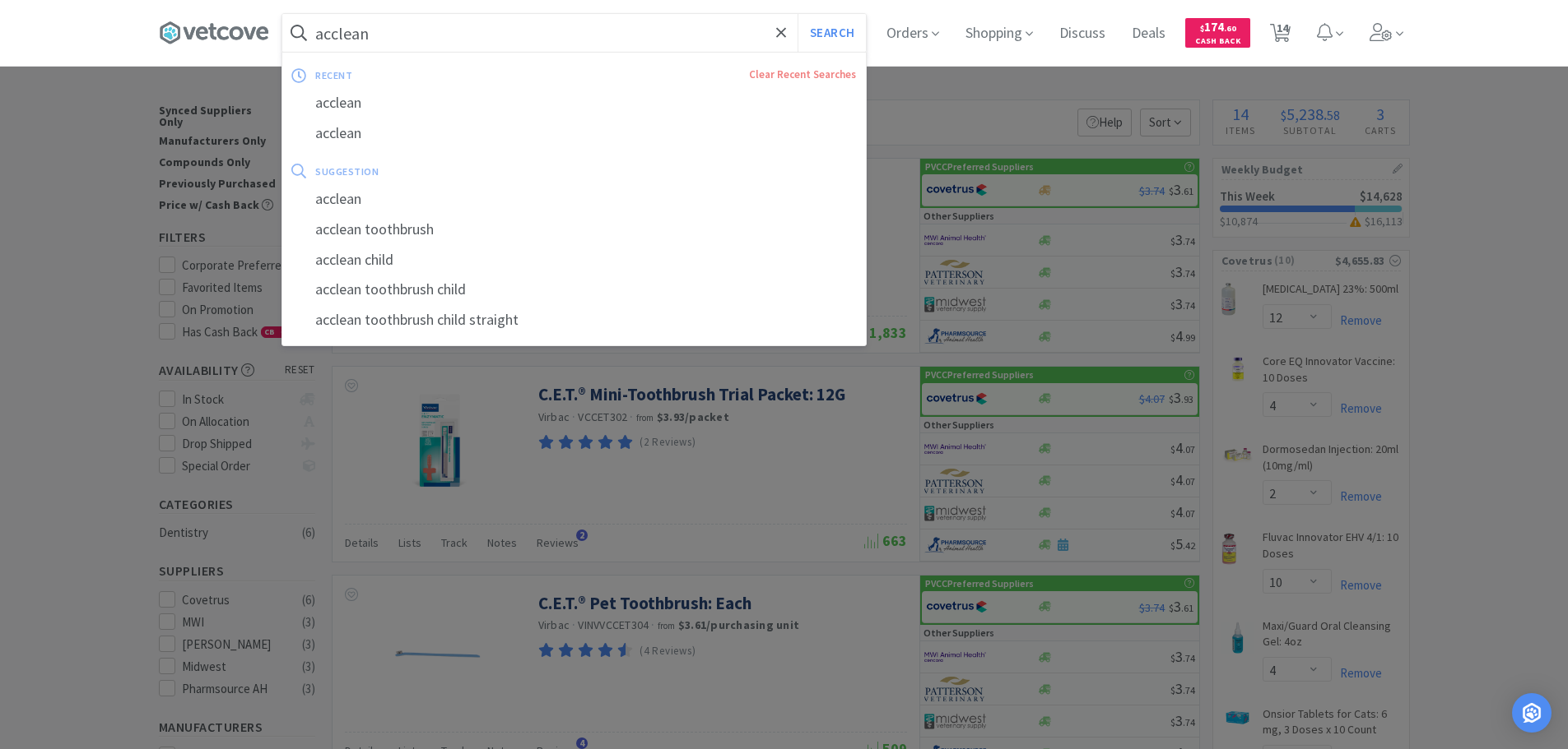
click at [582, 18] on input "acclean" at bounding box center [574, 33] width 583 height 38
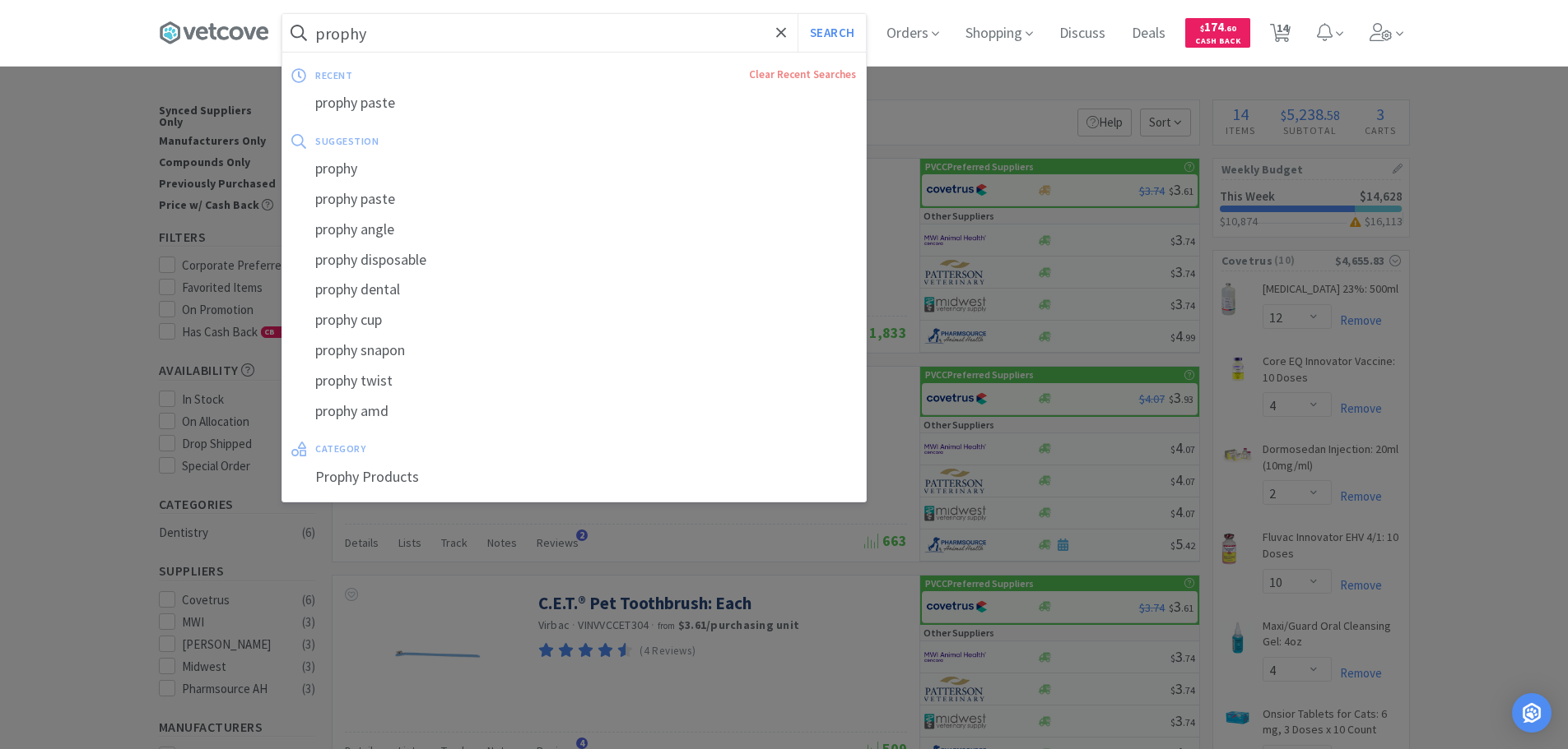
type input "prophy"
click at [797, 14] on button "Search" at bounding box center [831, 33] width 68 height 38
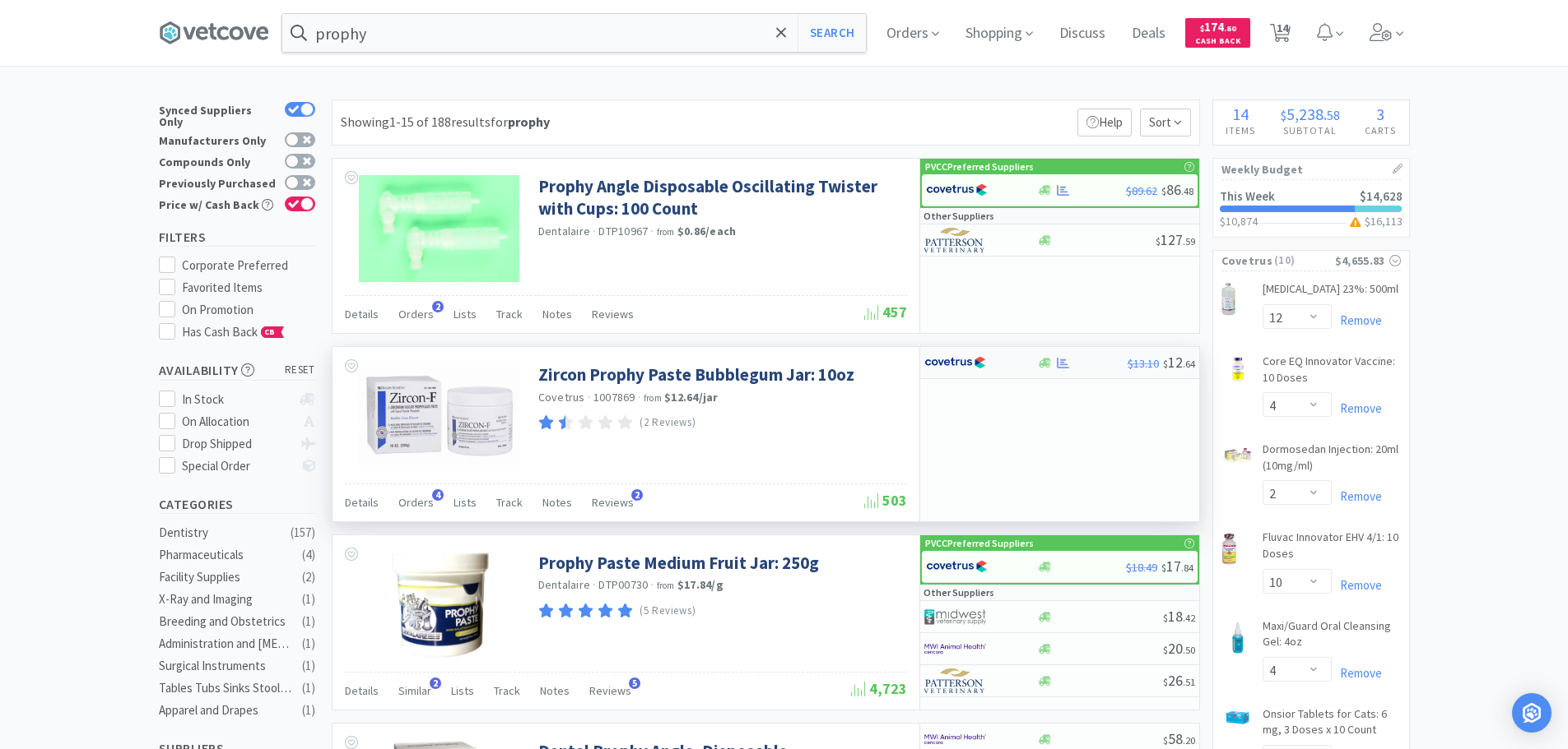
click at [988, 367] on div at bounding box center [969, 362] width 90 height 28
select select "1"
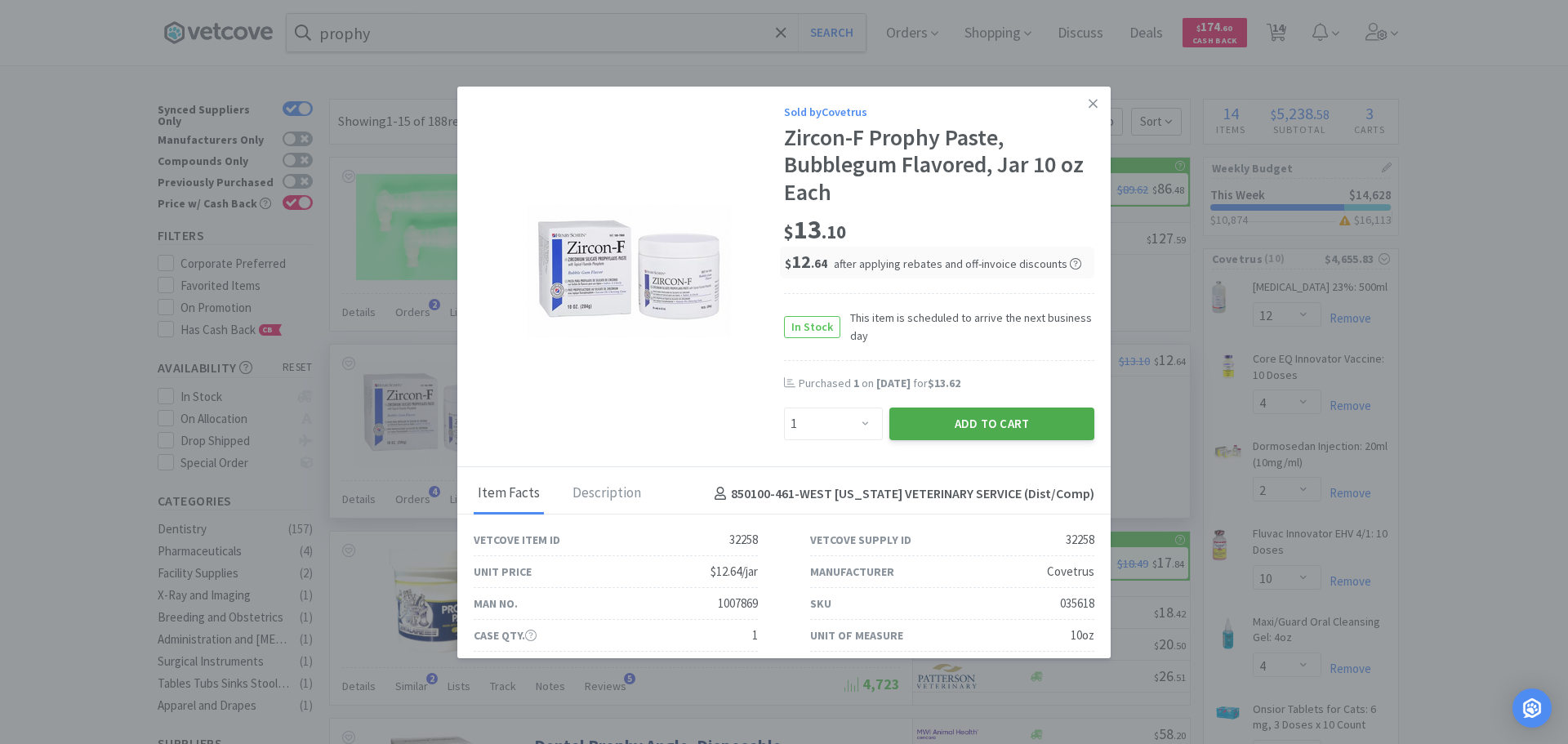
click at [1009, 426] on button "Add to Cart" at bounding box center [992, 423] width 205 height 33
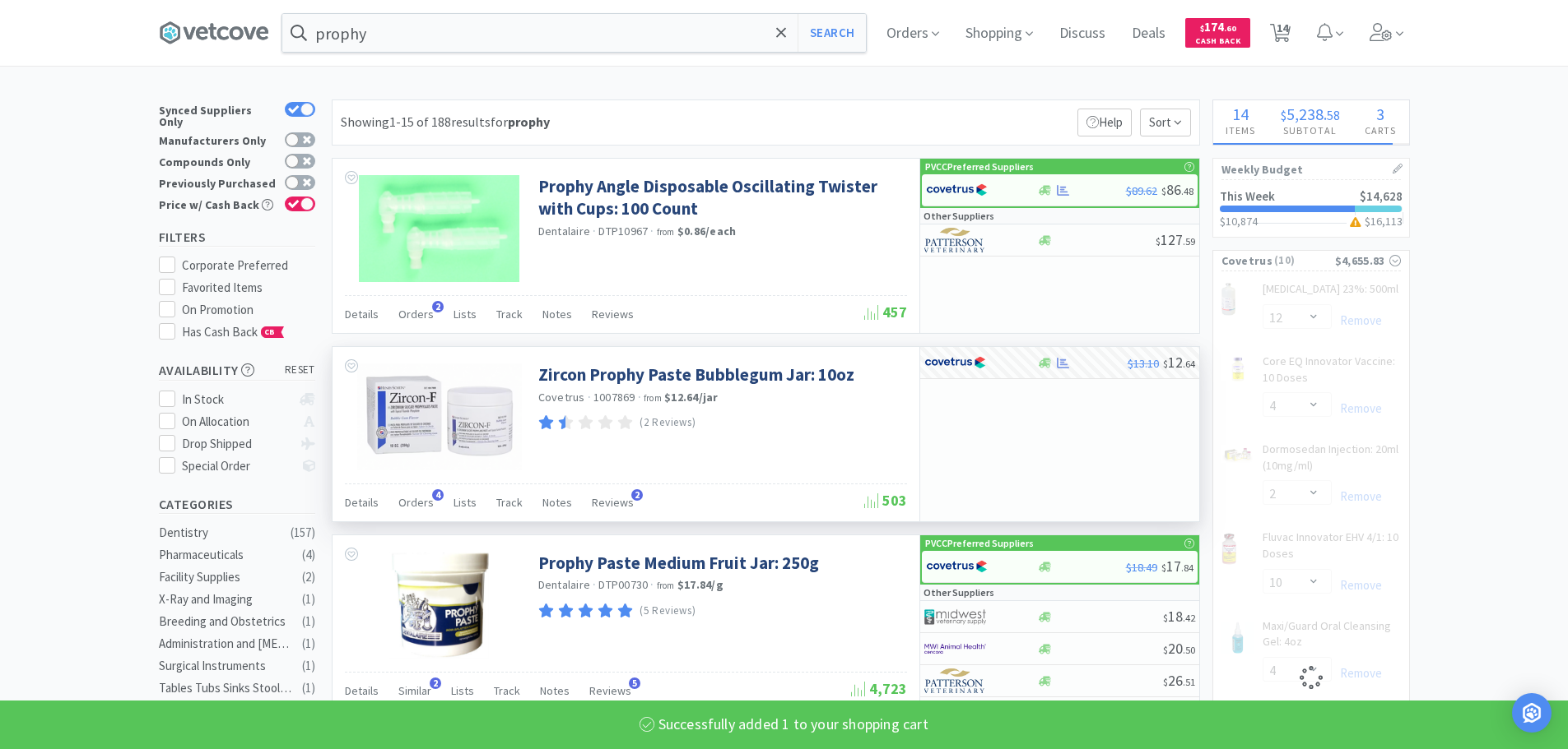
select select "1"
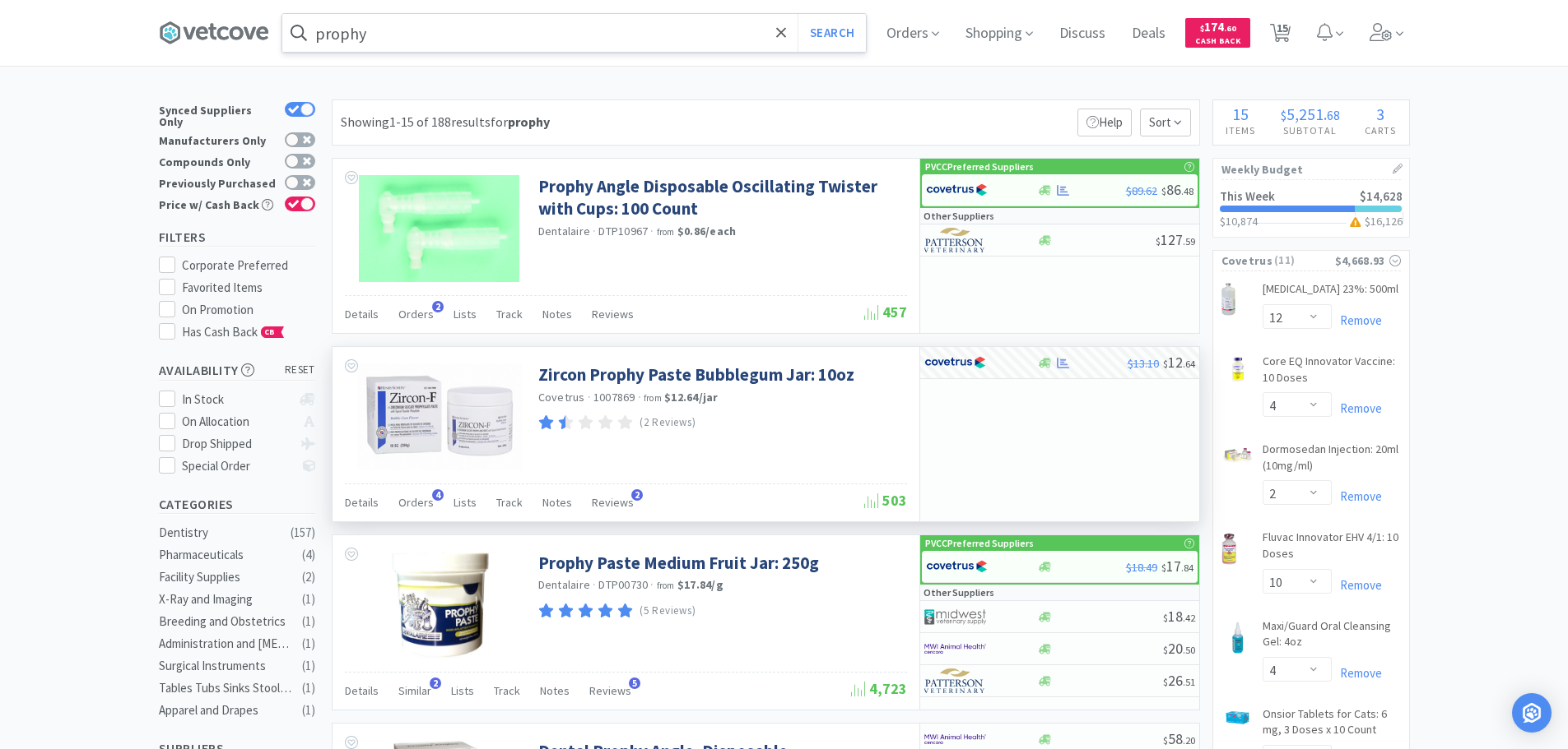
click at [518, 43] on input "prophy" at bounding box center [574, 33] width 583 height 38
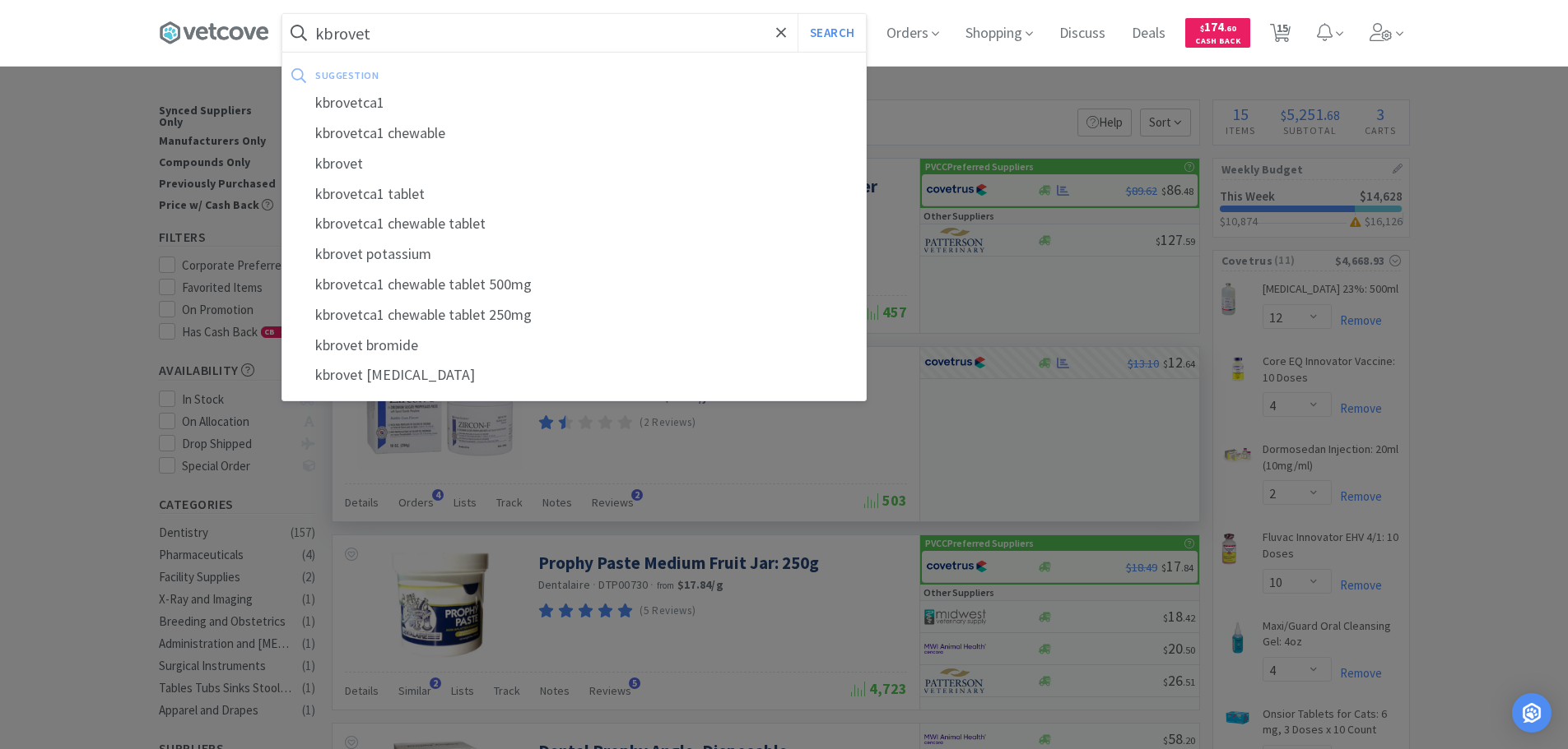
type input "kbrovet"
click at [797, 14] on button "Search" at bounding box center [831, 33] width 68 height 38
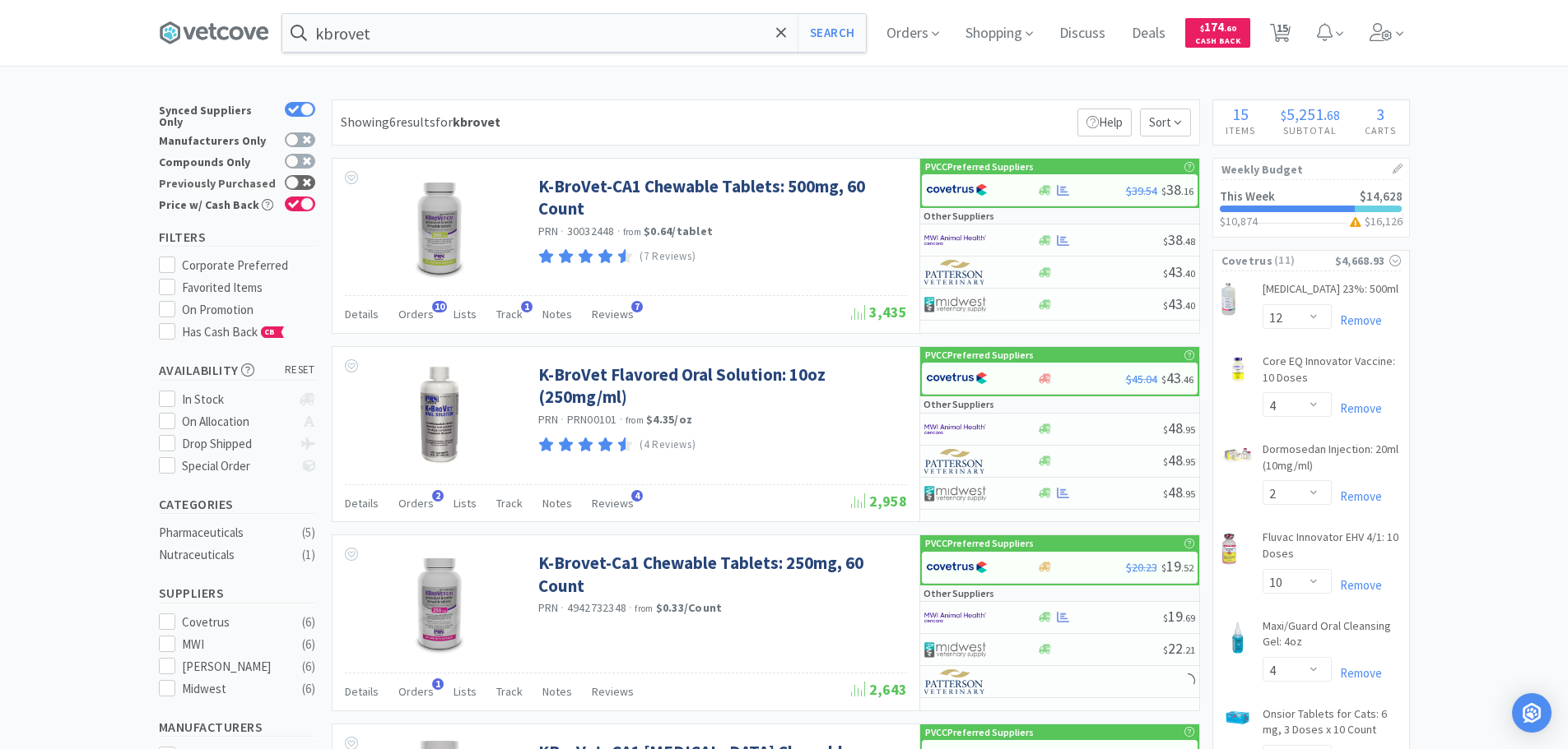
click at [309, 178] on div at bounding box center [300, 183] width 30 height 15
checkbox input "true"
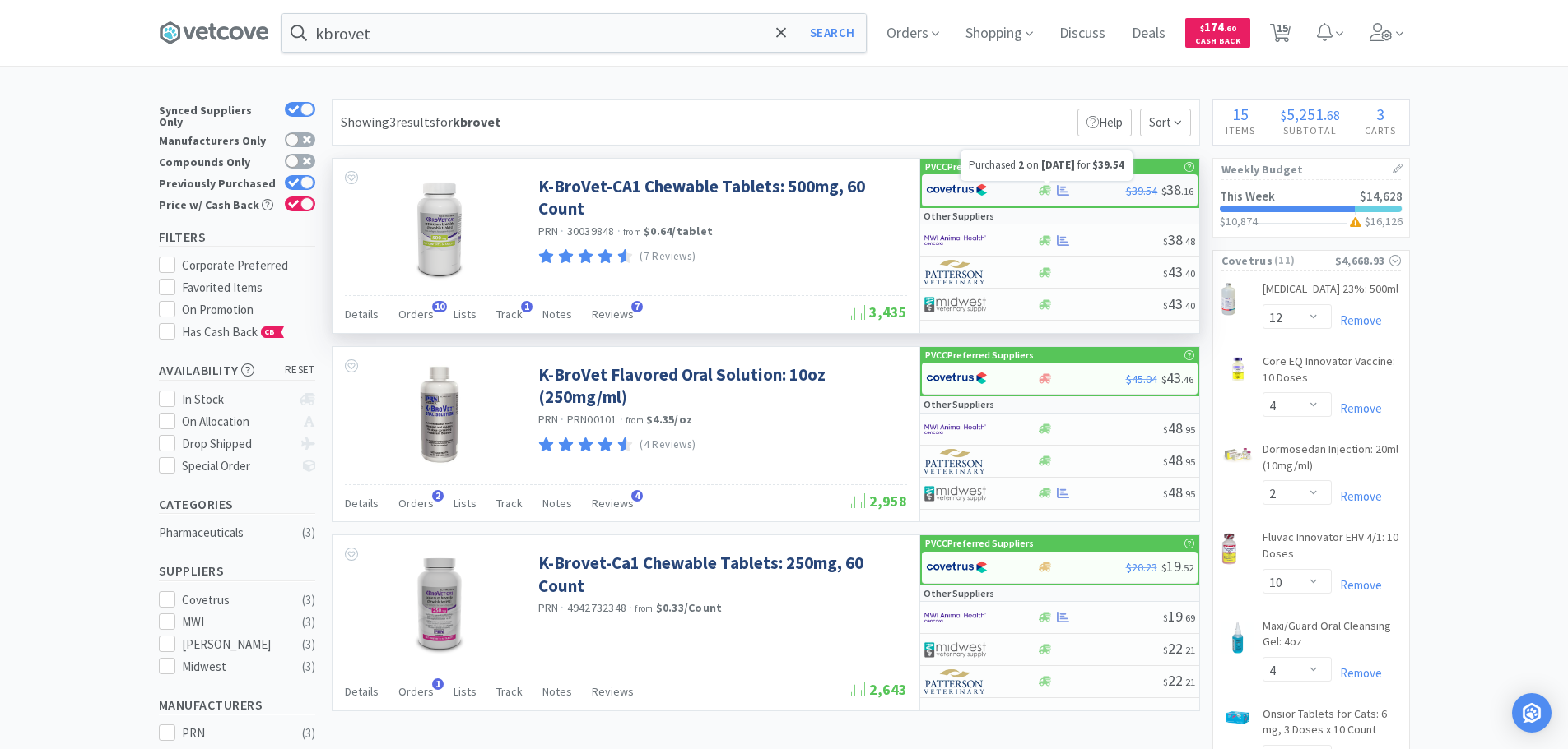
click at [1064, 190] on icon at bounding box center [1062, 190] width 13 height 11
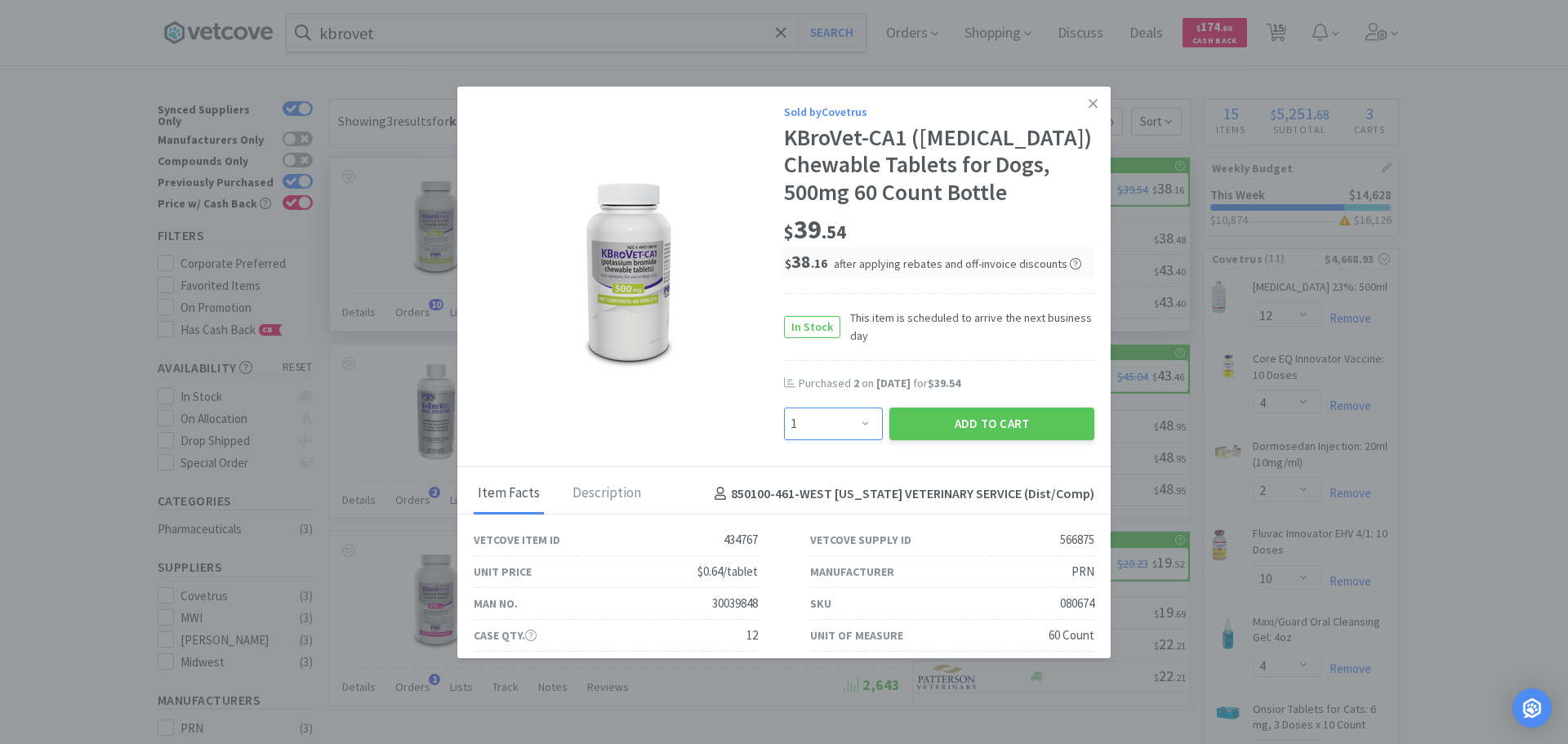
click at [854, 415] on select "Enter Quantity 1 2 3 4 5 6 7 8 9 10 11 12 13 14 15 16 17 18 19 20 Enter Quantity" at bounding box center [833, 423] width 99 height 33
select select "2"
click at [784, 408] on select "Enter Quantity 1 2 3 4 5 6 7 8 9 10 11 12 13 14 15 16 17 18 19 20 Enter Quantity" at bounding box center [833, 423] width 99 height 33
click at [961, 426] on button "Add to Cart" at bounding box center [992, 423] width 205 height 33
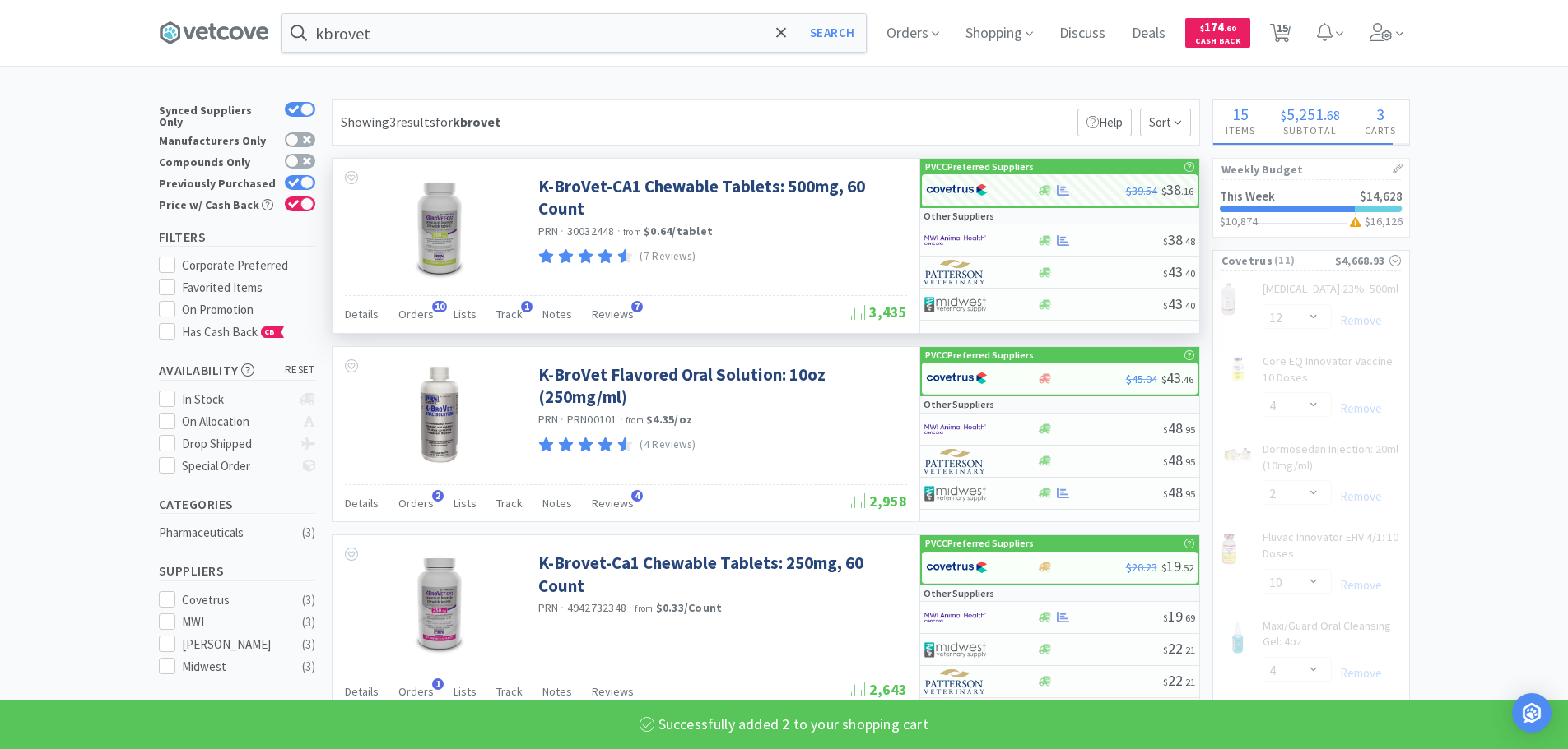
select select "2"
select select "4"
select select "1"
select select "2"
select select "4"
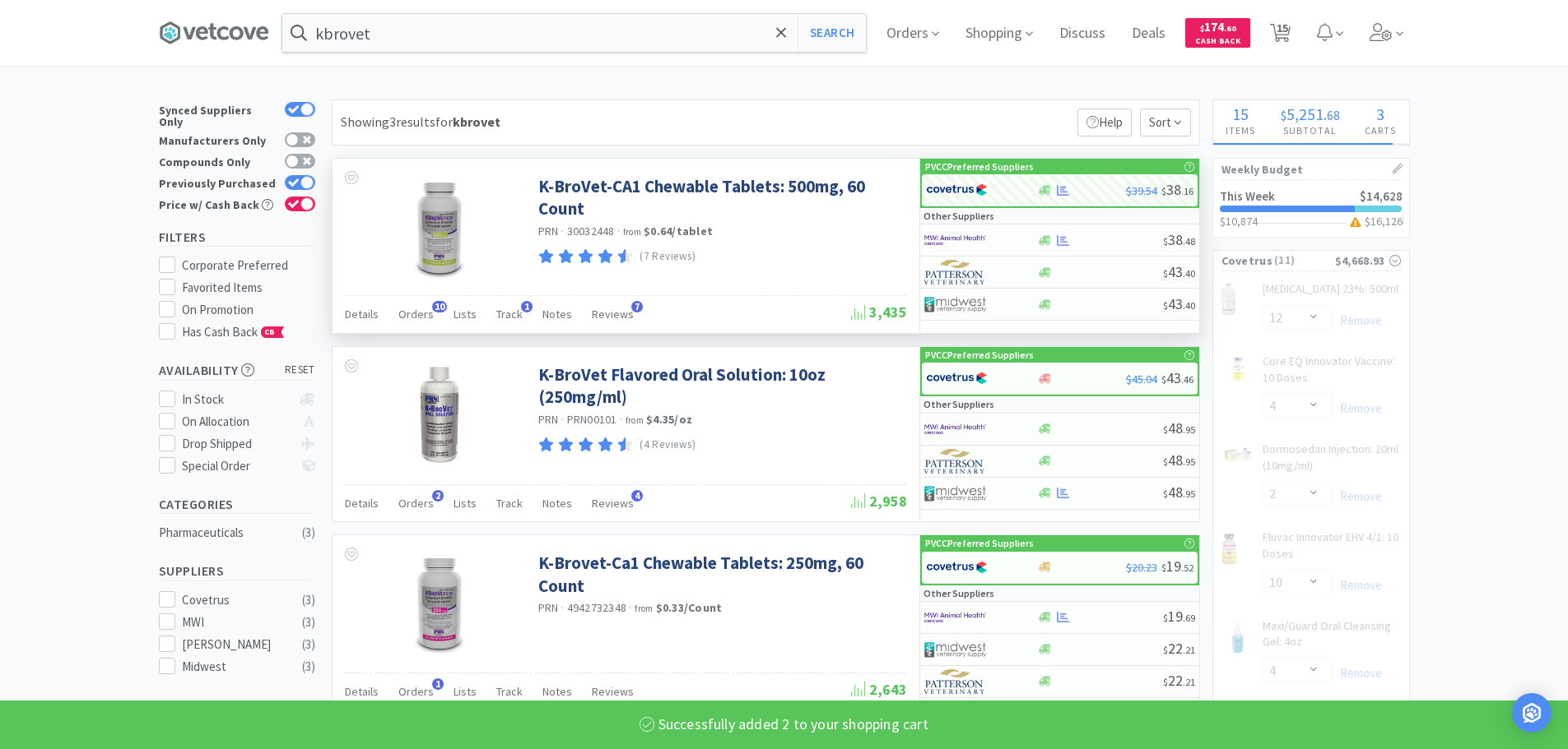
select select "3"
select select "1"
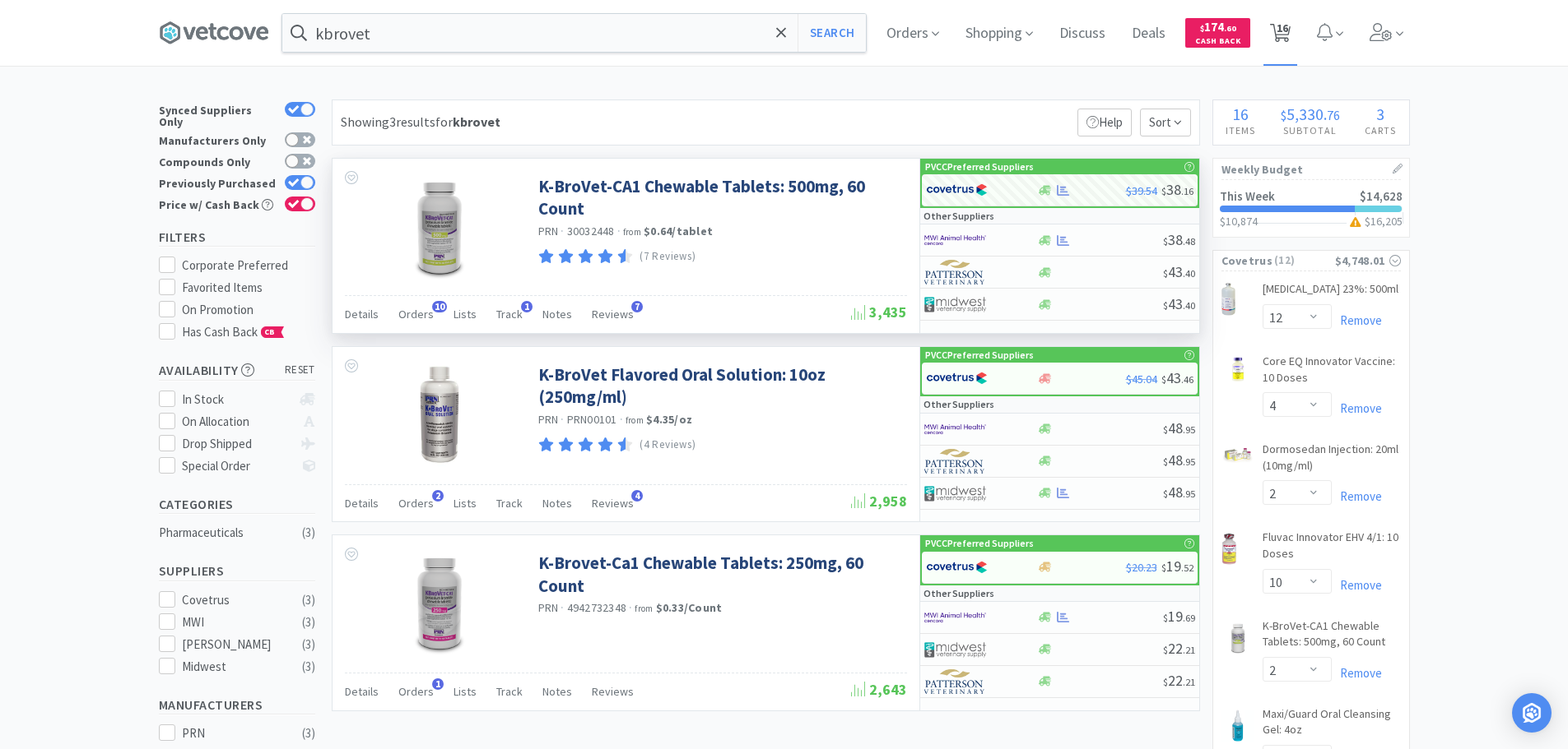
click at [1288, 27] on span "16" at bounding box center [1282, 28] width 12 height 66
select select "12"
select select "4"
select select "2"
select select "10"
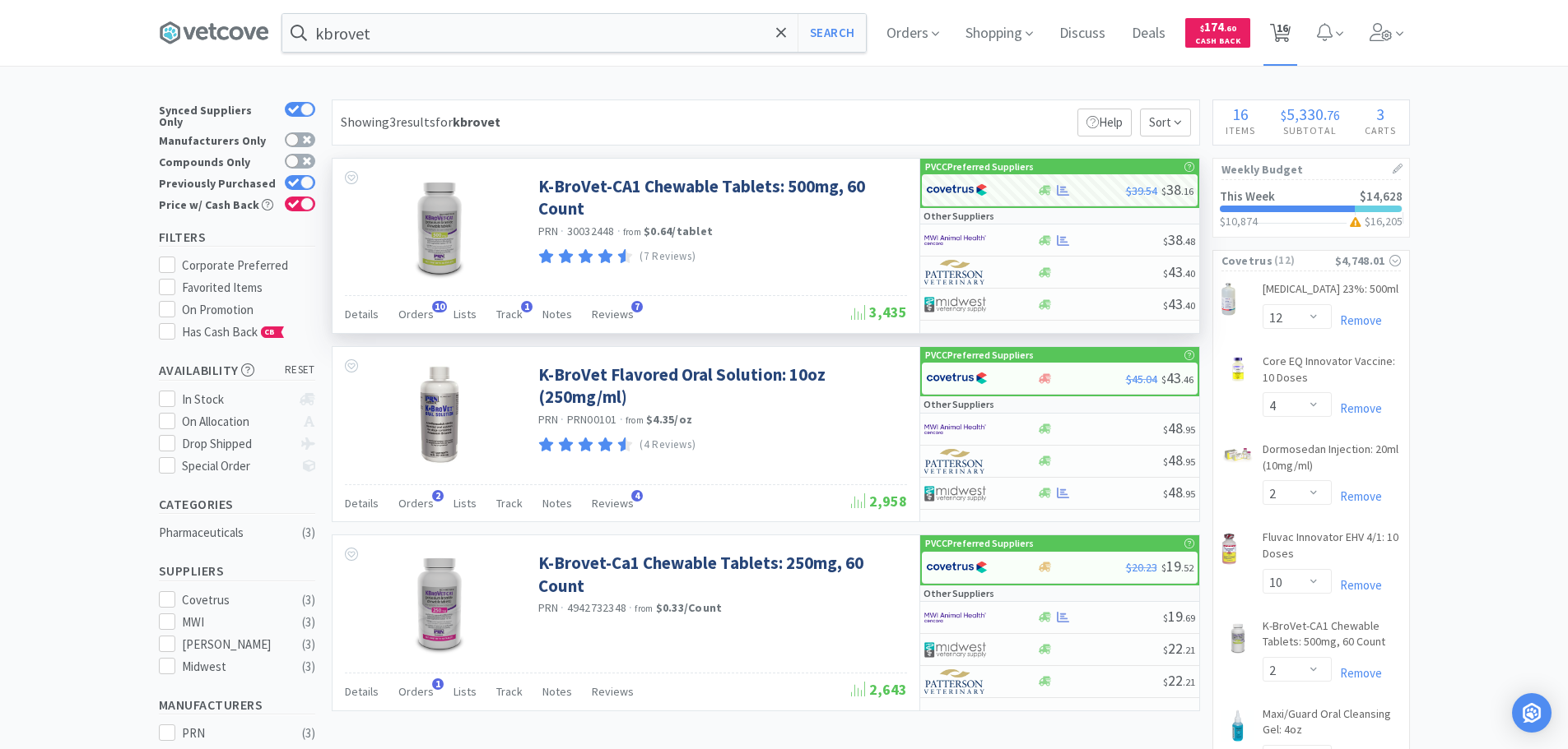
select select "2"
select select "4"
select select "1"
select select "2"
select select "4"
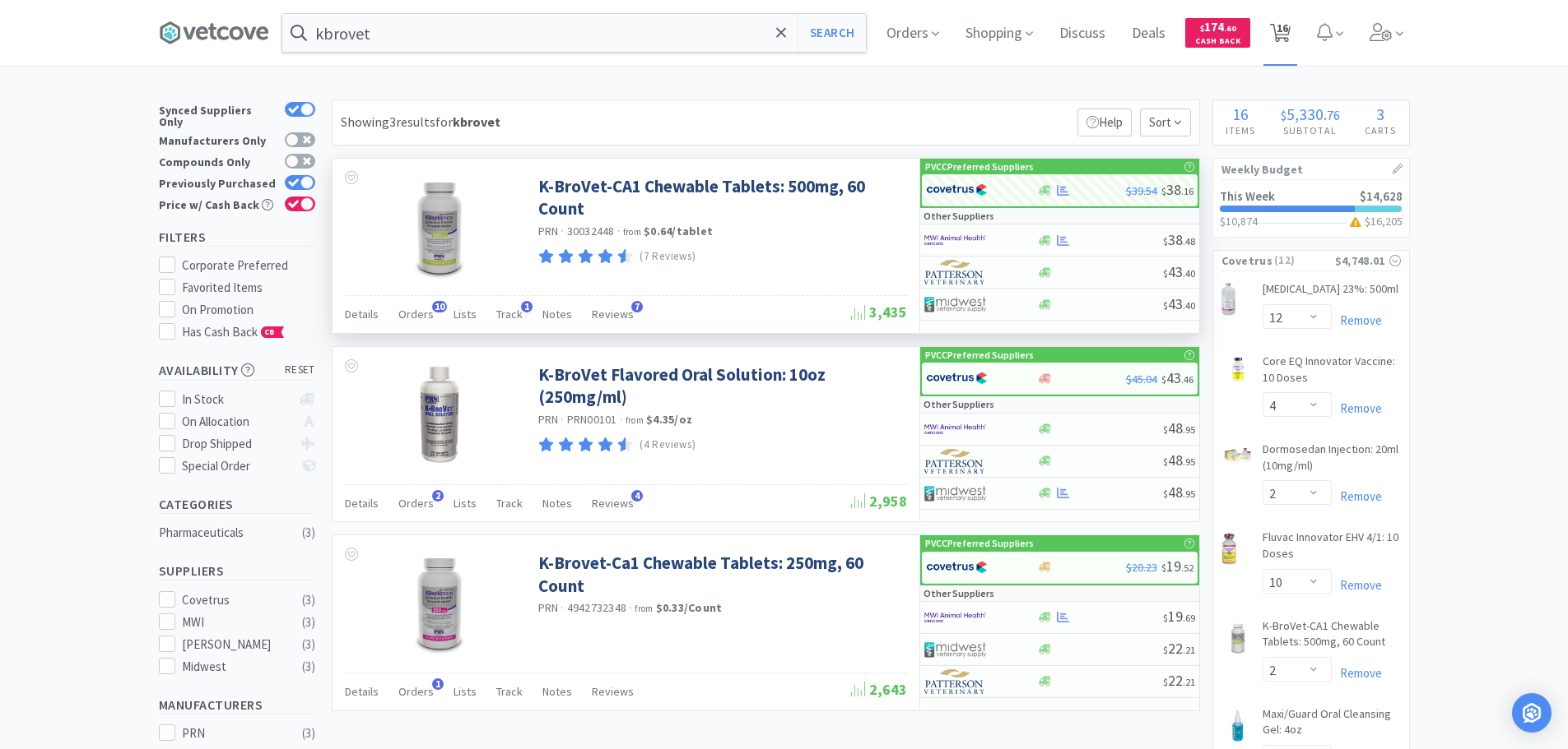
select select "3"
select select "1"
select select "10"
select select "6"
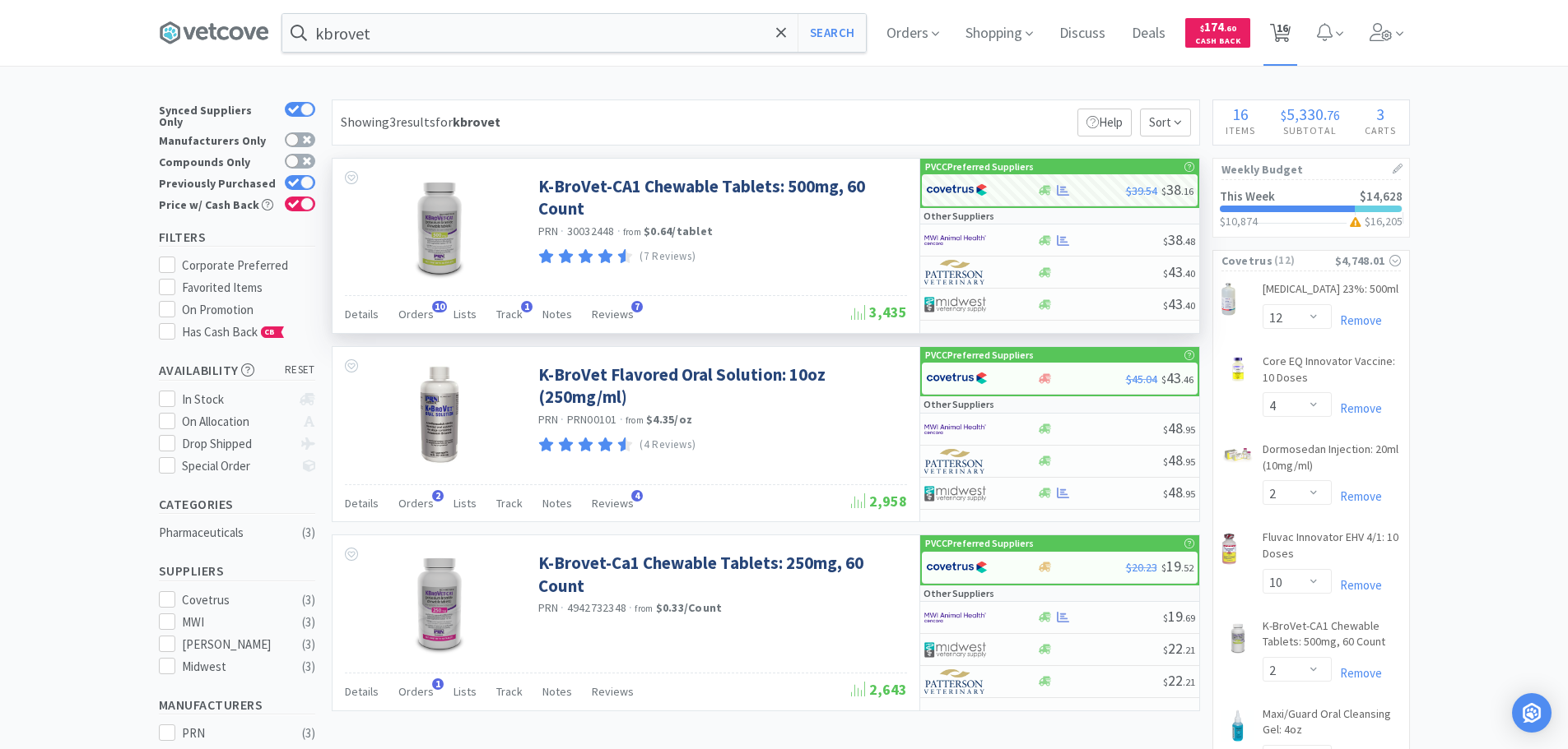
select select "6"
select select "1"
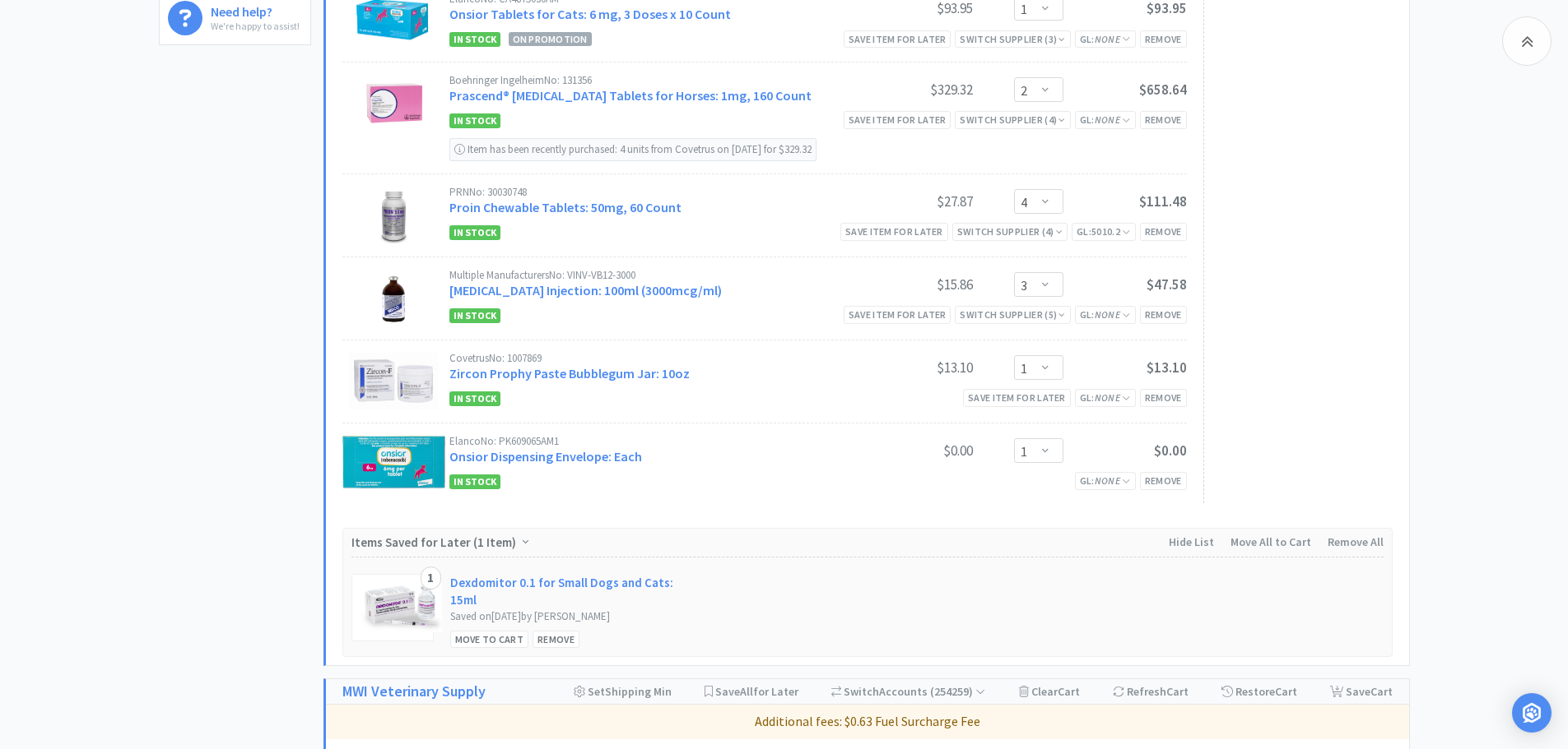
scroll to position [582, 0]
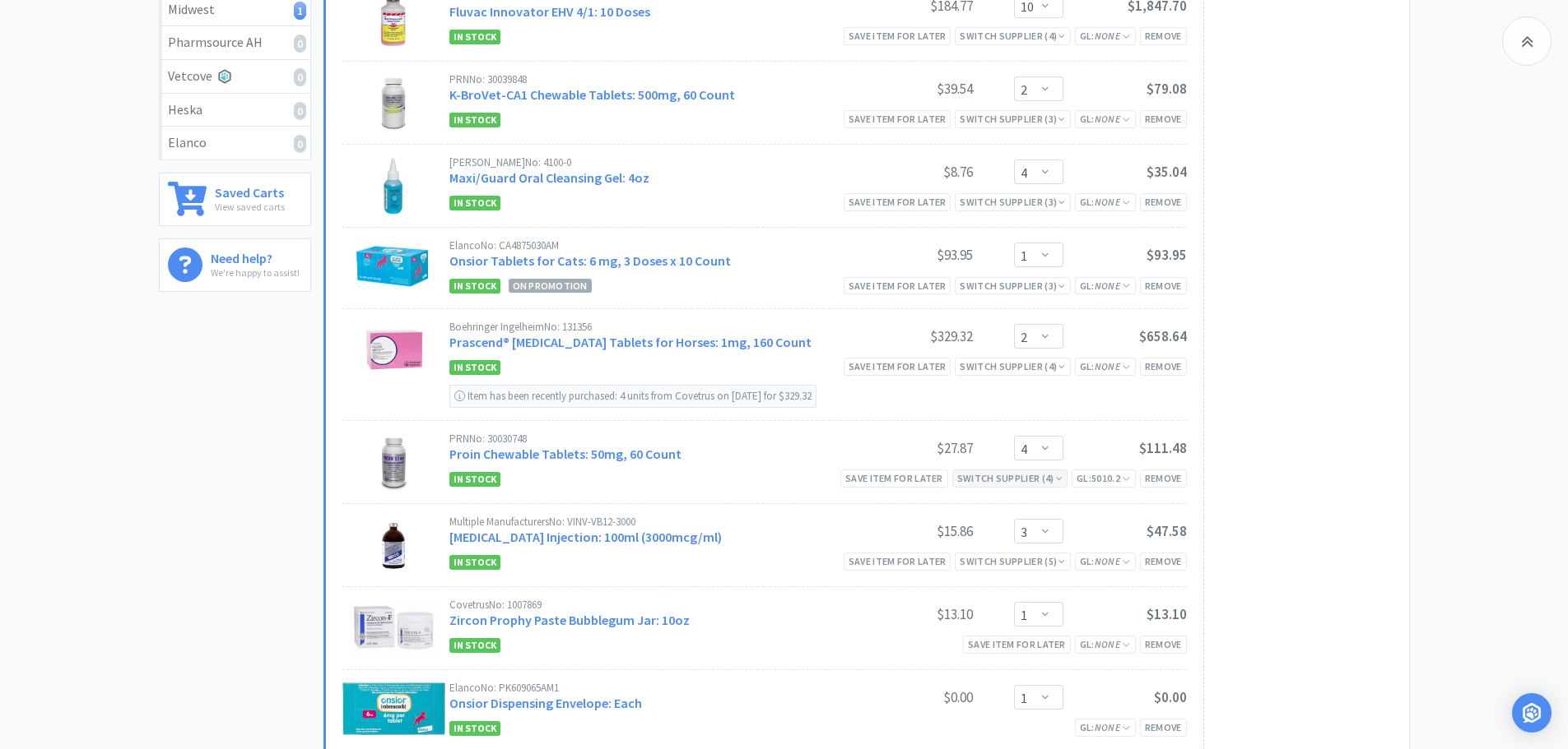
click at [1007, 480] on div "Switch Supplier ( 4 )" at bounding box center [1009, 478] width 105 height 16
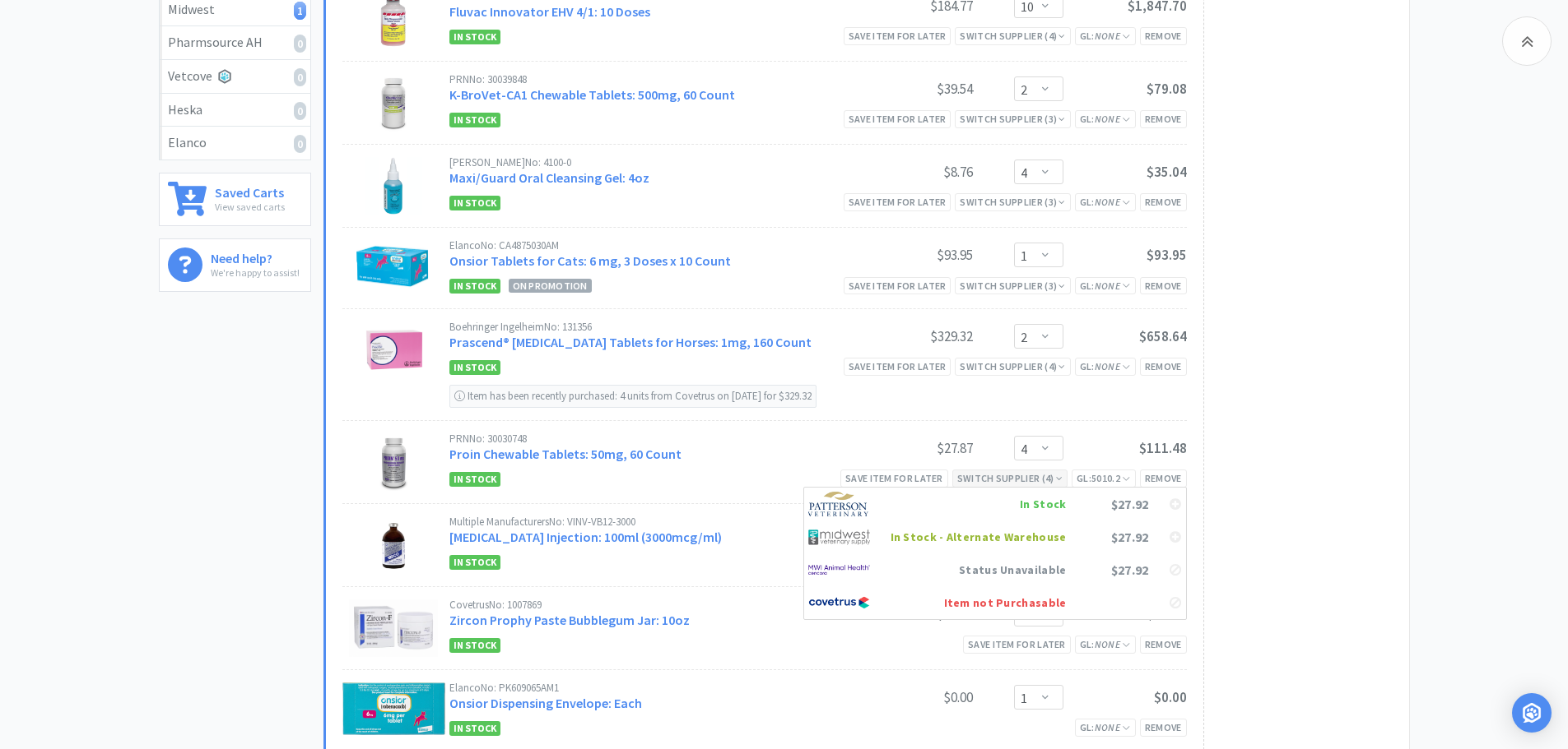
click at [1007, 480] on div "Switch Supplier ( 4 )" at bounding box center [1009, 478] width 105 height 16
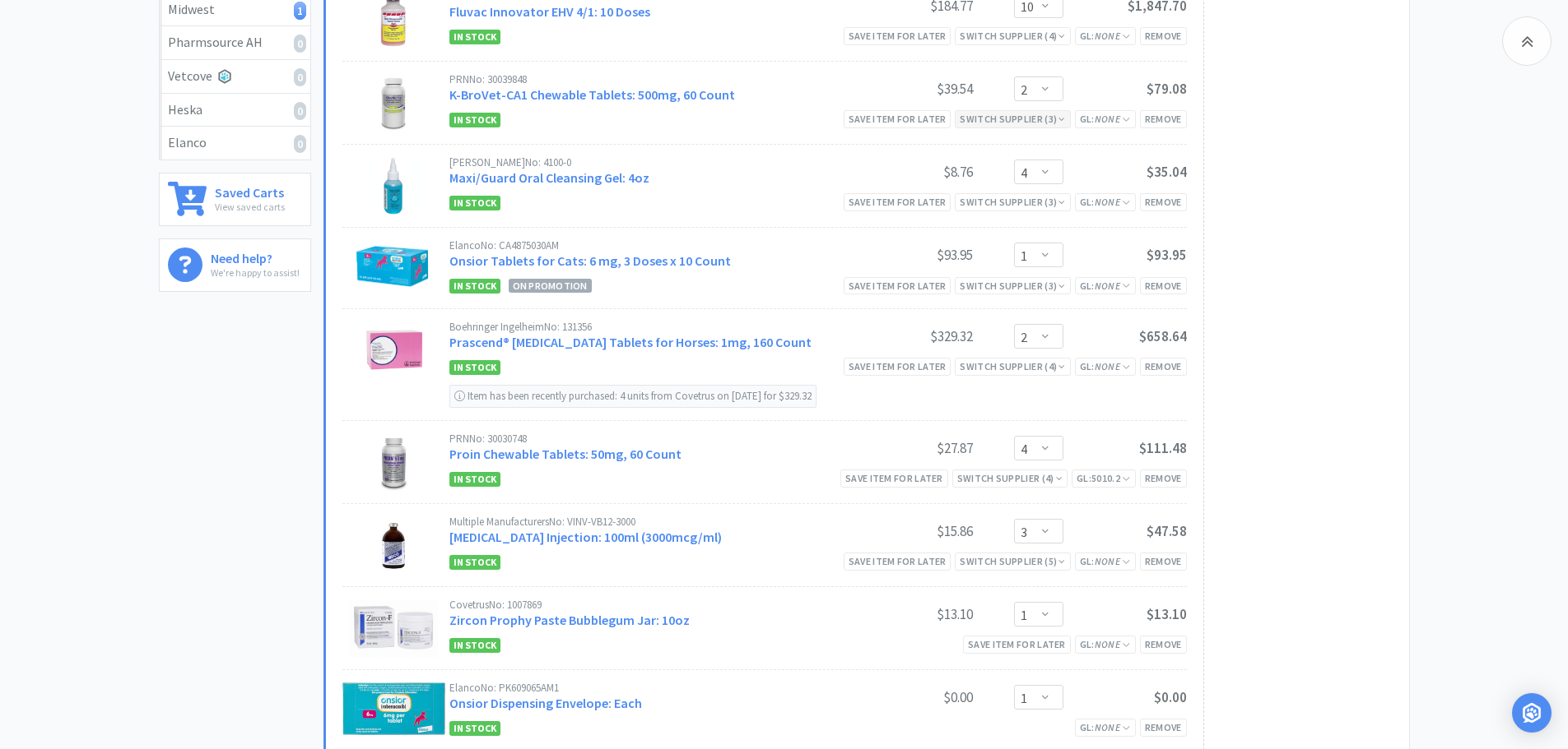
click at [1061, 120] on icon at bounding box center [1061, 120] width 7 height 10
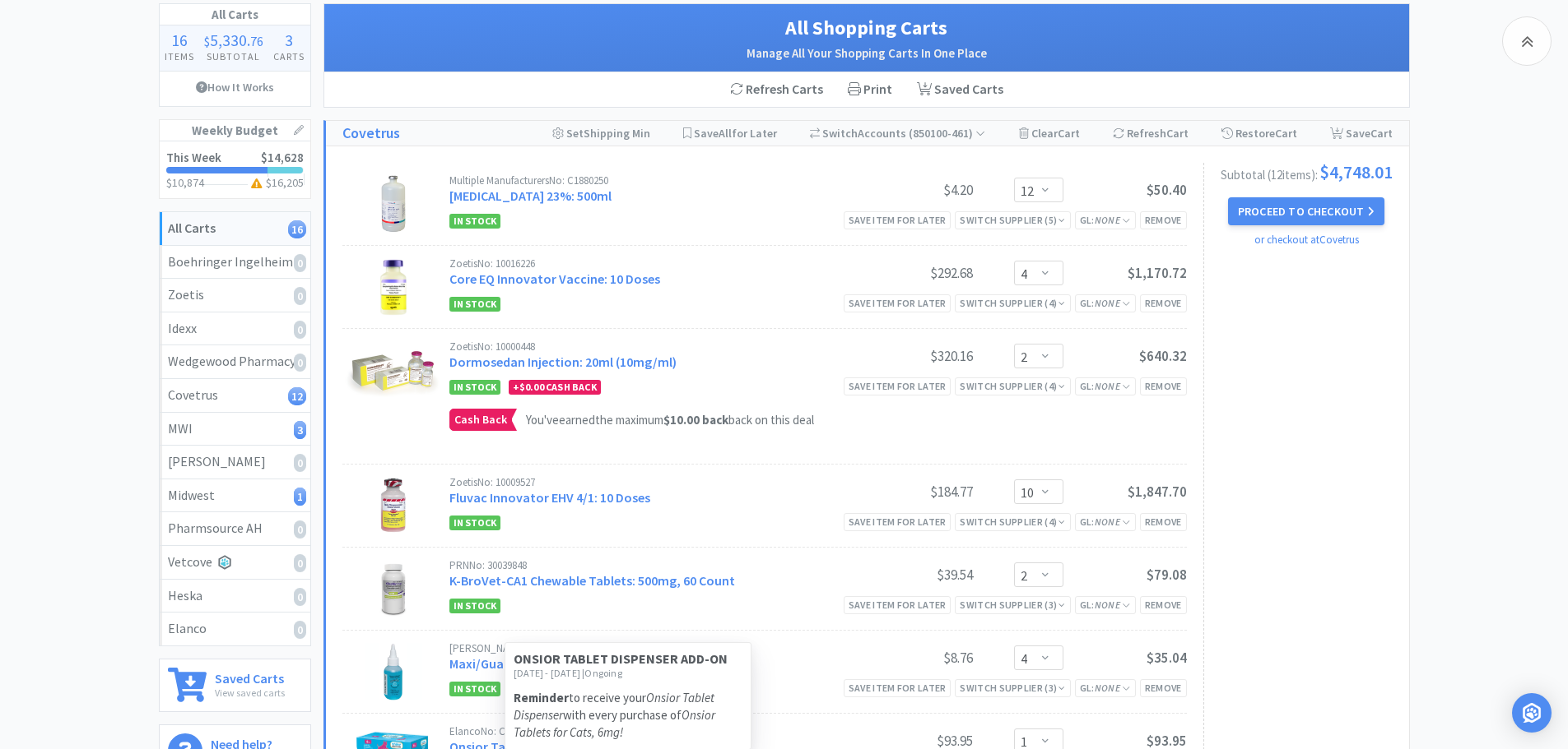
scroll to position [0, 0]
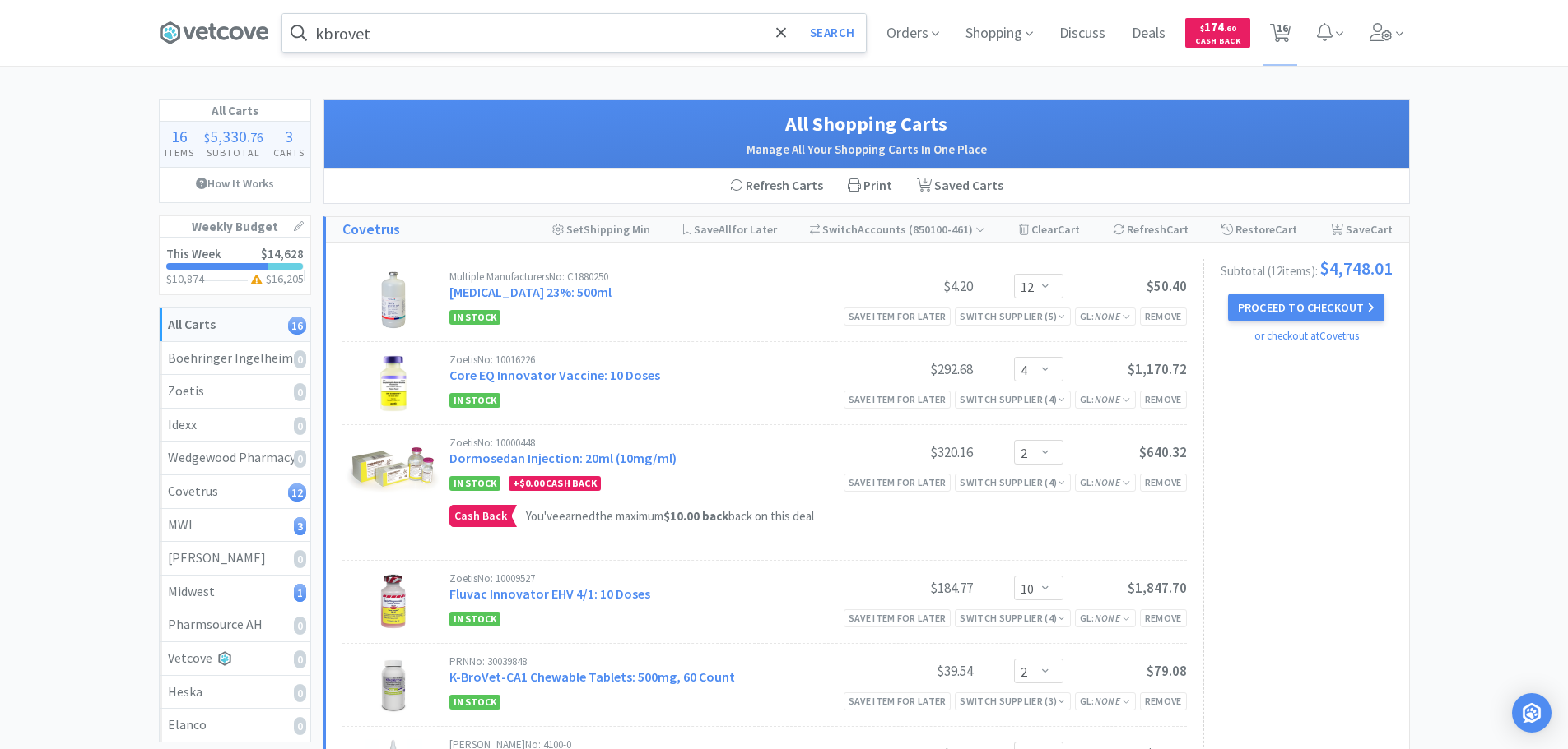
click at [467, 29] on input "kbrovet" at bounding box center [574, 33] width 583 height 38
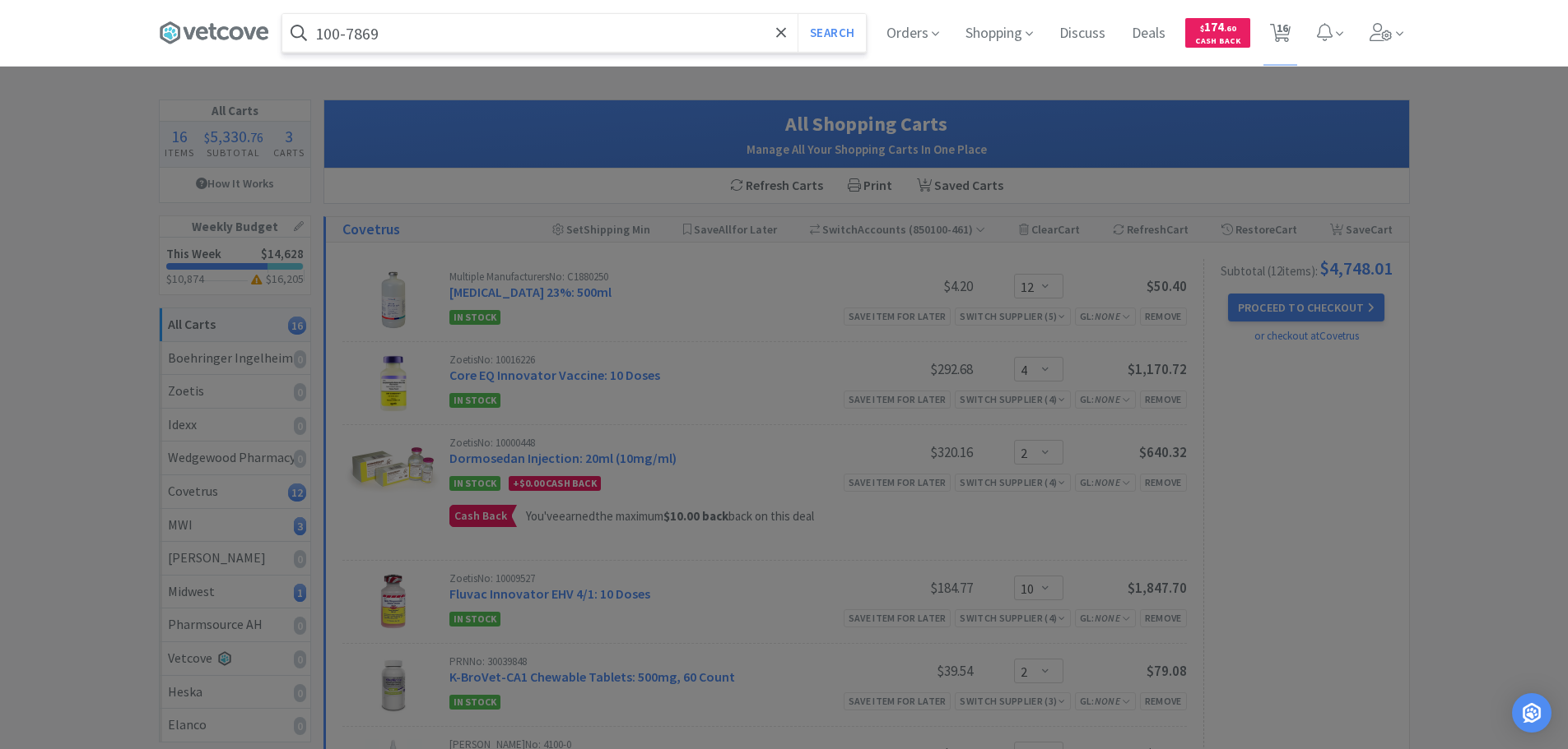
type input "100-7869"
click at [797, 14] on button "Search" at bounding box center [831, 33] width 68 height 38
select select "12"
select select "4"
select select "2"
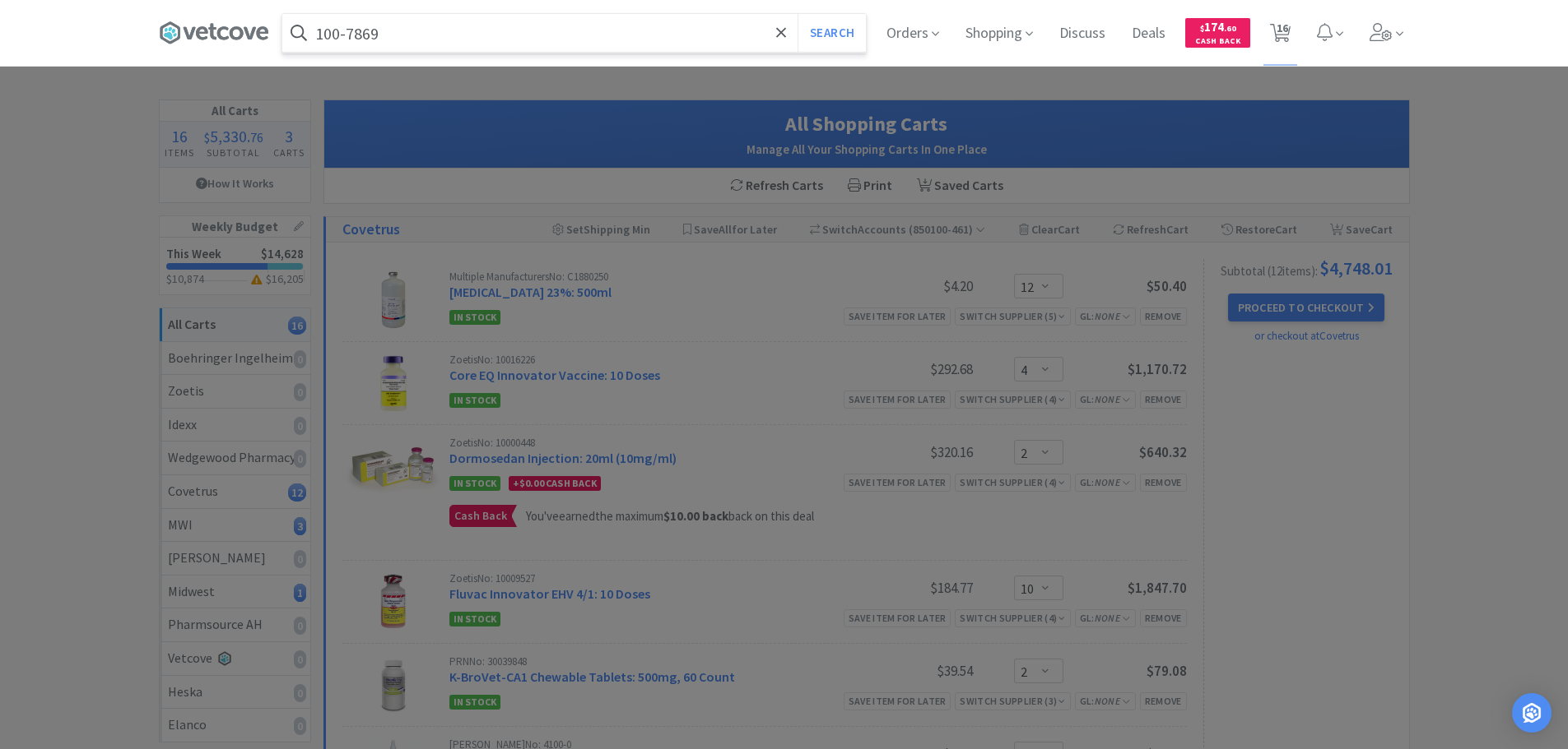
select select "10"
select select "2"
select select "4"
select select "1"
select select "2"
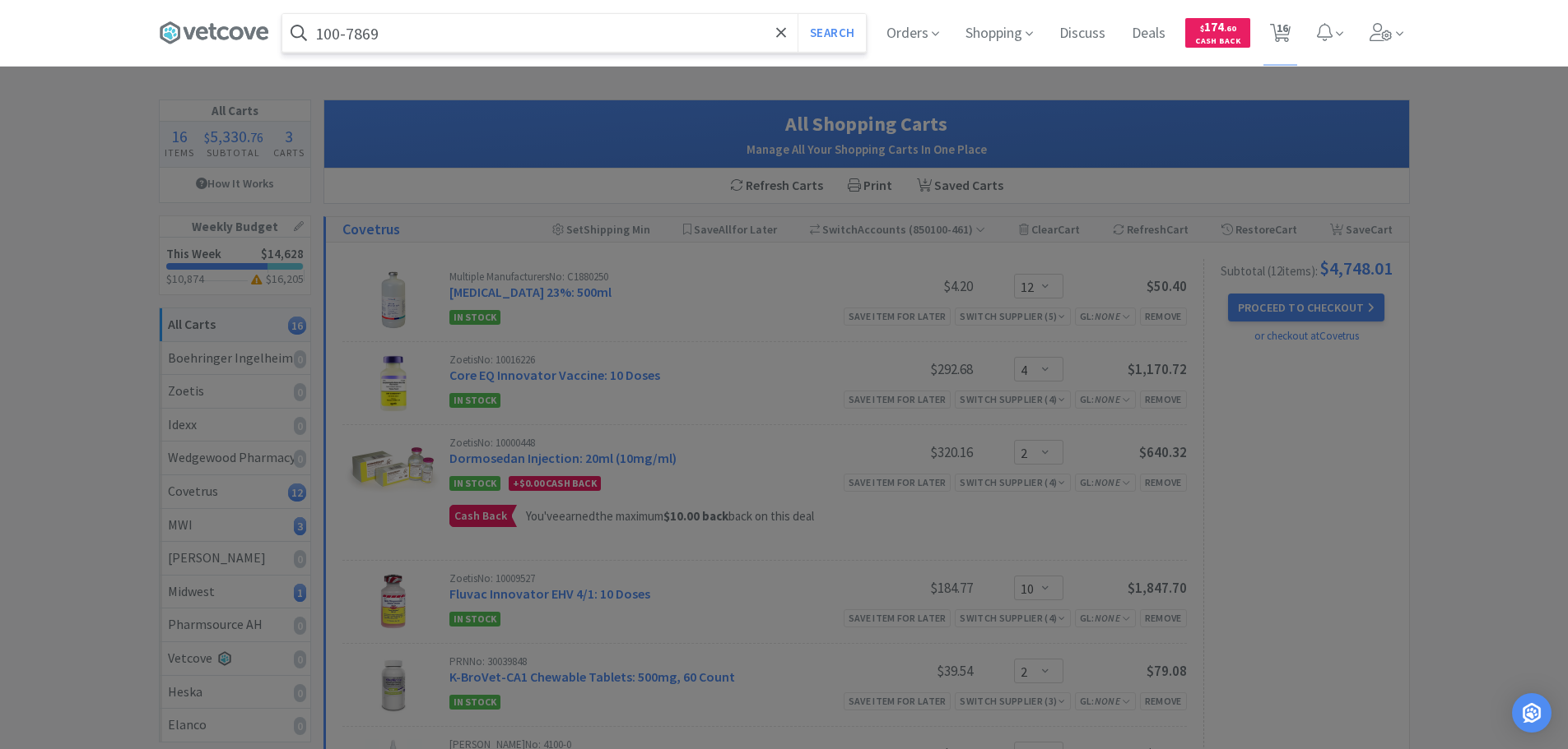
select select "4"
select select "3"
select select "1"
select select "10"
select select "6"
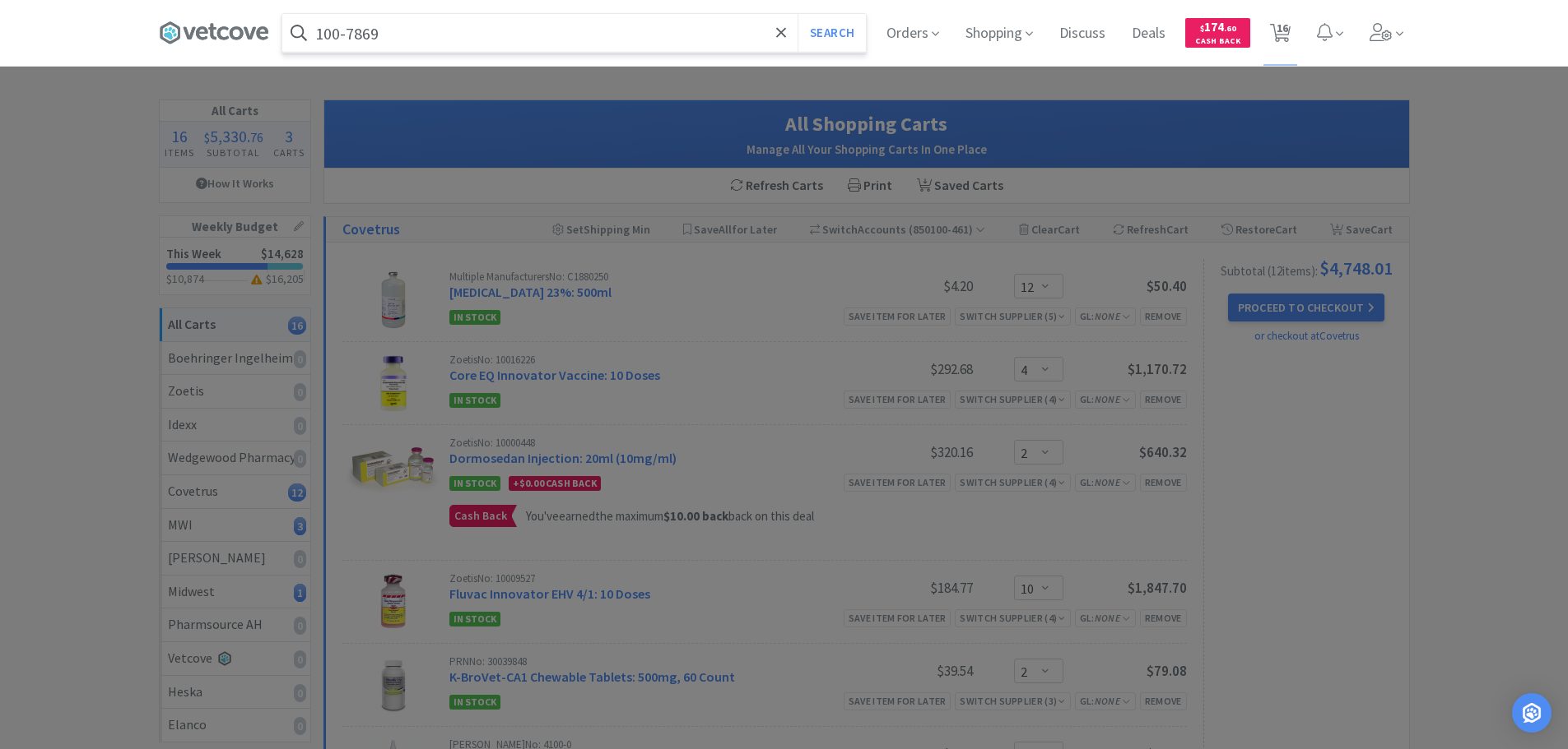
select select "6"
select select "1"
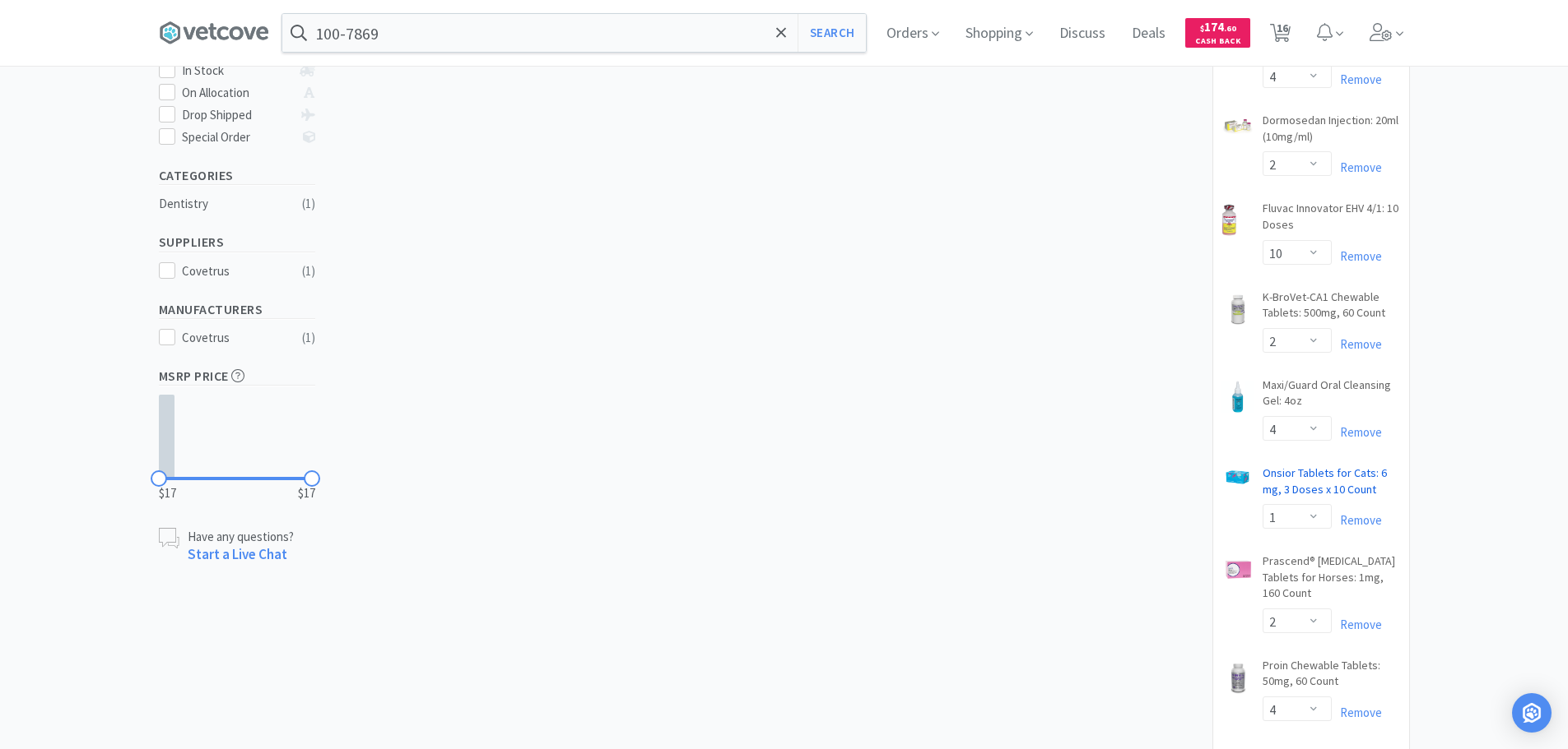
scroll to position [575, 0]
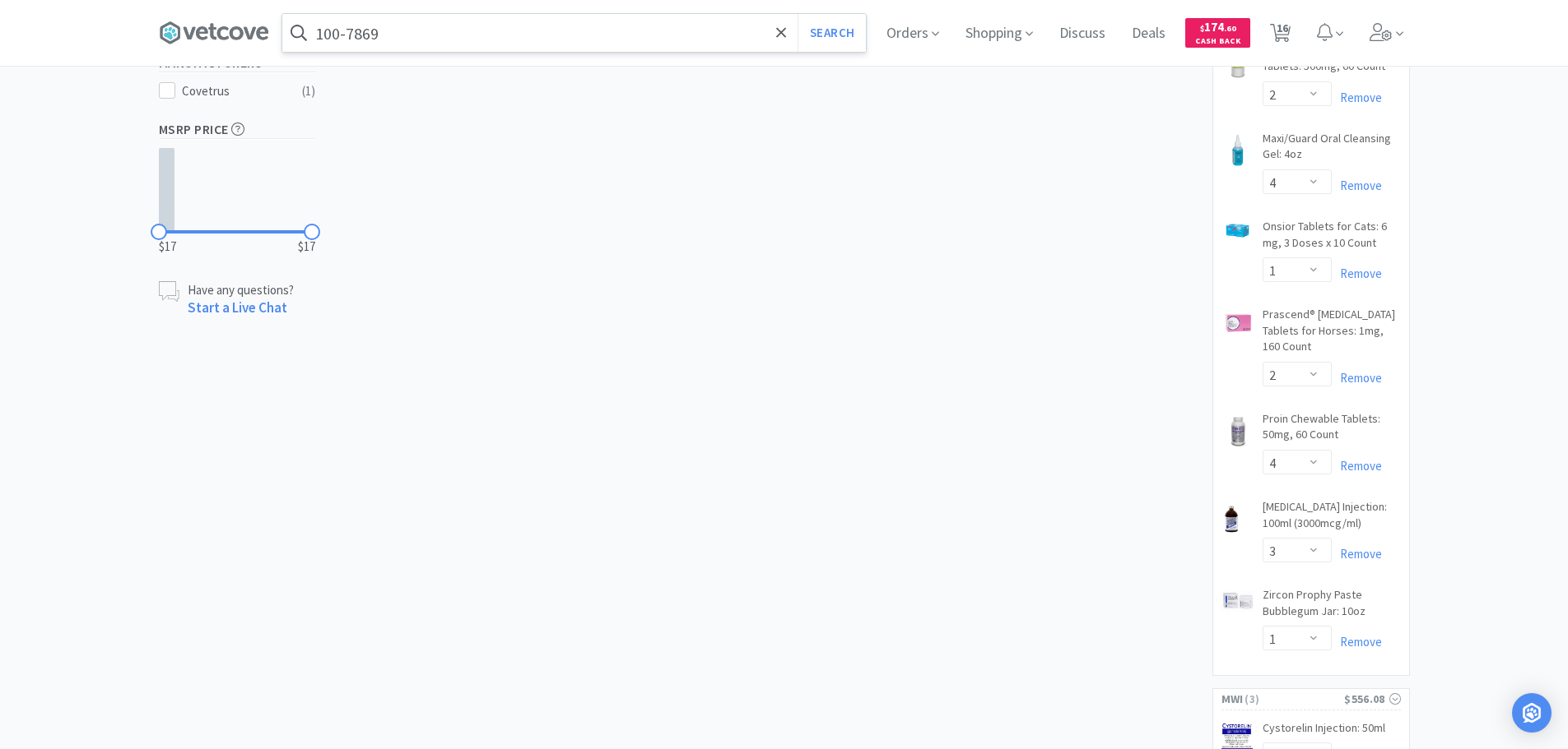
click at [616, 39] on input "100-7869" at bounding box center [574, 33] width 583 height 38
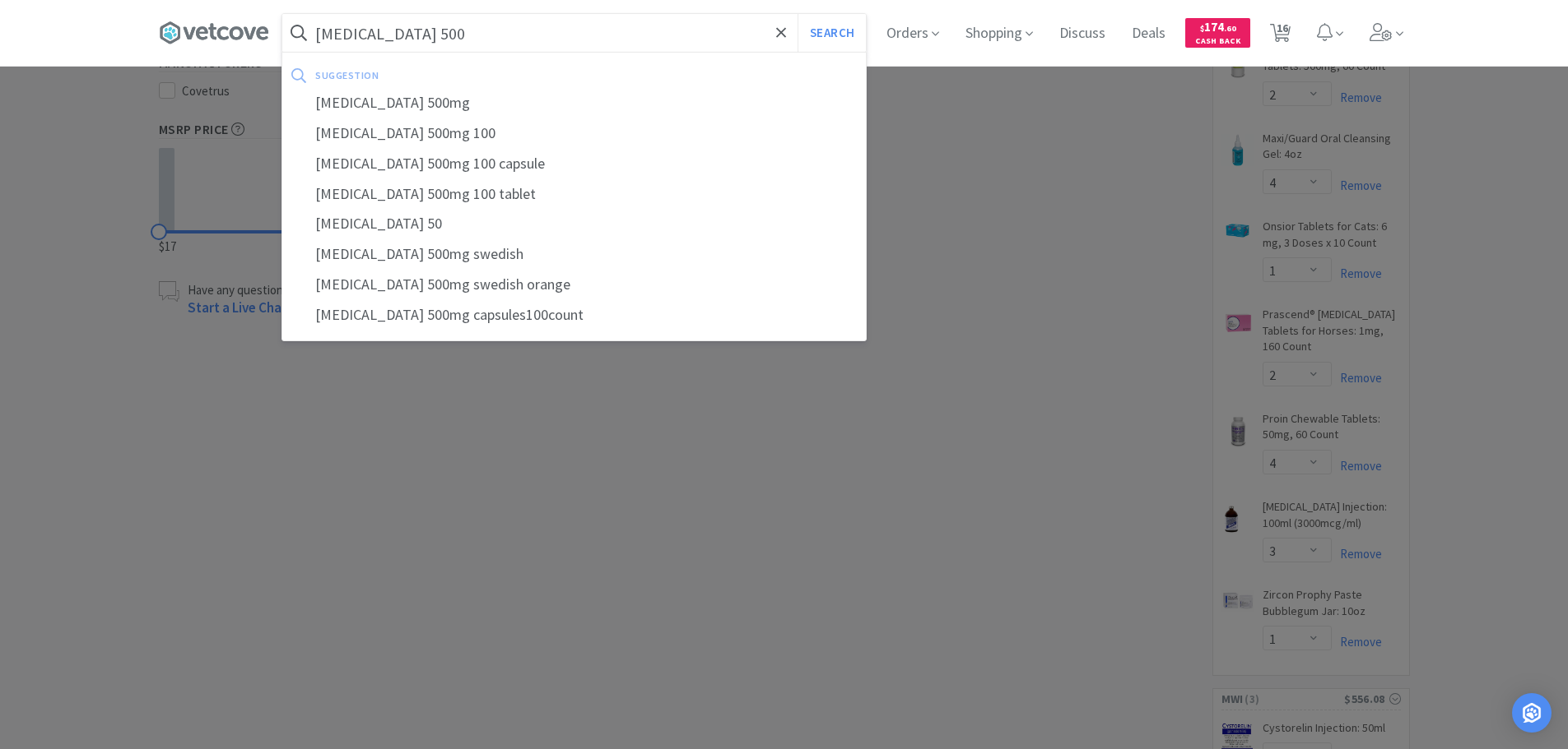
type input "[MEDICAL_DATA] 500"
click at [797, 14] on button "Search" at bounding box center [831, 33] width 68 height 38
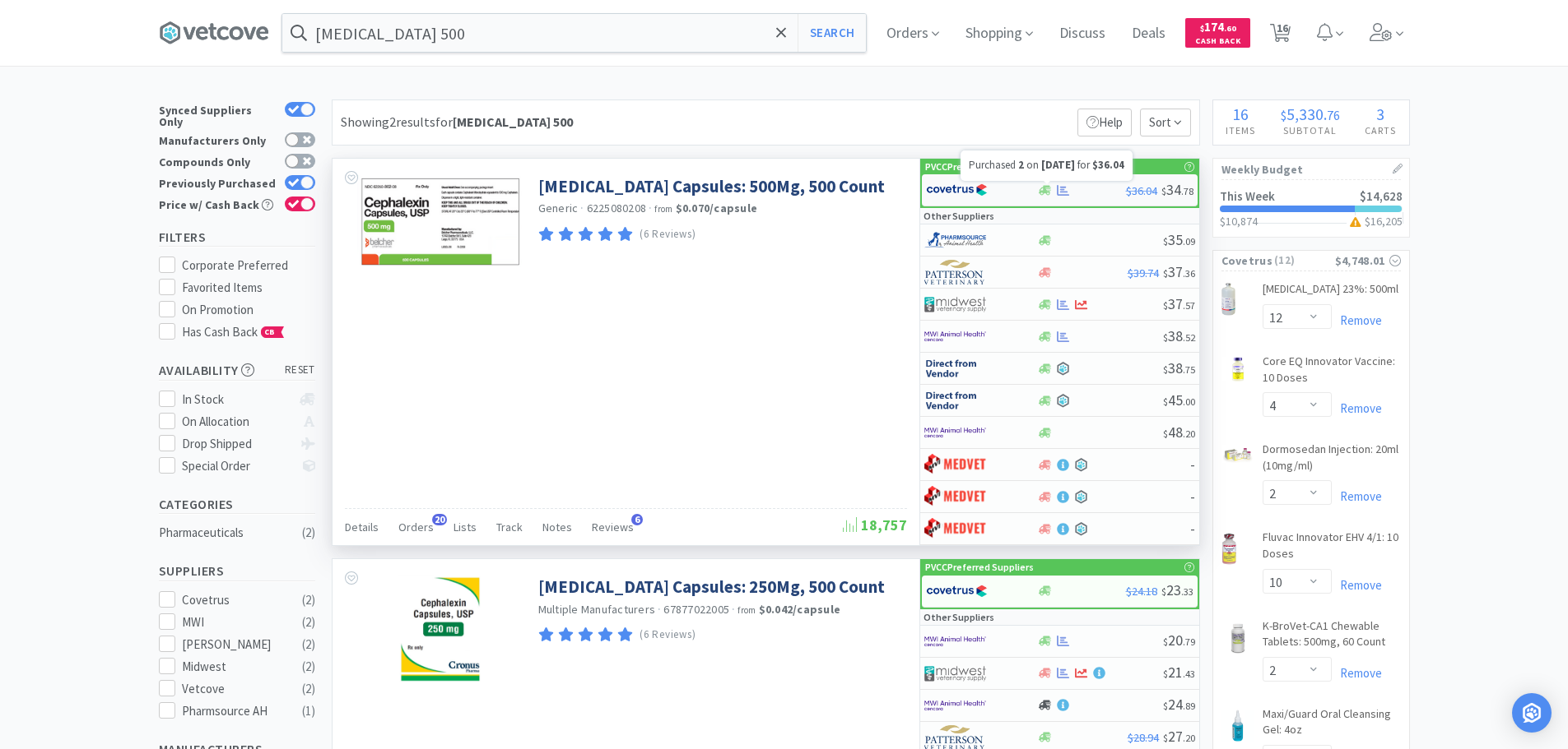
click at [1062, 192] on icon at bounding box center [1062, 190] width 13 height 11
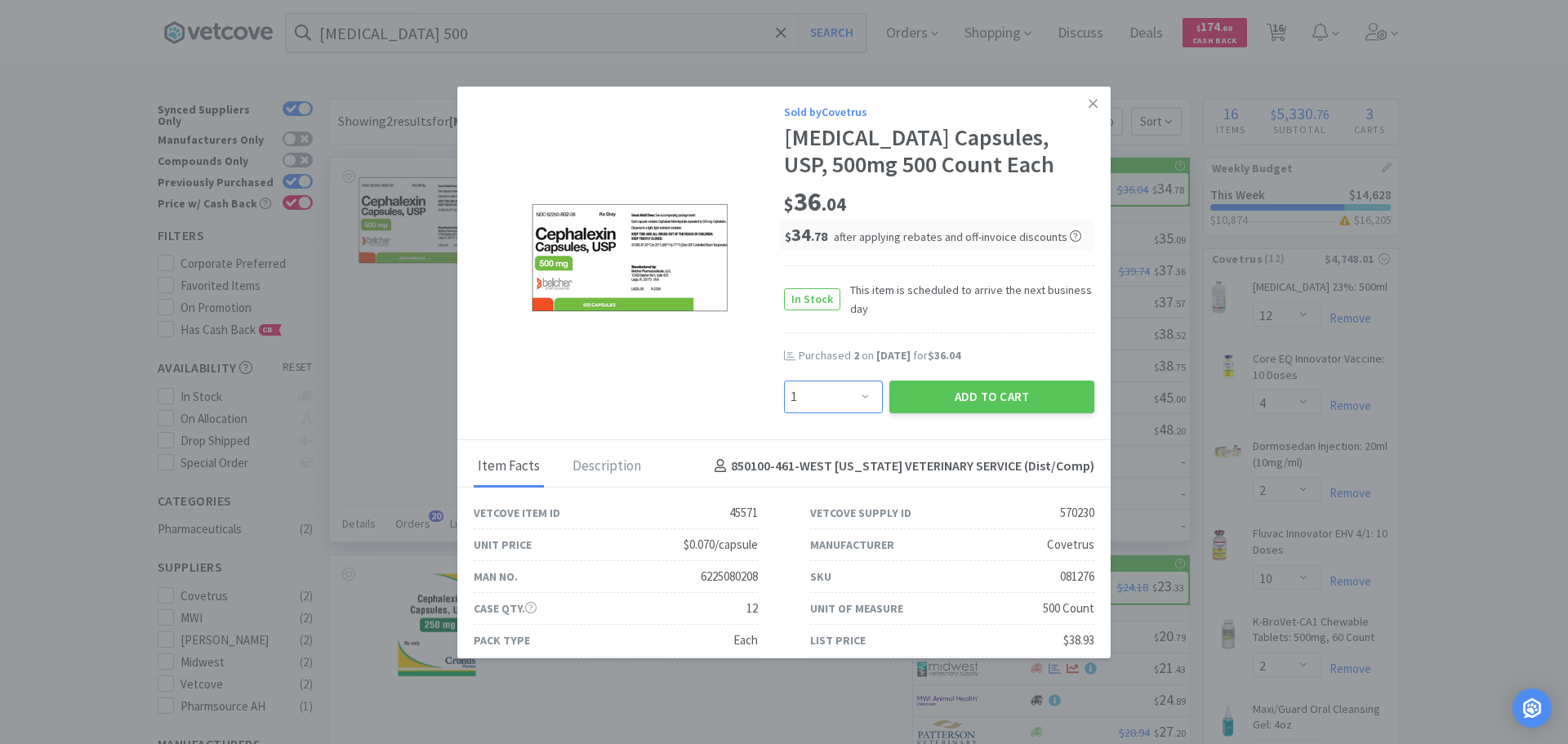
click at [847, 395] on select "Enter Quantity 1 2 3 4 5 6 7 8 9 10 11 12 13 14 15 16 17 18 19 20 Enter Quantity" at bounding box center [833, 397] width 99 height 33
select select "2"
click at [784, 381] on select "Enter Quantity 1 2 3 4 5 6 7 8 9 10 11 12 13 14 15 16 17 18 19 20 Enter Quantity" at bounding box center [833, 397] width 99 height 33
click at [1011, 397] on button "Add to Cart" at bounding box center [992, 397] width 205 height 33
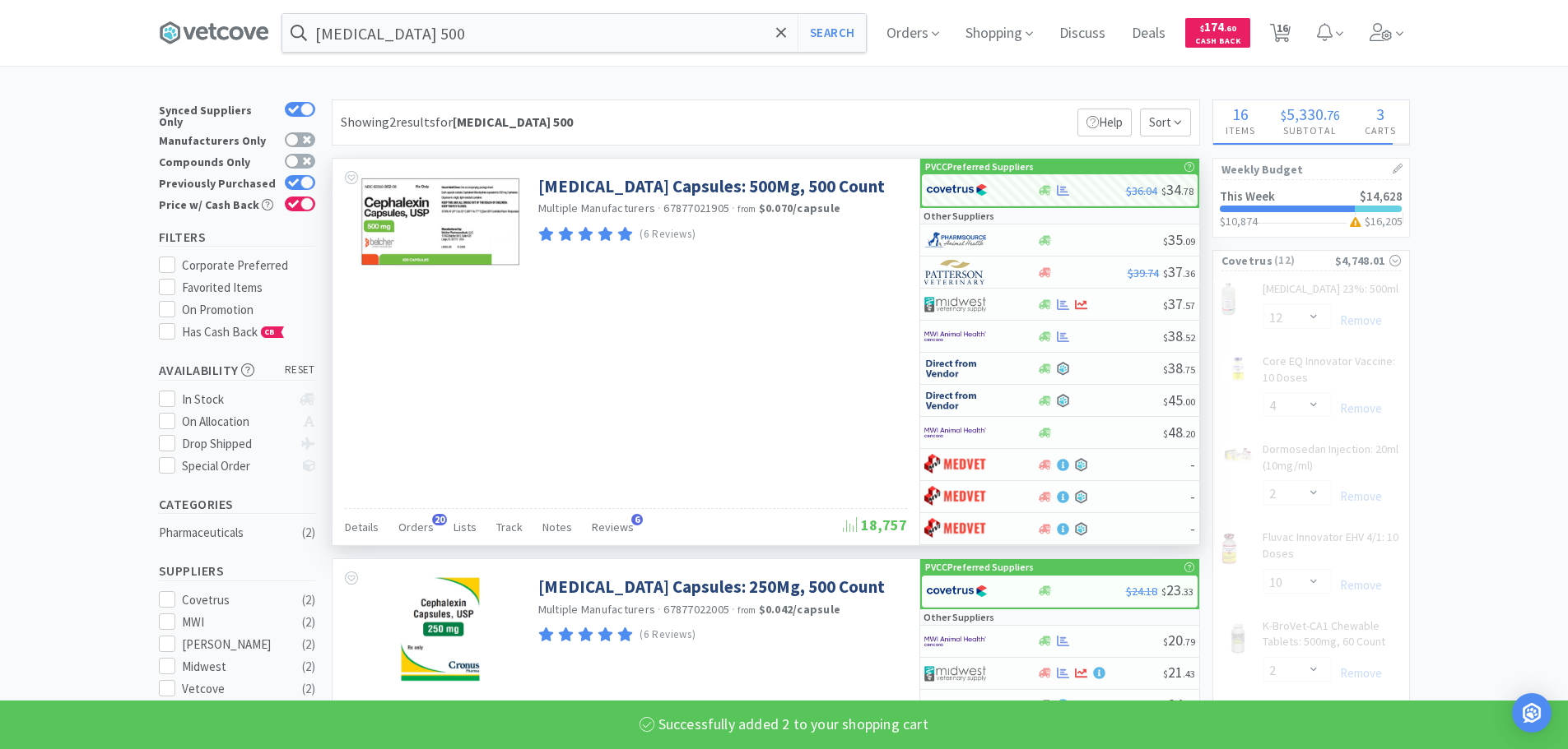
select select "2"
select select "4"
select select "2"
select select "10"
select select "2"
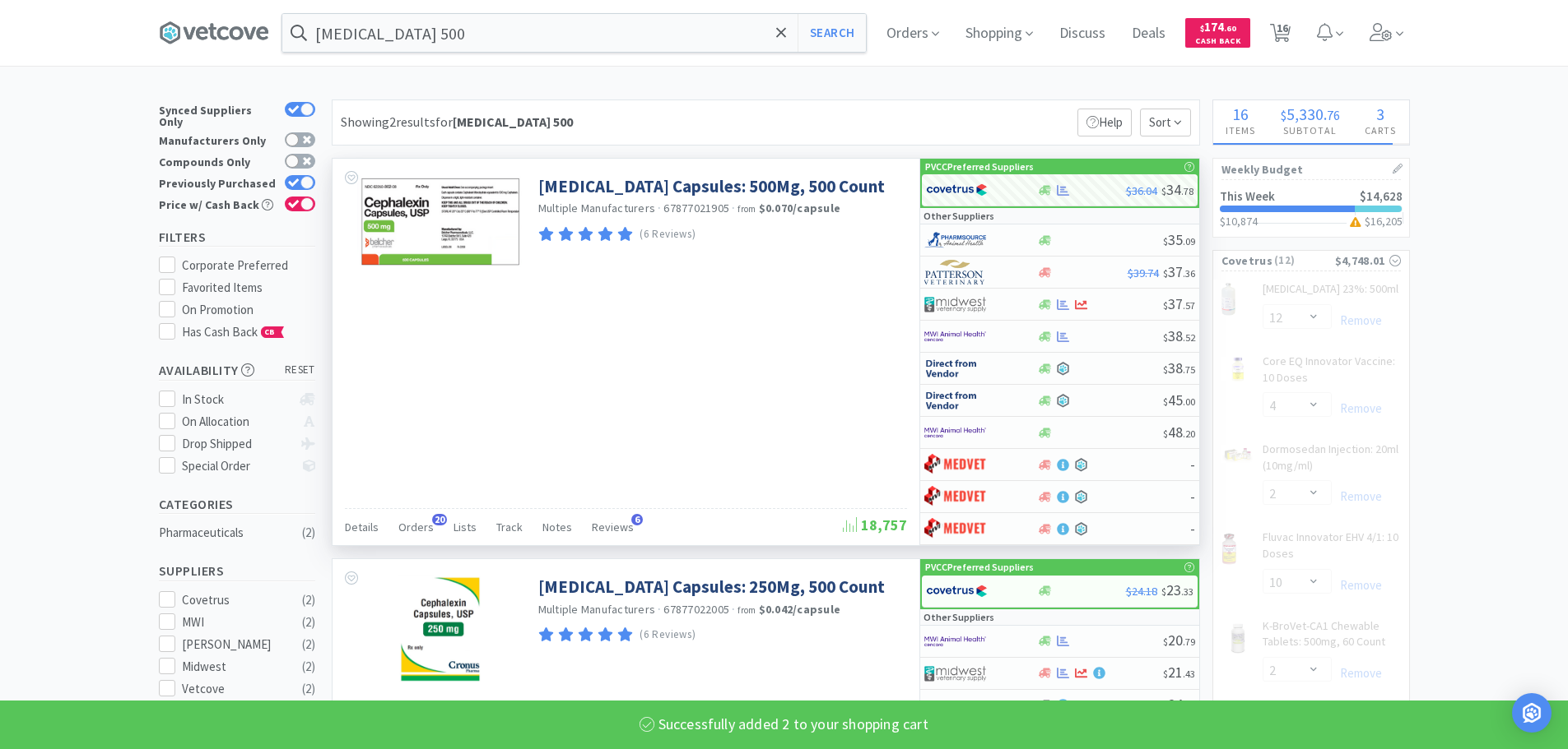
select select "4"
select select "1"
select select "2"
select select "4"
select select "3"
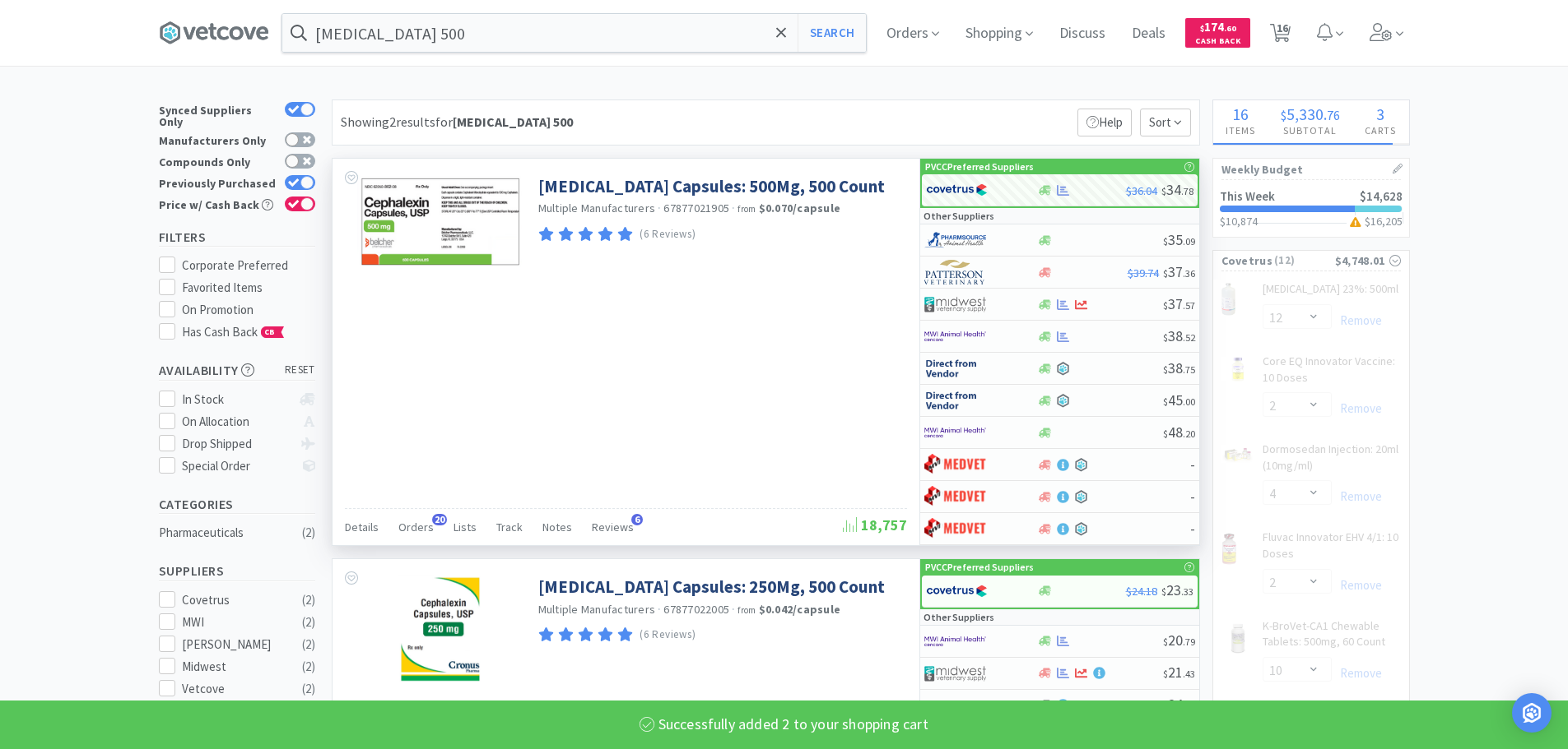
select select "1"
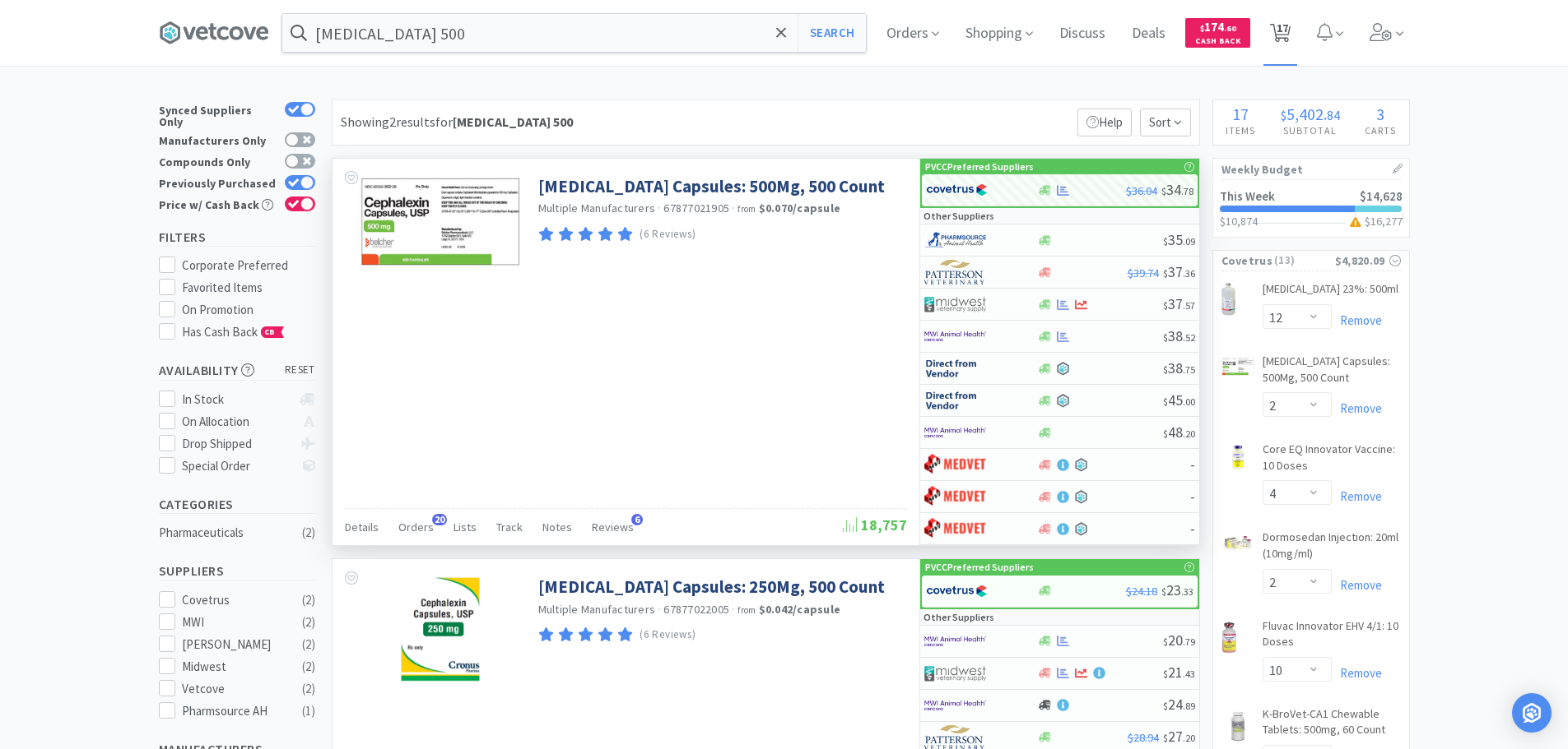
click at [1277, 35] on icon at bounding box center [1280, 32] width 20 height 18
select select "12"
select select "2"
select select "4"
select select "2"
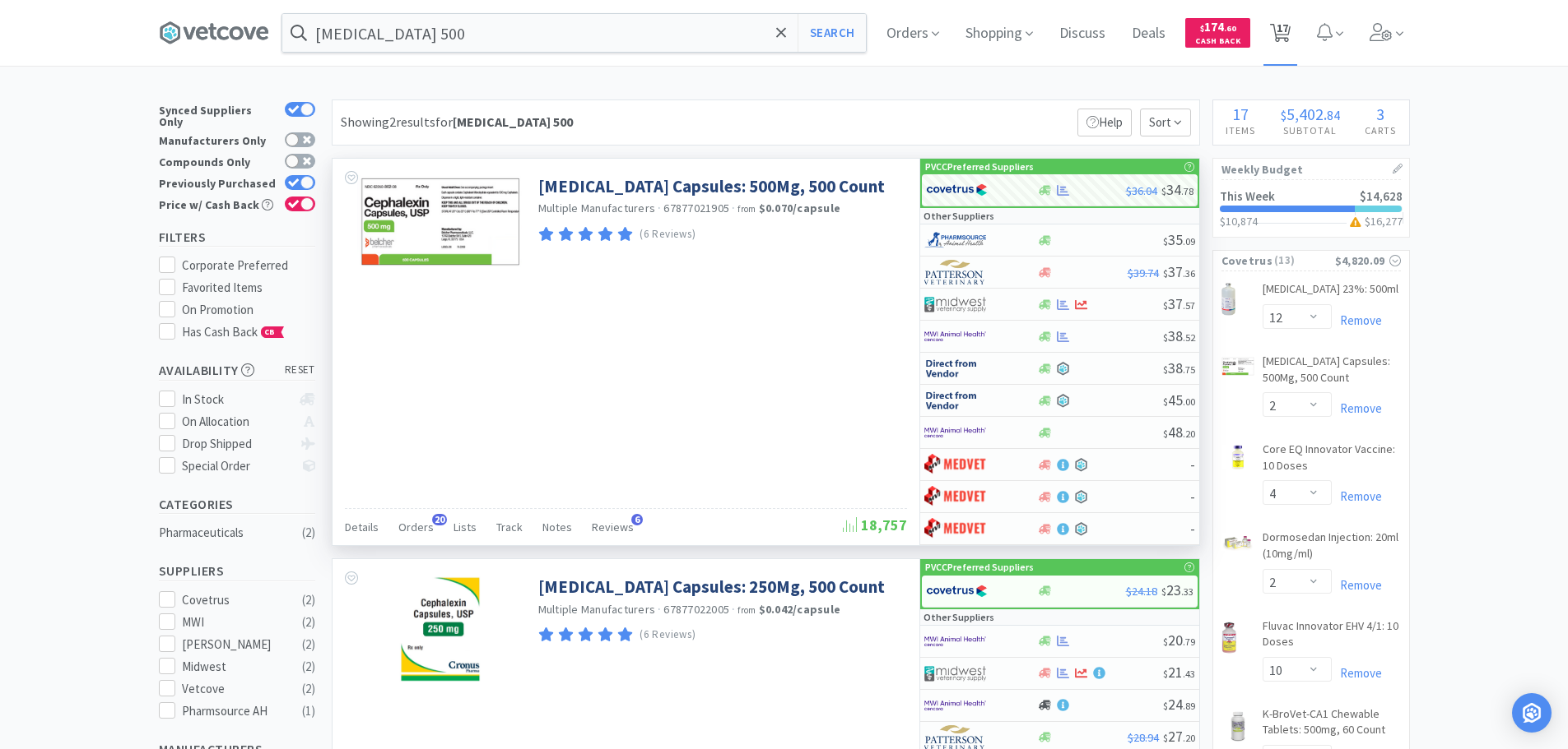
select select "10"
select select "2"
select select "4"
select select "1"
select select "2"
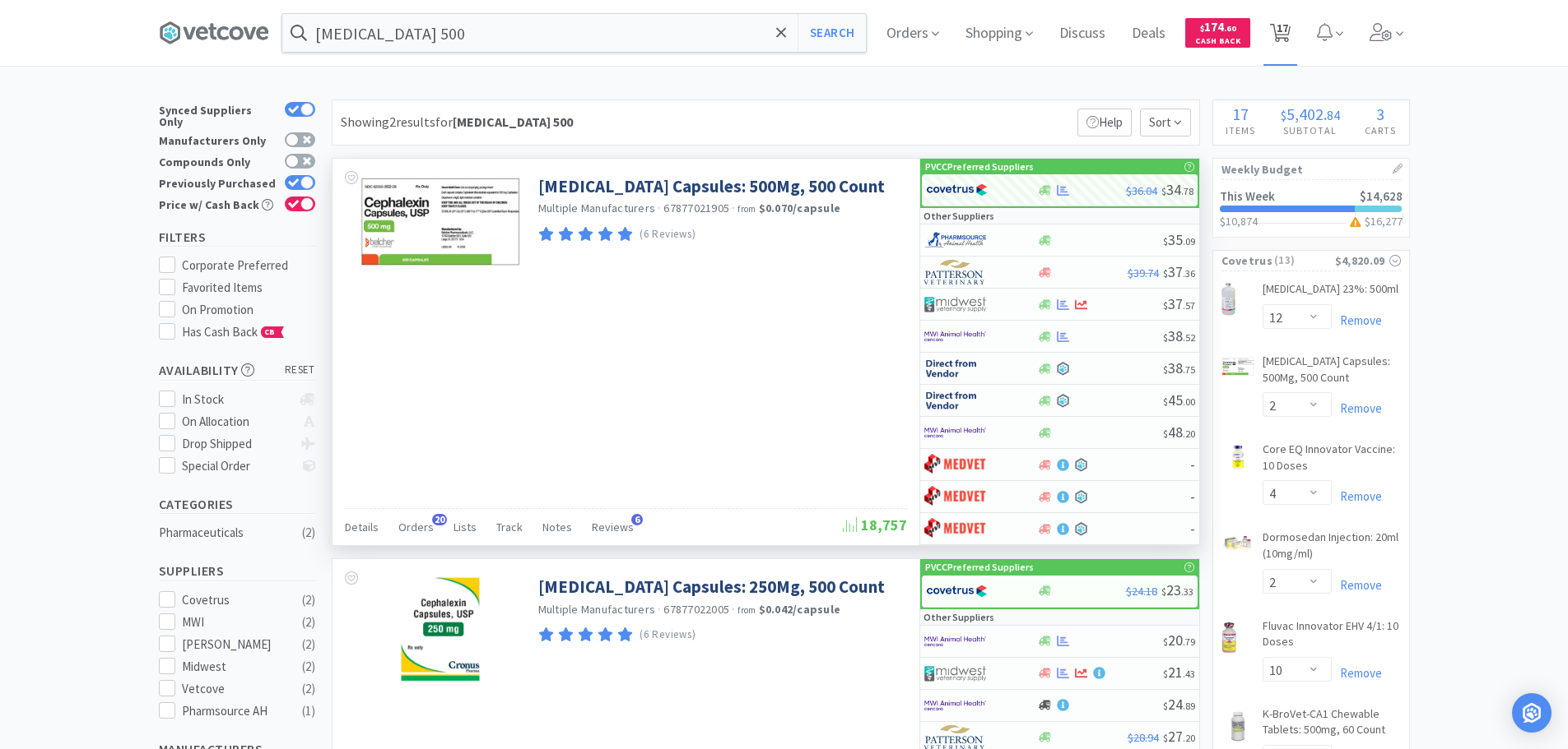
select select "4"
select select "3"
select select "1"
select select "10"
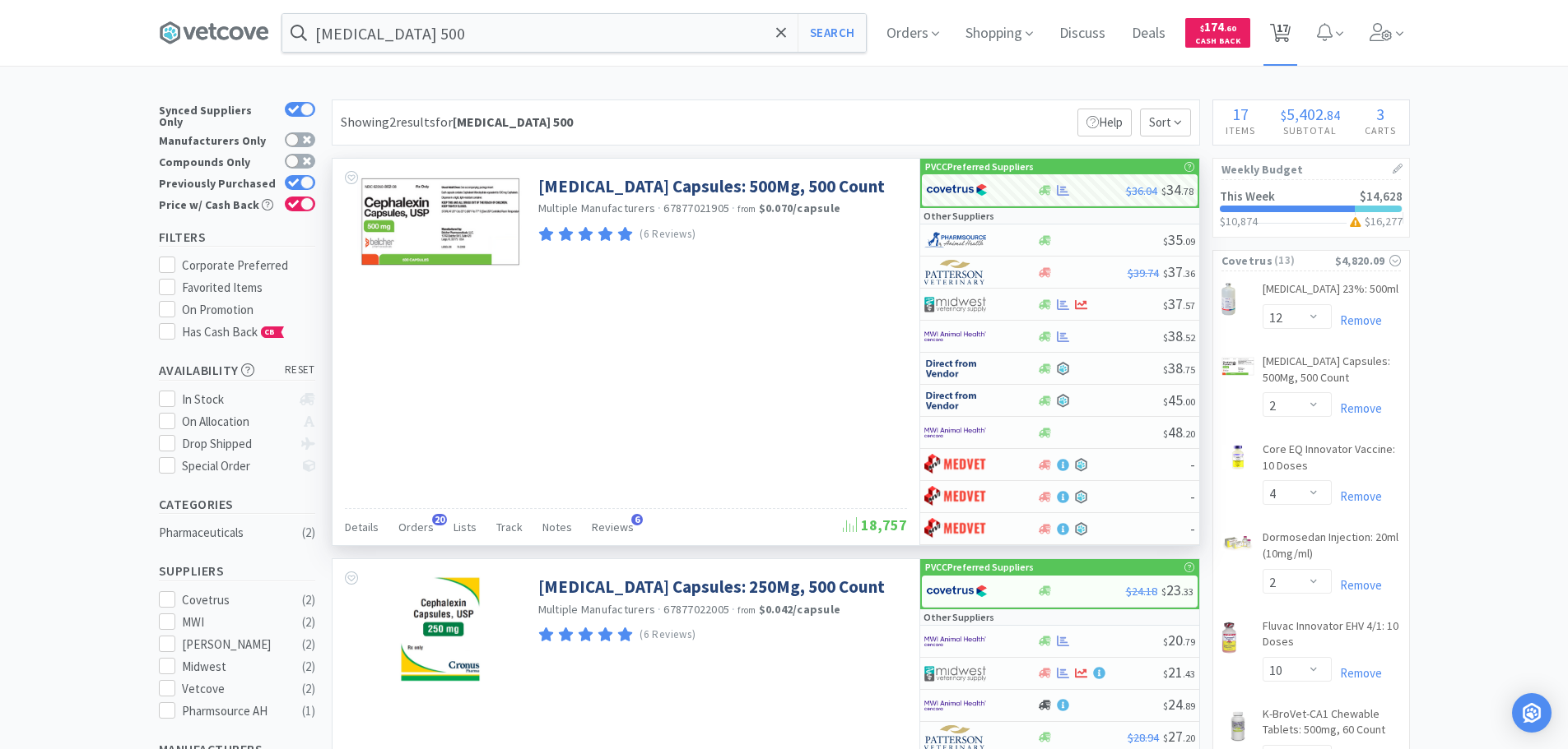
select select "6"
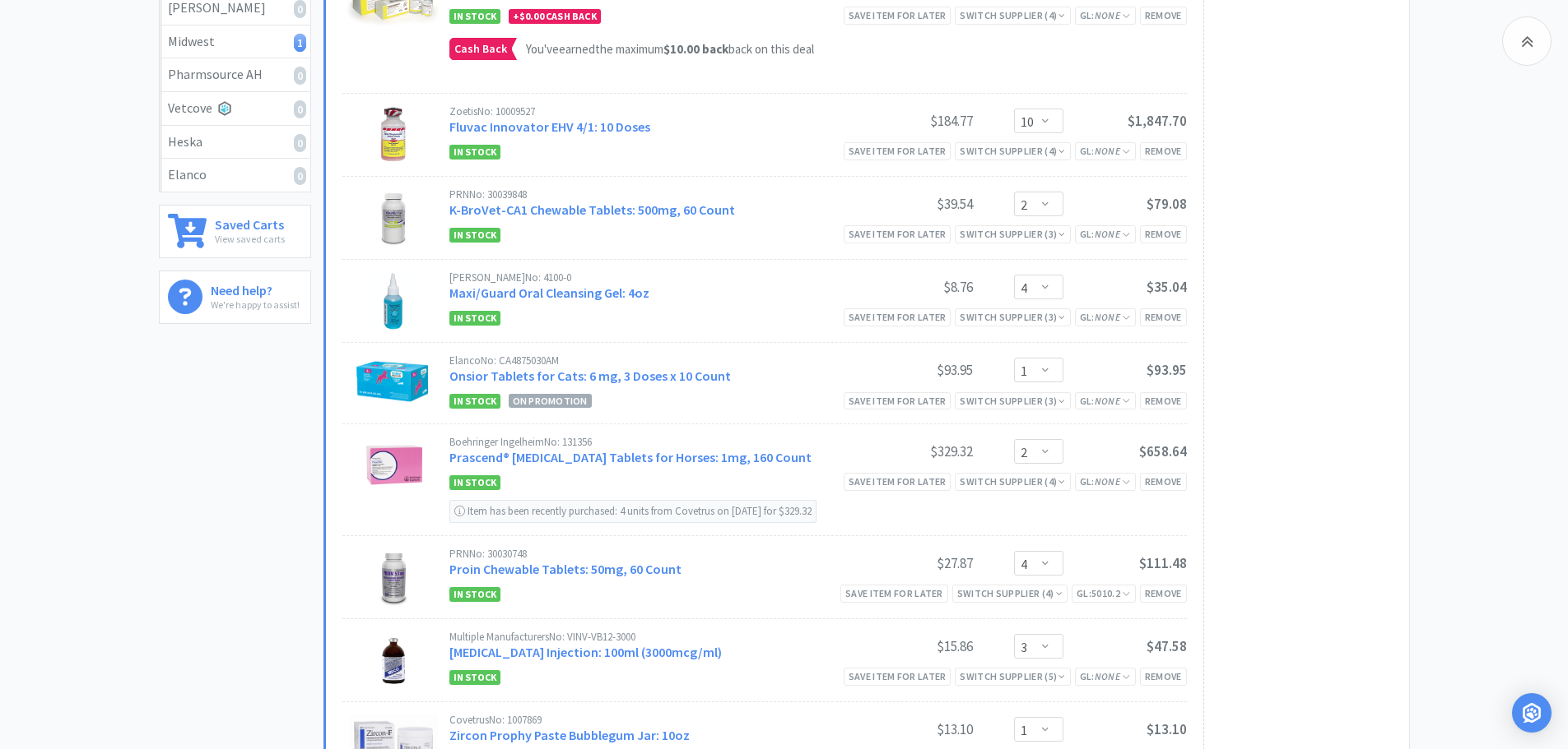
scroll to position [658, 0]
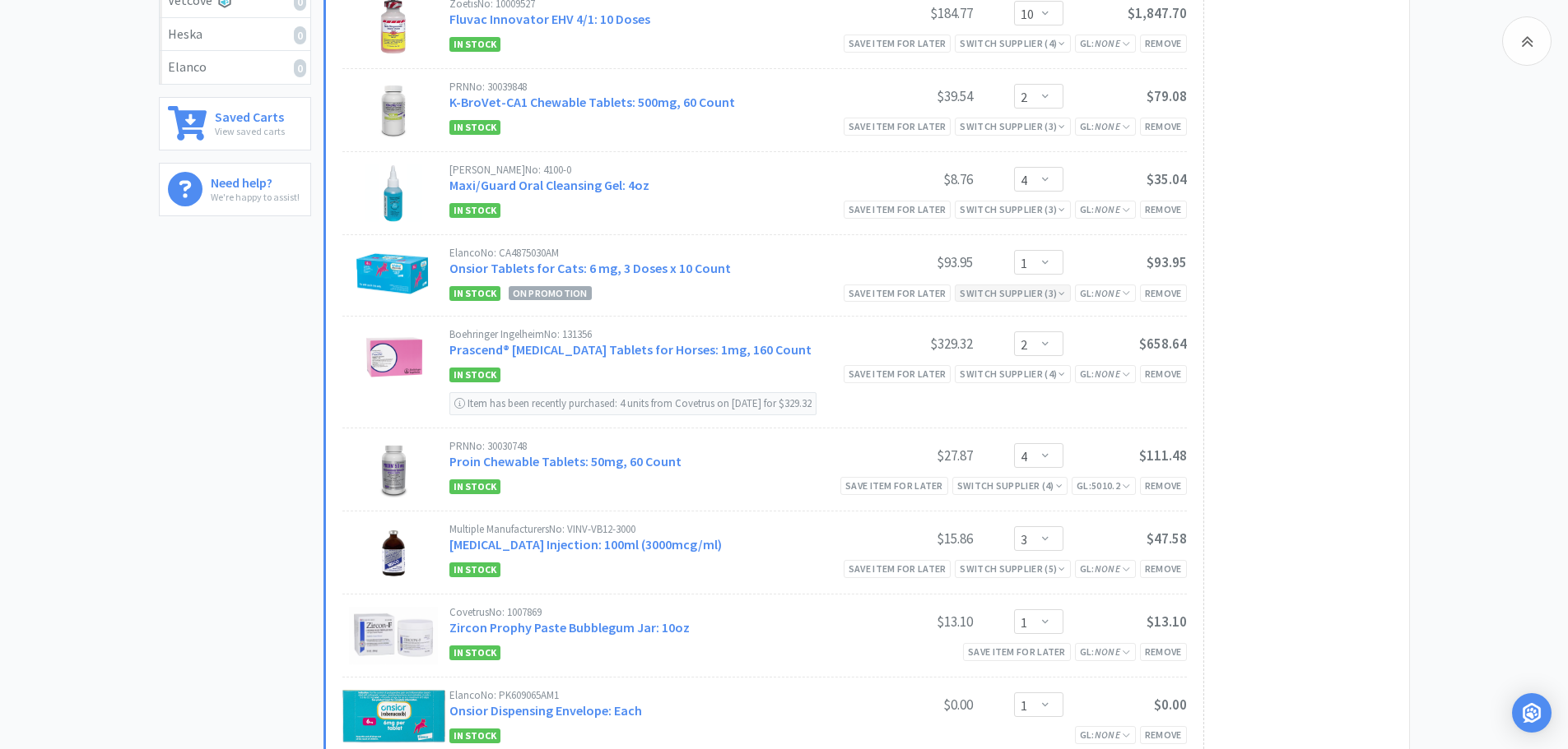
click at [1044, 292] on div "Switch Supplier ( 3 )" at bounding box center [1012, 293] width 105 height 16
click at [690, 270] on link "Onsior Tablets for Cats: 6 mg, 3 Doses x 10 Count" at bounding box center [590, 268] width 282 height 17
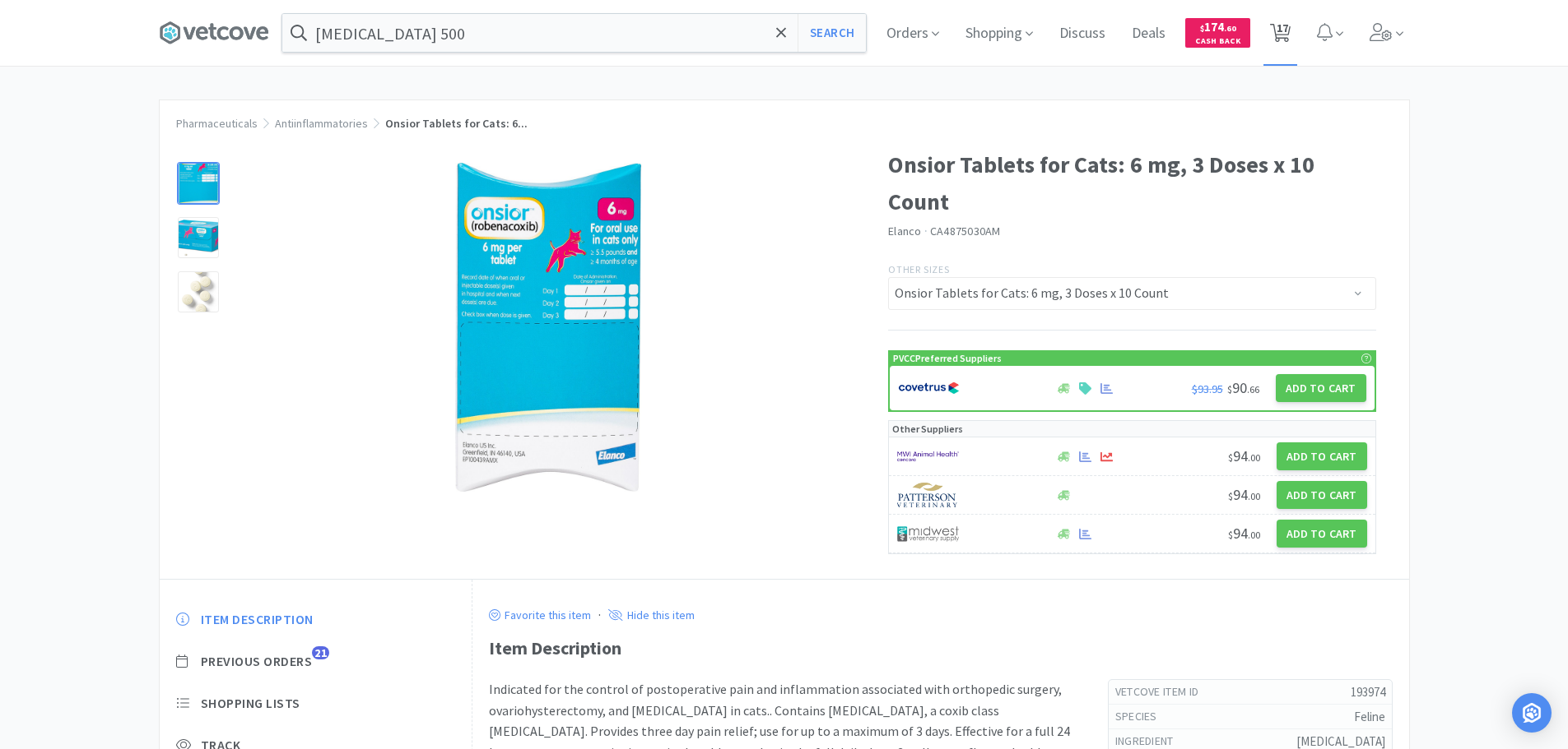
click at [1285, 29] on span "17" at bounding box center [1282, 28] width 12 height 66
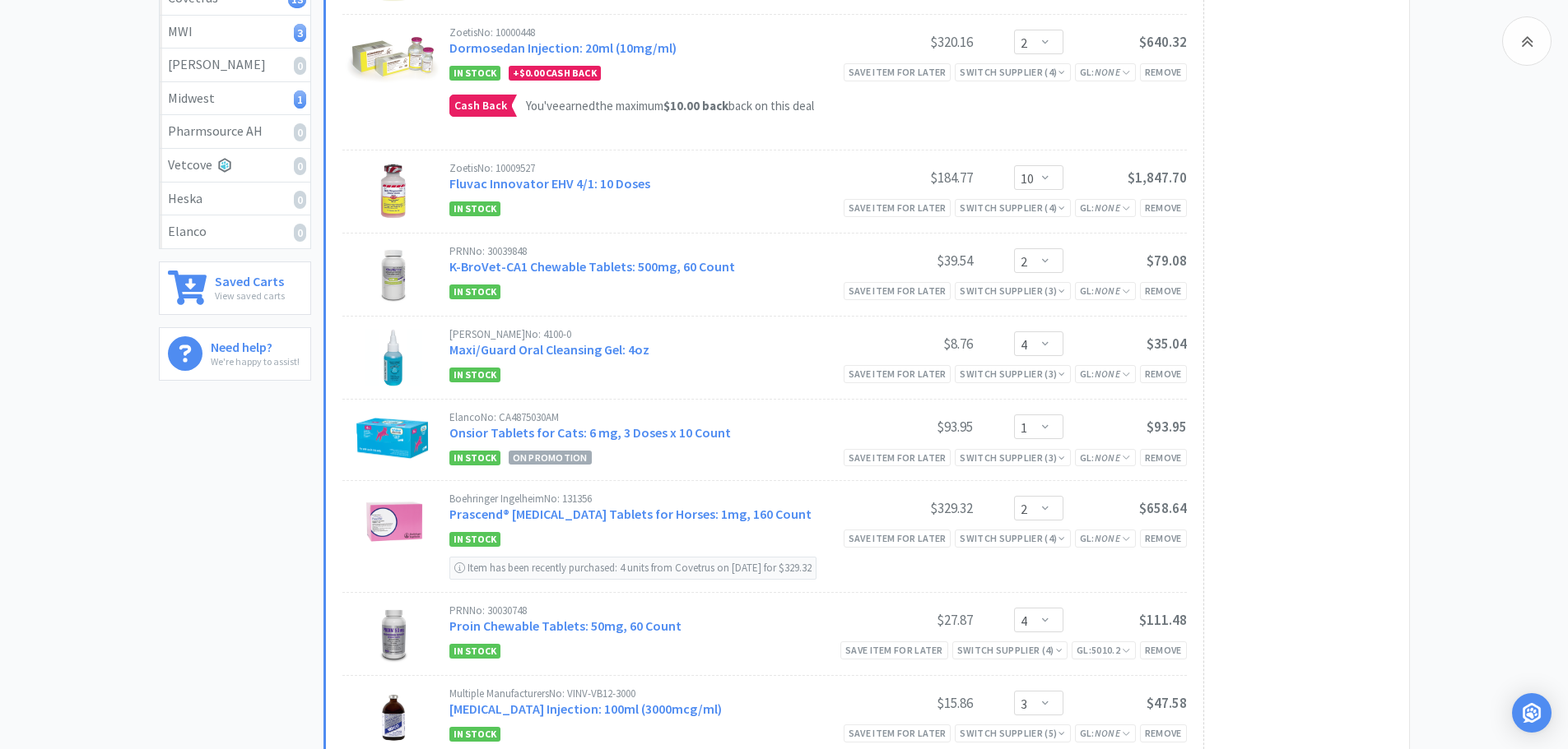
scroll to position [658, 0]
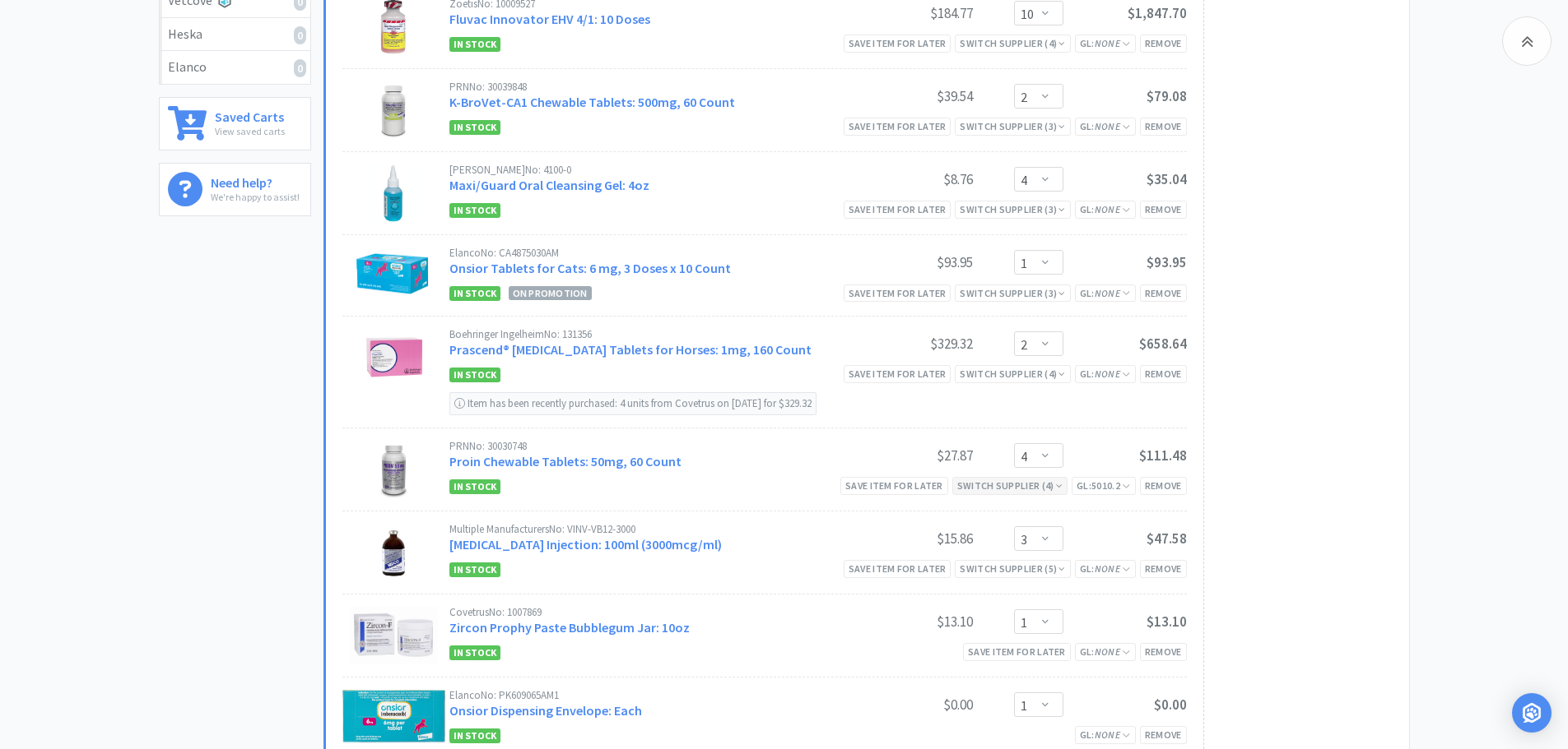
click at [1045, 484] on div "Switch Supplier ( 4 )" at bounding box center [1009, 485] width 105 height 16
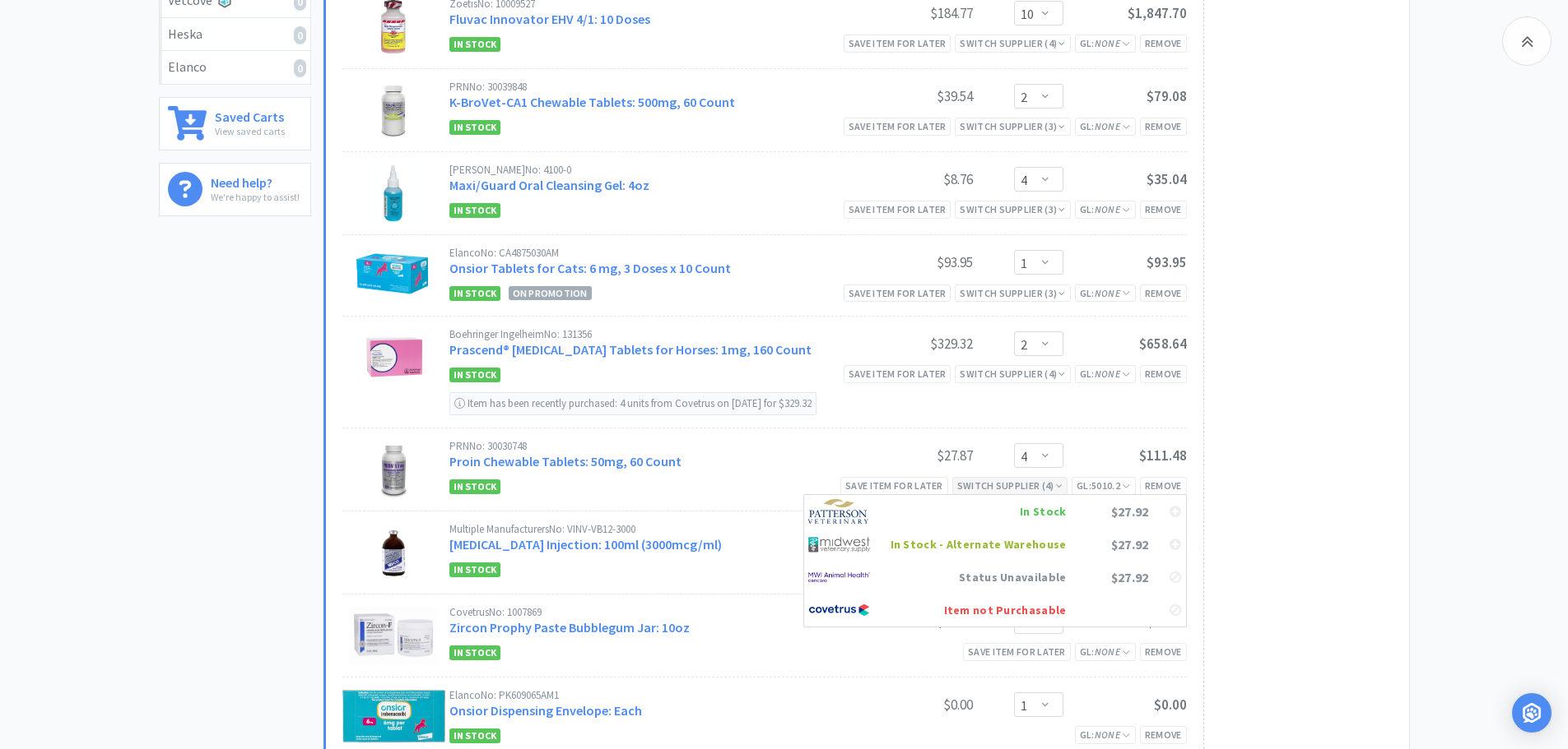
click at [1045, 484] on div "Switch Supplier ( 4 )" at bounding box center [1009, 485] width 105 height 16
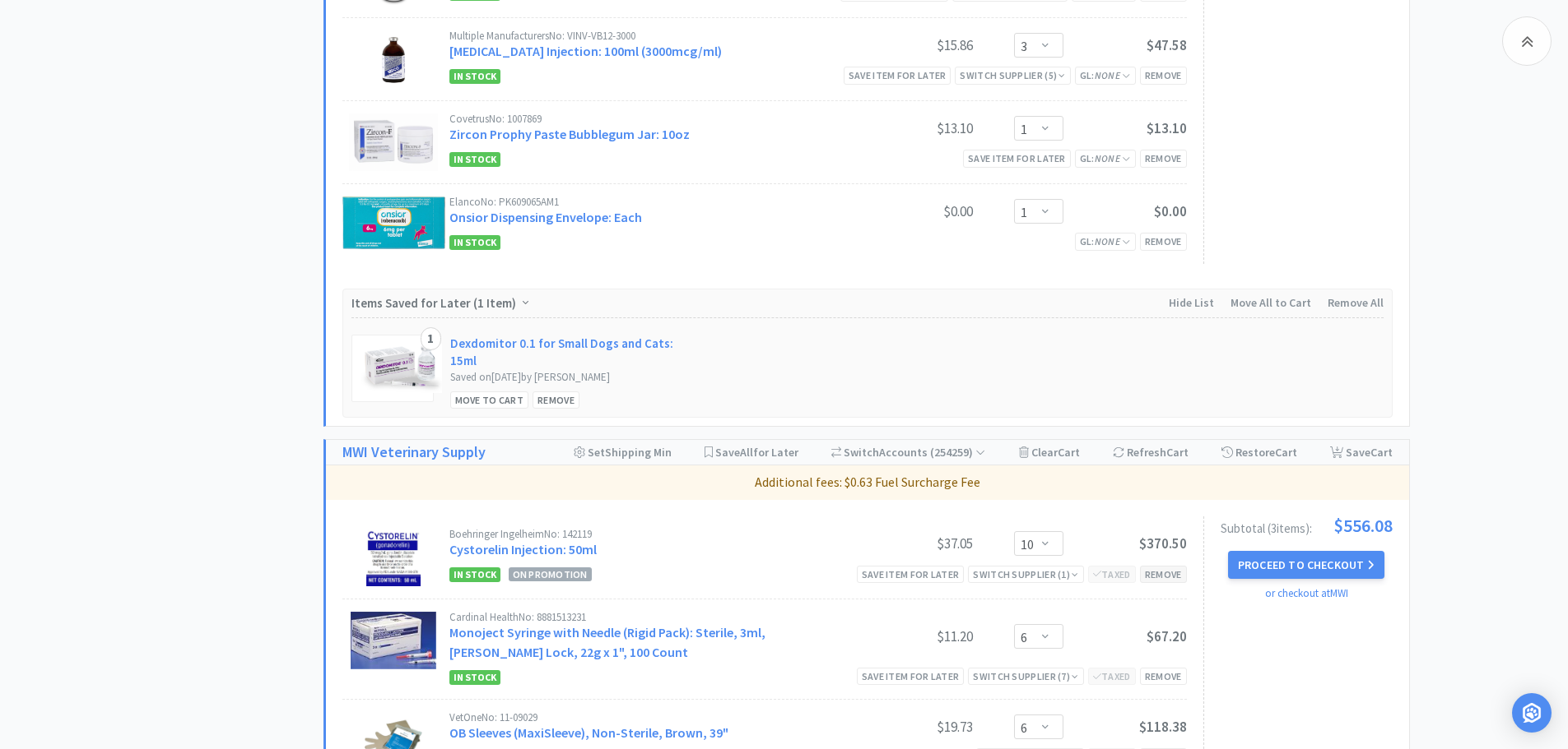
scroll to position [1399, 0]
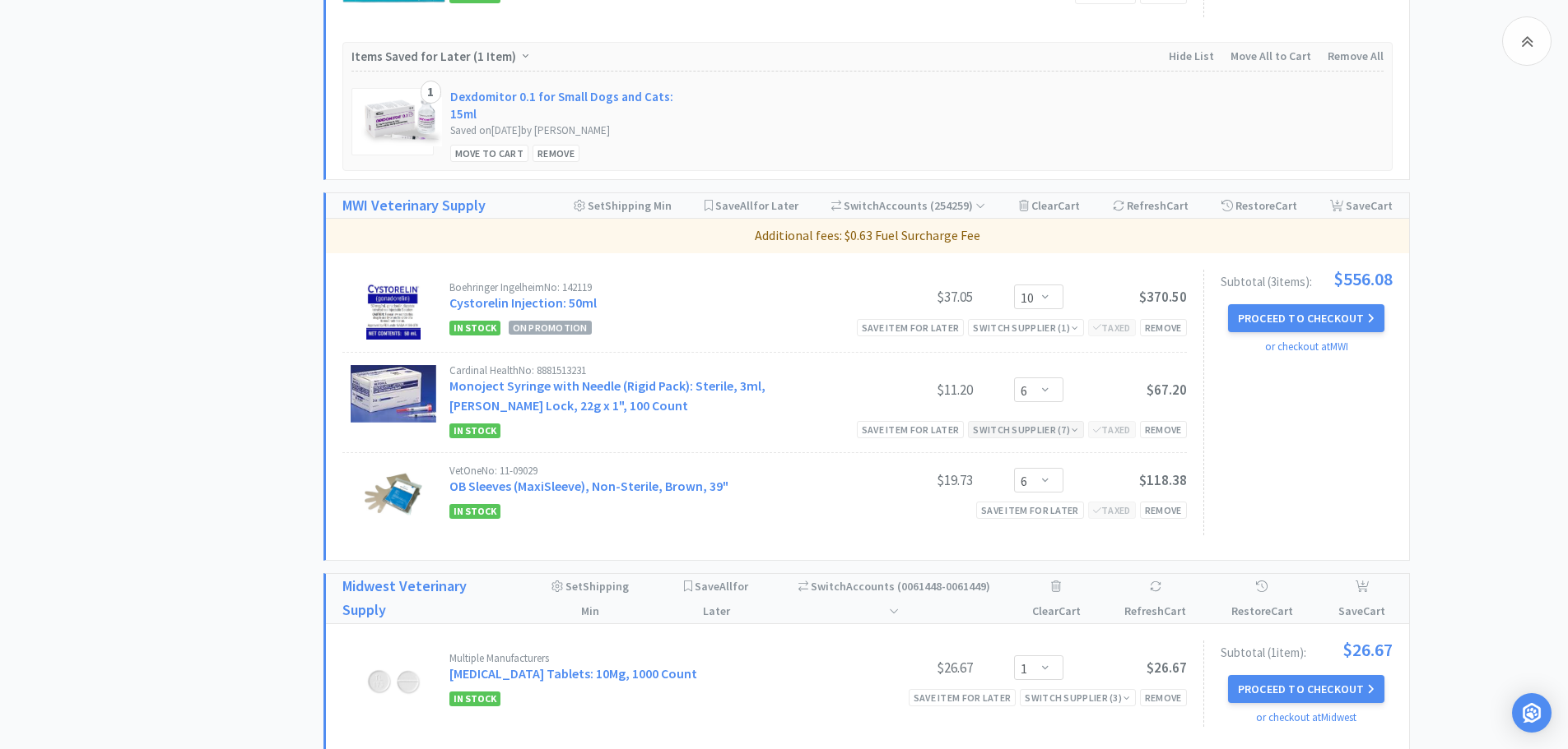
click at [1074, 431] on icon at bounding box center [1075, 431] width 7 height 10
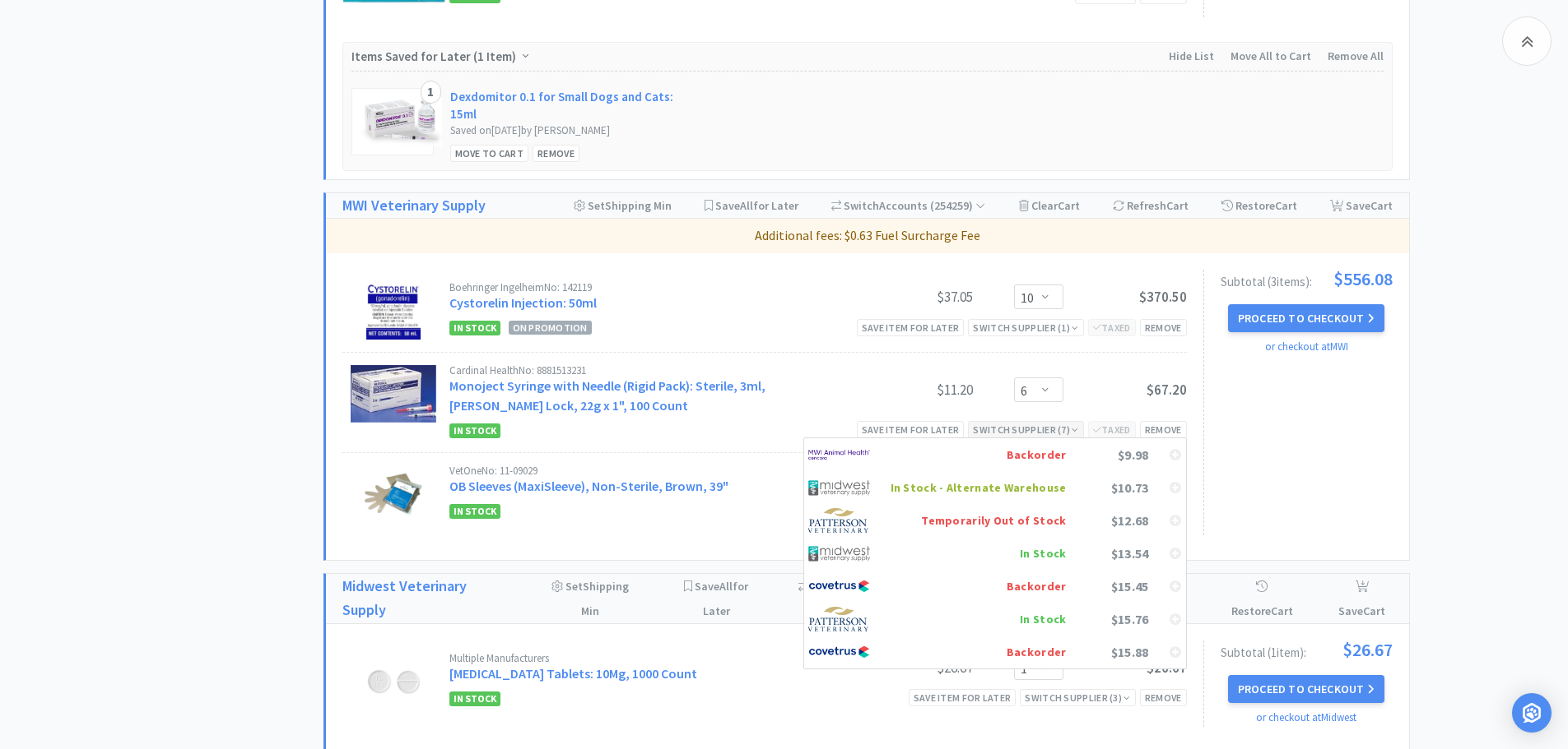
click at [1074, 431] on icon at bounding box center [1075, 431] width 7 height 10
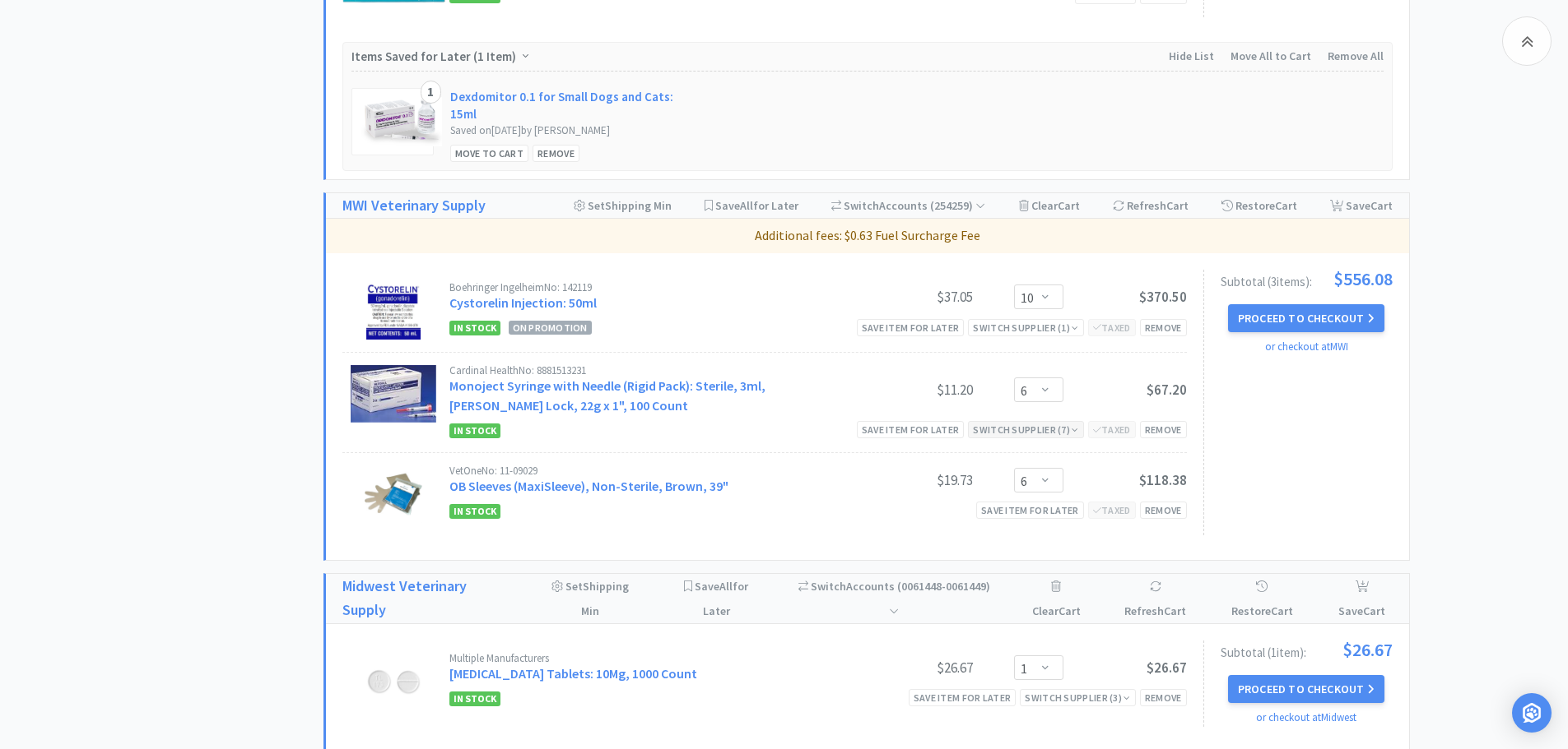
click at [1074, 431] on icon at bounding box center [1075, 431] width 7 height 10
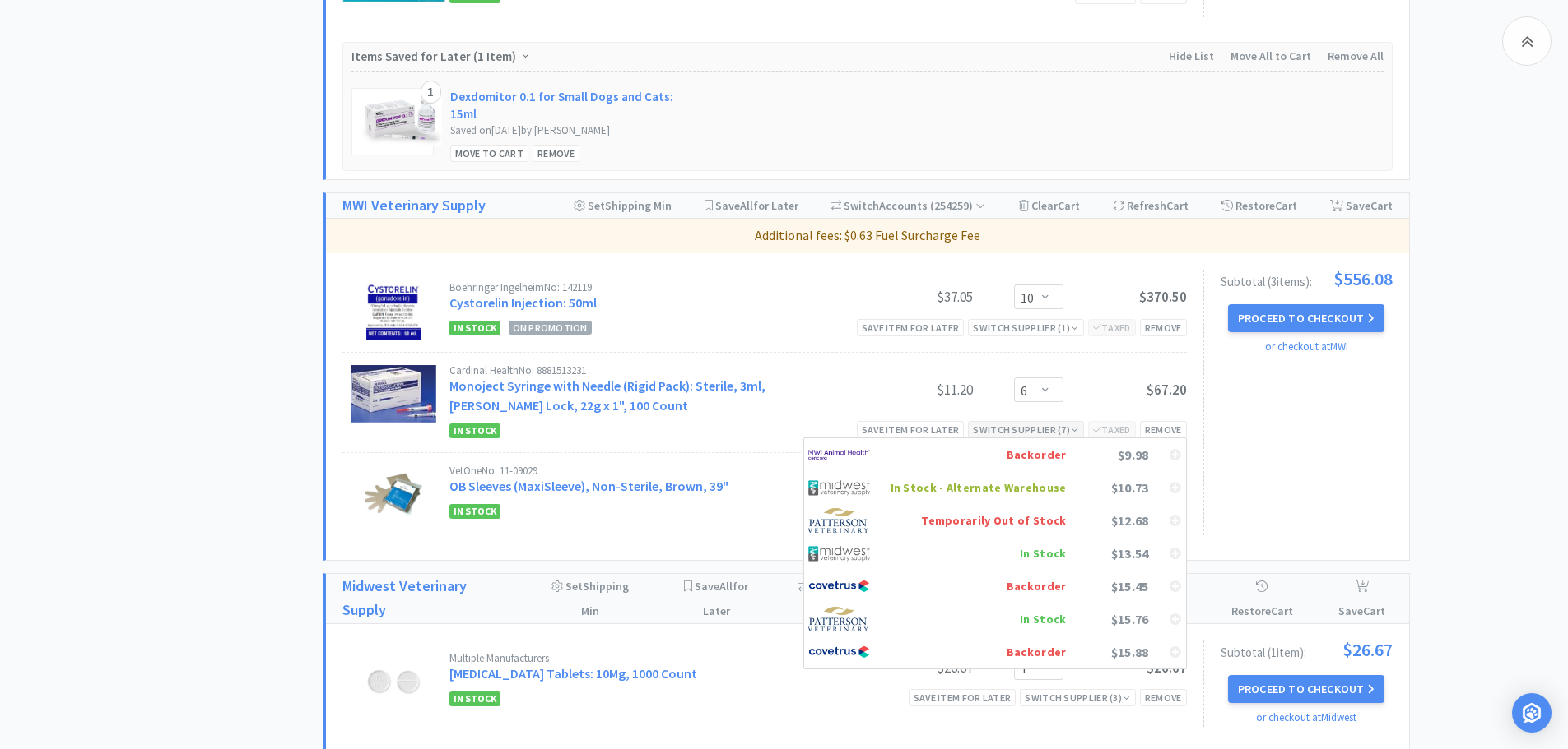
click at [1074, 431] on icon at bounding box center [1075, 431] width 7 height 10
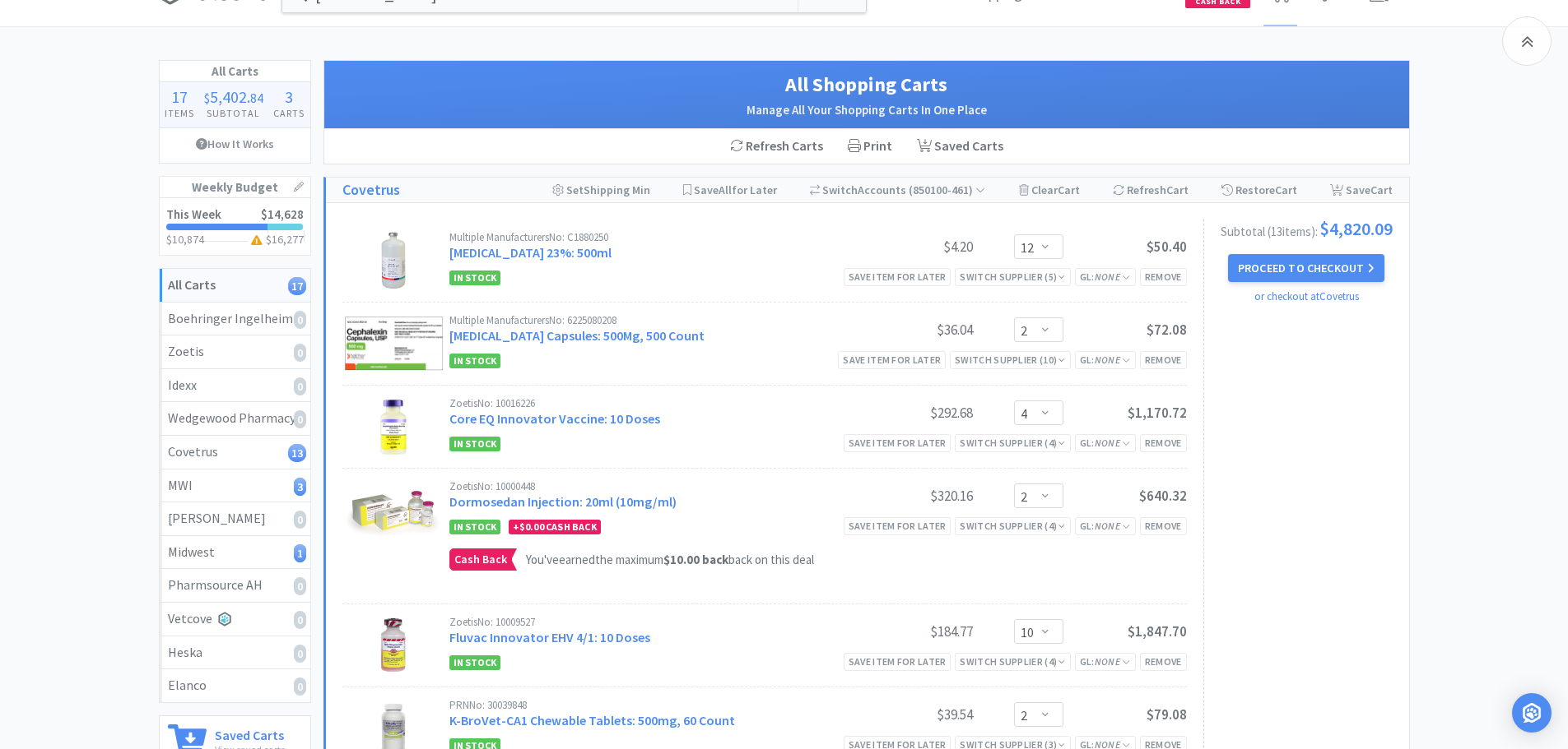
scroll to position [0, 0]
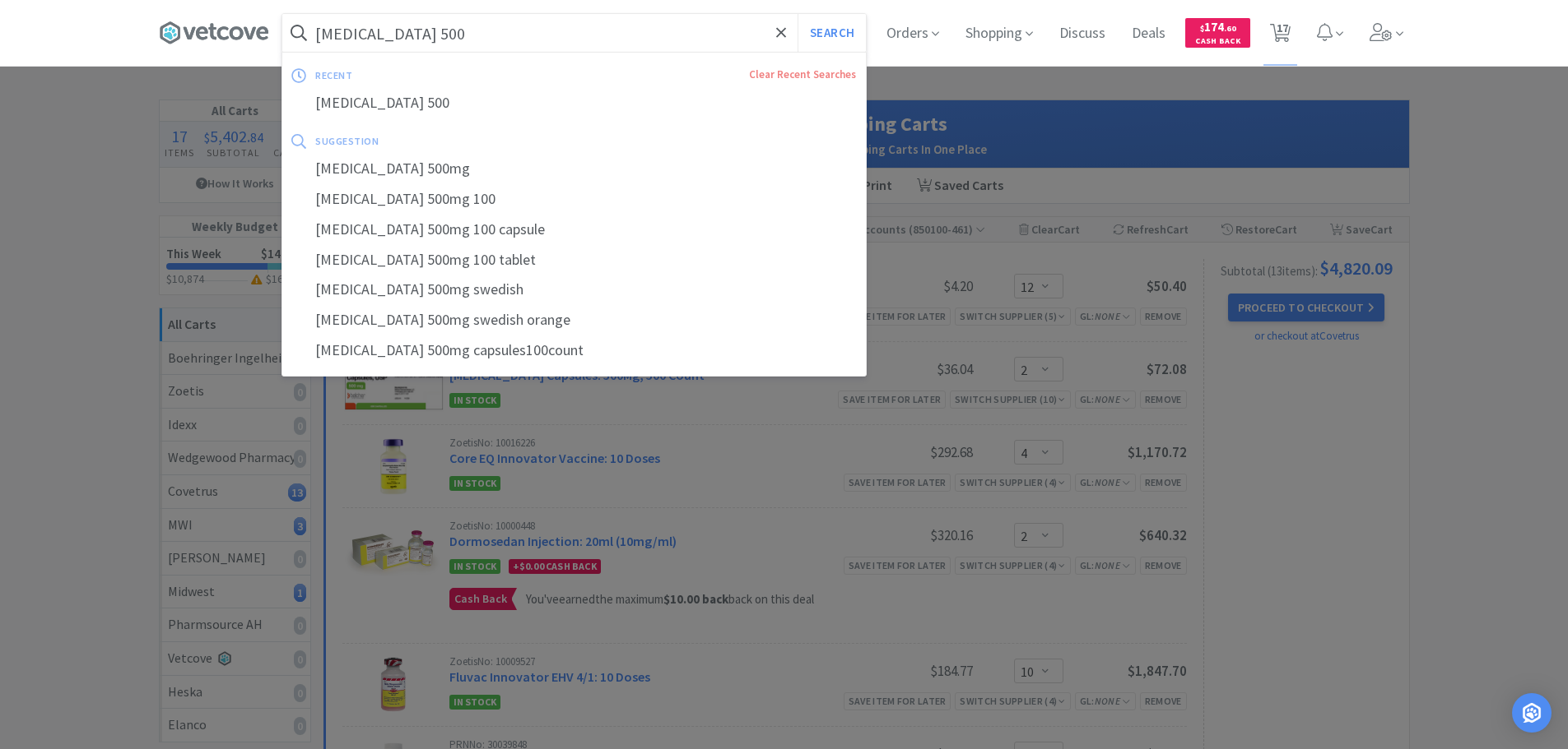
click at [557, 32] on input "[MEDICAL_DATA] 500" at bounding box center [574, 33] width 583 height 38
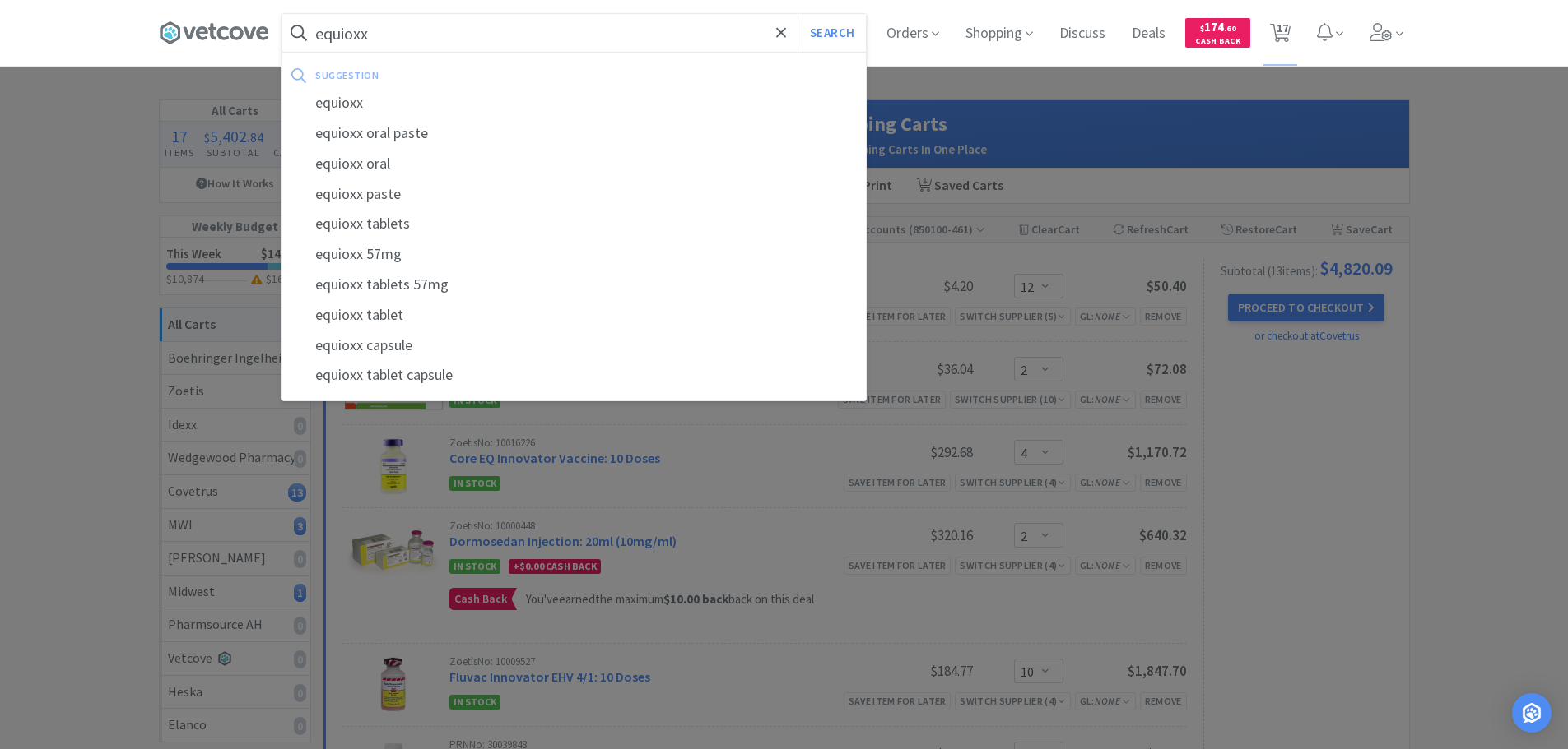
click at [797, 14] on button "Search" at bounding box center [831, 33] width 68 height 38
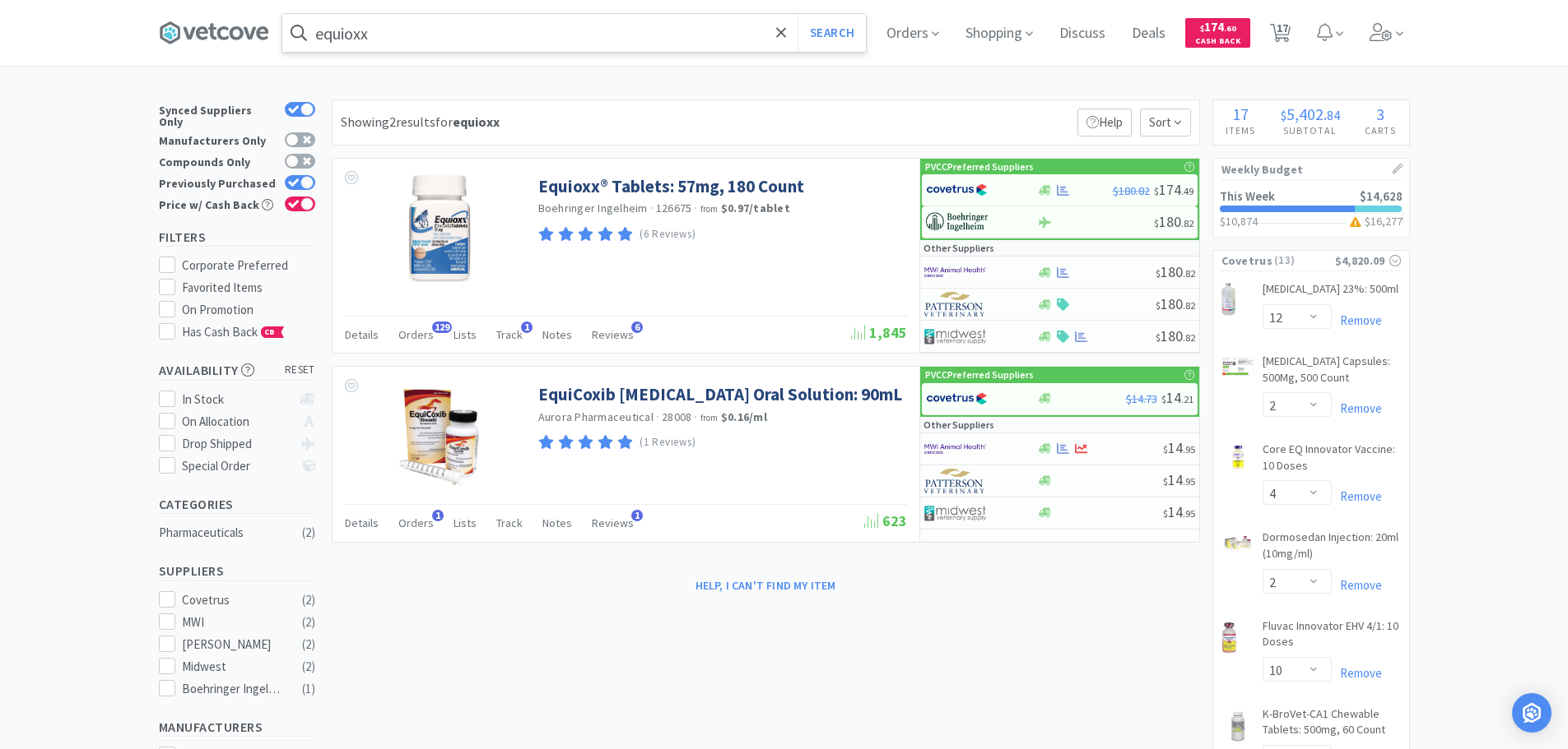
click at [539, 28] on input "equioxx" at bounding box center [574, 33] width 583 height 38
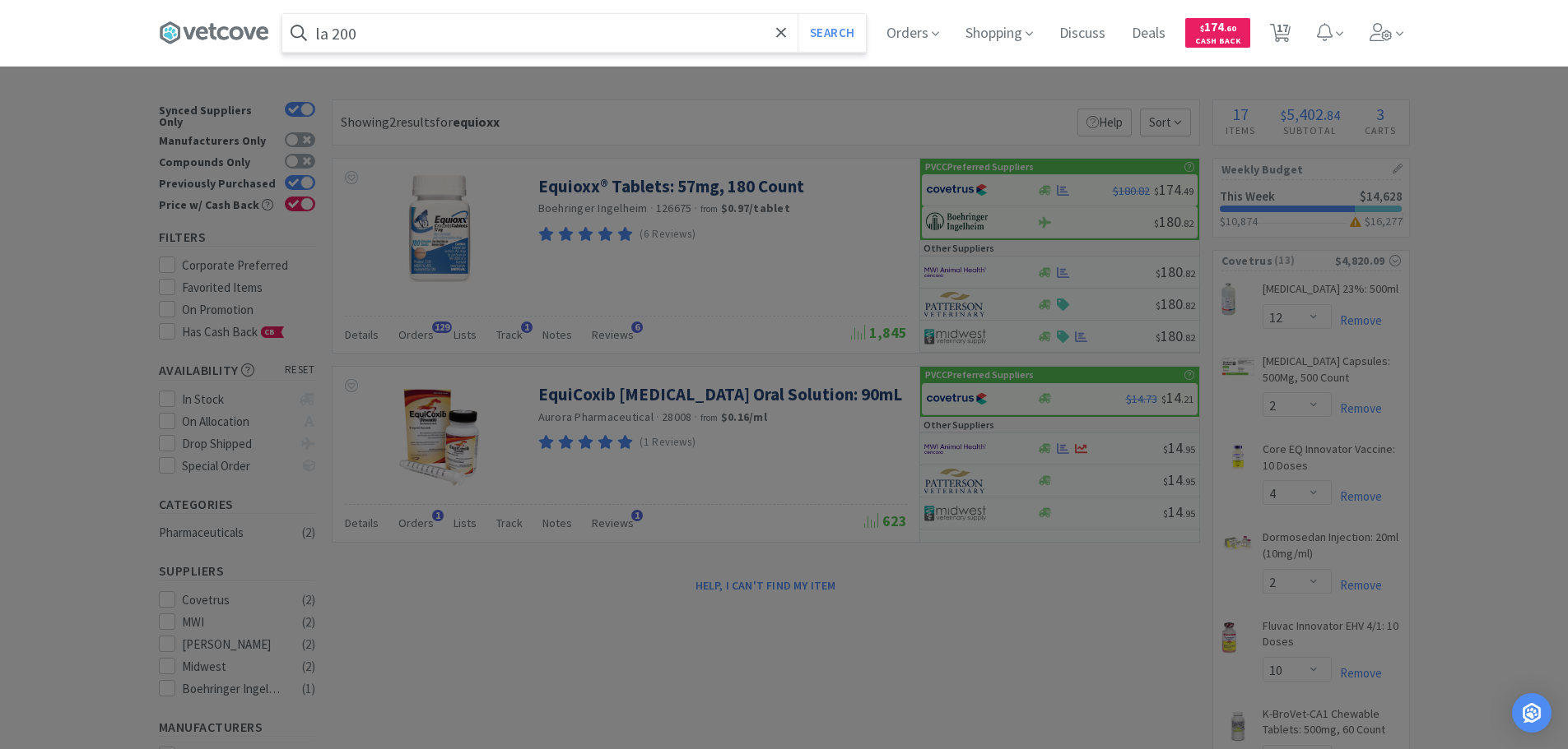
click at [797, 14] on button "Search" at bounding box center [831, 33] width 68 height 38
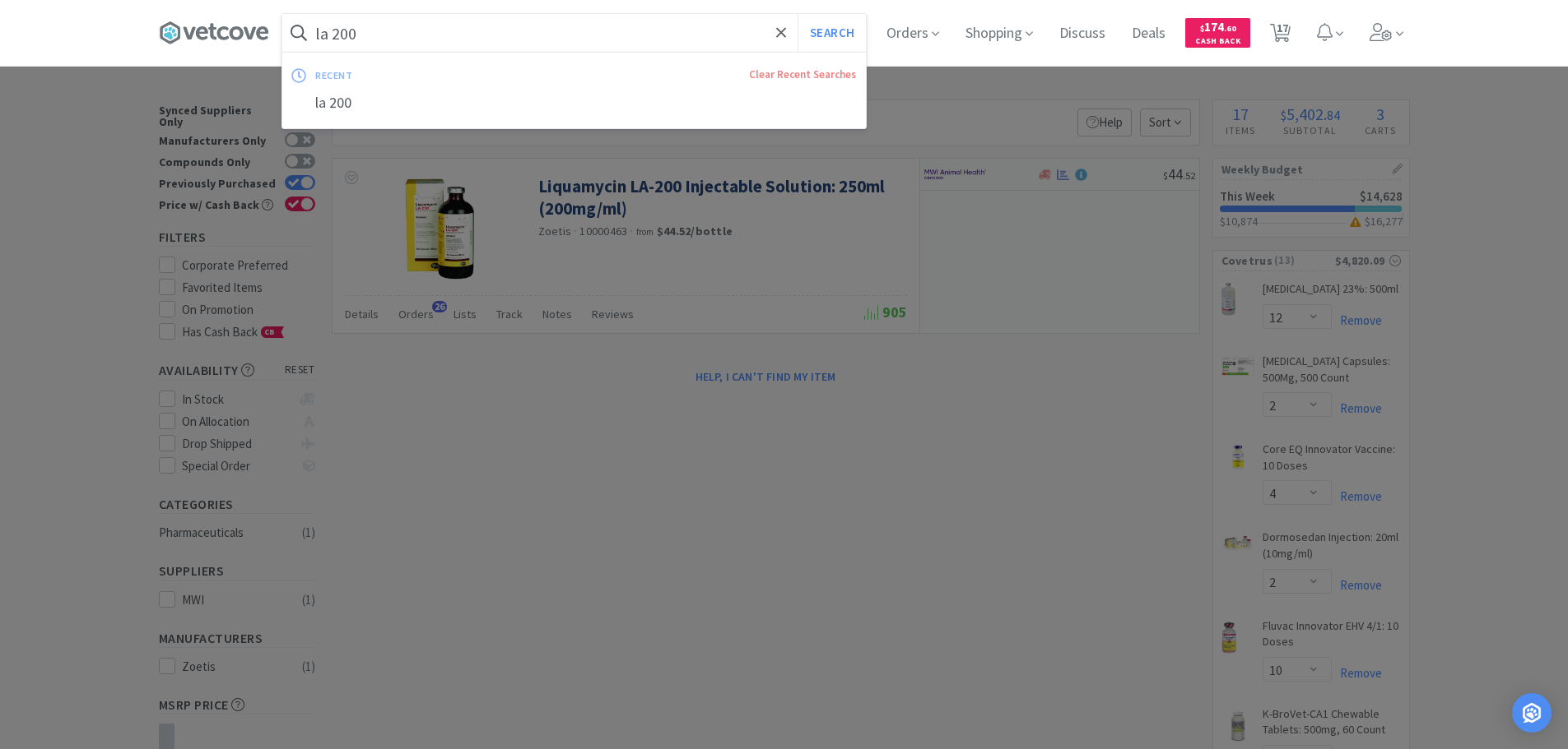
click at [398, 18] on input "la 200" at bounding box center [574, 33] width 583 height 38
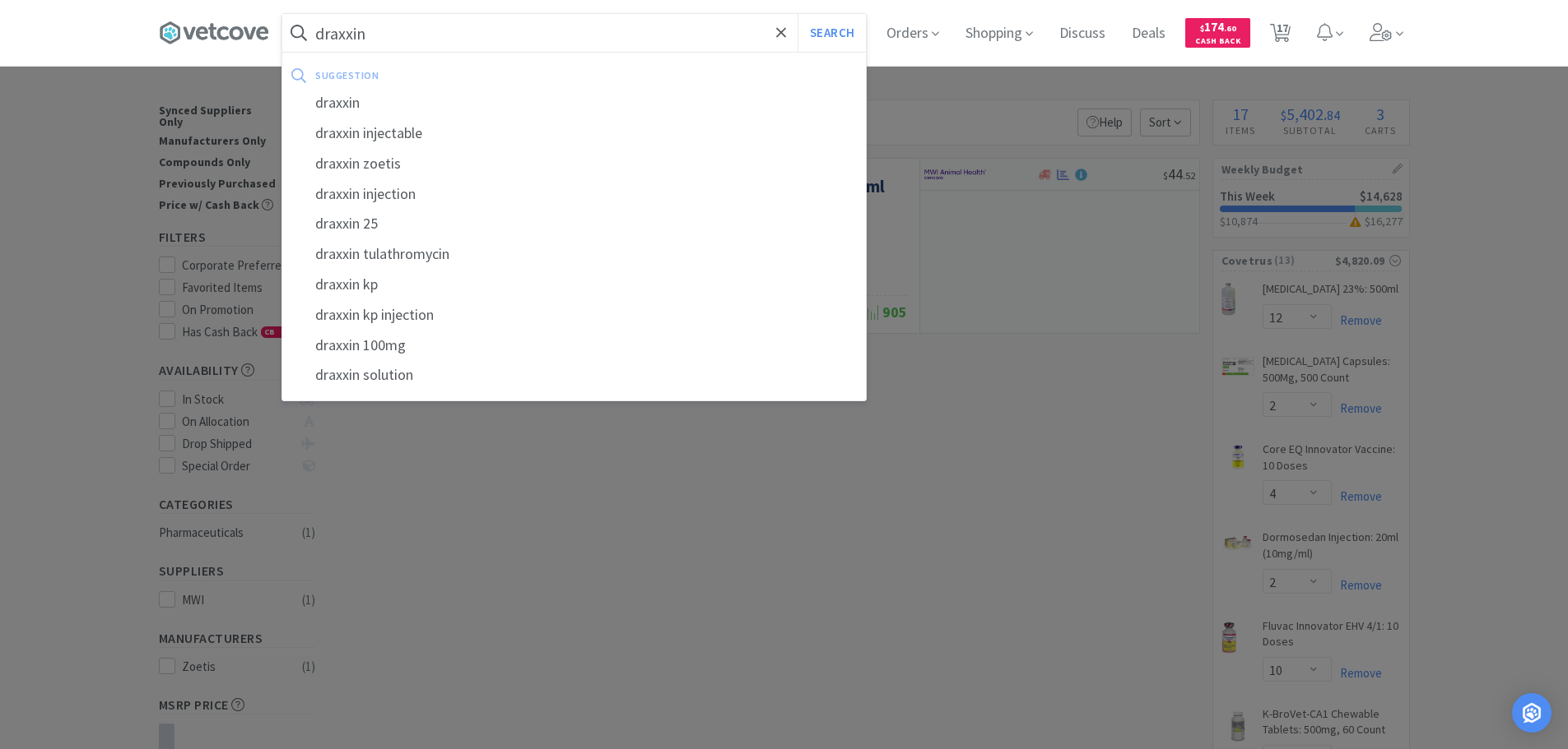
click at [797, 14] on button "Search" at bounding box center [831, 33] width 68 height 38
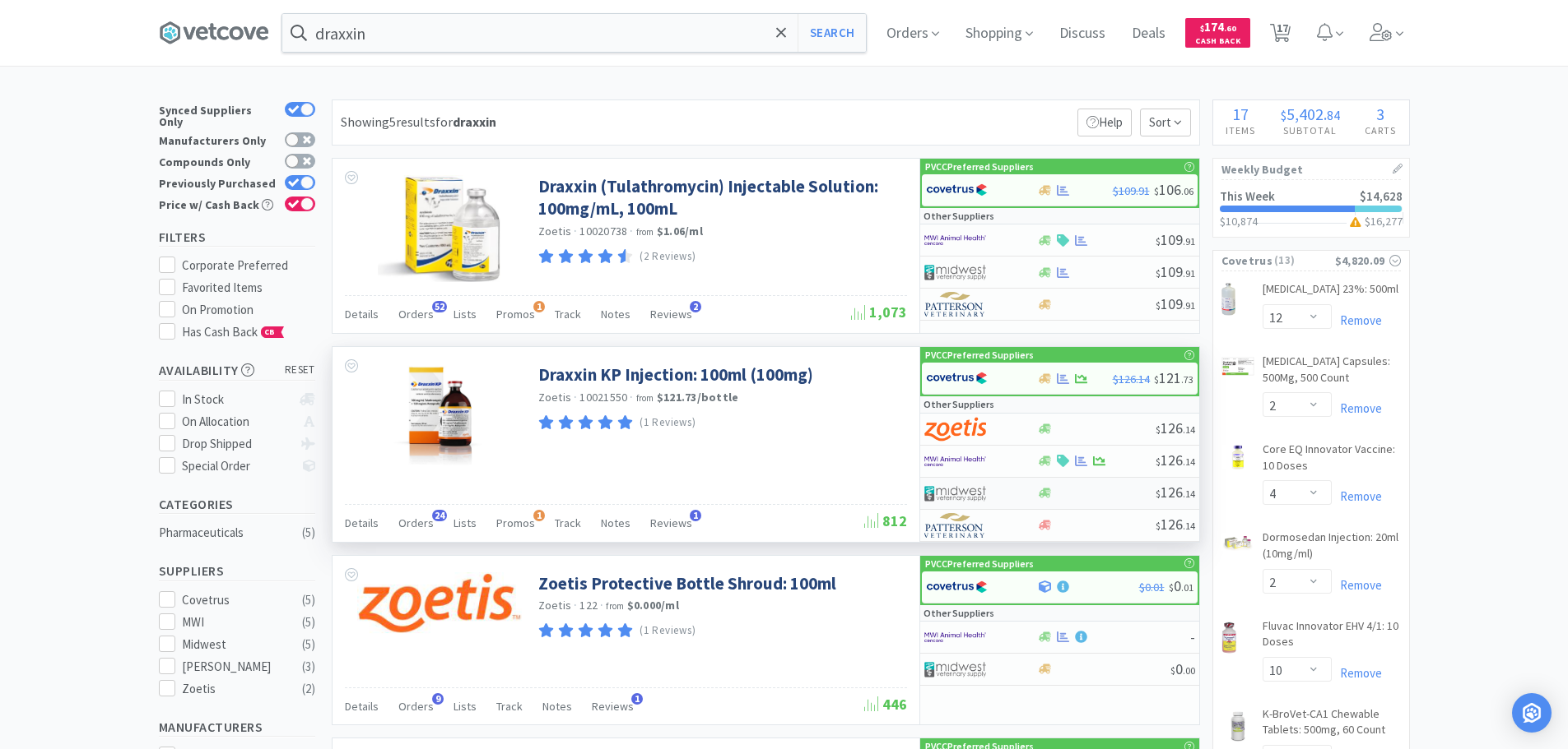
click at [969, 500] on img at bounding box center [954, 493] width 62 height 24
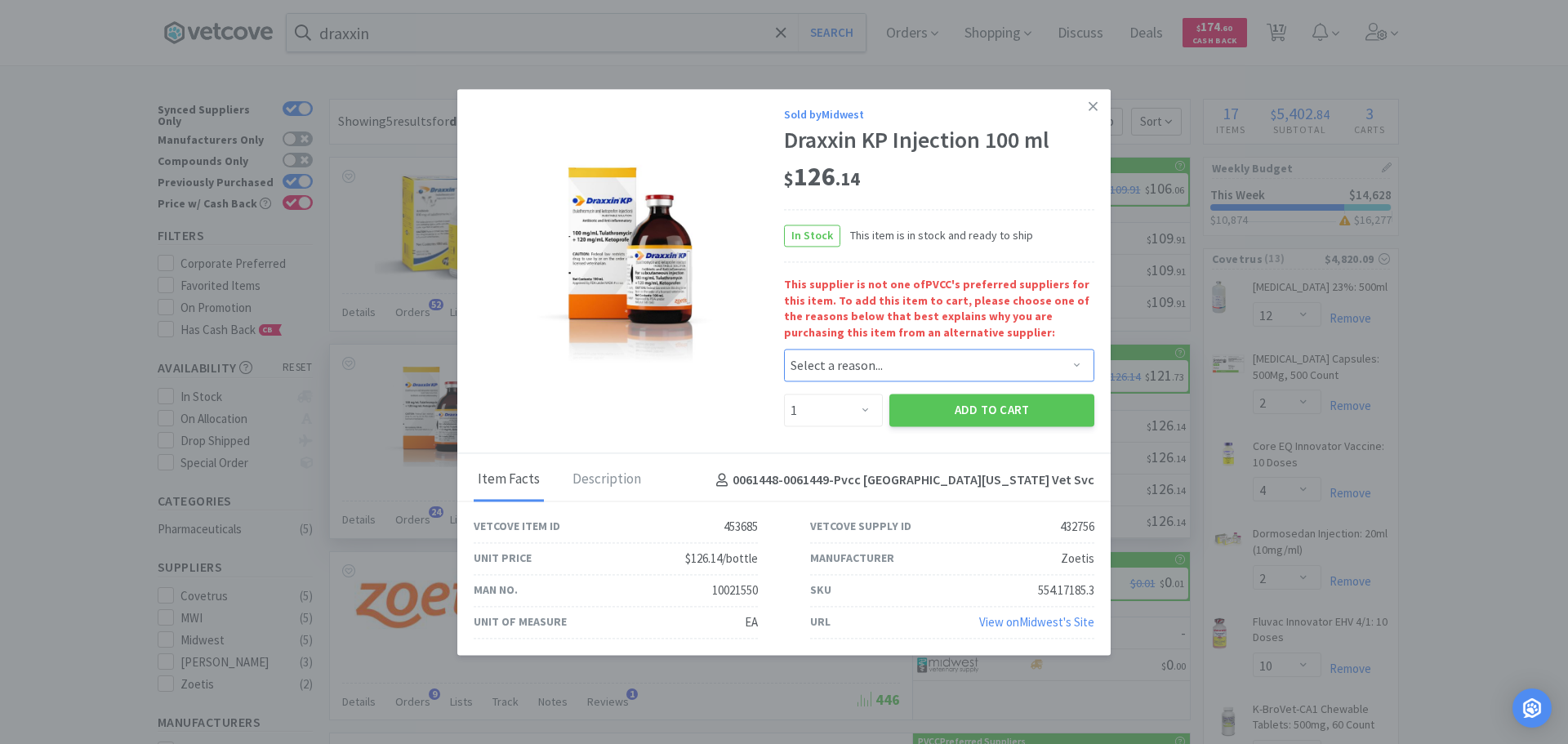
click at [990, 369] on select "Select a reason... Availability - This item is out of stock at the preferred su…" at bounding box center [939, 366] width 310 height 33
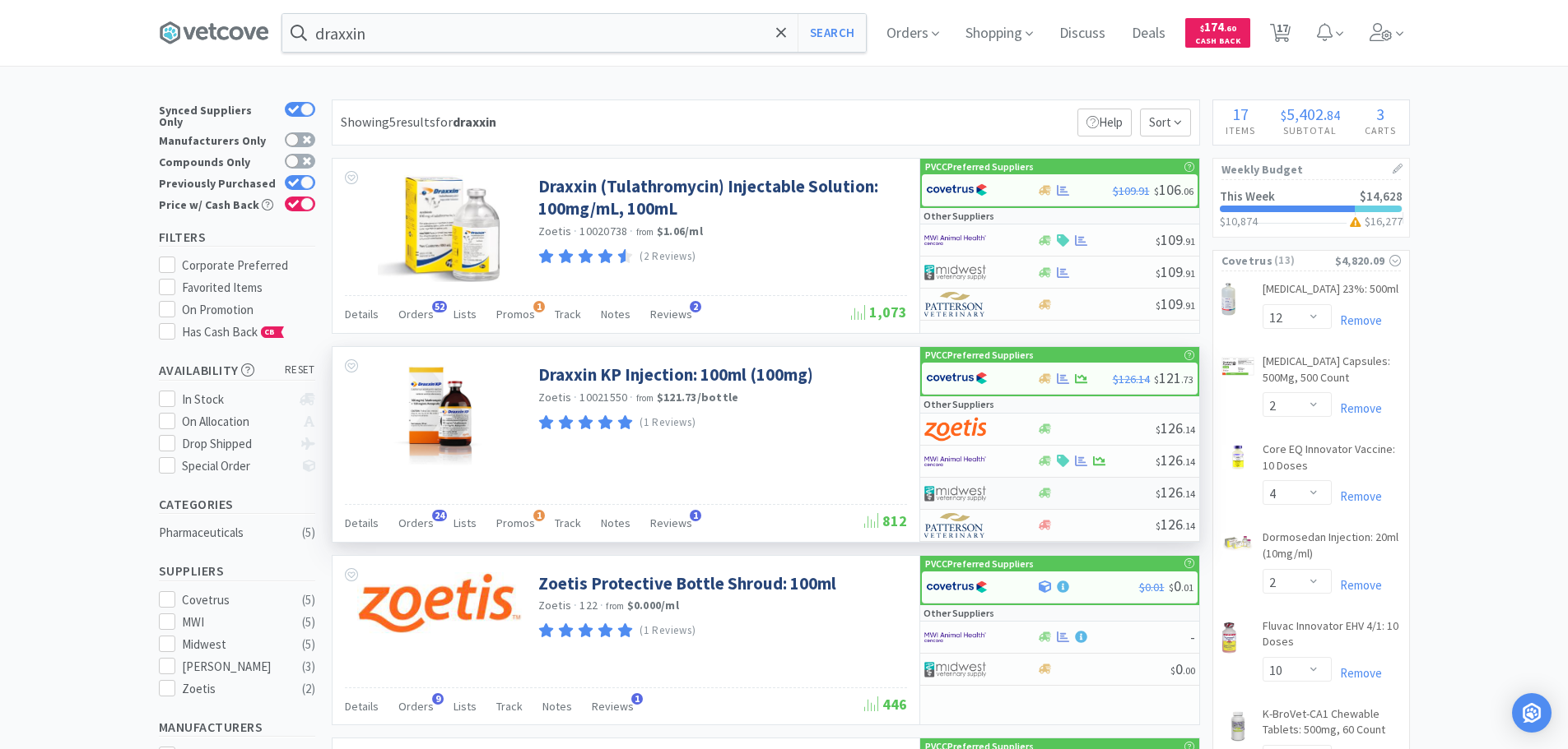
click at [1025, 495] on div at bounding box center [980, 493] width 113 height 28
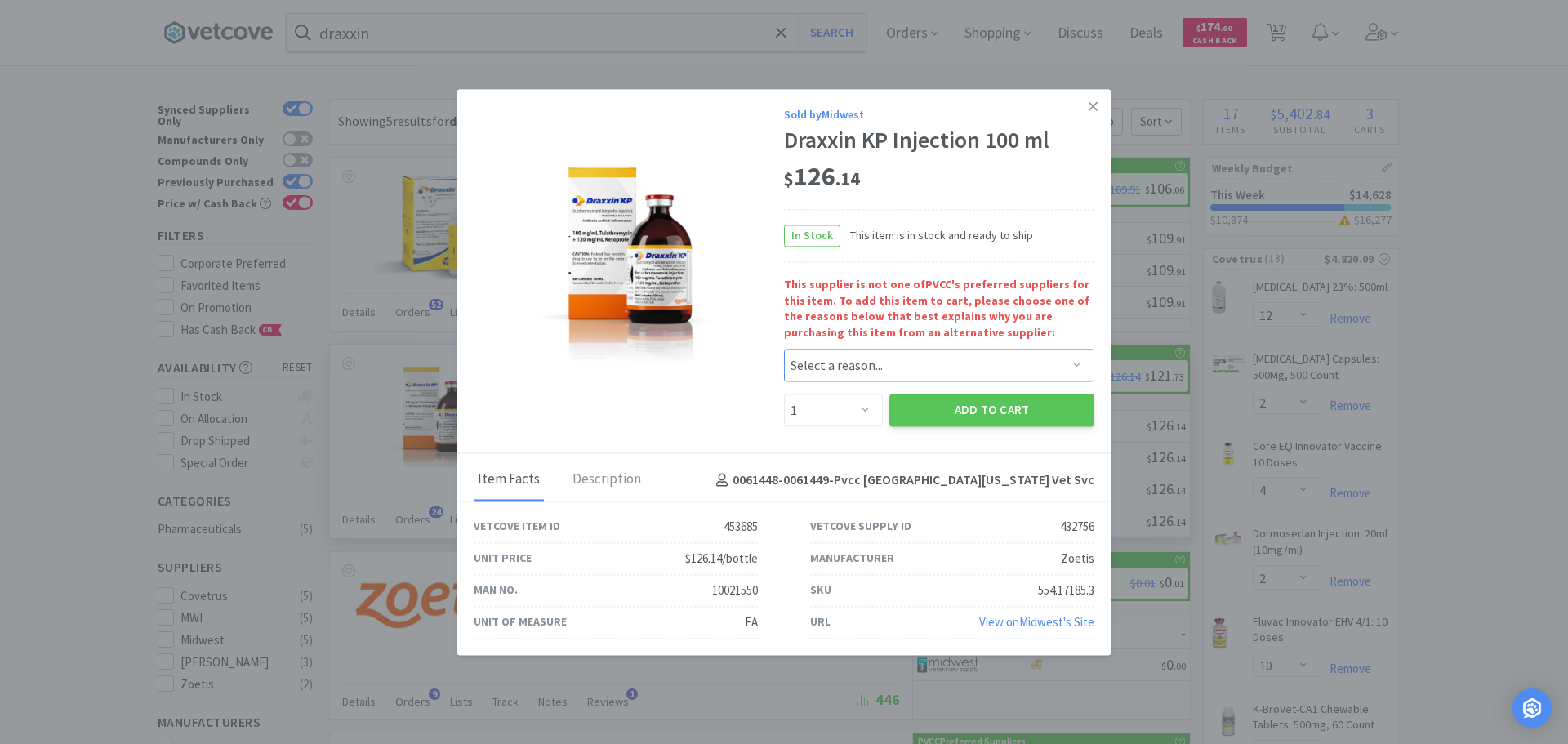
click at [916, 365] on select "Select a reason... Availability - This item is out of stock at the preferred su…" at bounding box center [939, 366] width 310 height 33
click at [1085, 110] on link at bounding box center [1094, 106] width 28 height 35
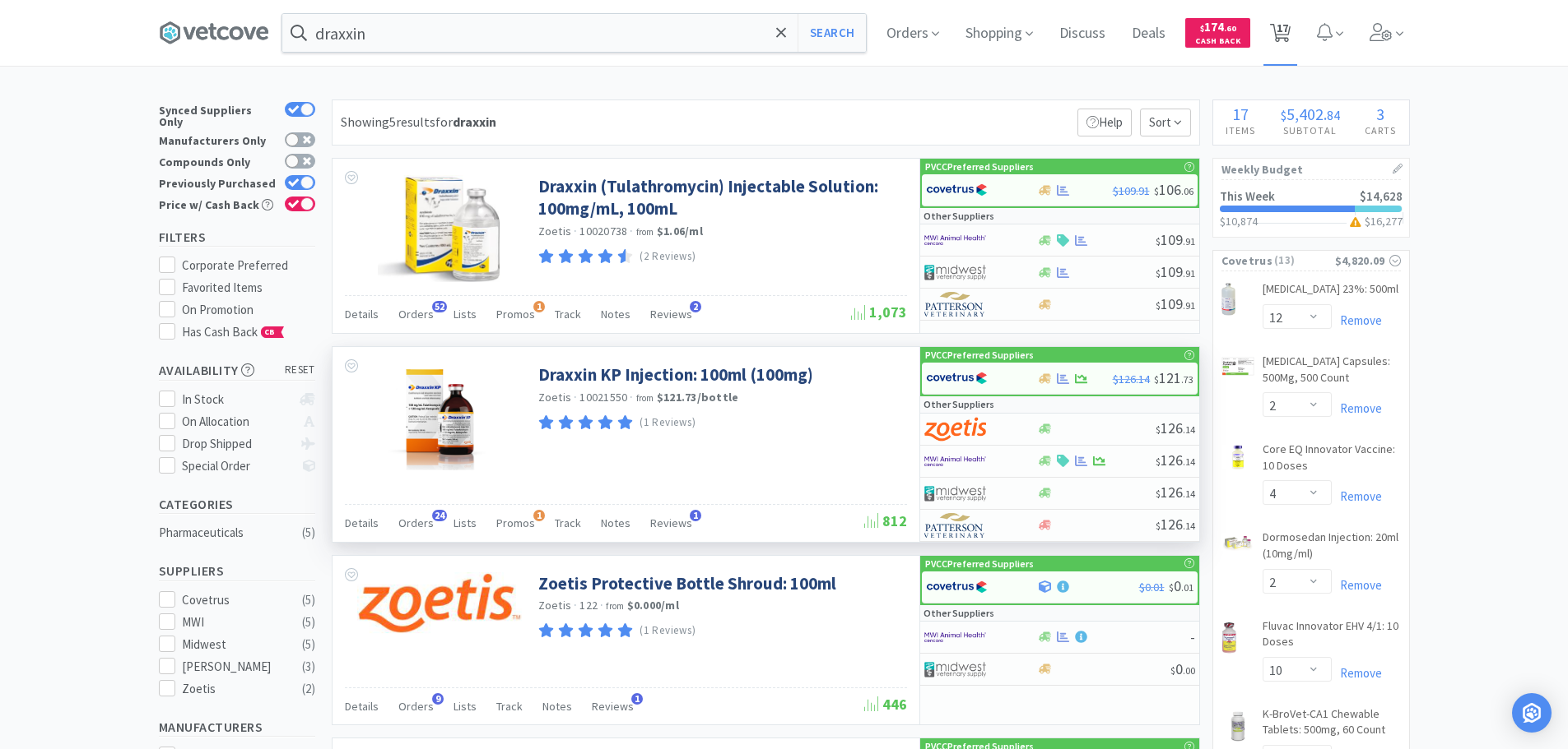
click at [1282, 20] on span "17" at bounding box center [1282, 28] width 12 height 66
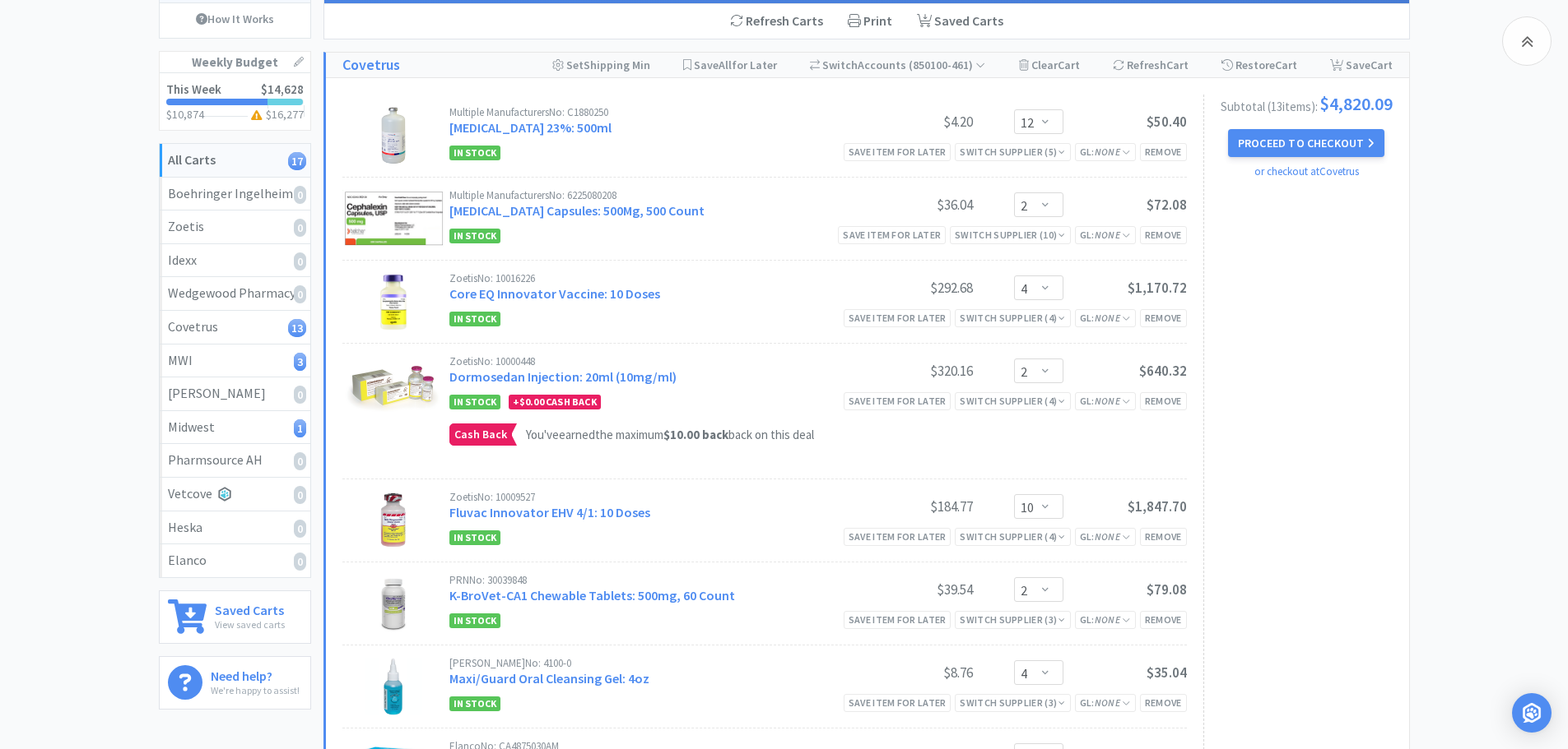
scroll to position [329, 0]
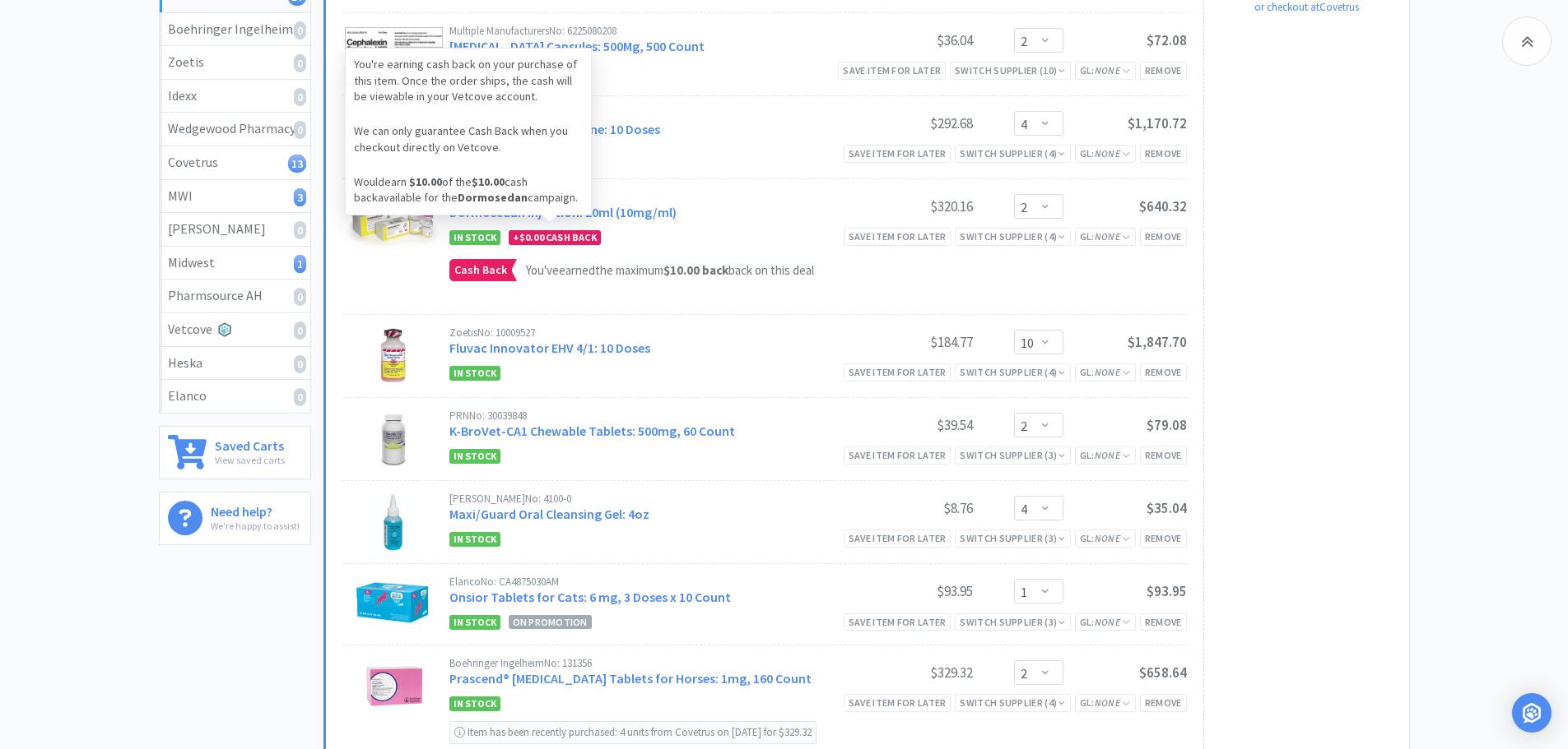
click at [569, 208] on div "You're earning cash back on your purchase of this item. Once the order ships, t…" at bounding box center [468, 131] width 247 height 168
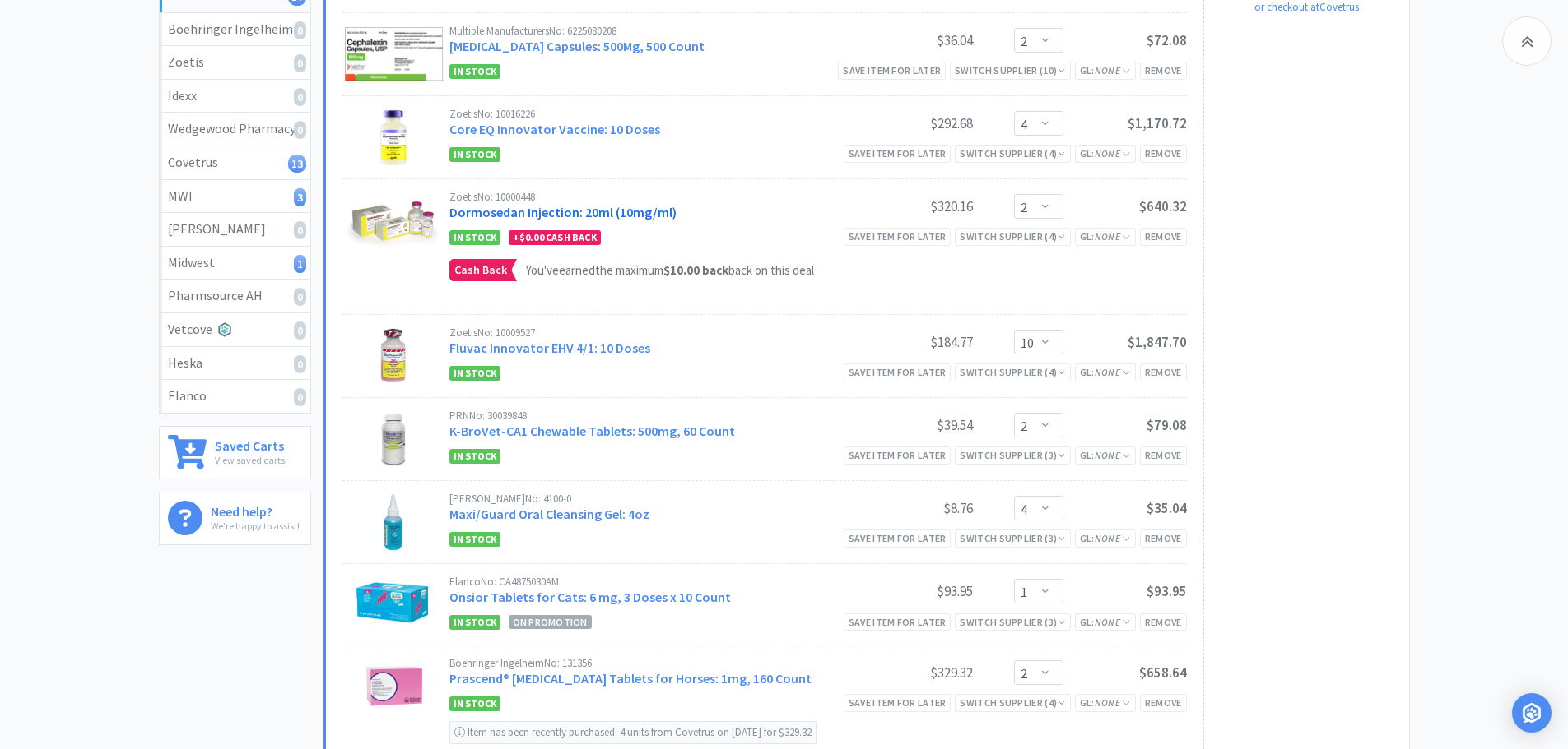
click at [624, 216] on link "Dormosedan Injection: 20ml (10mg/ml)" at bounding box center [562, 212] width 227 height 17
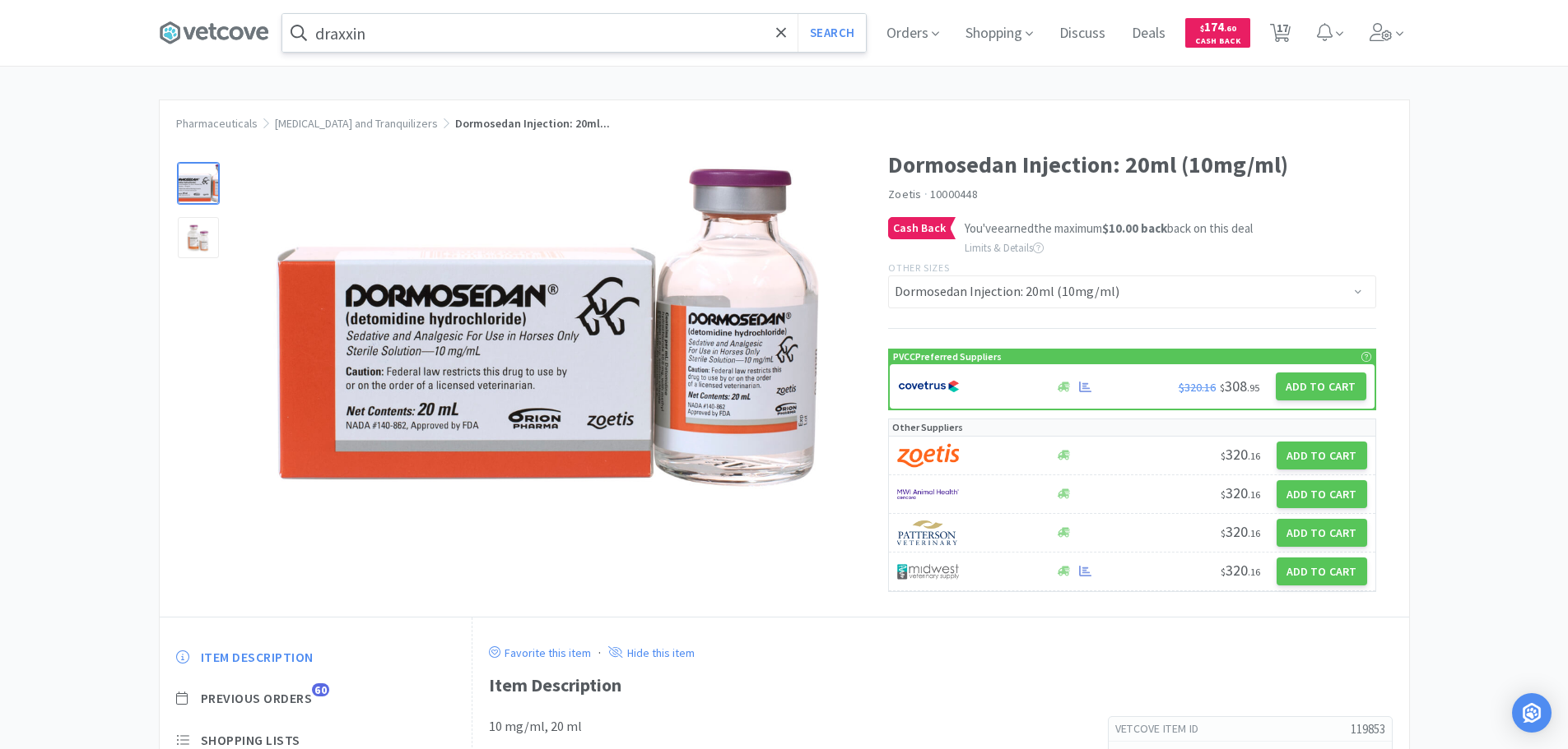
click at [644, 28] on input "draxxin" at bounding box center [574, 33] width 583 height 38
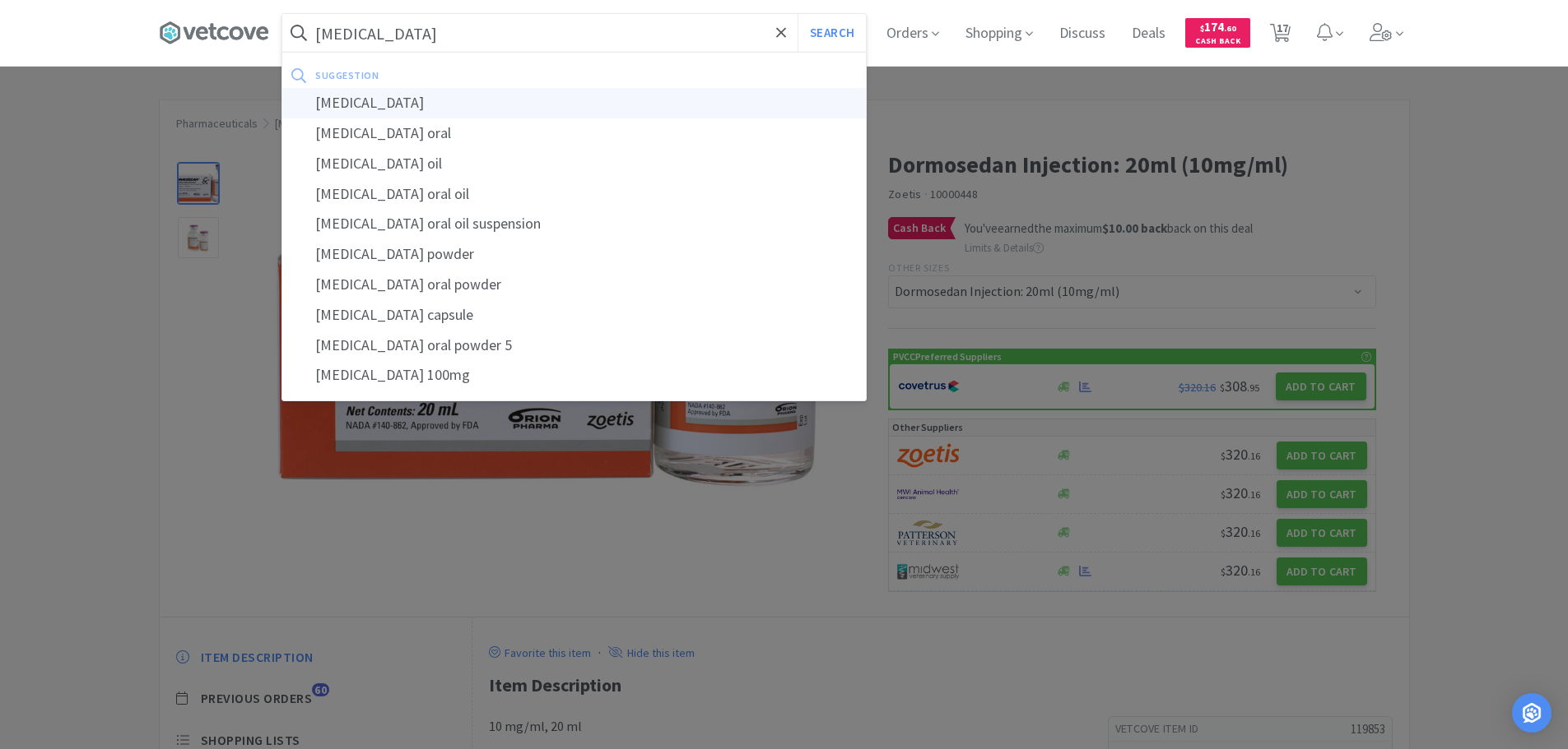
click at [639, 107] on div "[MEDICAL_DATA]" at bounding box center [574, 103] width 583 height 30
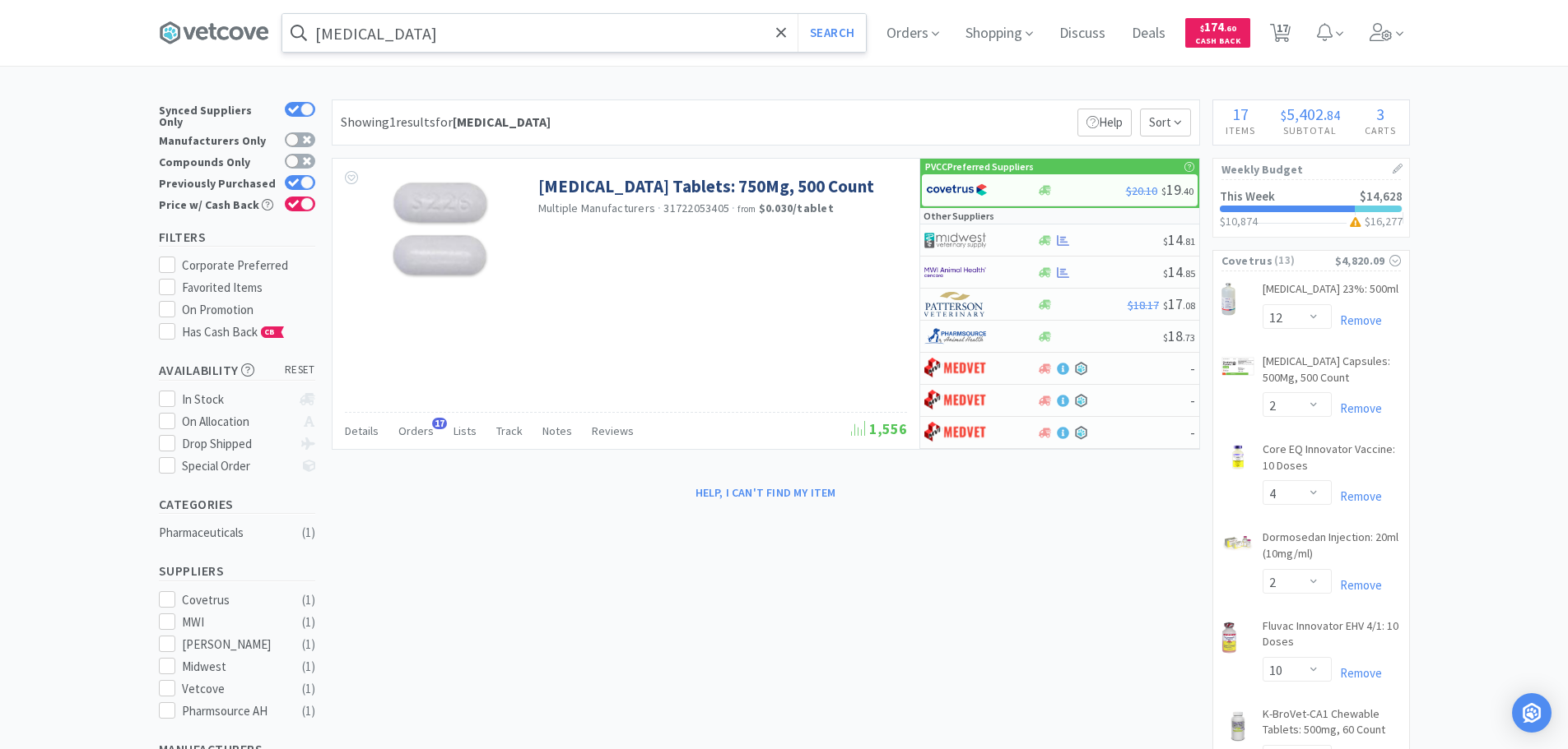
click at [422, 39] on input "[MEDICAL_DATA]" at bounding box center [574, 33] width 583 height 38
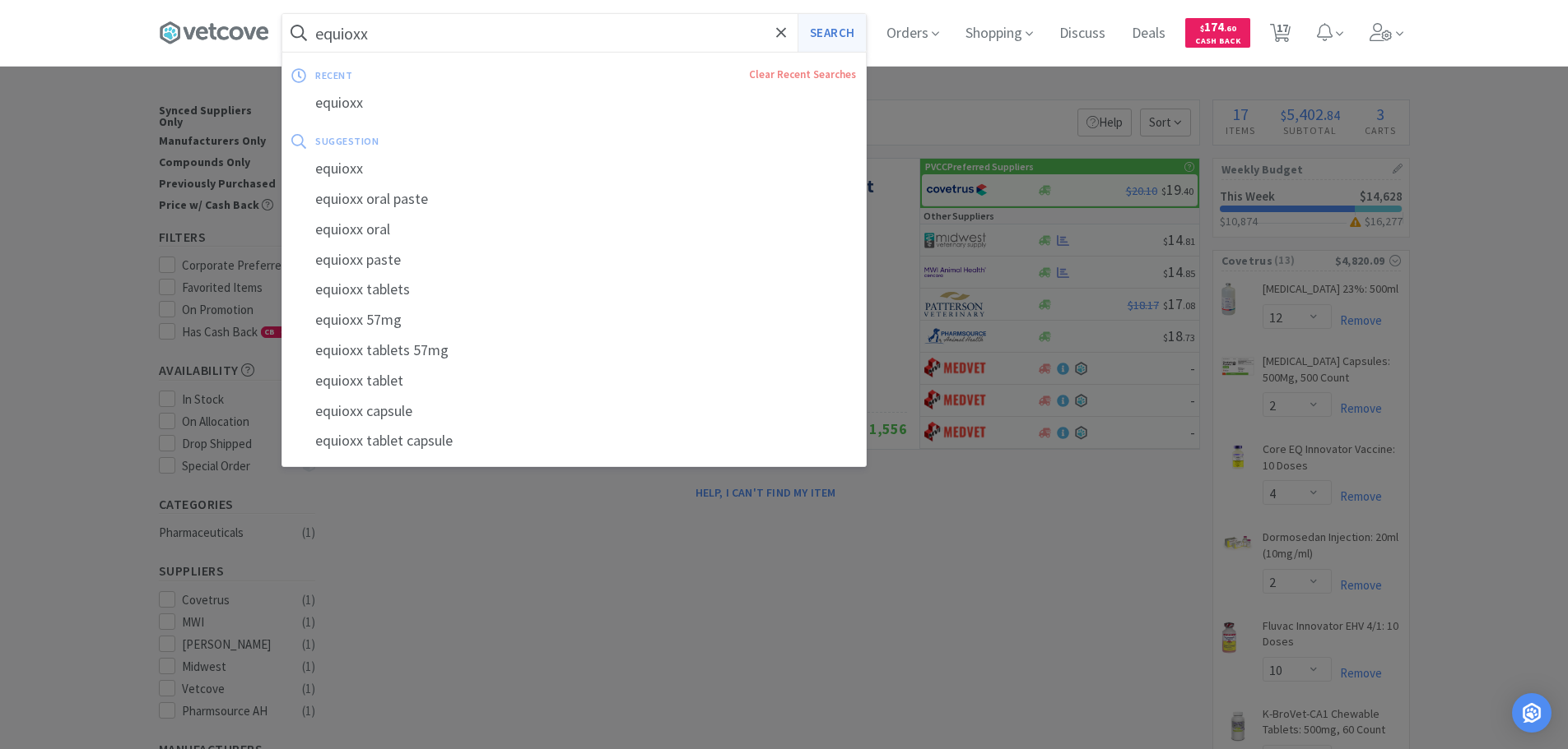
click at [839, 46] on button "Search" at bounding box center [831, 33] width 68 height 38
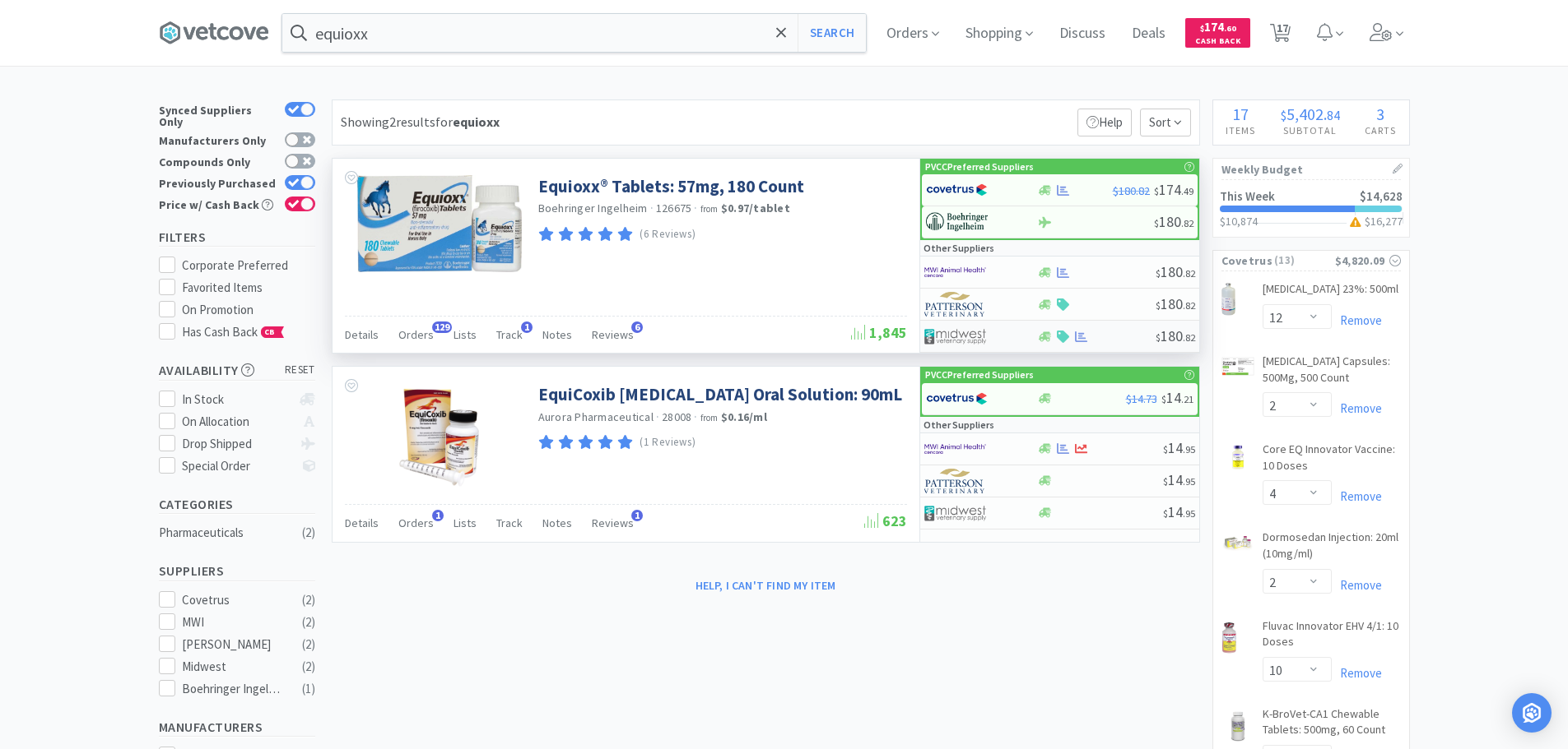
click at [1037, 337] on div at bounding box center [1045, 336] width 17 height 13
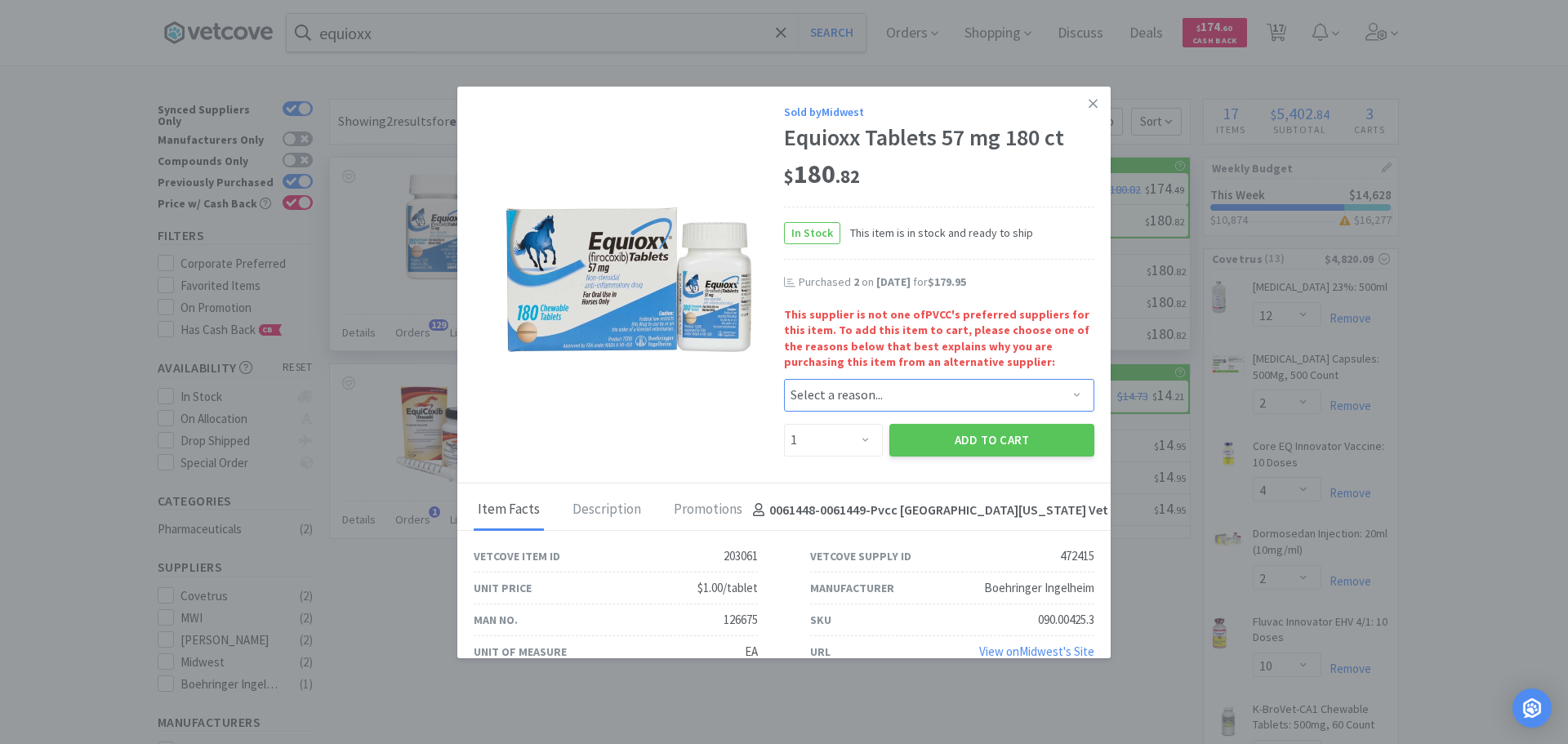
click at [904, 390] on select "Select a reason... Availability - This item is out of stock at the preferred su…" at bounding box center [939, 395] width 310 height 33
click at [784, 379] on select "Select a reason... Availability - This item is out of stock at the preferred su…" at bounding box center [939, 395] width 310 height 33
click at [961, 436] on button "Add to Cart" at bounding box center [992, 440] width 205 height 33
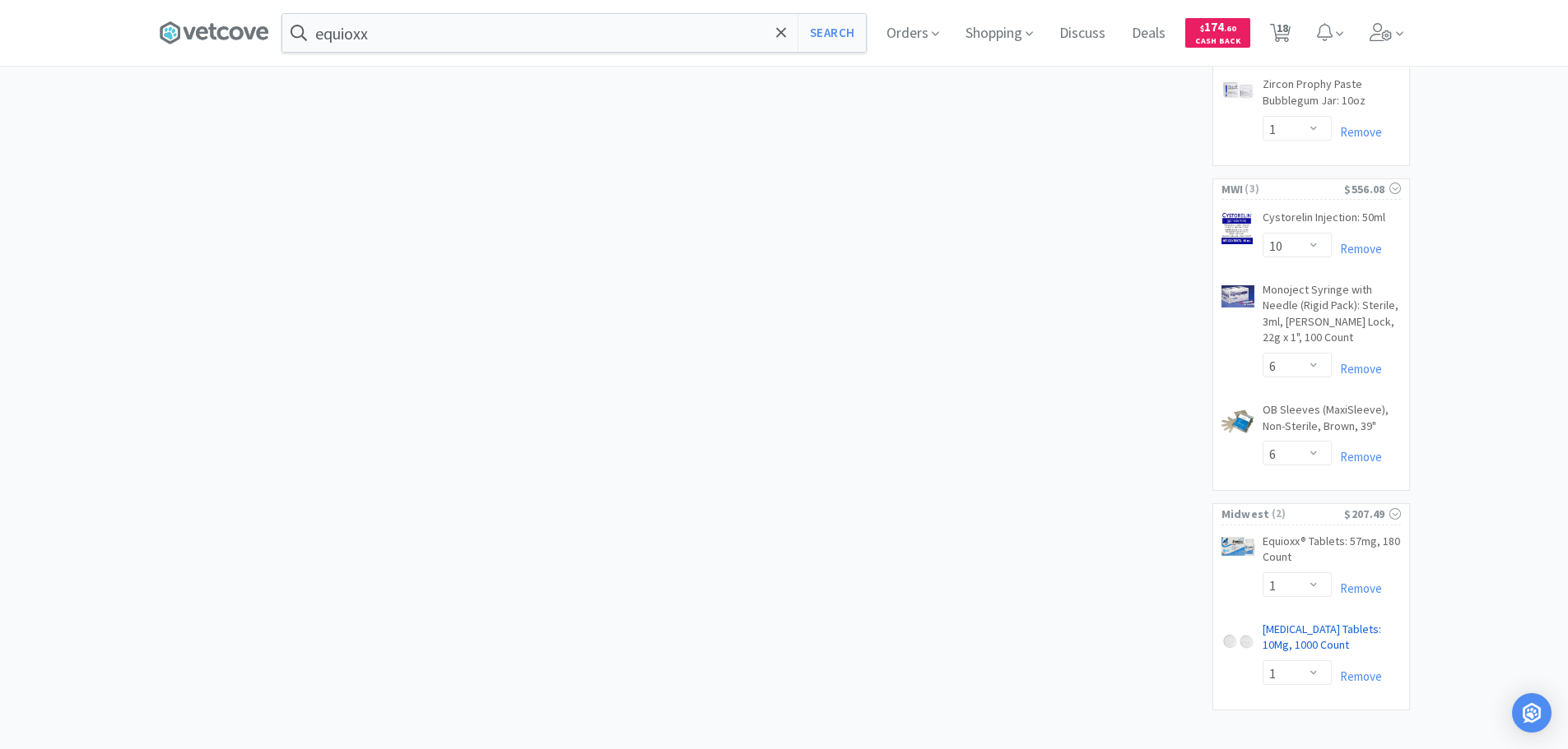
scroll to position [1196, 0]
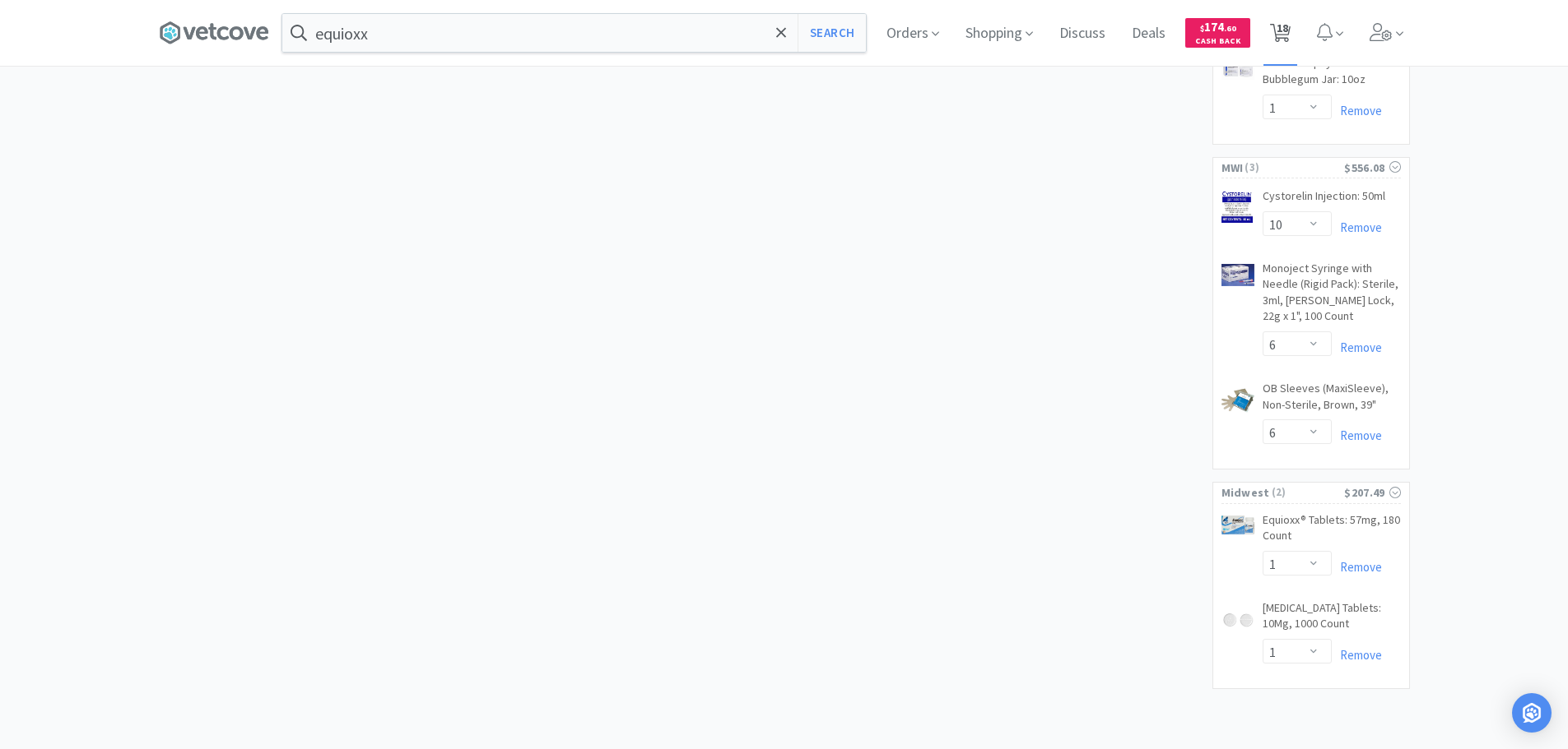
click at [1282, 29] on span "18" at bounding box center [1282, 28] width 12 height 66
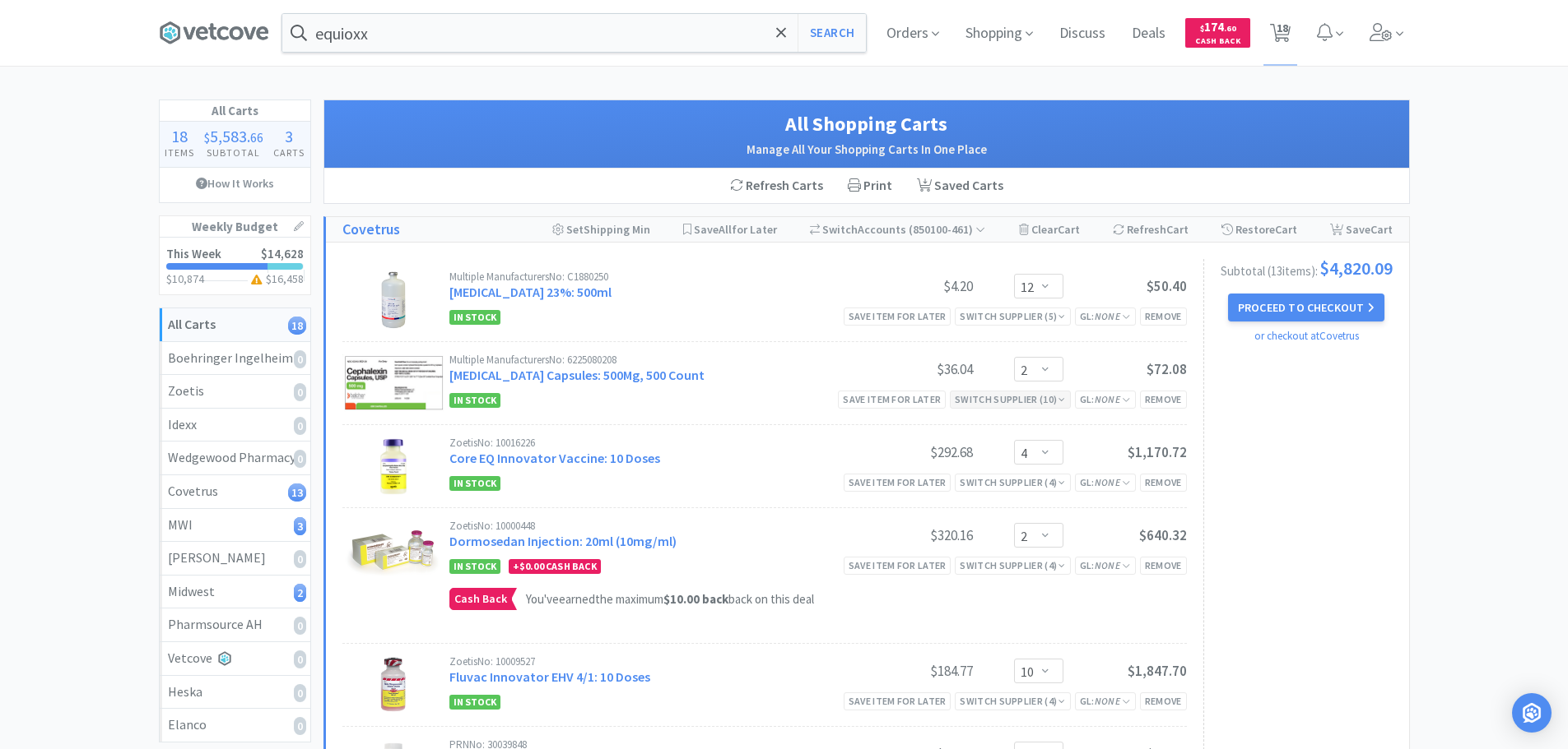
click at [1052, 401] on div "Switch Supplier ( 10 )" at bounding box center [1010, 399] width 111 height 16
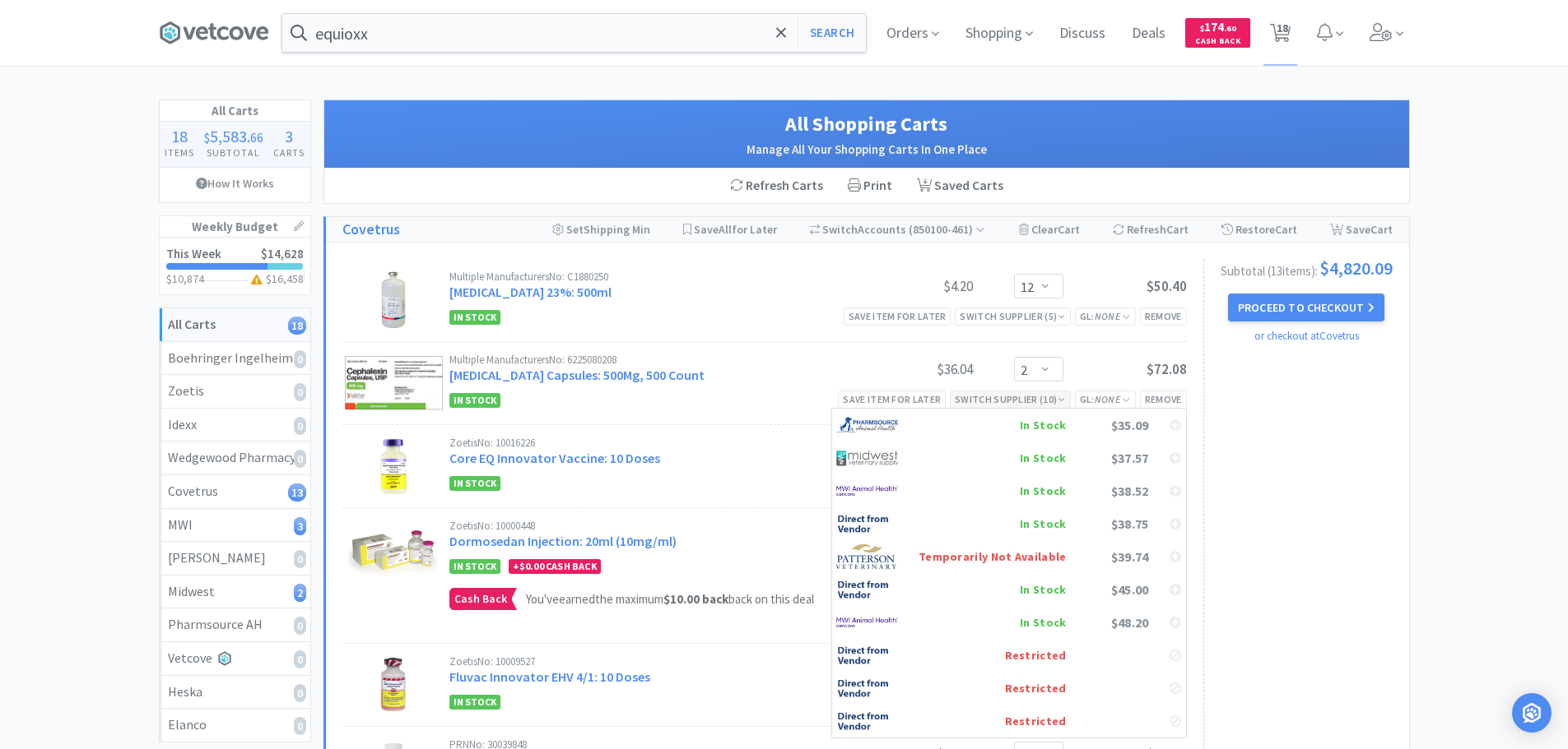
click at [1052, 401] on div "Switch Supplier ( 10 )" at bounding box center [1010, 399] width 111 height 16
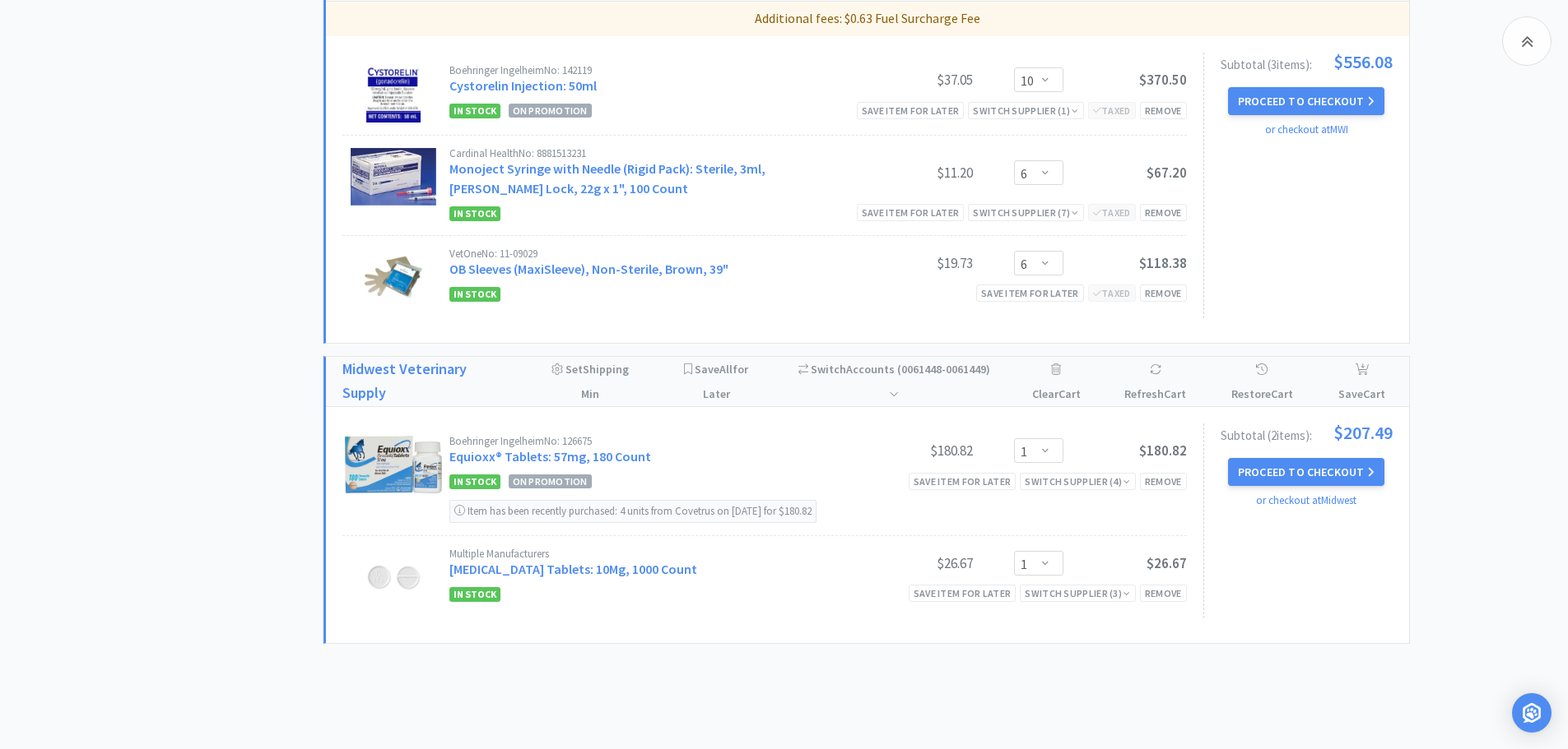
scroll to position [1645, 0]
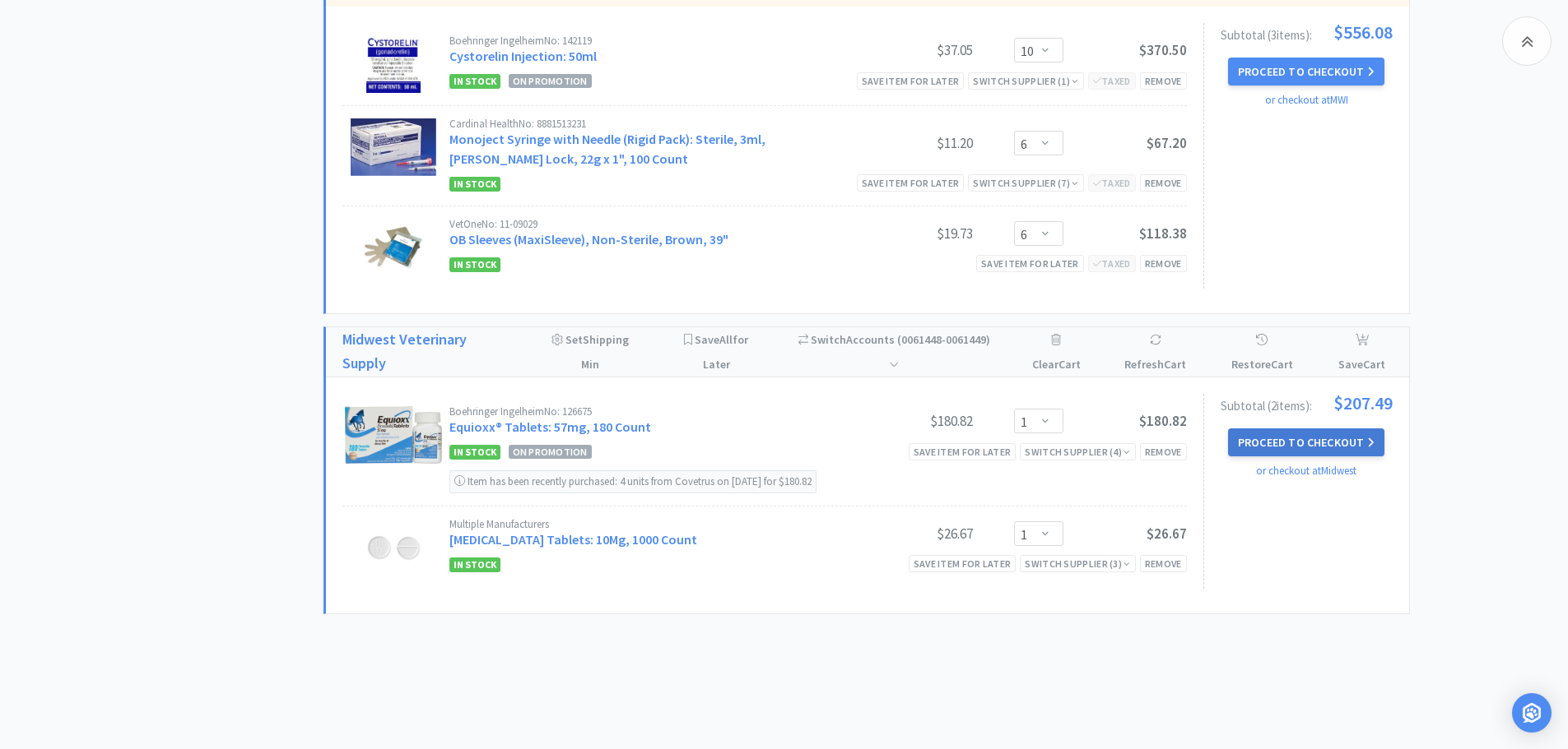
click at [1282, 436] on button "Proceed to Checkout" at bounding box center [1305, 442] width 156 height 28
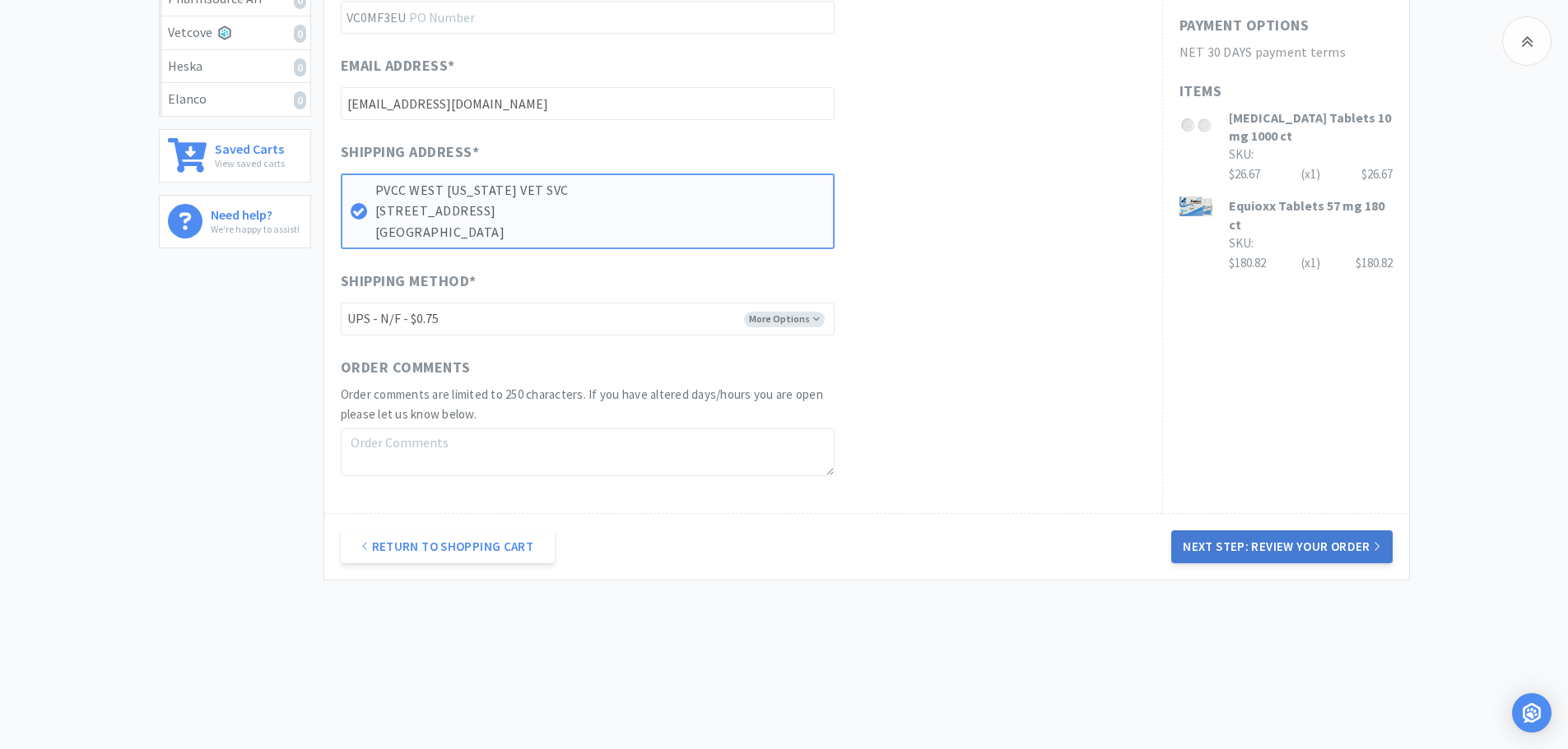
click at [1246, 548] on button "Next Step: Review Your Order" at bounding box center [1281, 547] width 221 height 33
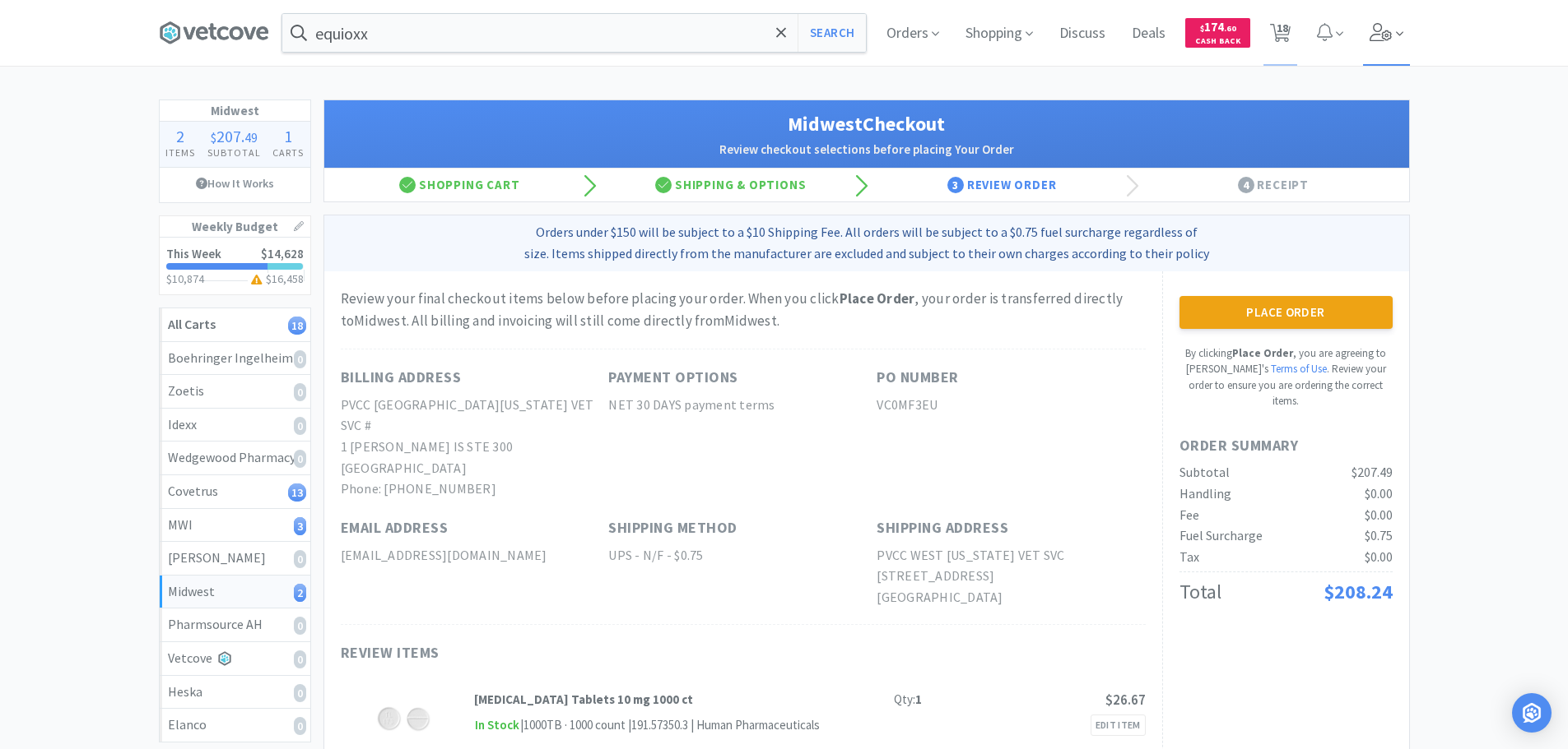
click at [1377, 40] on icon at bounding box center [1380, 31] width 23 height 18
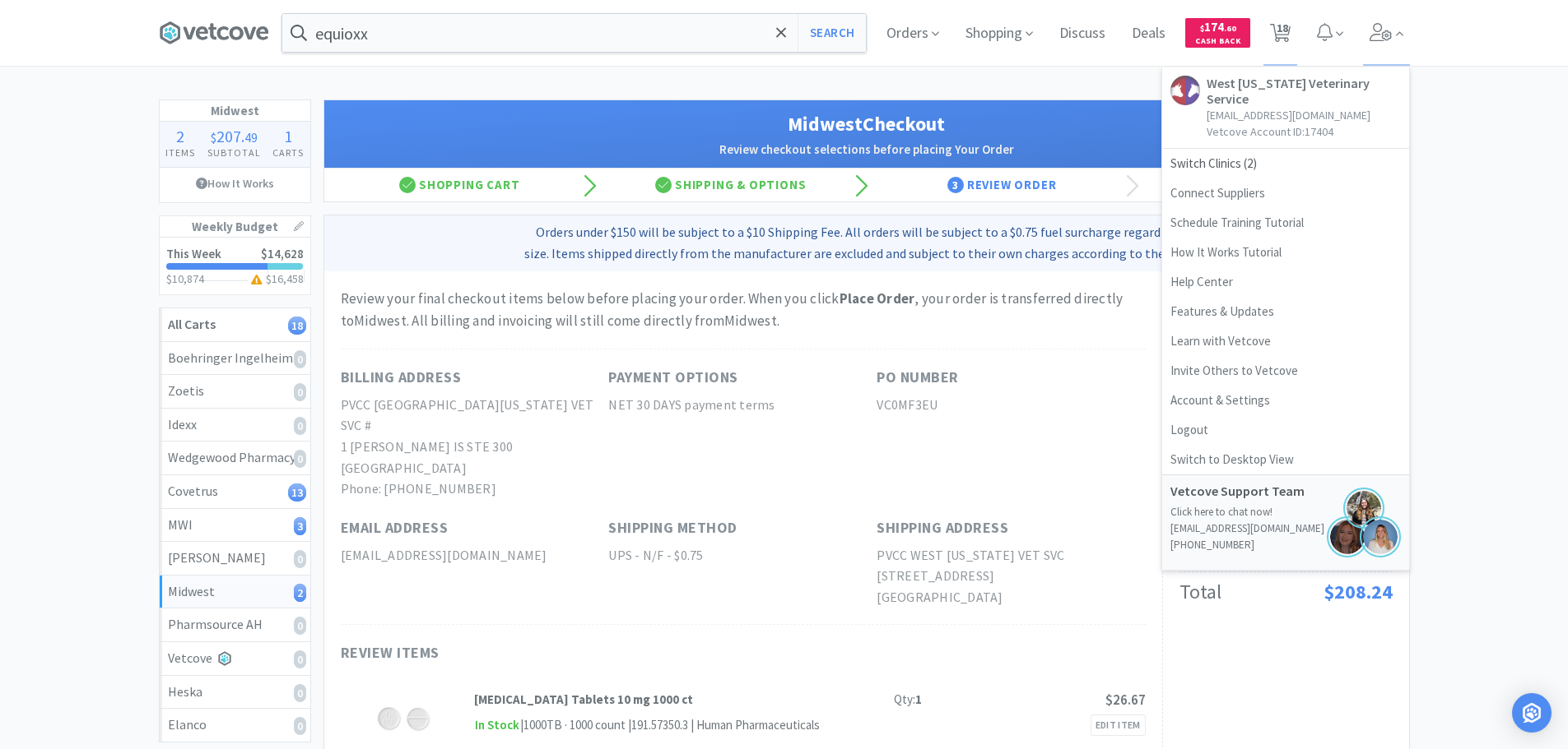
click at [1452, 179] on div "Midwest 2 Items $ 207 . 49 Subtotal 1 Carts How It Works Weekly Budget This Wee…" at bounding box center [784, 527] width 1568 height 855
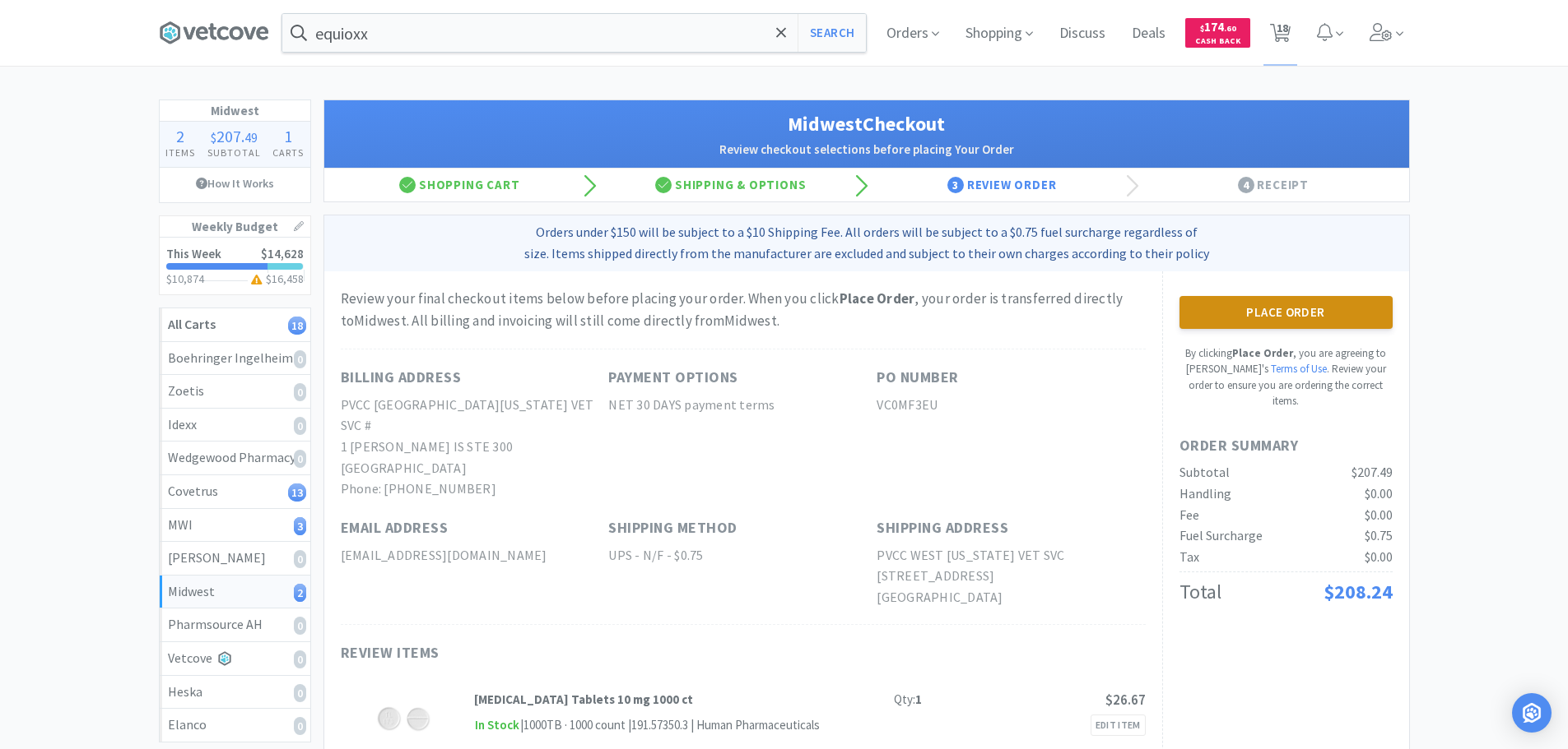
click at [1297, 307] on button "Place Order" at bounding box center [1286, 312] width 213 height 33
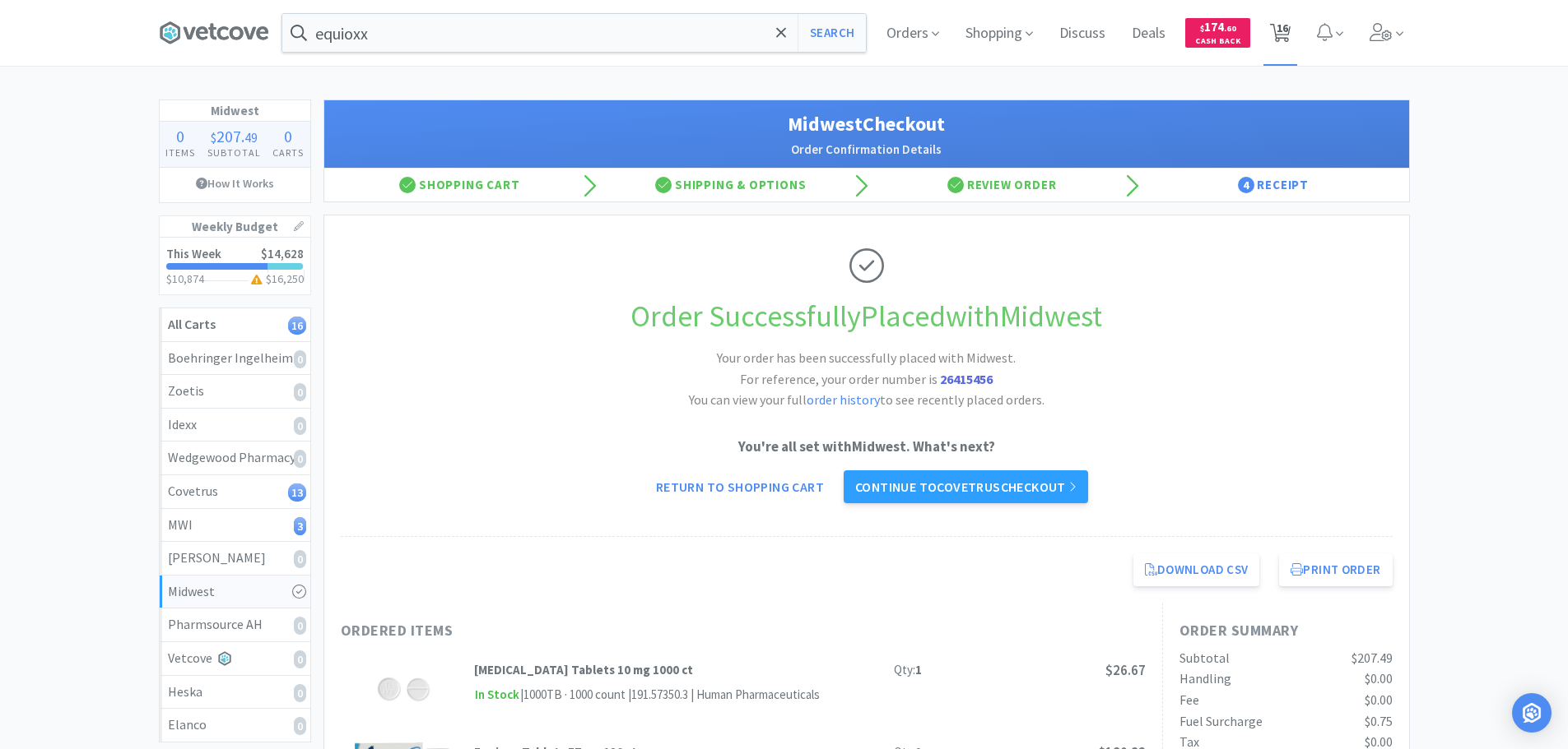
click at [1291, 36] on span "16" at bounding box center [1280, 33] width 34 height 66
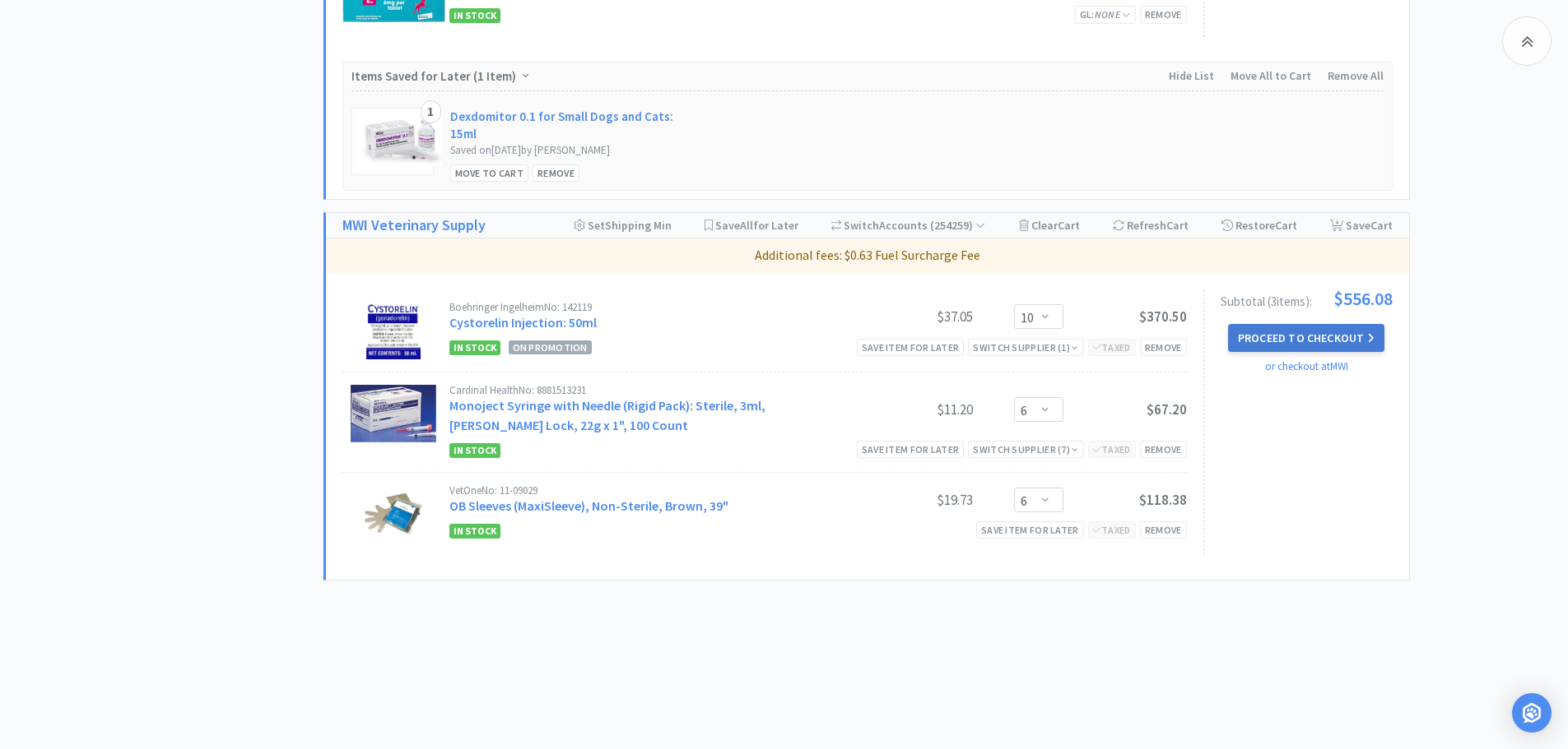
click at [1257, 345] on button "Proceed to Checkout" at bounding box center [1305, 338] width 156 height 28
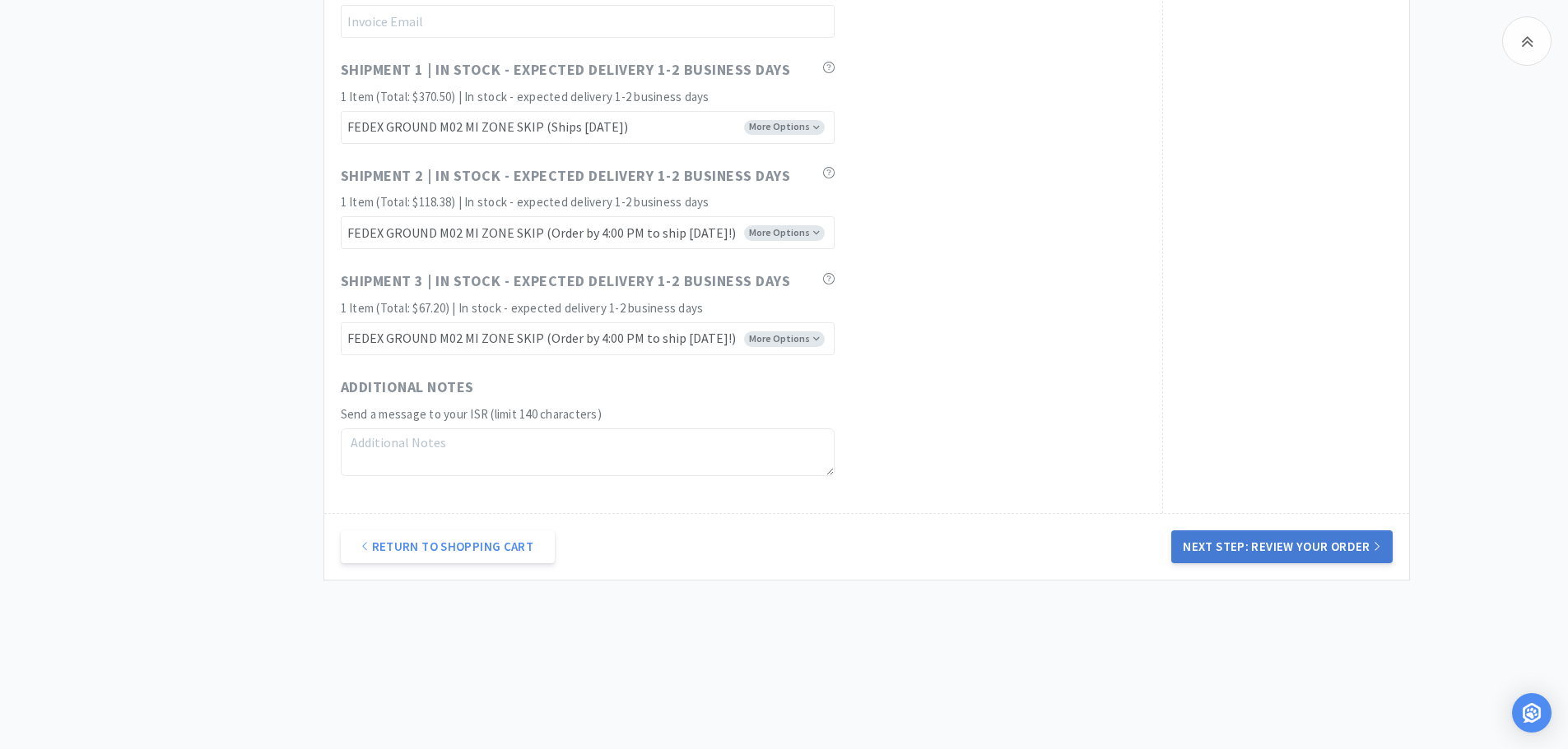
click at [1355, 551] on button "Next Step: Review Your Order" at bounding box center [1281, 547] width 221 height 33
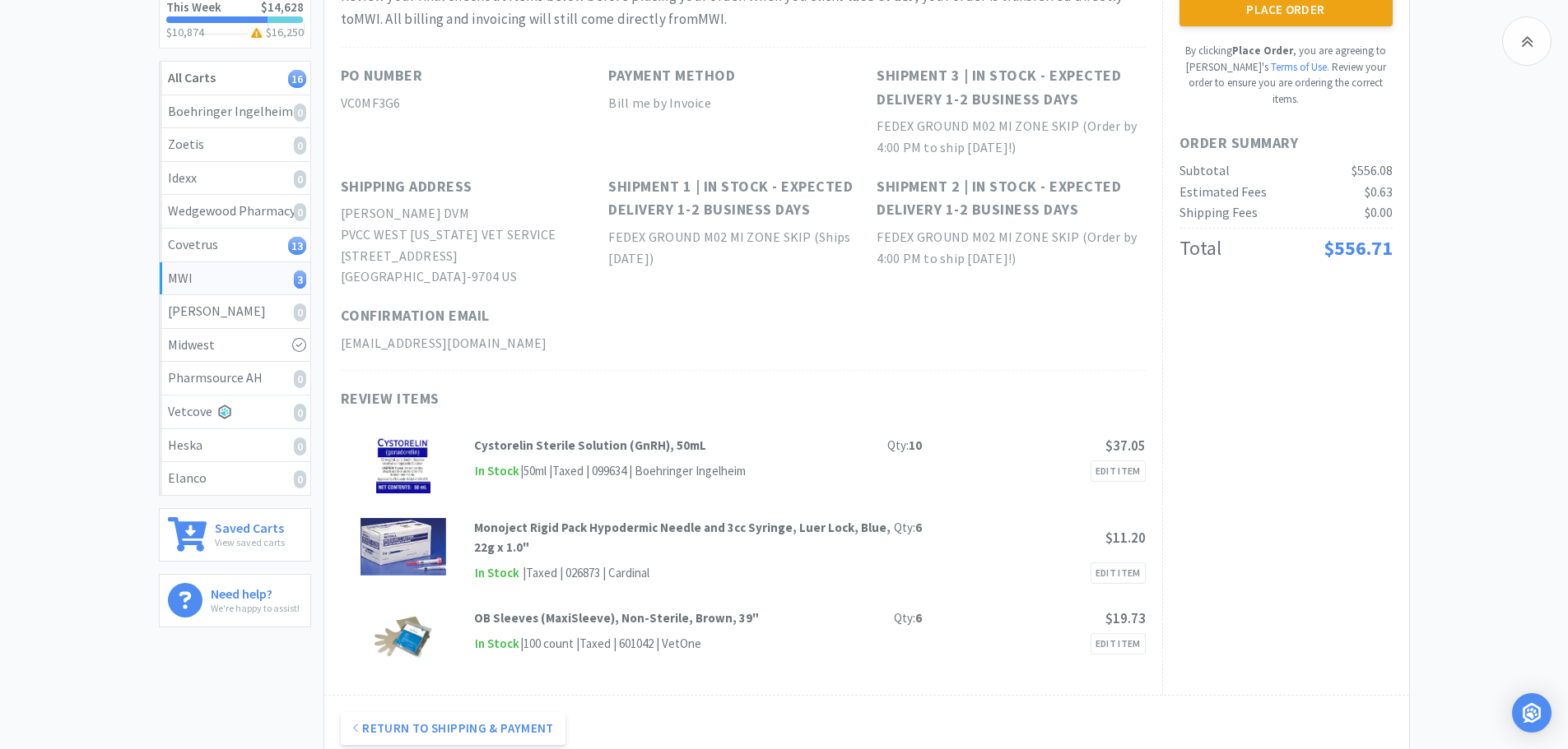
scroll to position [164, 0]
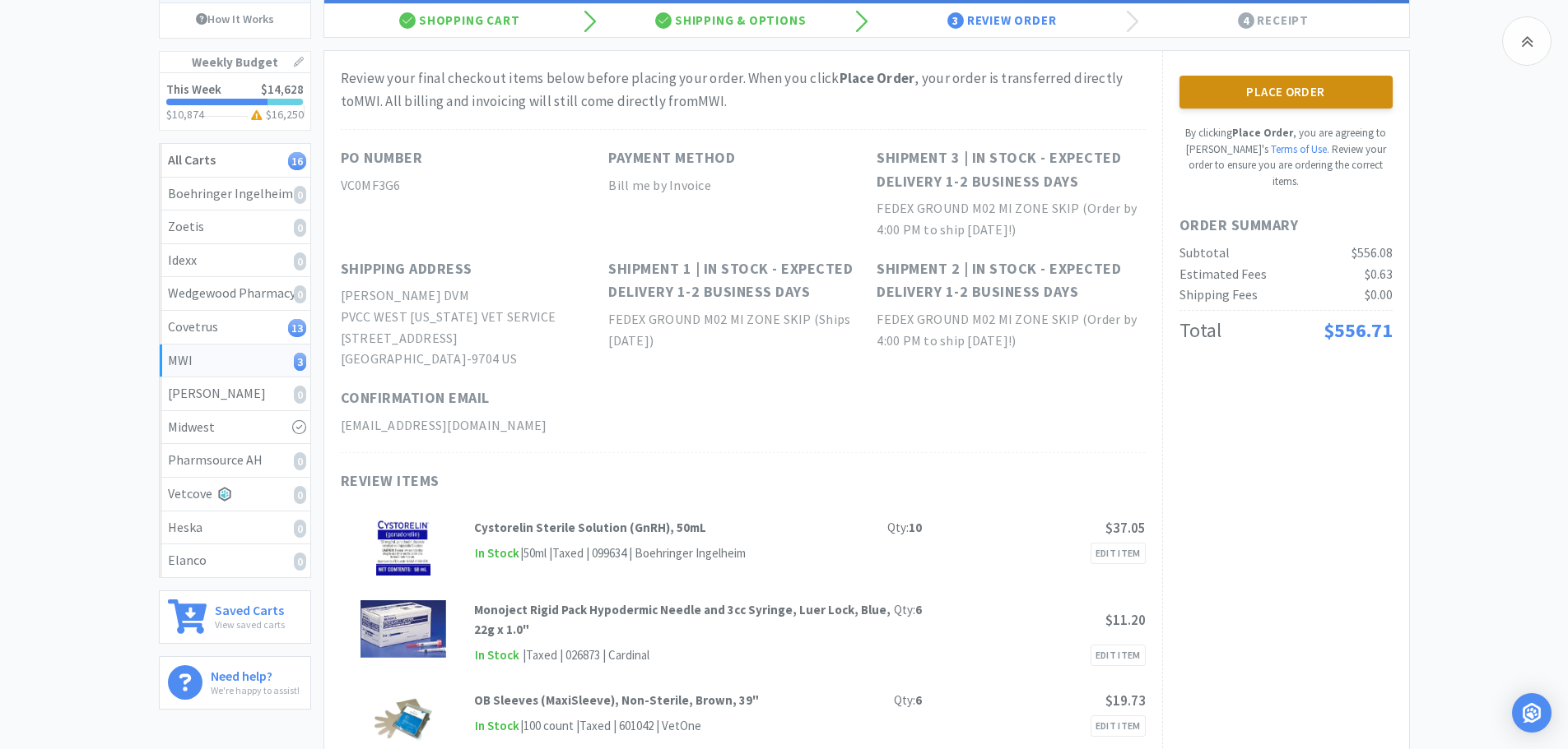
click at [1276, 88] on button "Place Order" at bounding box center [1286, 92] width 213 height 33
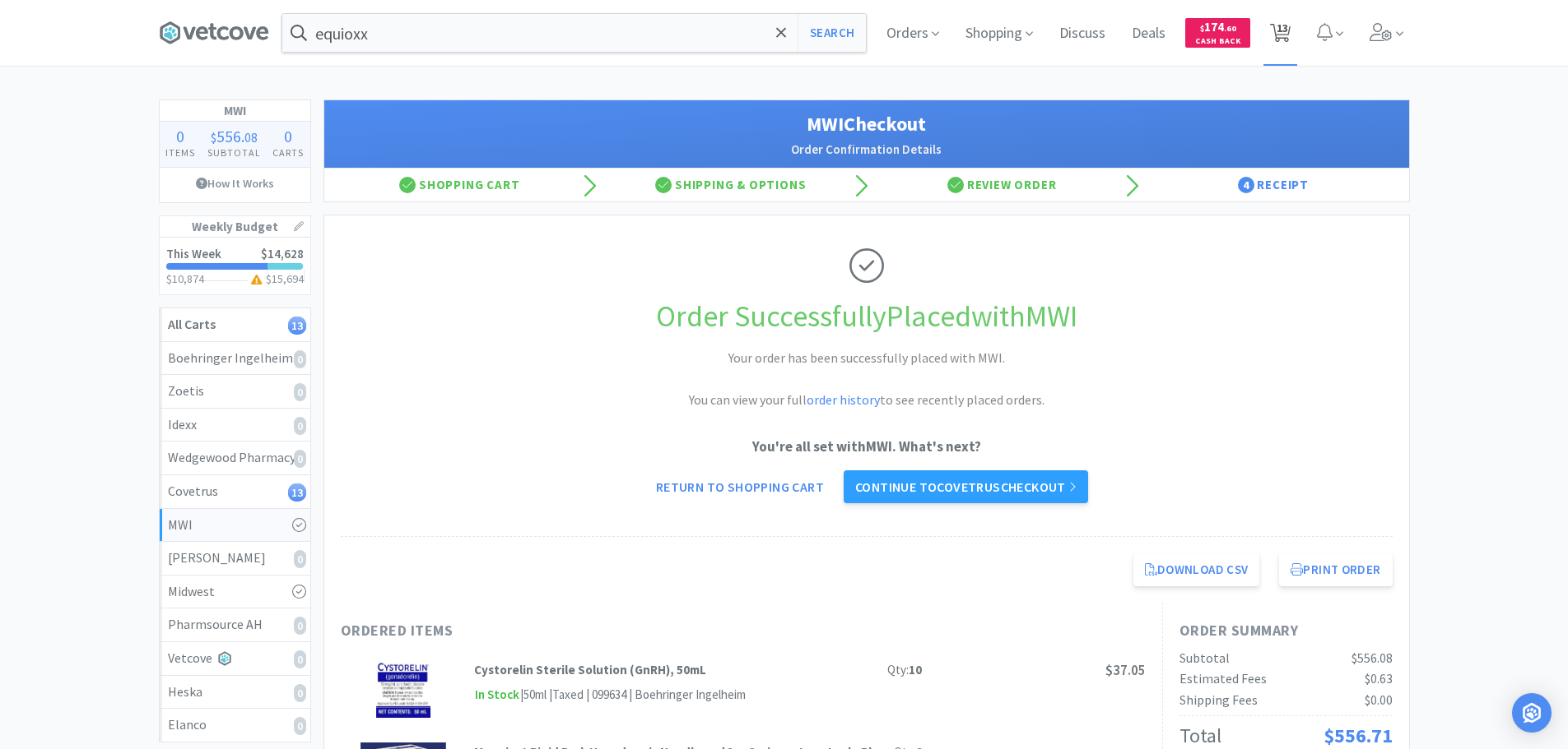
click at [1277, 28] on span "13" at bounding box center [1282, 28] width 12 height 66
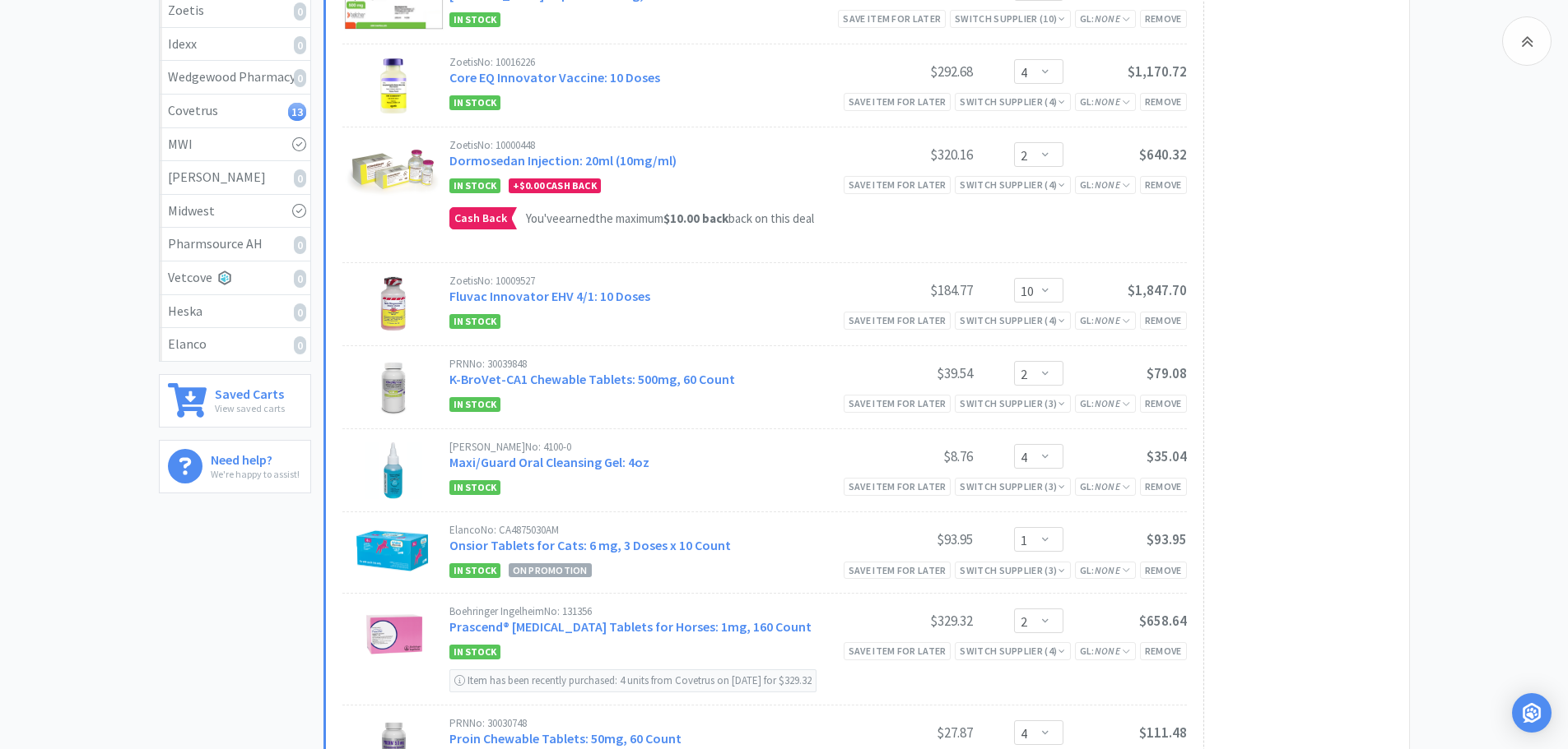
scroll to position [247, 0]
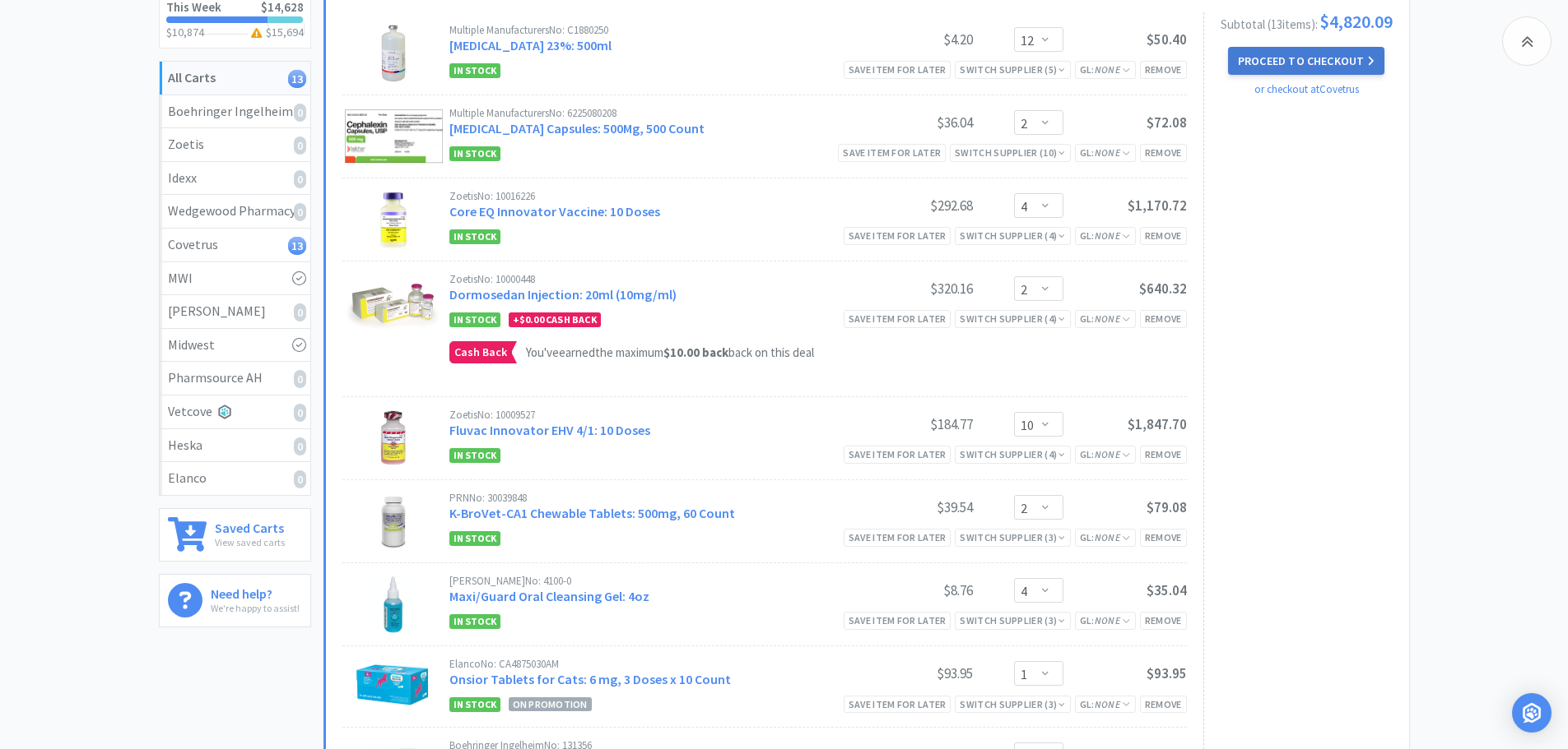
click at [1373, 74] on button "Proceed to Checkout" at bounding box center [1305, 61] width 156 height 28
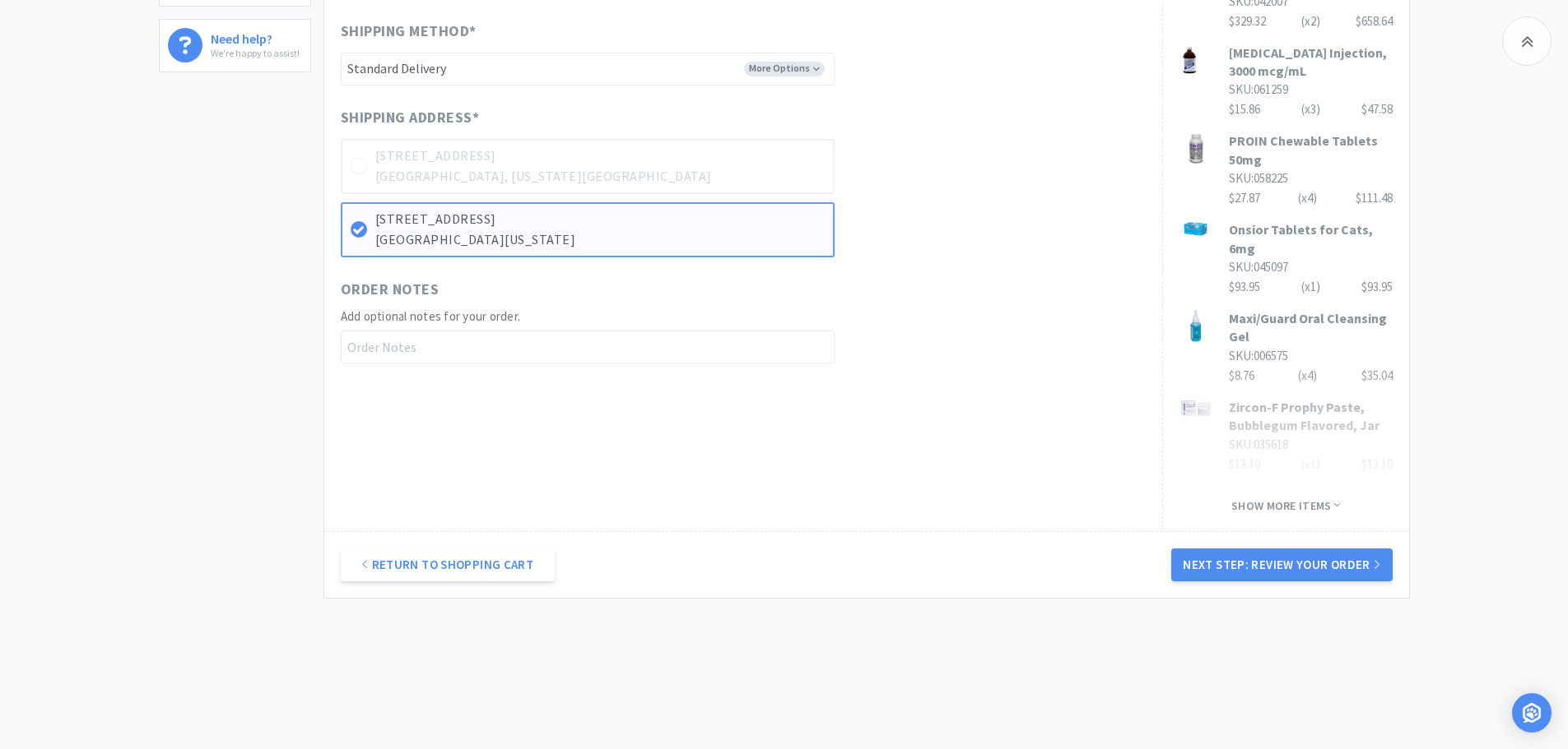
click at [1358, 553] on button "Next Step: Review Your Order" at bounding box center [1281, 564] width 221 height 33
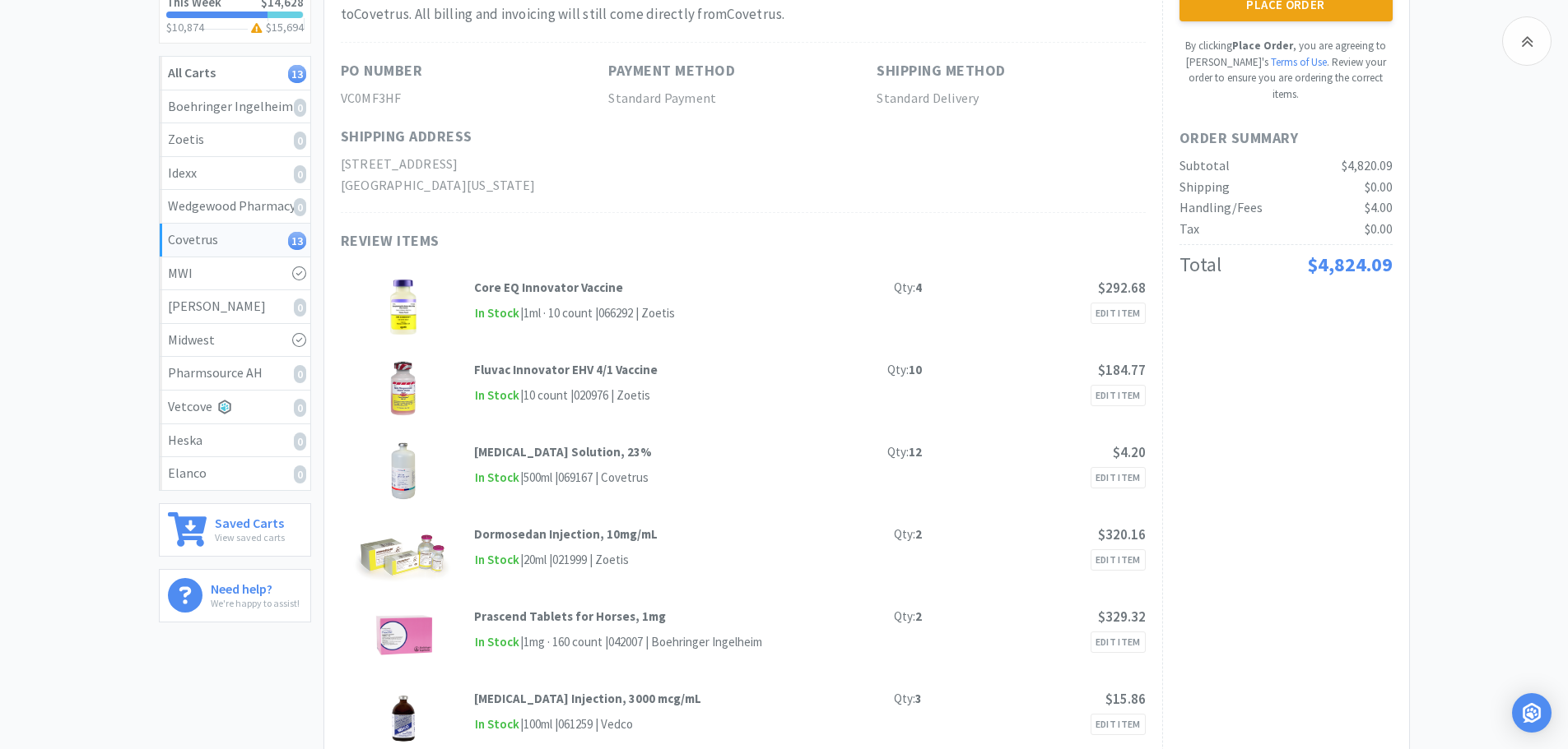
scroll to position [164, 0]
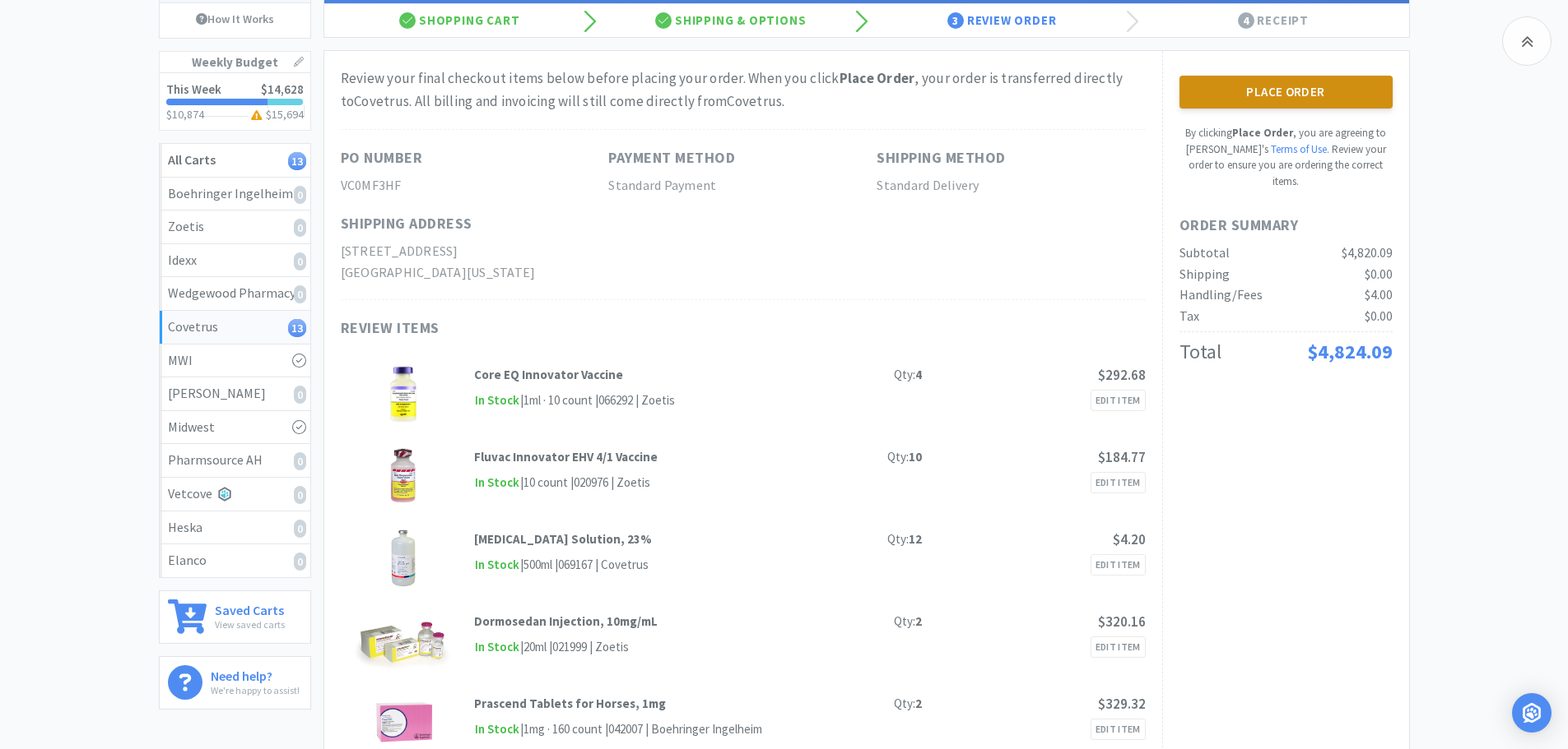
click at [1301, 94] on button "Place Order" at bounding box center [1286, 92] width 213 height 33
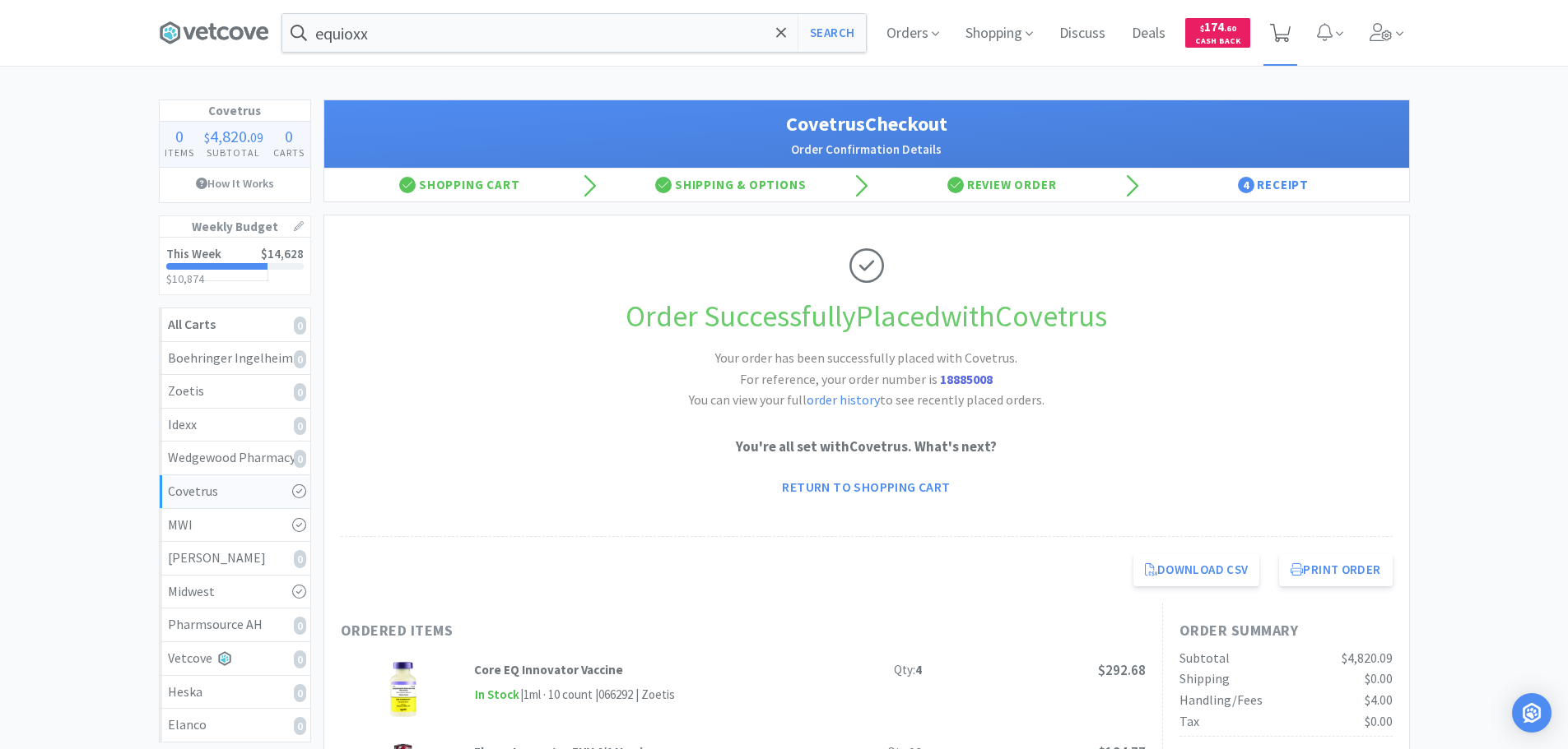
click at [1288, 18] on span at bounding box center [1280, 33] width 34 height 66
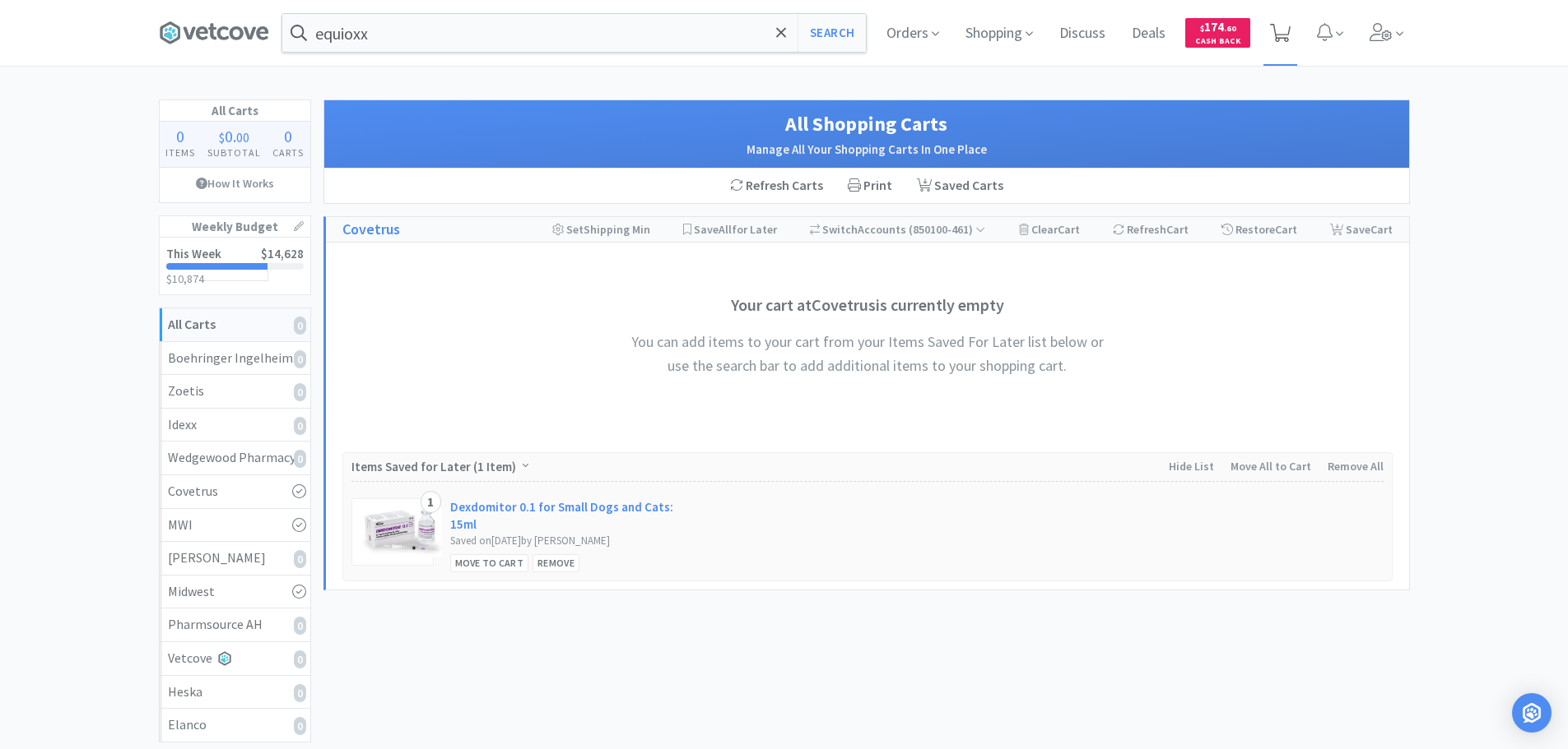
click at [1286, 18] on span at bounding box center [1280, 33] width 34 height 66
click at [1383, 24] on icon at bounding box center [1380, 31] width 23 height 18
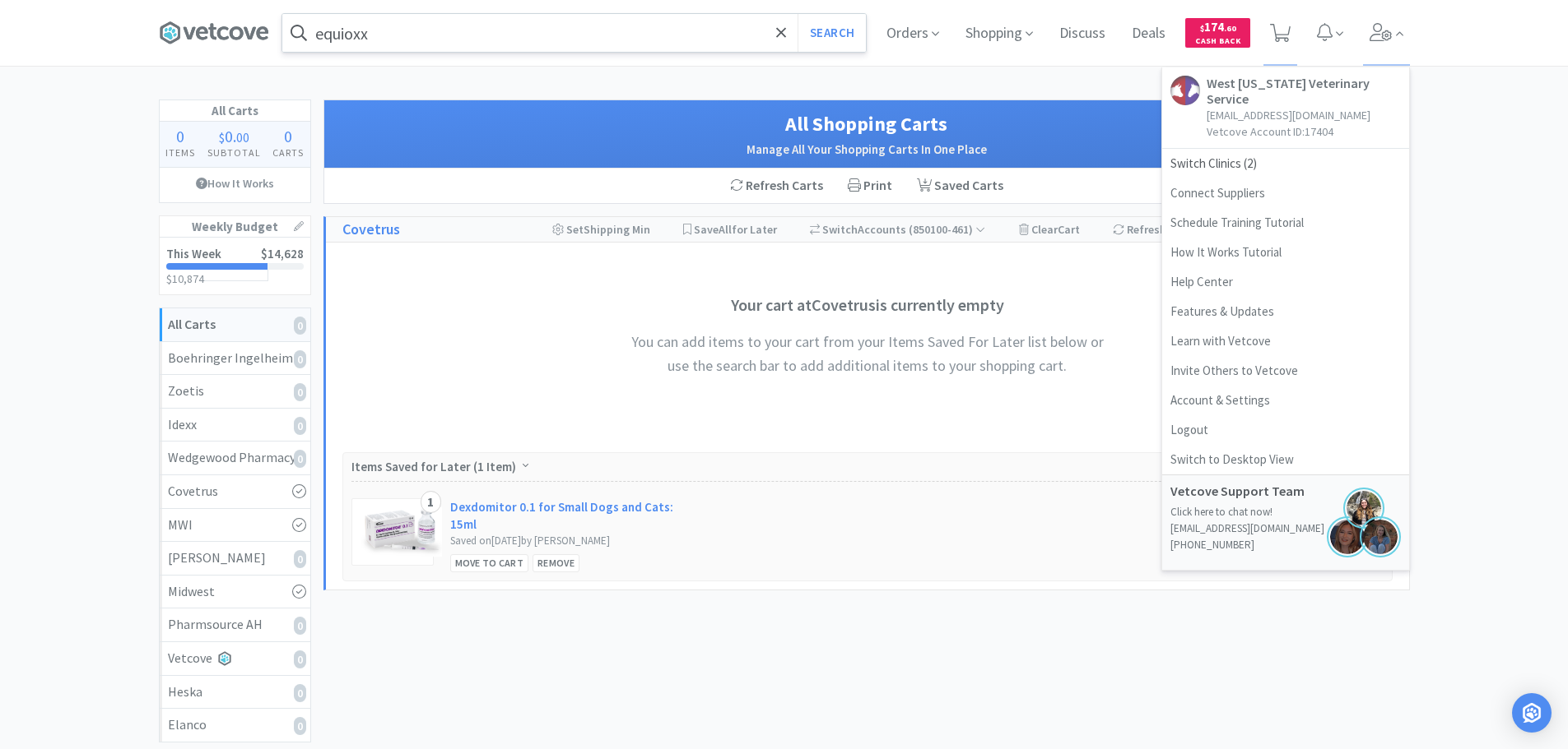
click at [533, 20] on input "equioxx" at bounding box center [574, 33] width 583 height 38
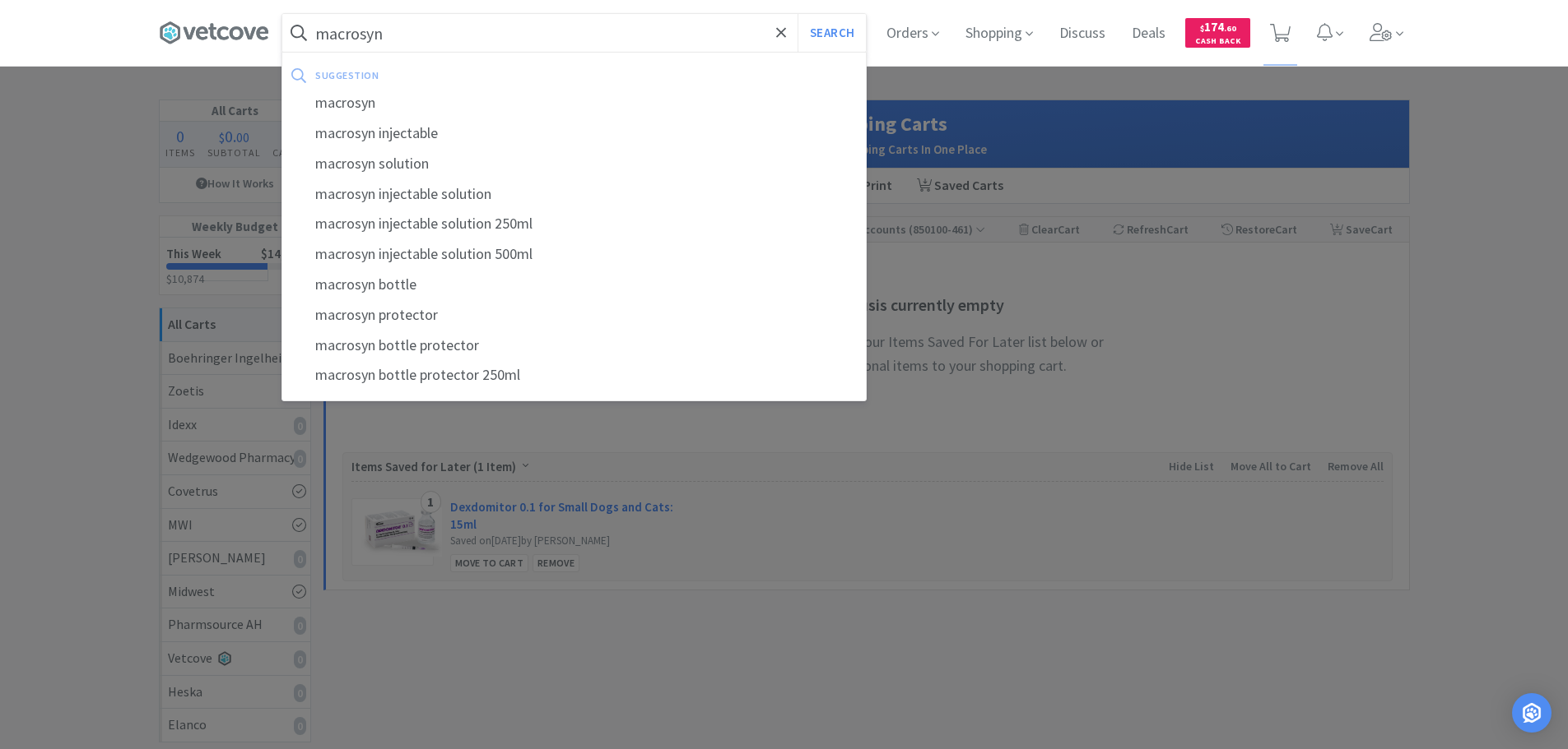
click at [797, 14] on button "Search" at bounding box center [831, 33] width 68 height 38
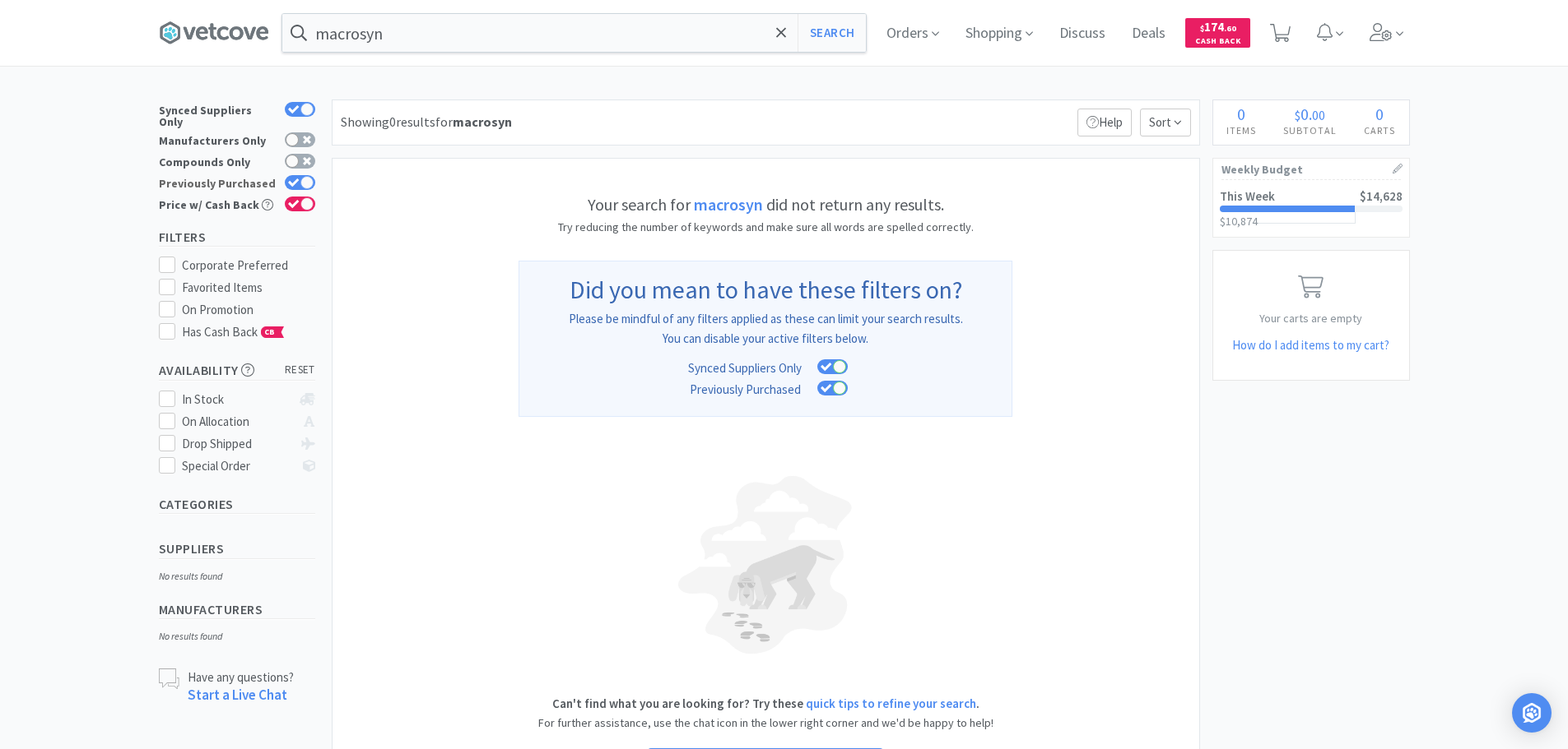
click at [311, 176] on div at bounding box center [307, 183] width 13 height 13
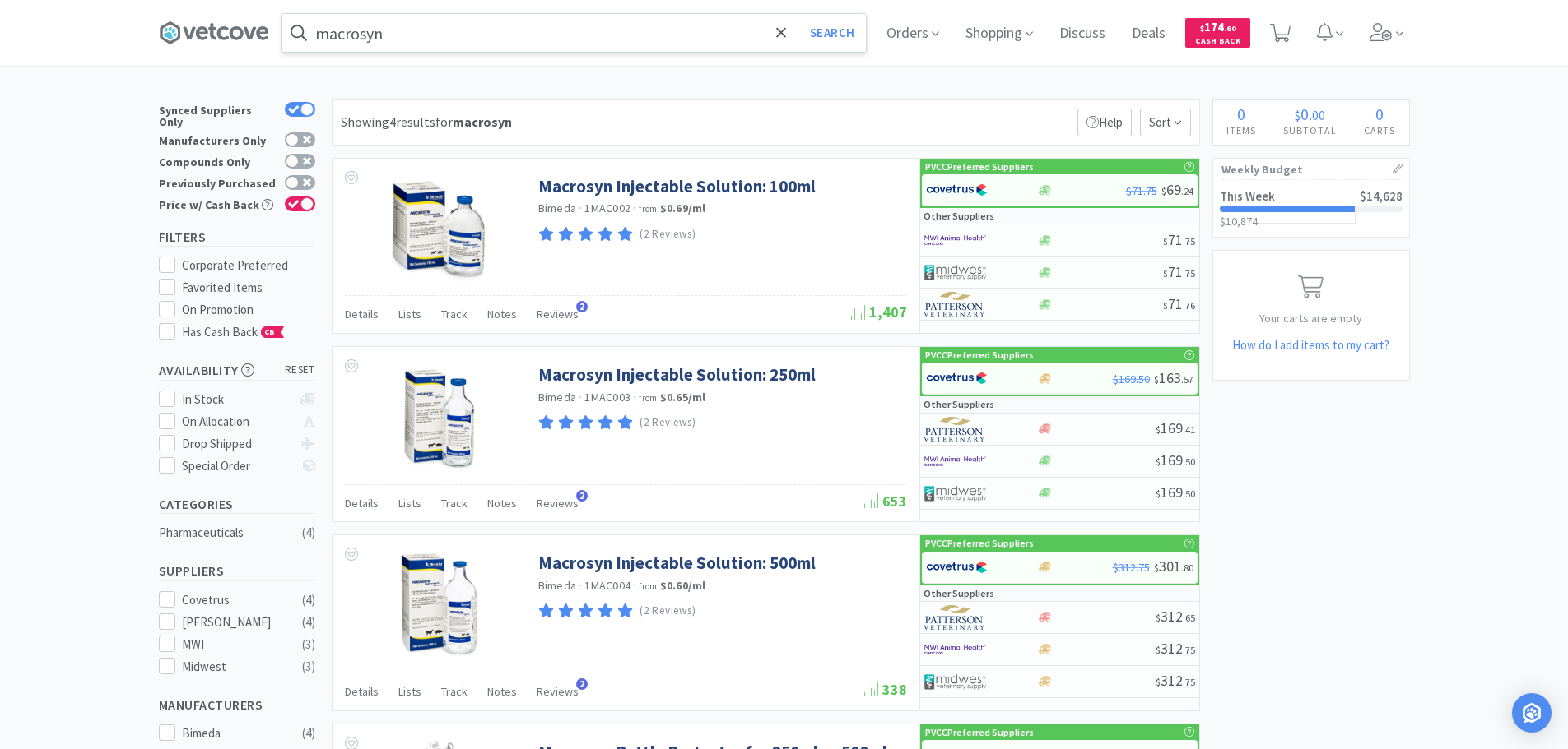
click at [435, 33] on input "macrosyn" at bounding box center [574, 33] width 583 height 38
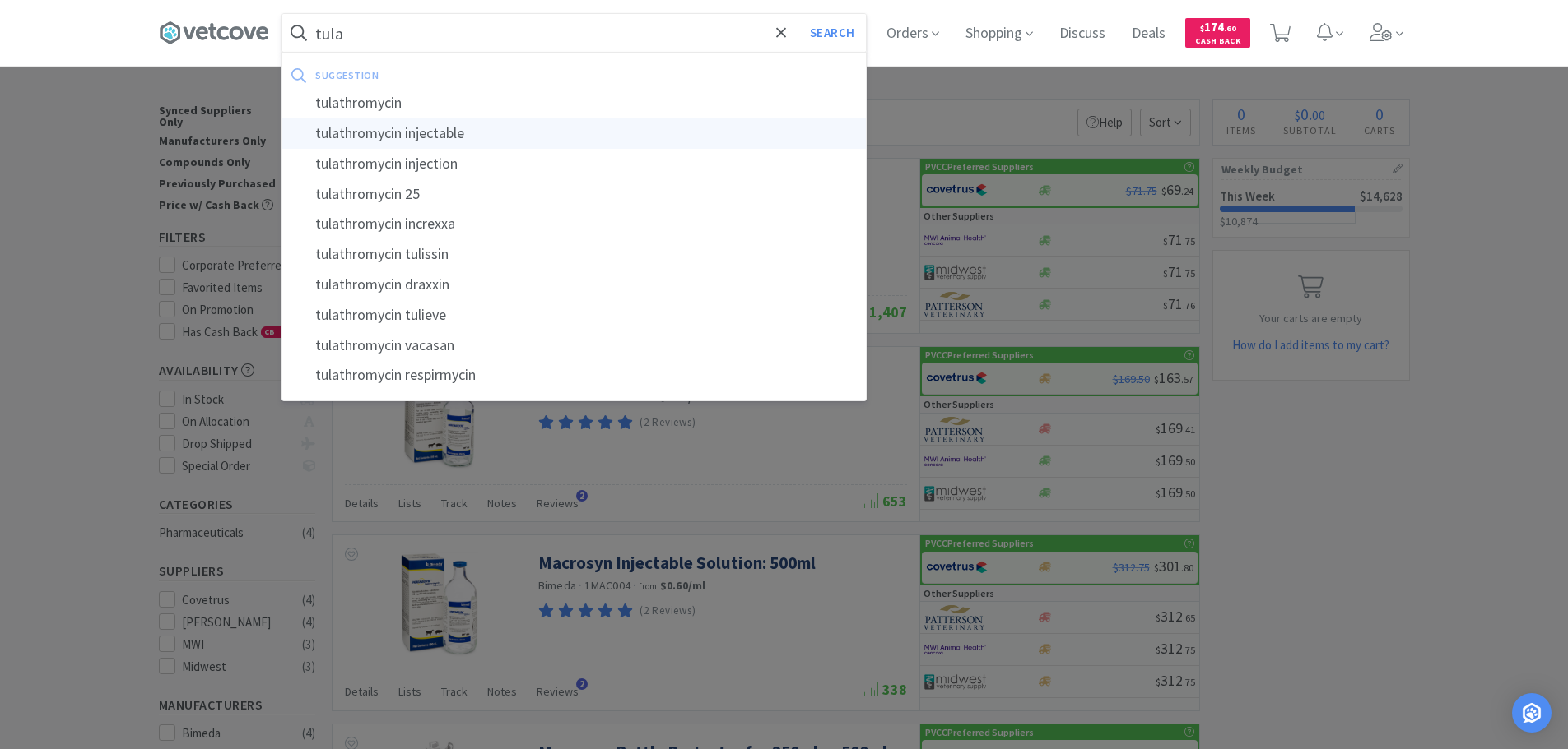
click at [427, 119] on div "tulathromycin injectable" at bounding box center [574, 134] width 583 height 30
